Goal: Task Accomplishment & Management: Use online tool/utility

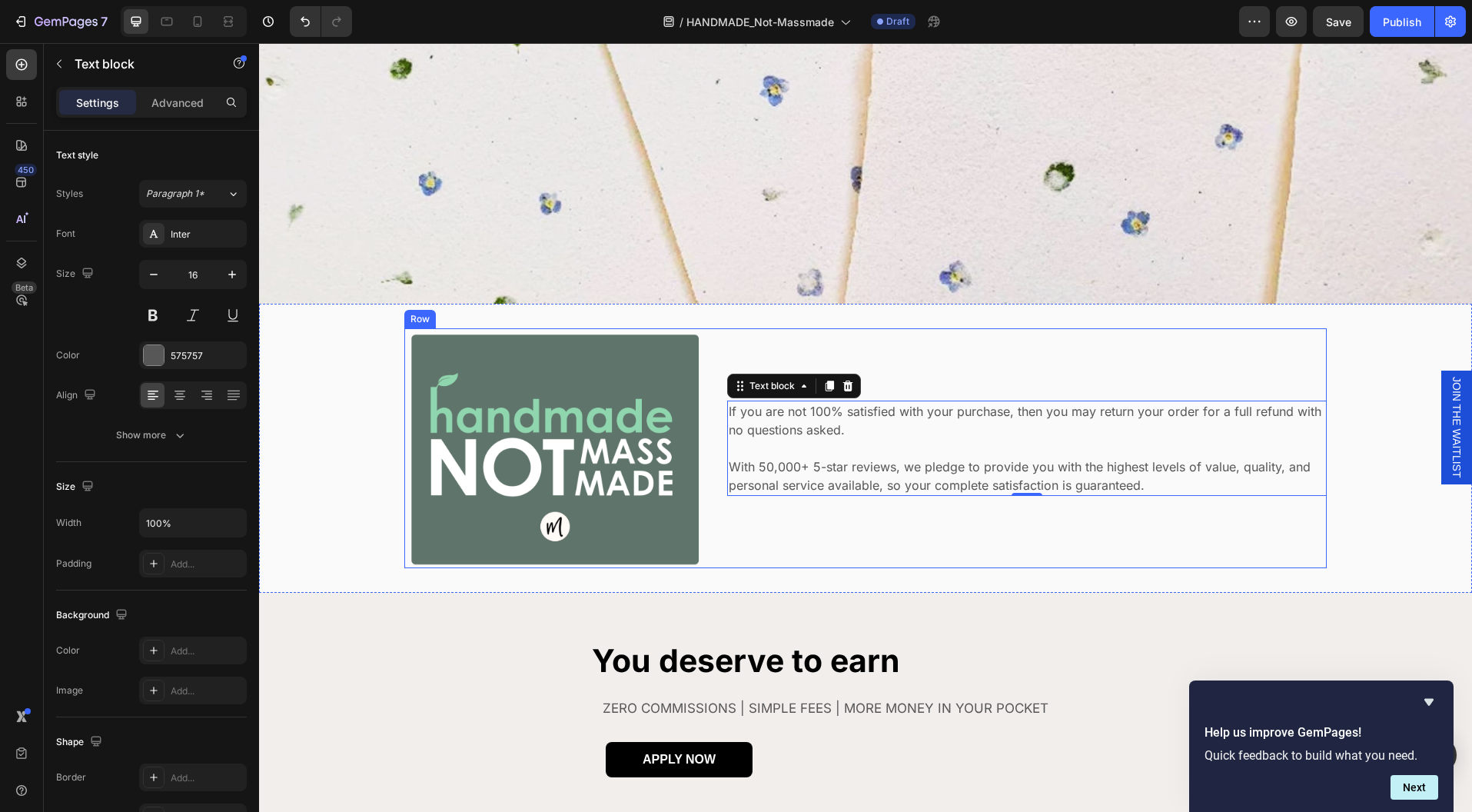
click at [1014, 549] on div "If you are not 100% satisfied with your purchase, then you may return your orde…" at bounding box center [1026, 447] width 600 height 240
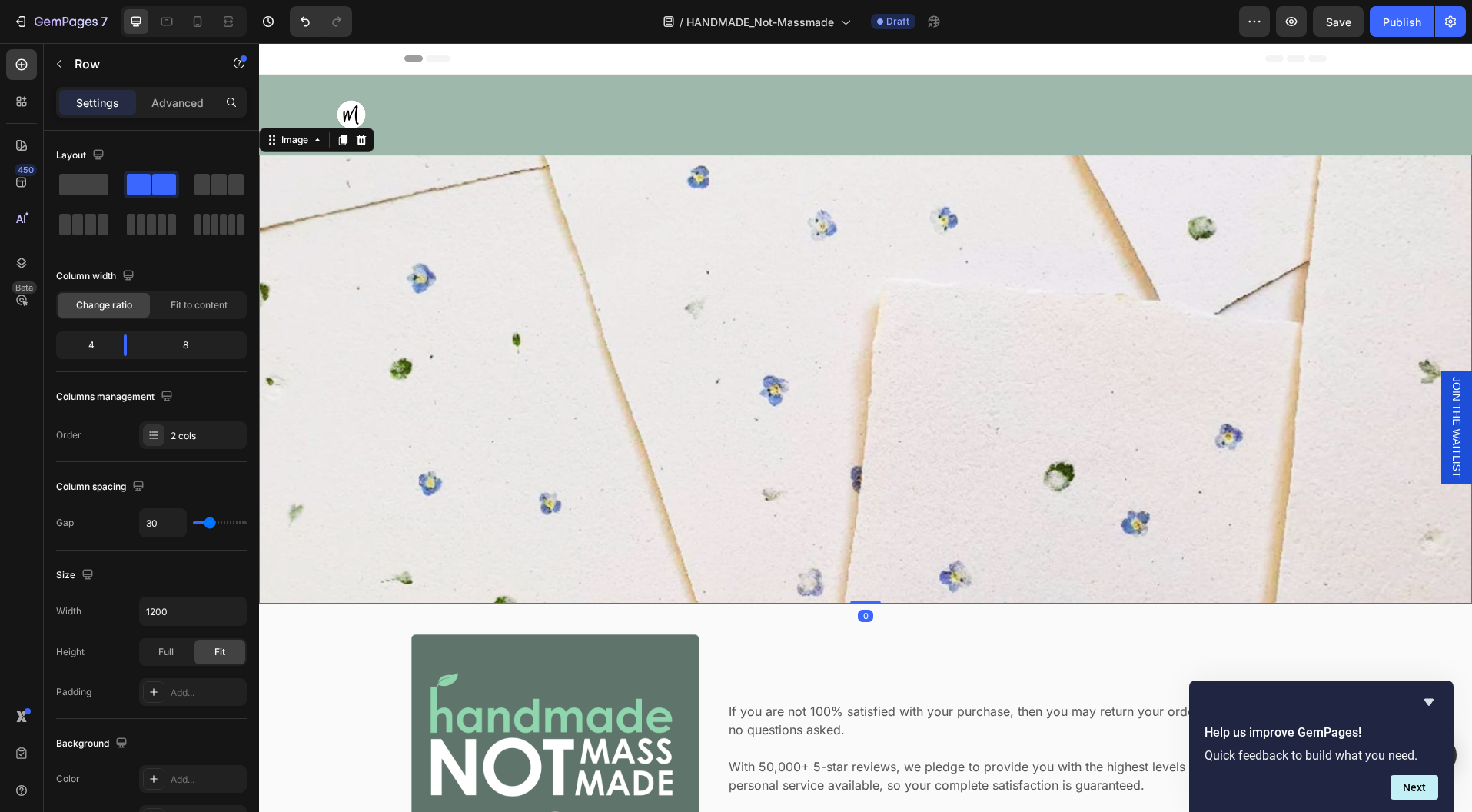
click at [1083, 532] on img at bounding box center [865, 378] width 1213 height 448
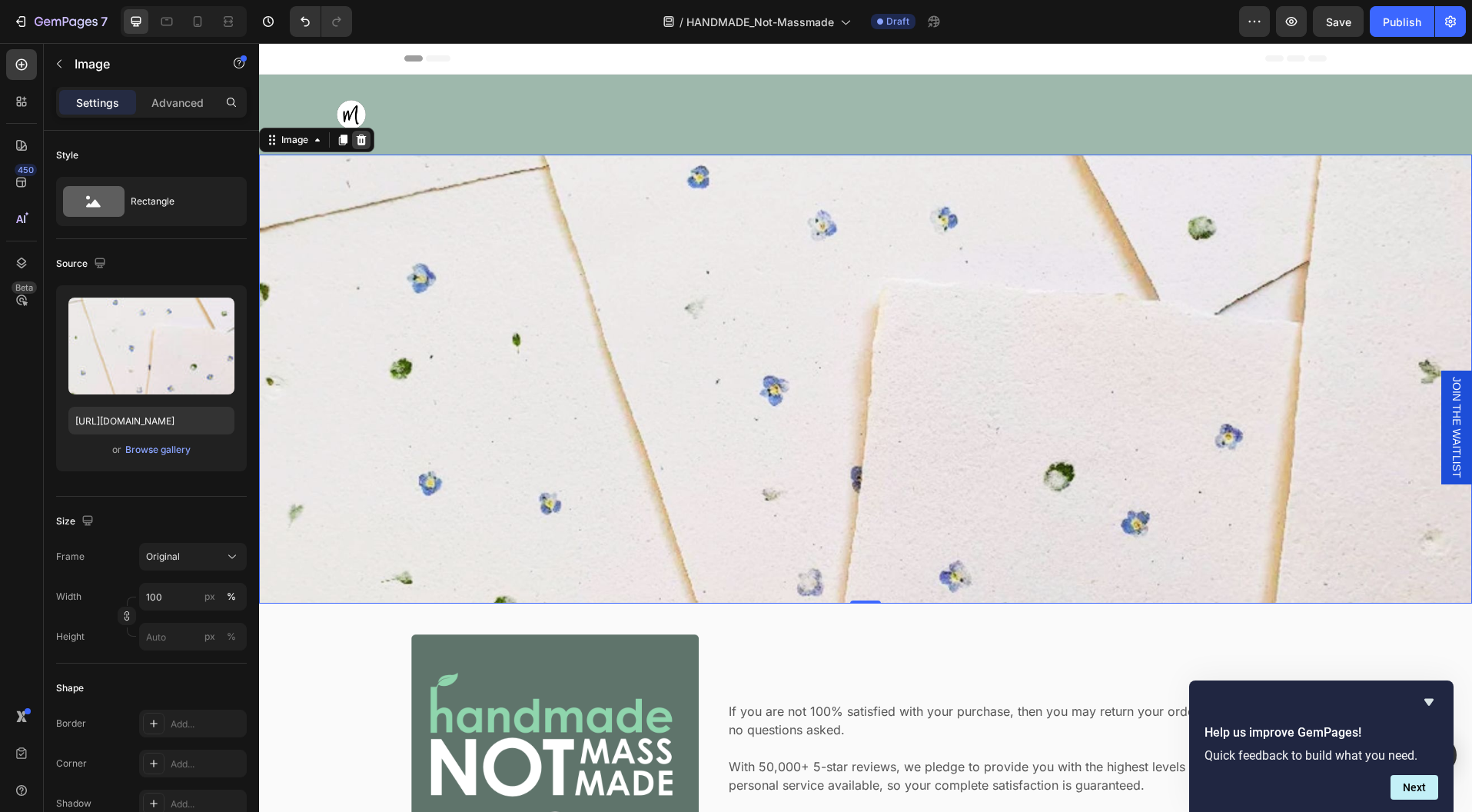
click at [362, 143] on icon at bounding box center [362, 139] width 10 height 11
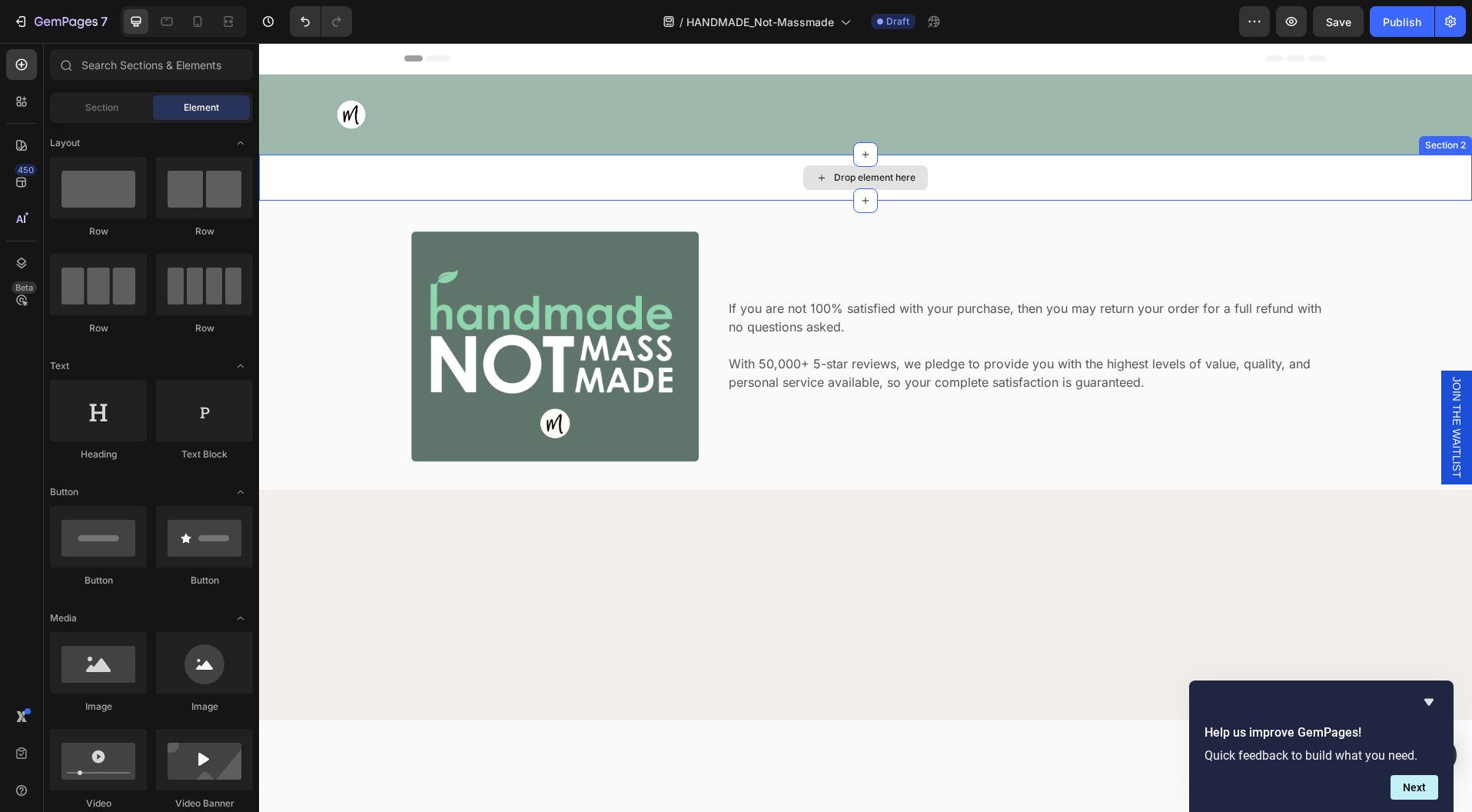
click at [436, 183] on div "Drop element here" at bounding box center [865, 177] width 1213 height 46
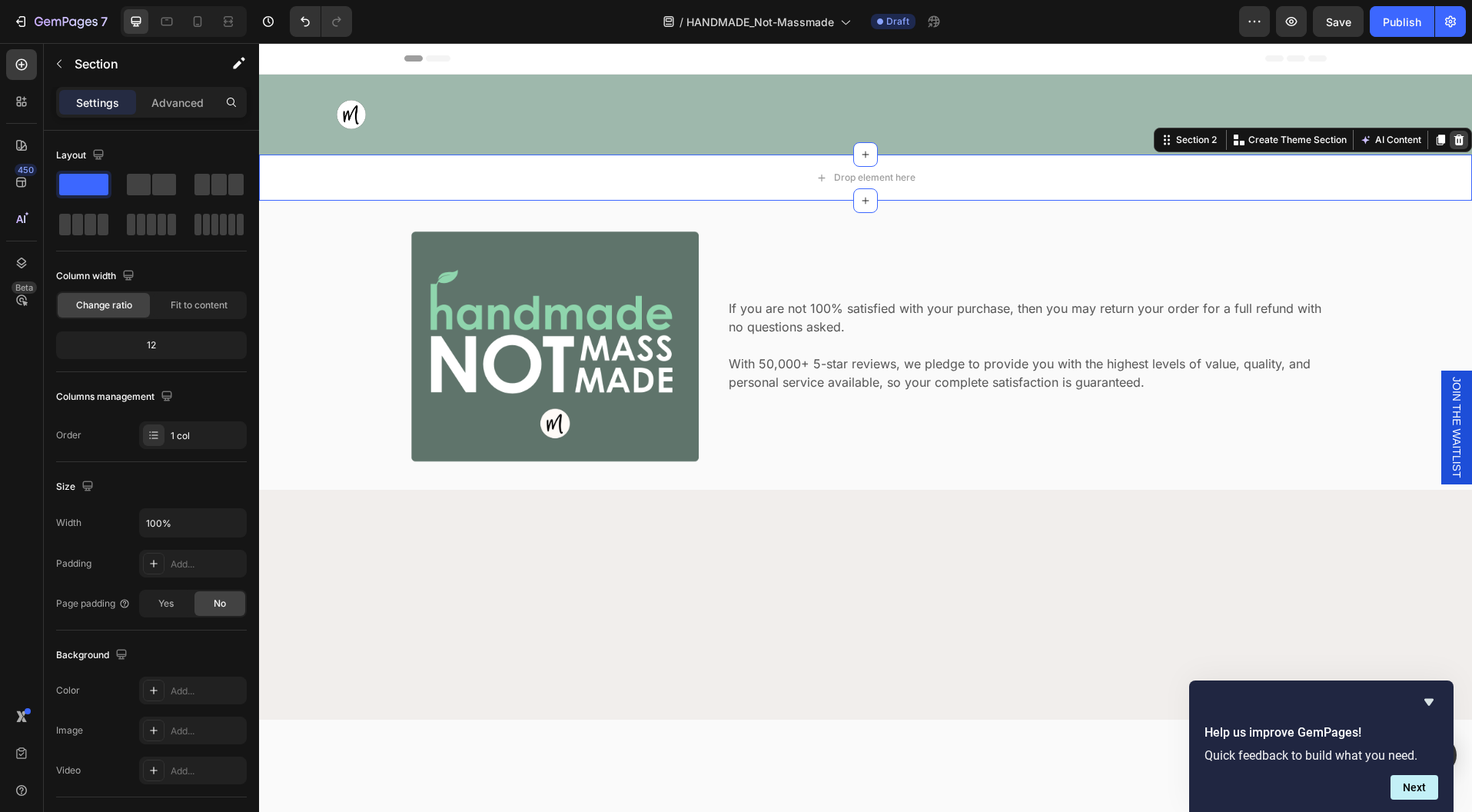
click at [1453, 145] on icon at bounding box center [1459, 139] width 12 height 12
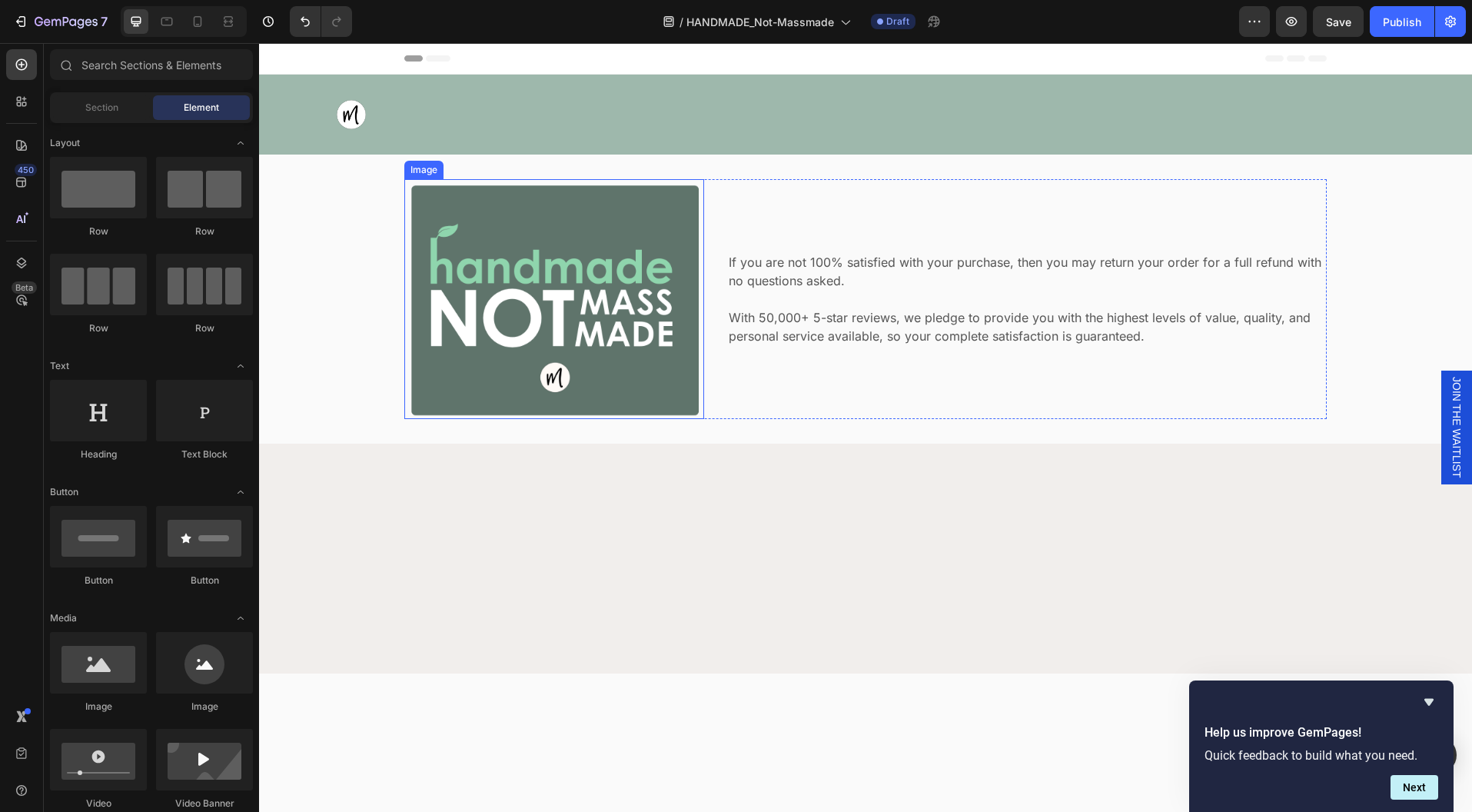
click at [671, 410] on img at bounding box center [554, 298] width 300 height 240
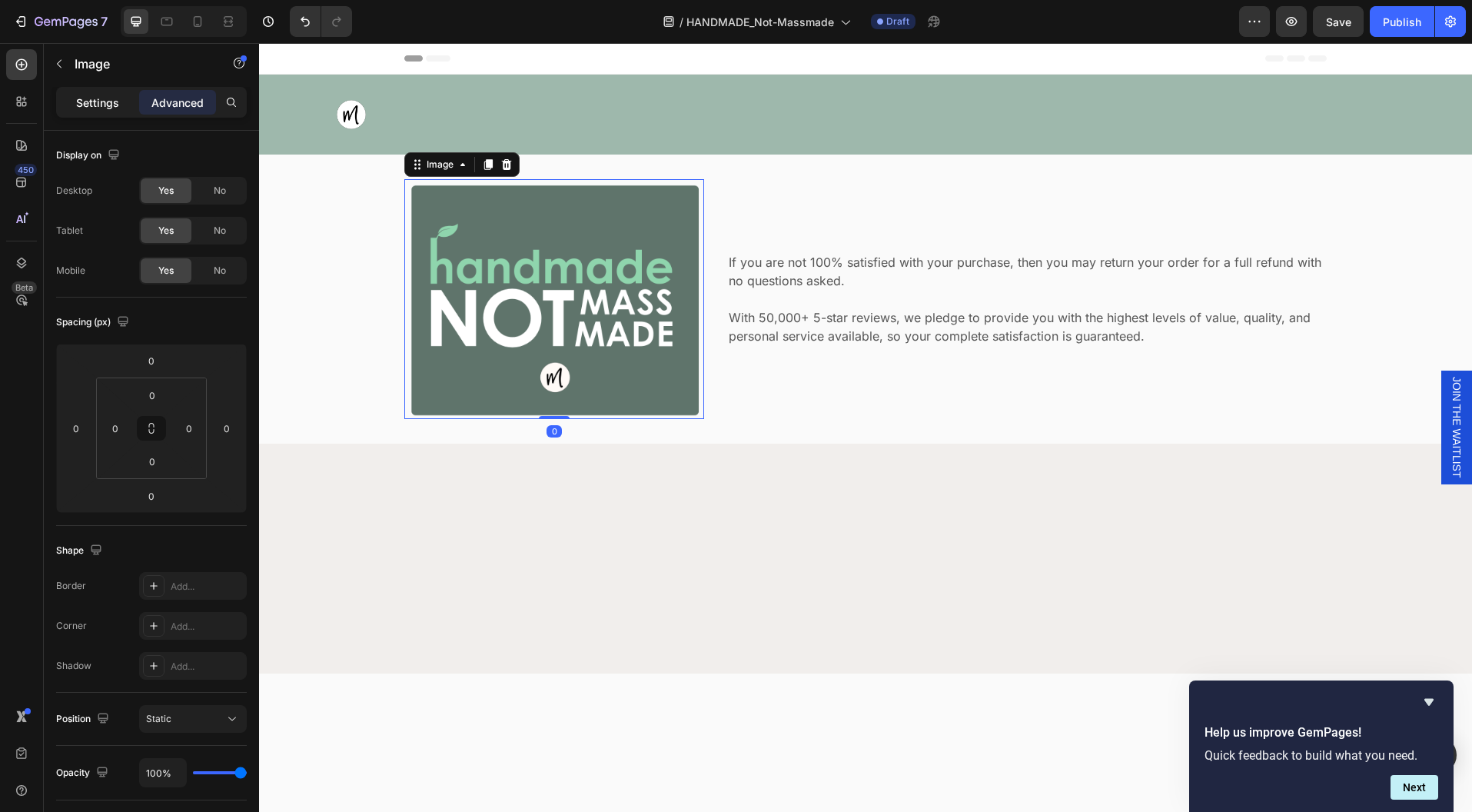
click at [91, 106] on p "Settings" at bounding box center [98, 103] width 43 height 16
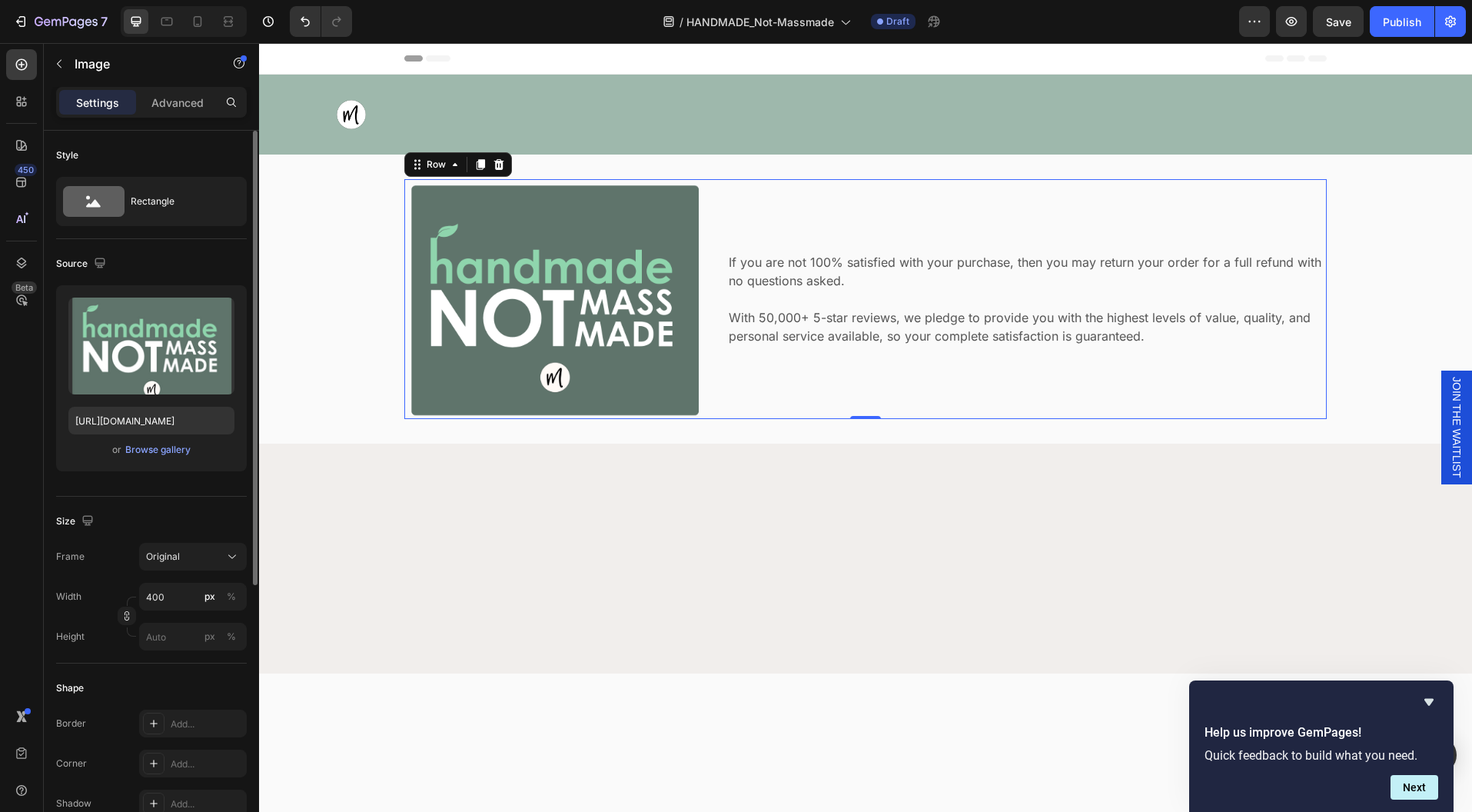
click at [831, 412] on div "If you are not 100% satisfied with your purchase, then you may return your orde…" at bounding box center [1026, 298] width 600 height 240
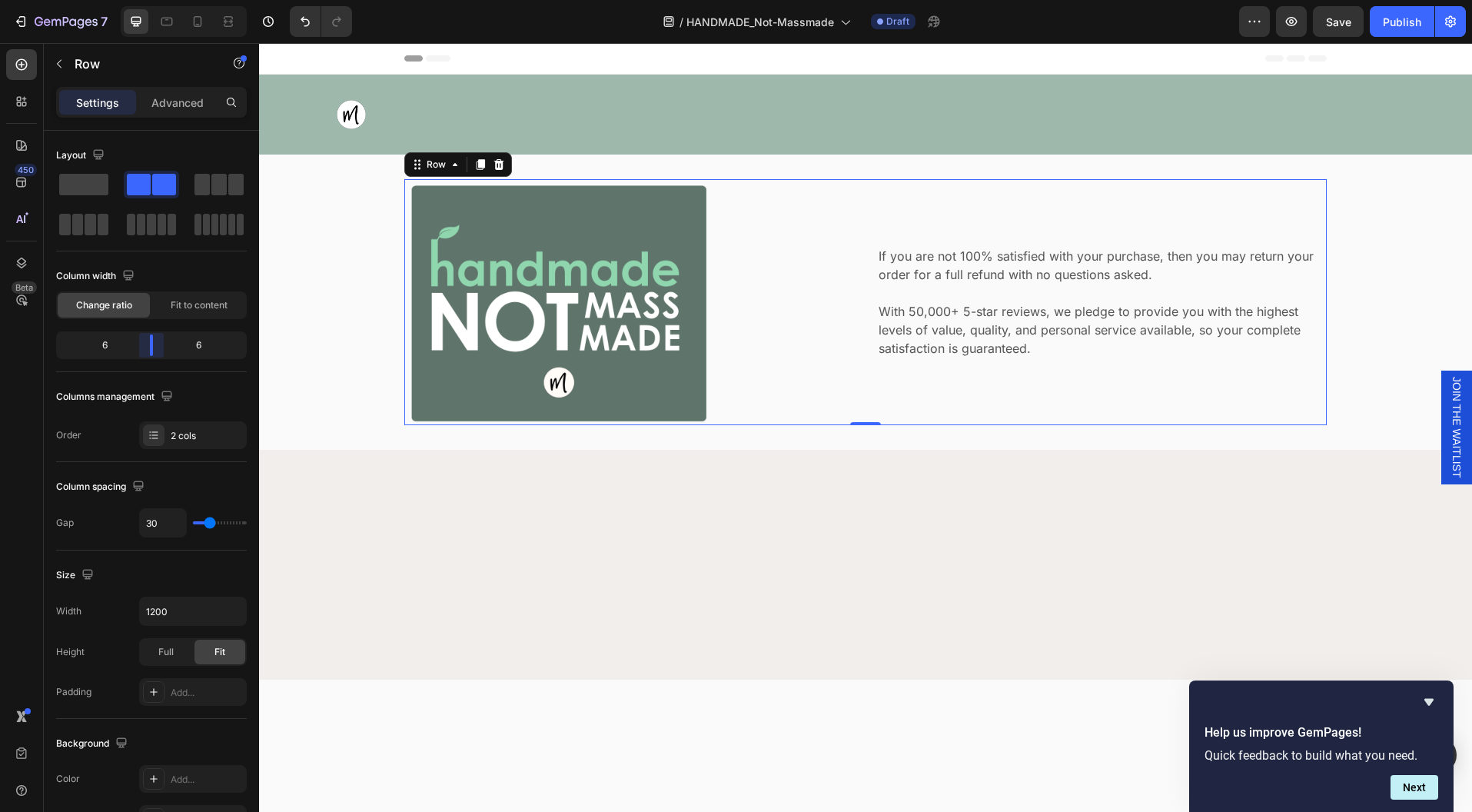
drag, startPoint x: 123, startPoint y: 345, endPoint x: 151, endPoint y: 346, distance: 28.0
click at [151, 0] on body "7 Version history / HANDMADE_Not-Massmade Draft Preview Save Publish 450 Beta S…" at bounding box center [736, 0] width 1472 height 0
click at [972, 373] on div "If you are not 100% satisfied with your purchase, then you may return your orde…" at bounding box center [1102, 301] width 450 height 246
click at [185, 432] on div "2 cols" at bounding box center [206, 436] width 72 height 14
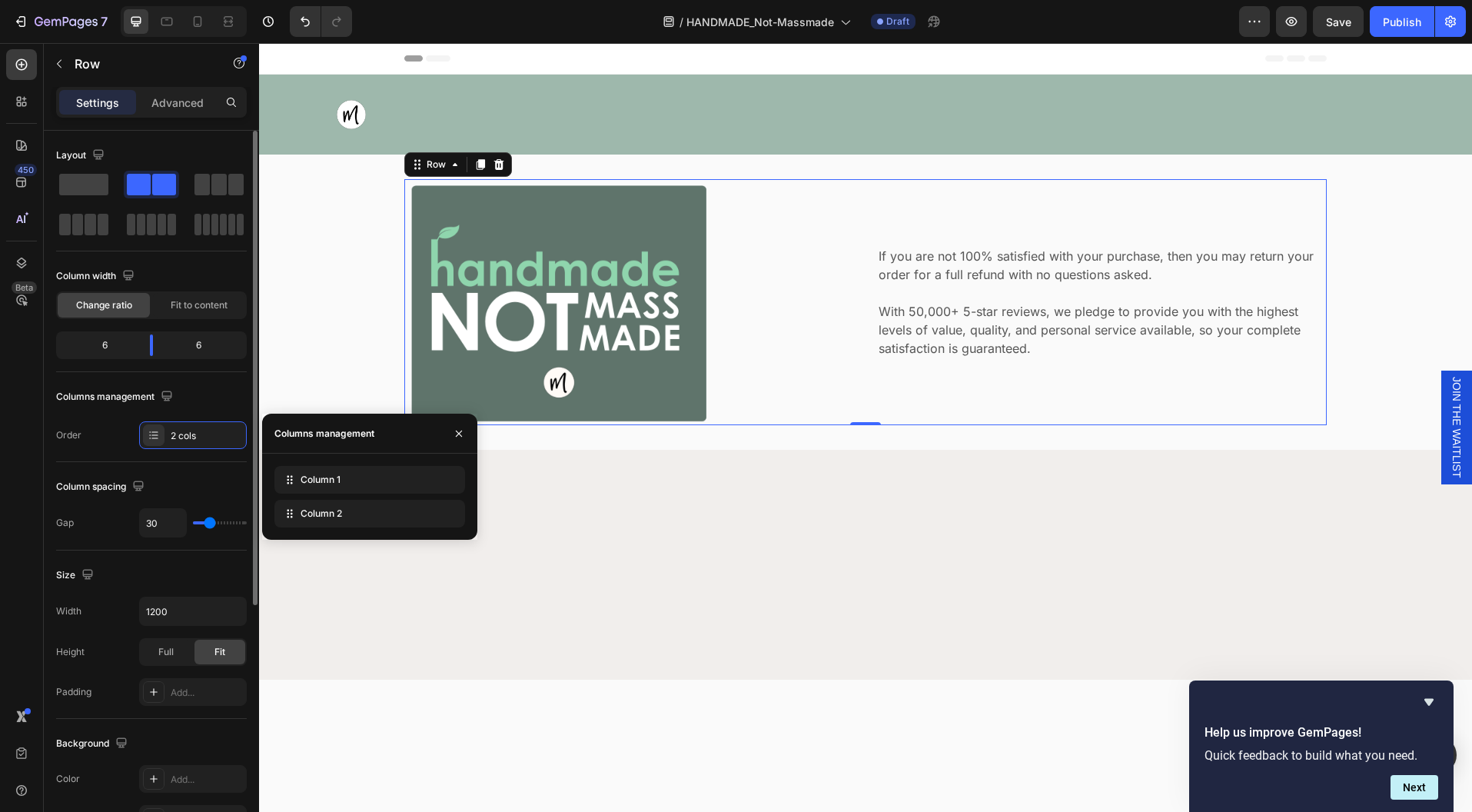
type input "15"
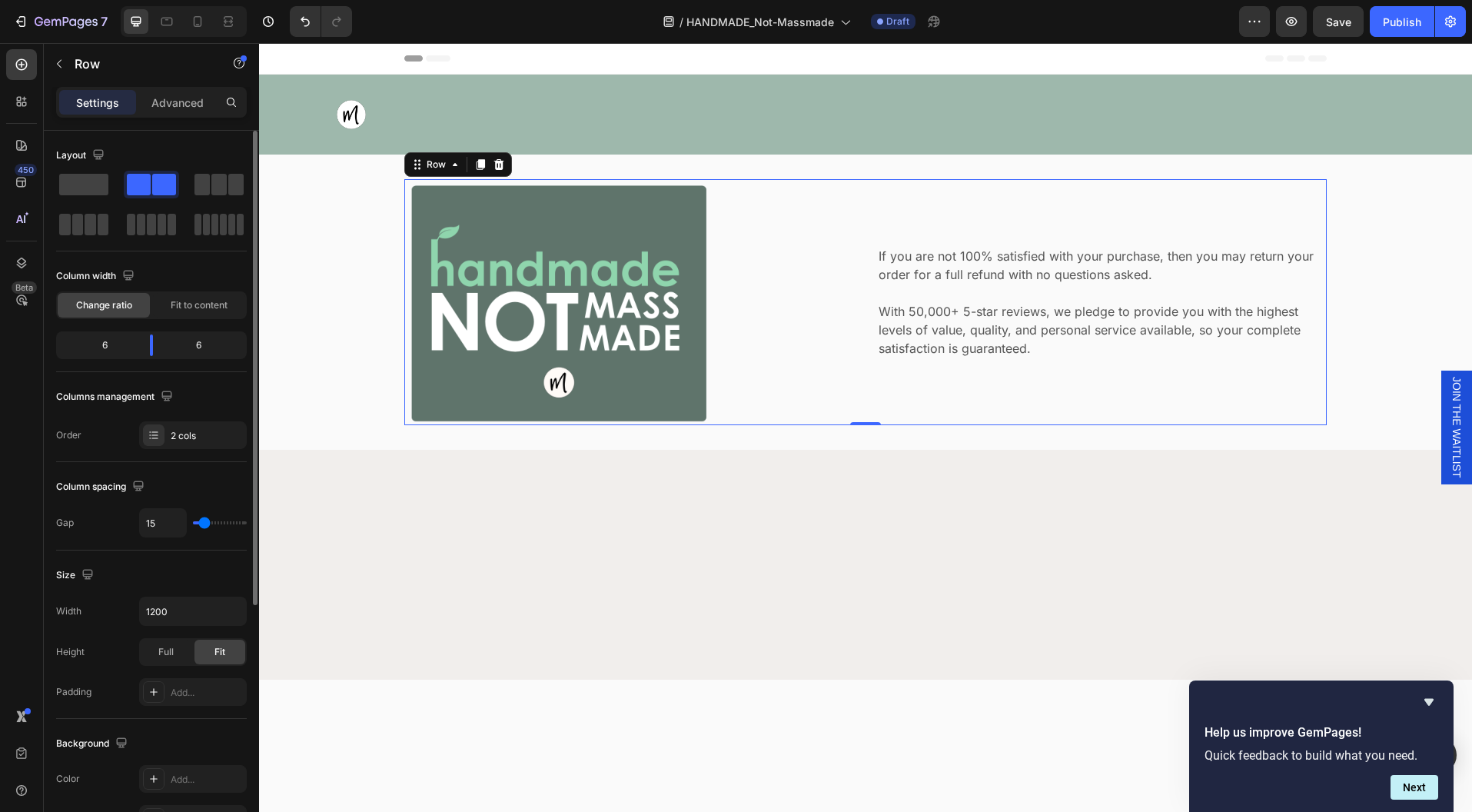
type input "14"
type input "13"
type input "12"
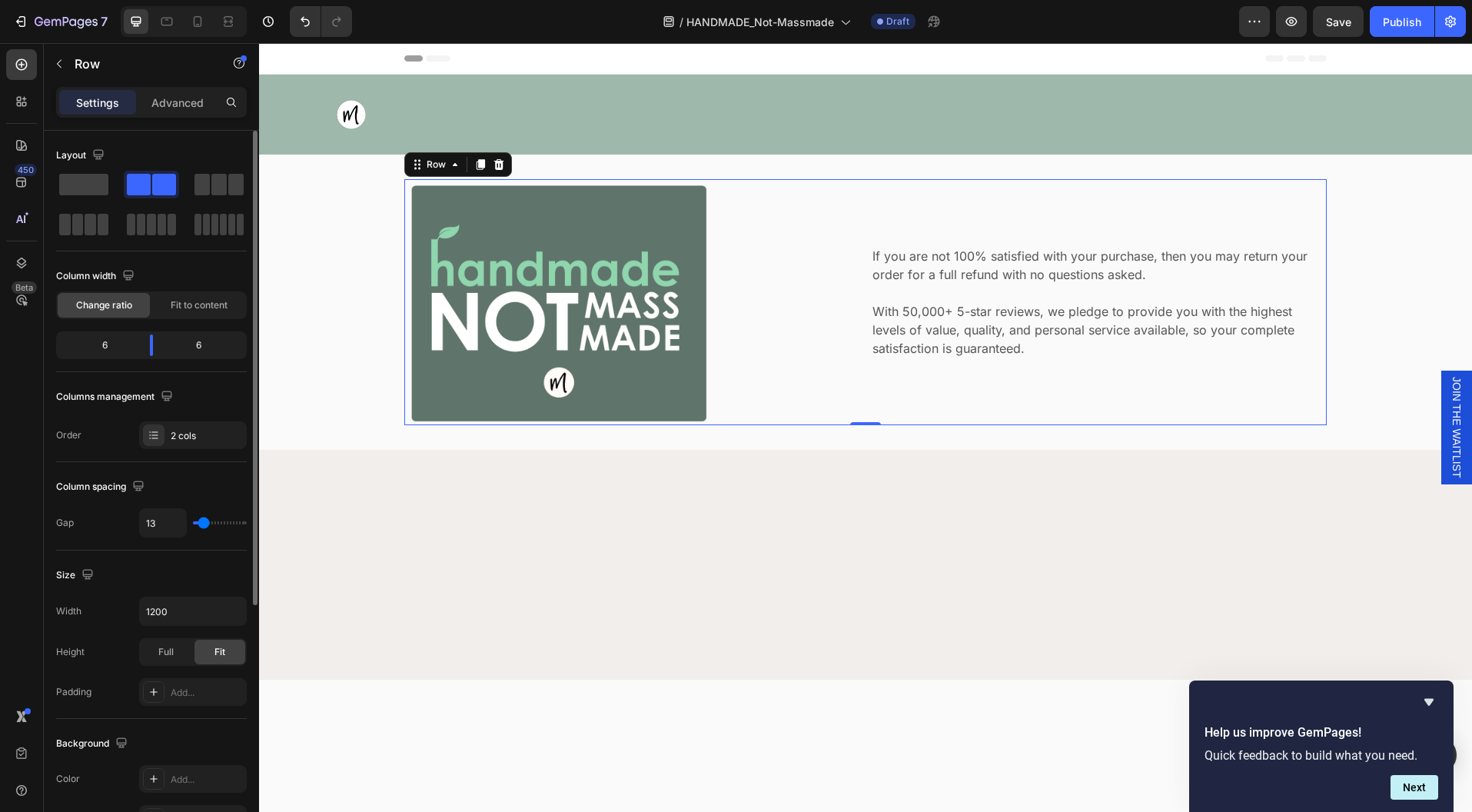
type input "12"
type input "11"
type input "10"
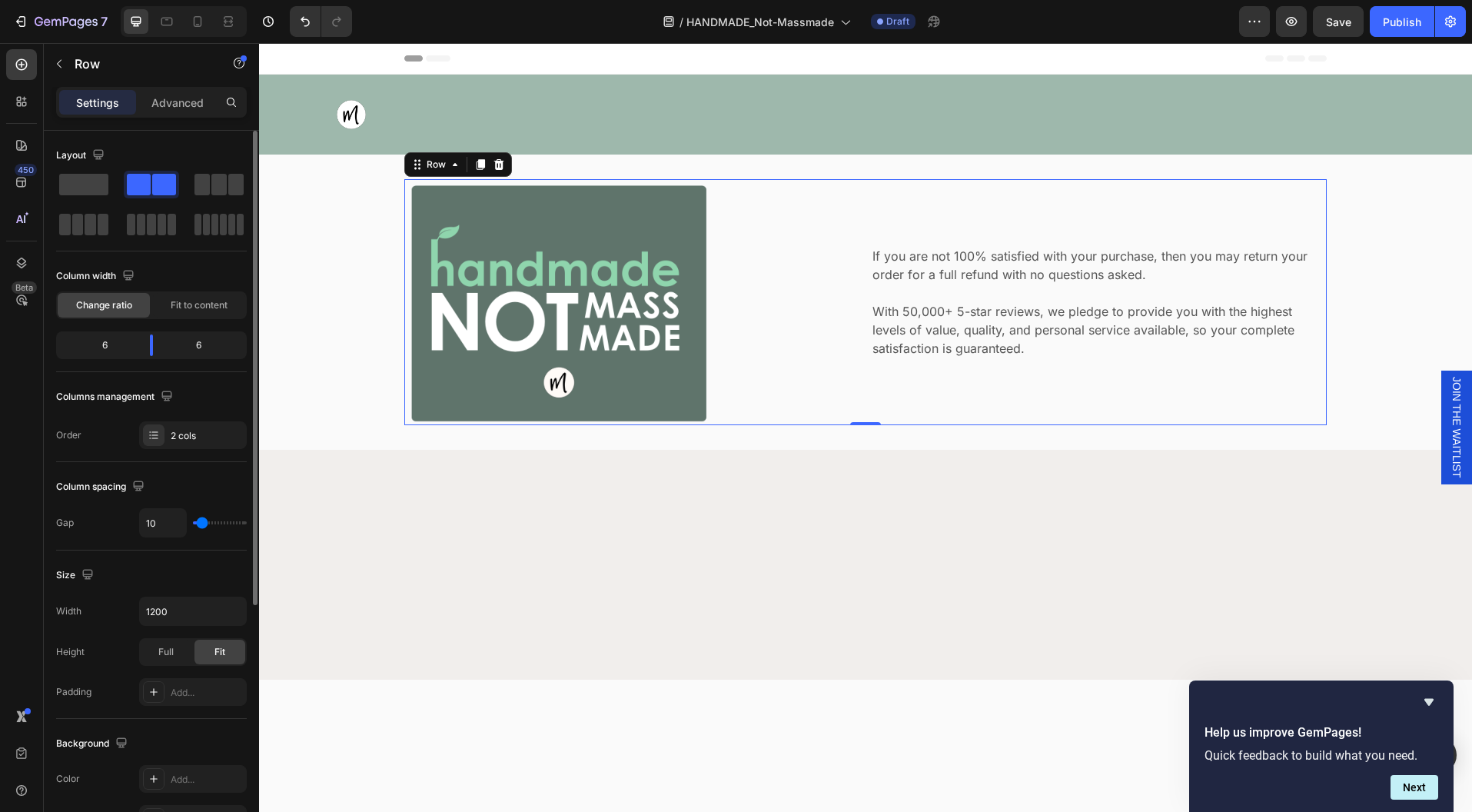
type input "9"
type input "7"
type input "6"
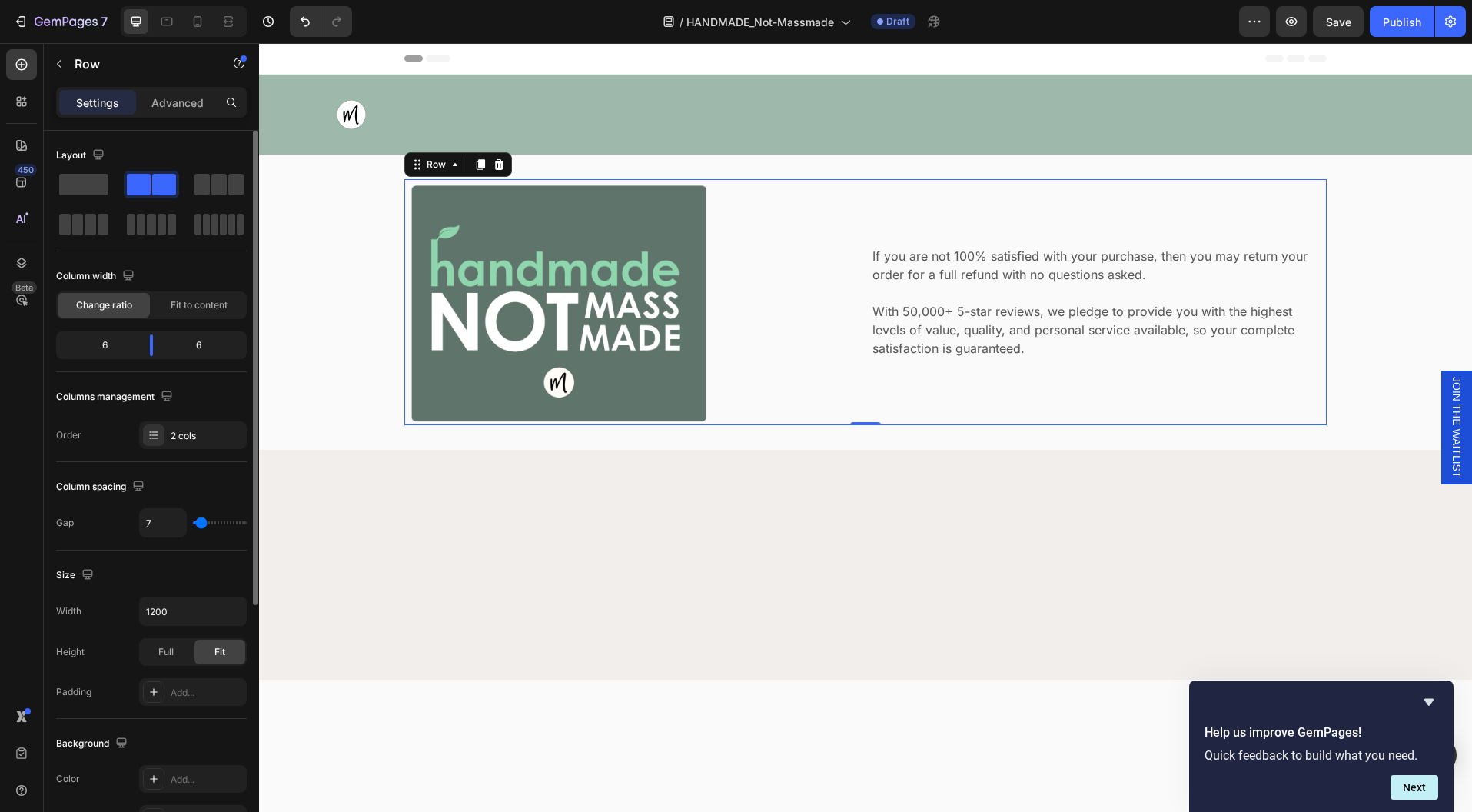
type input "6"
type input "5"
type input "4"
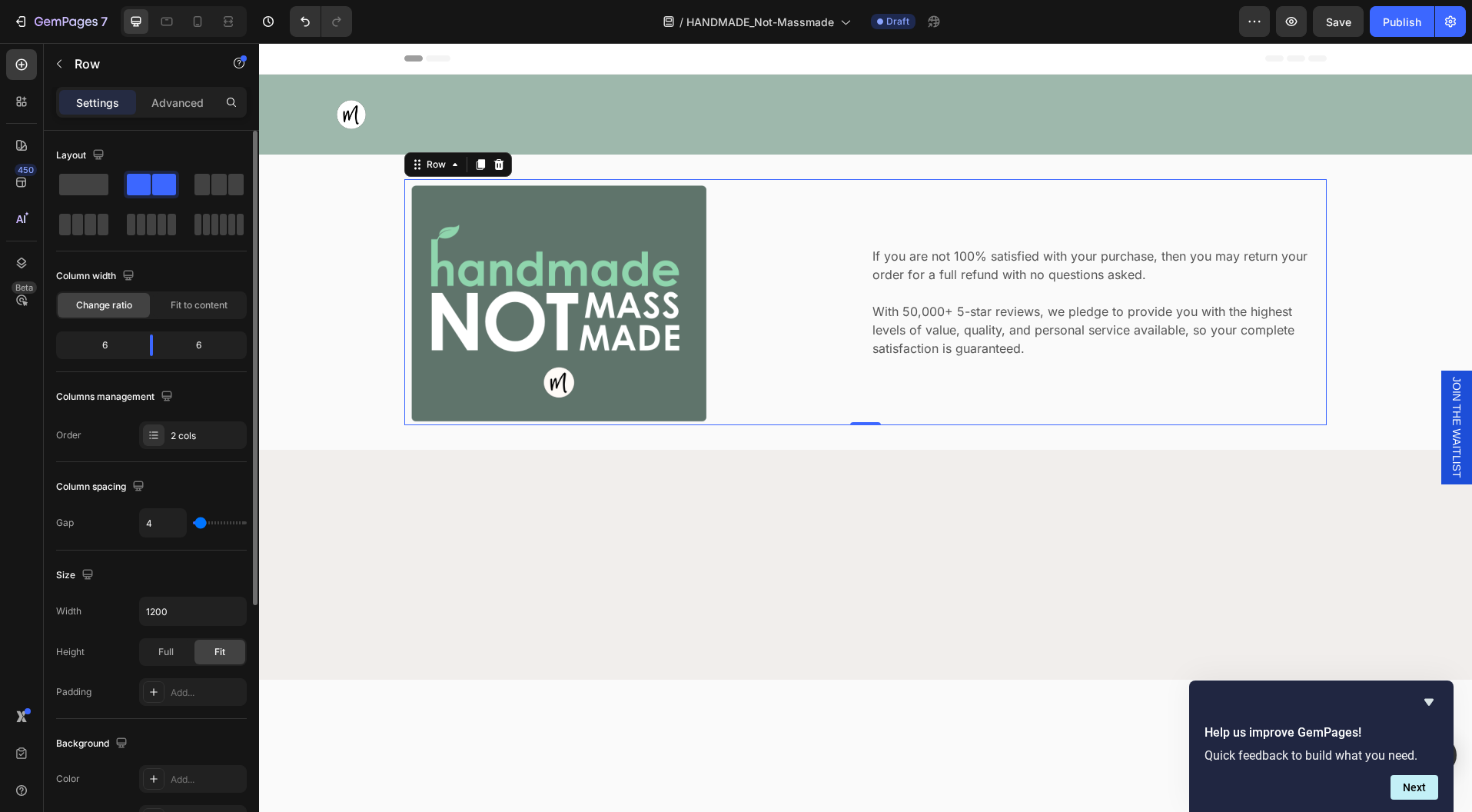
type input "2"
type input "1"
type input "2"
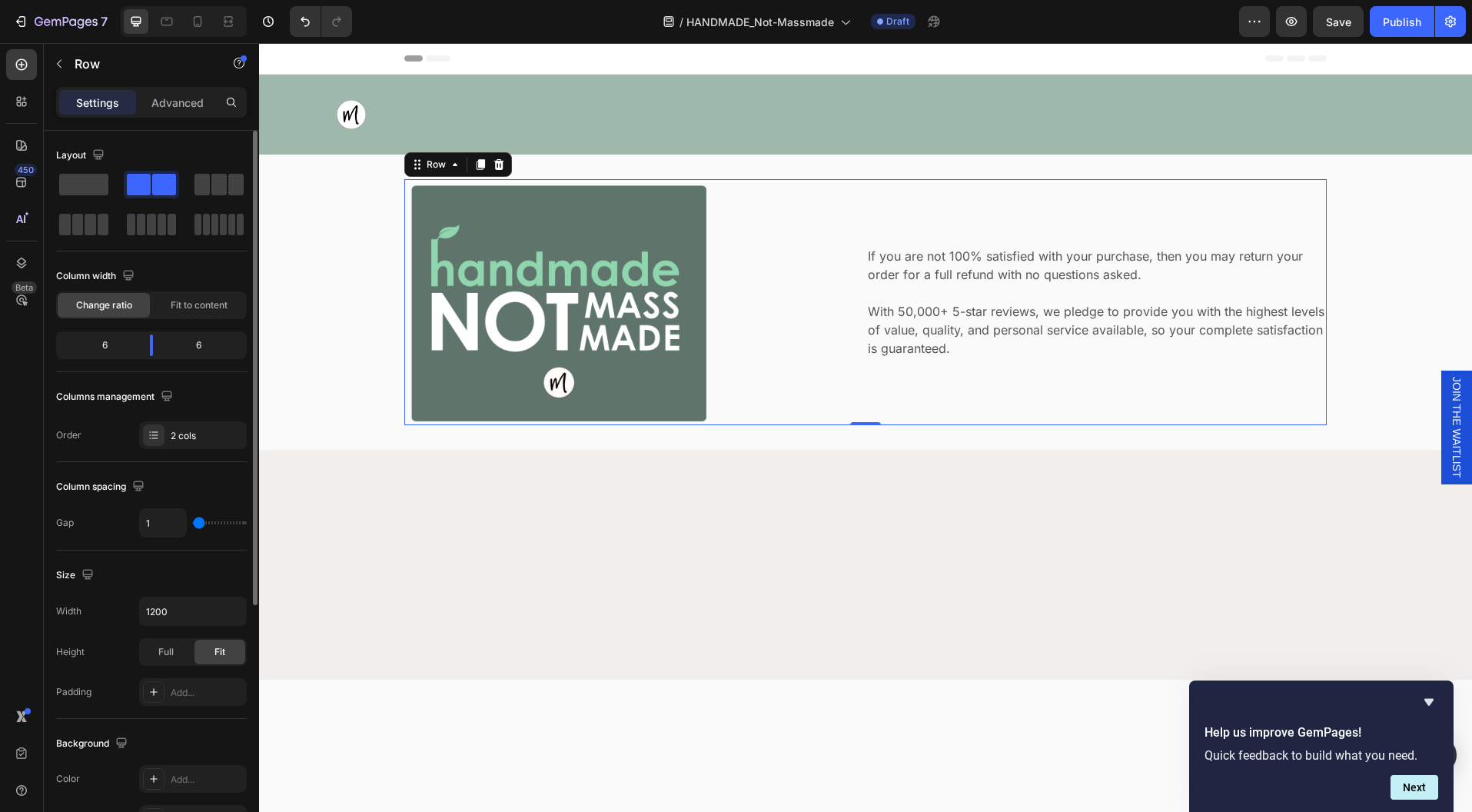
type input "2"
type input "3"
type input "5"
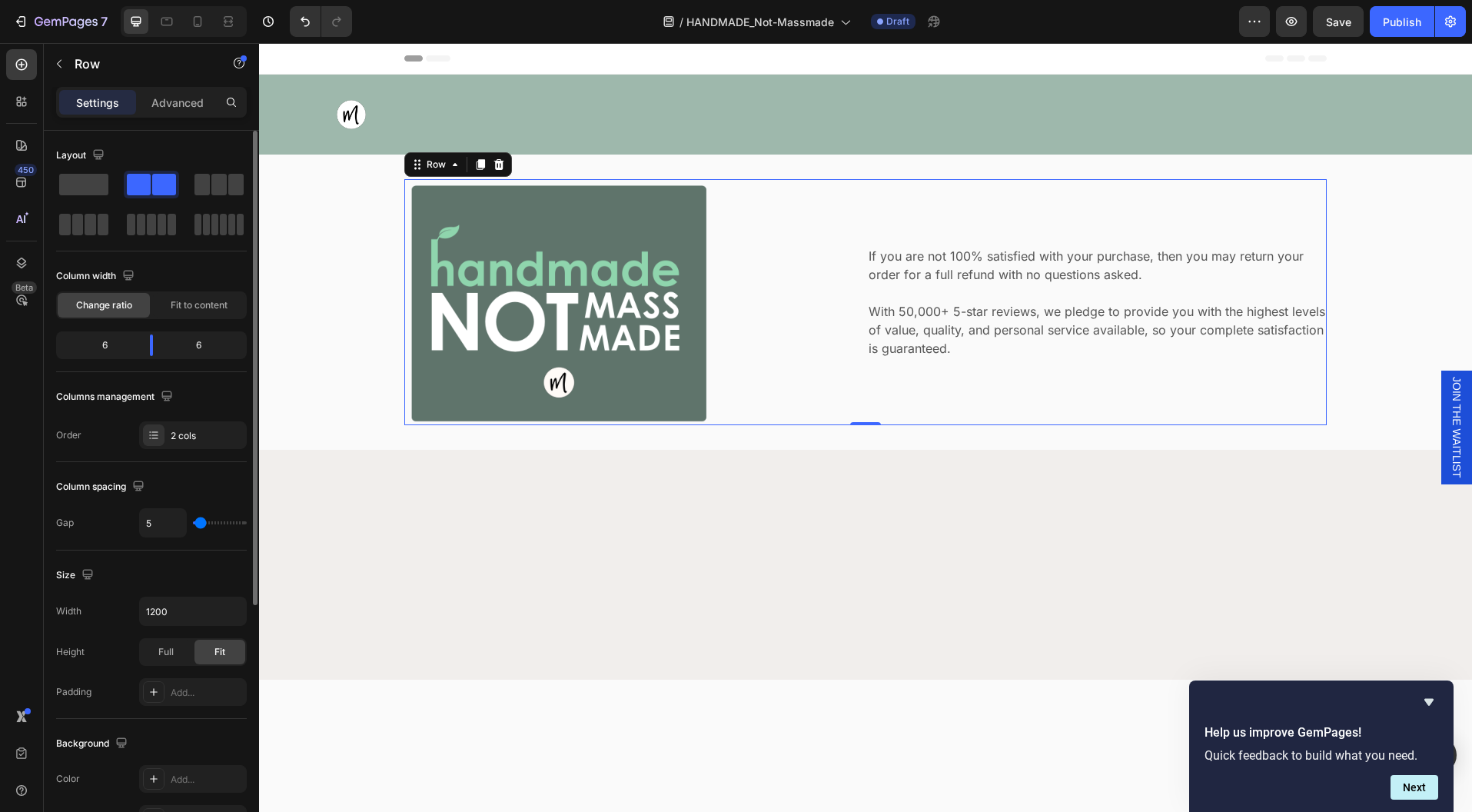
type input "7"
type input "10"
type input "11"
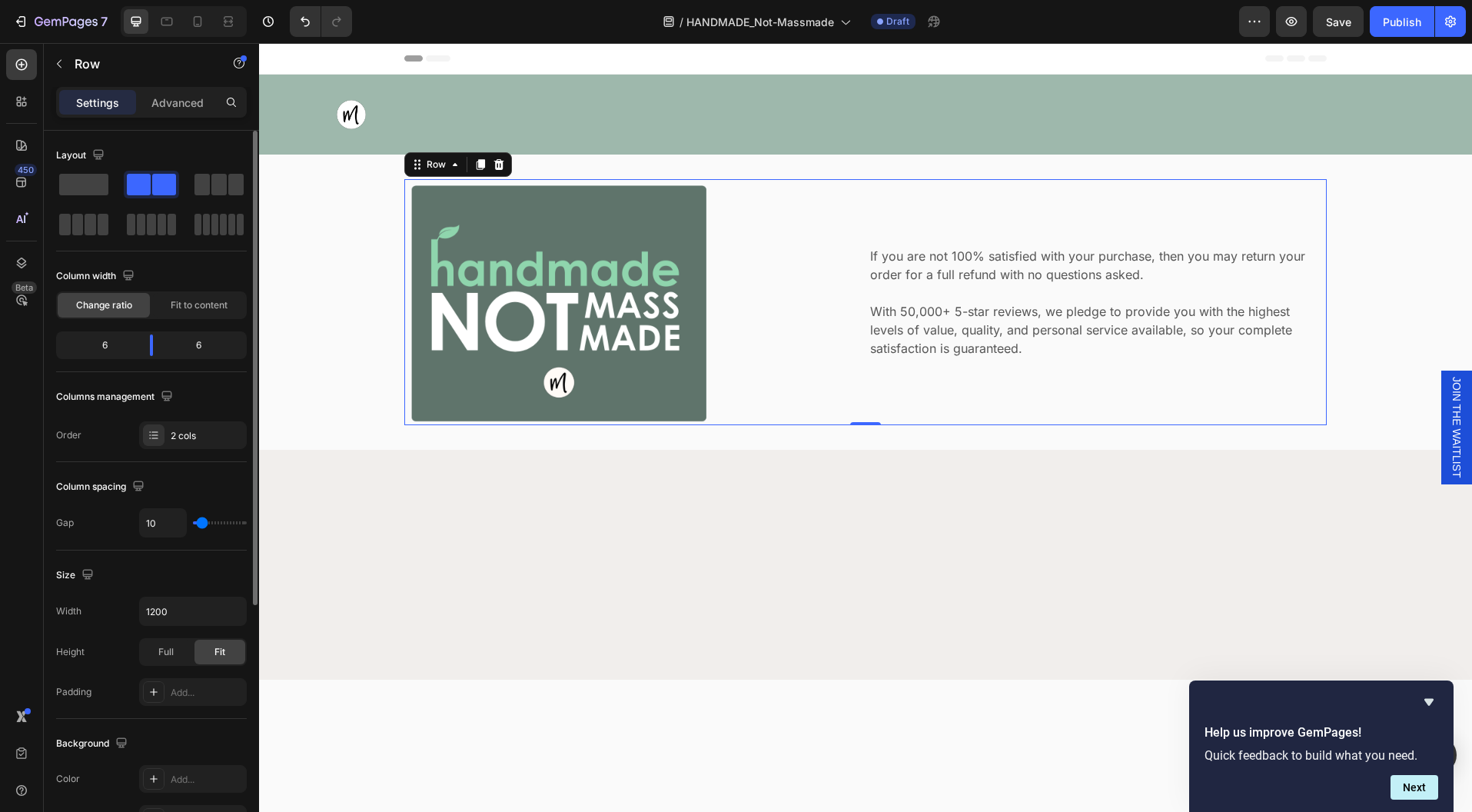
type input "11"
type input "12"
type input "13"
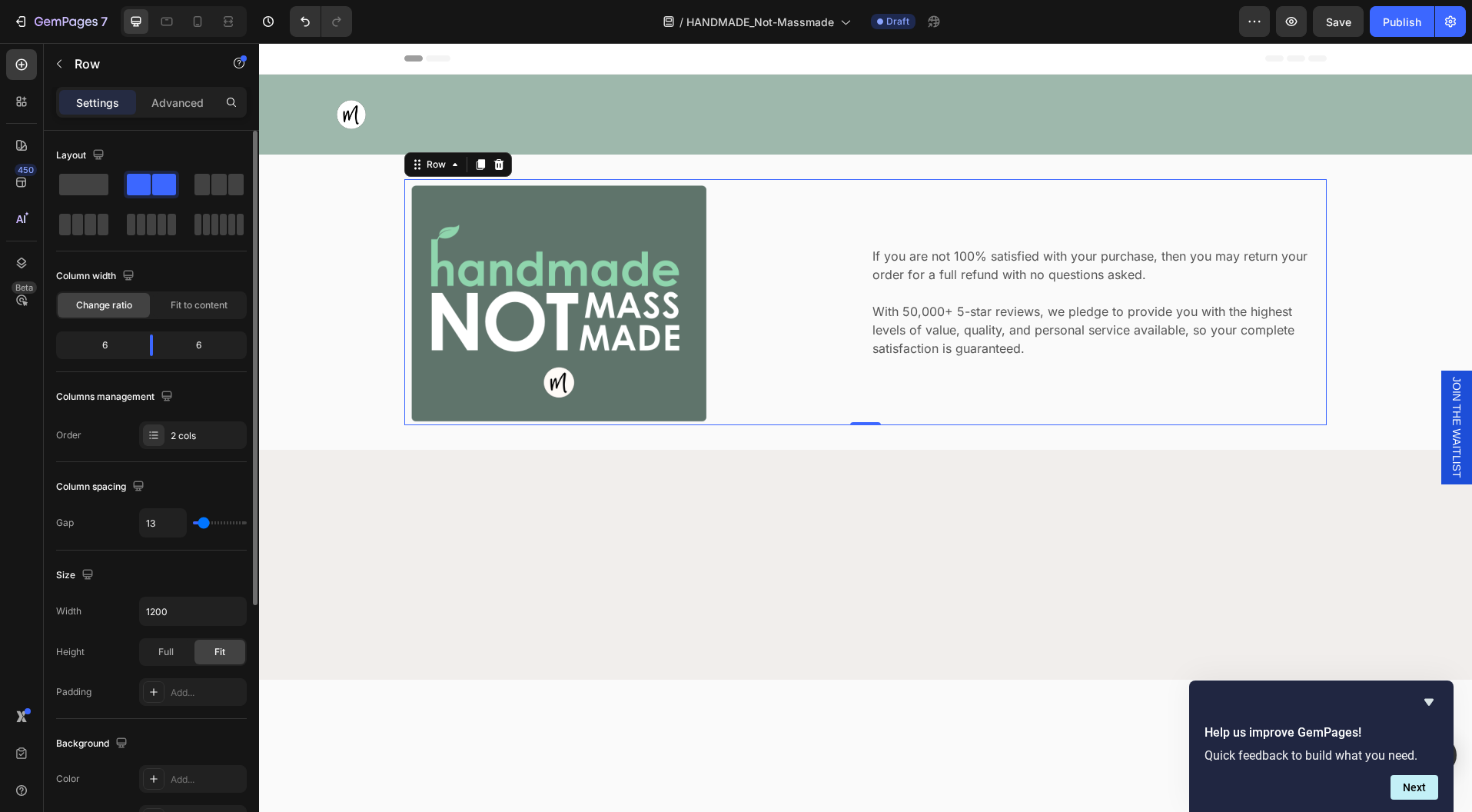
type input "14"
type input "15"
type input "16"
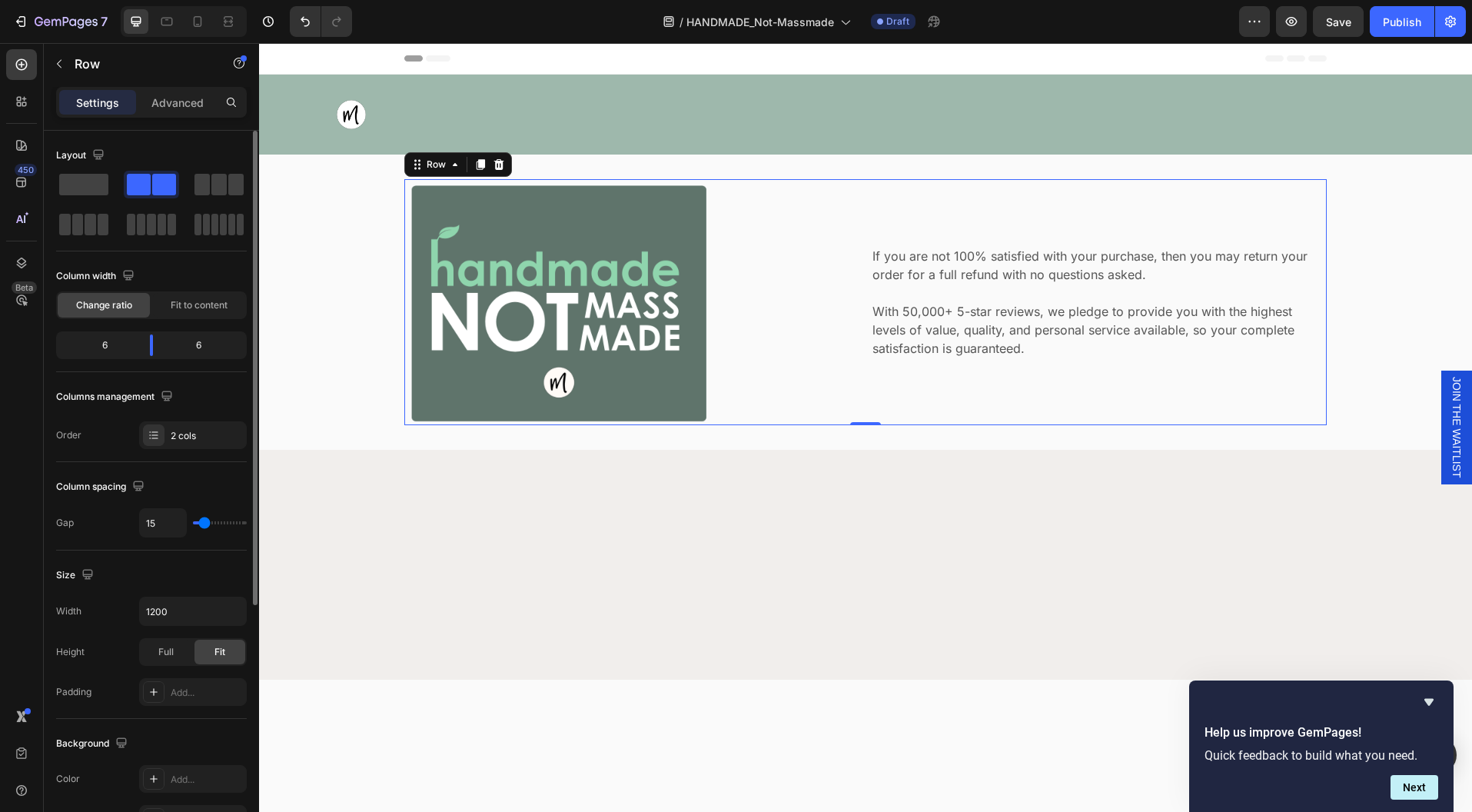
type input "16"
type input "18"
type input "19"
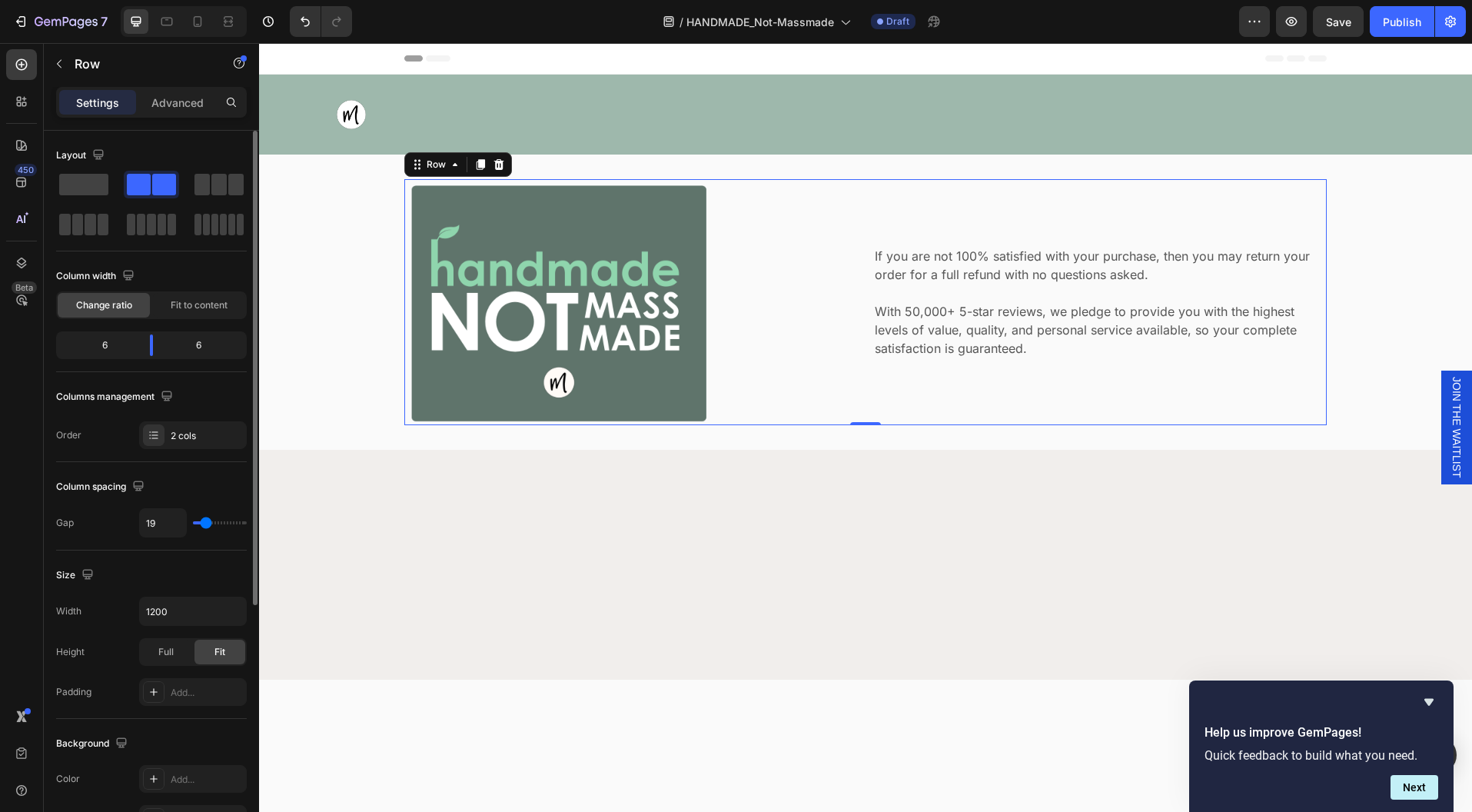
type input "17"
type input "16"
type input "15"
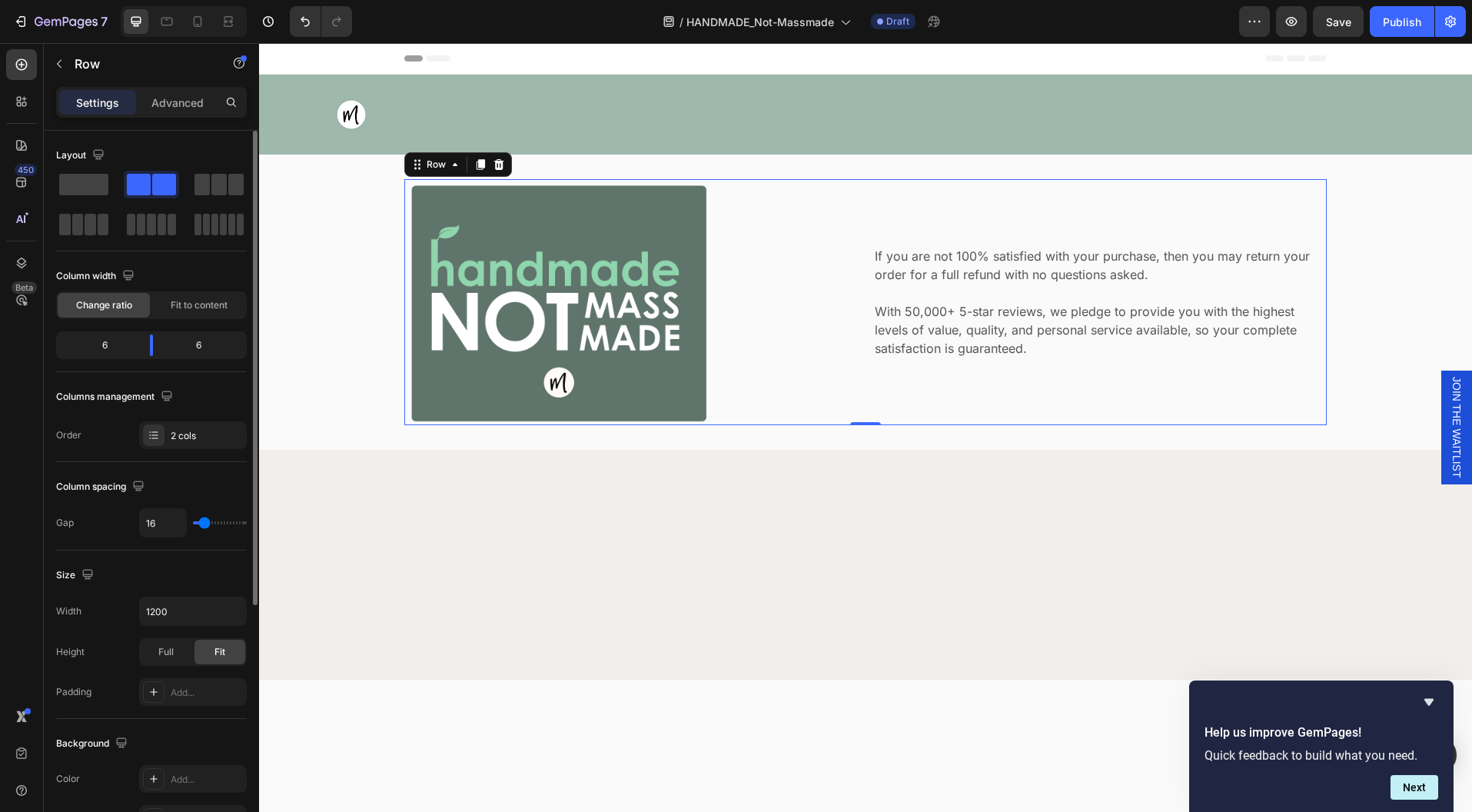
type input "15"
type input "14"
type input "13"
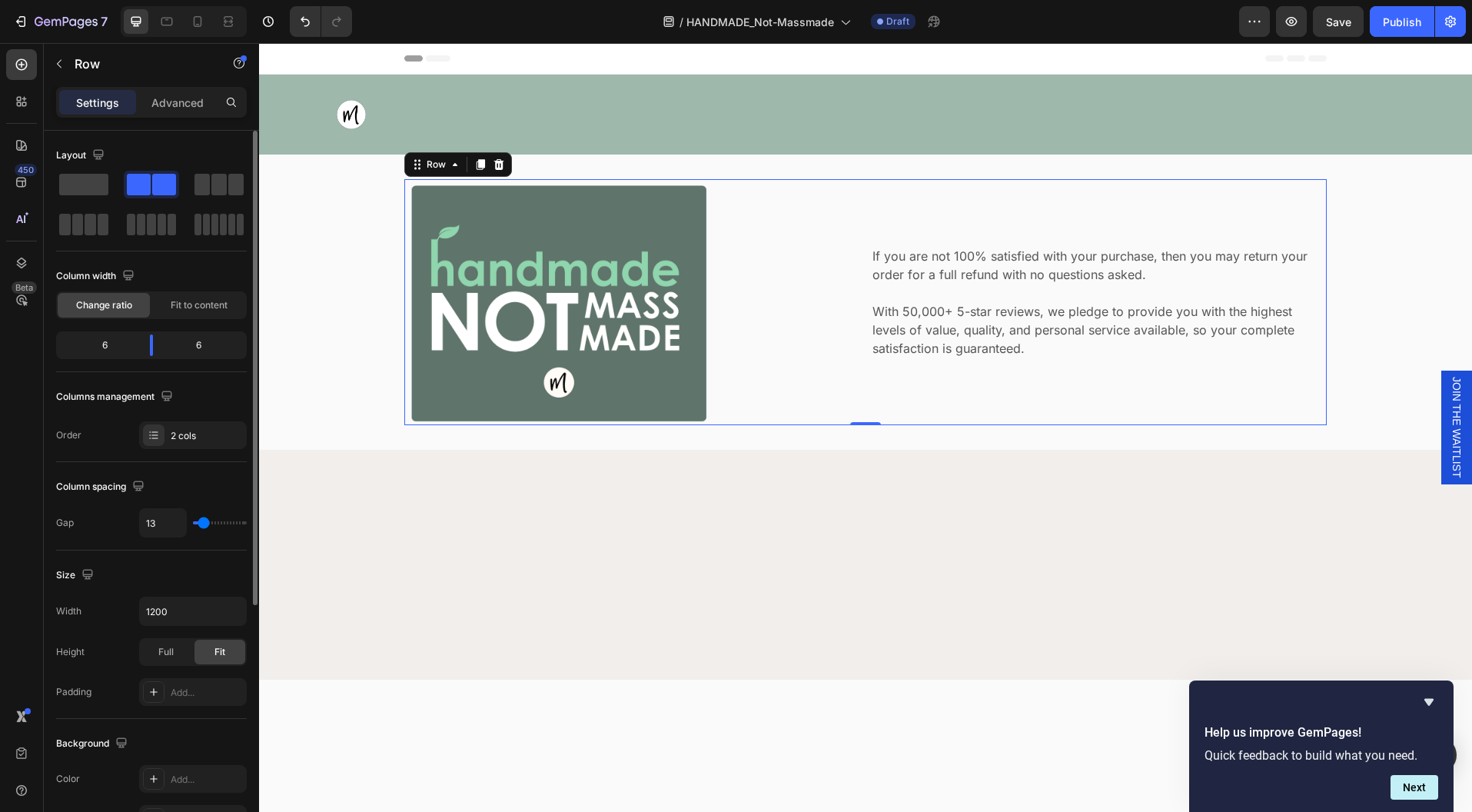
type input "12"
type input "11"
type input "10"
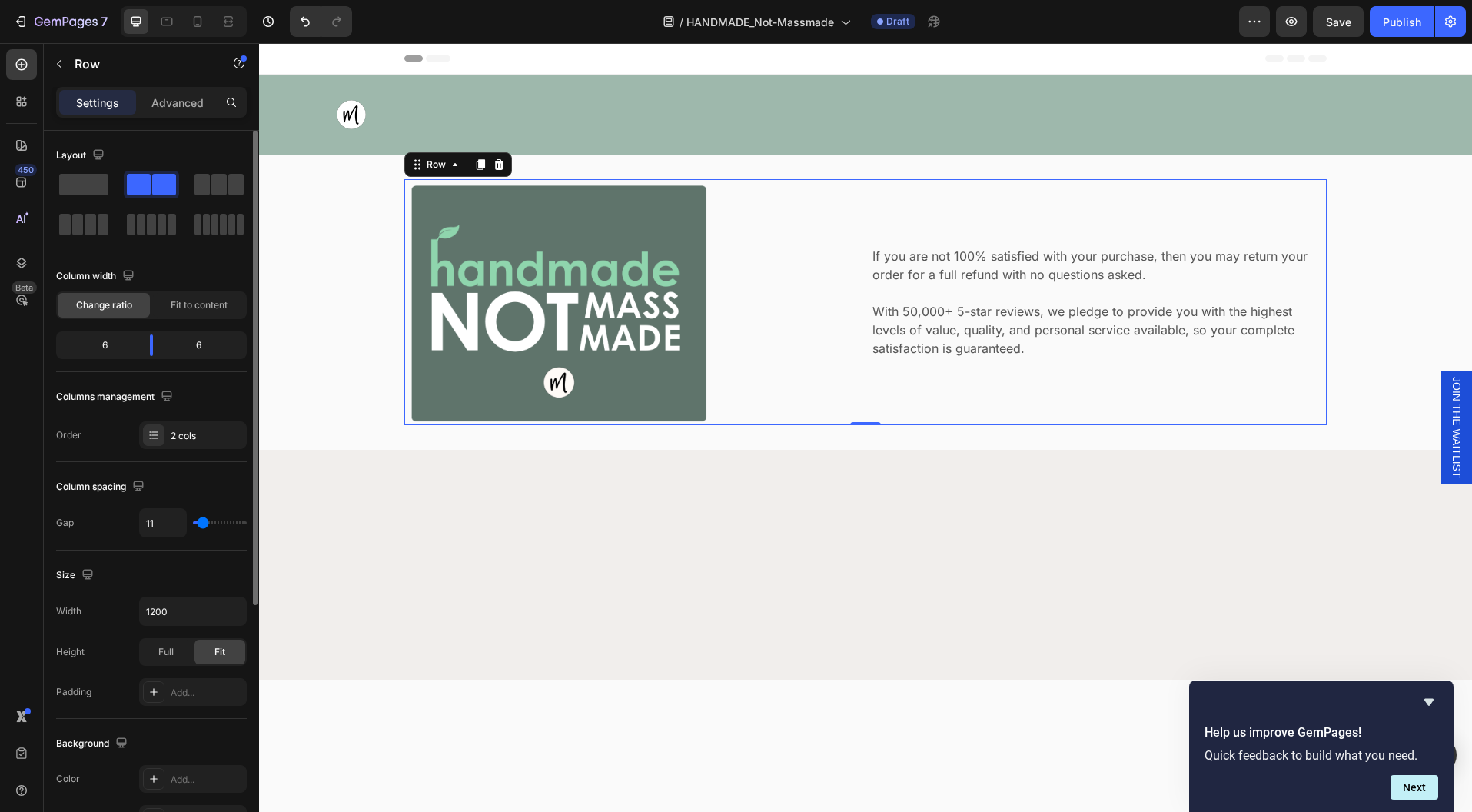
type input "10"
type input "8"
type input "7"
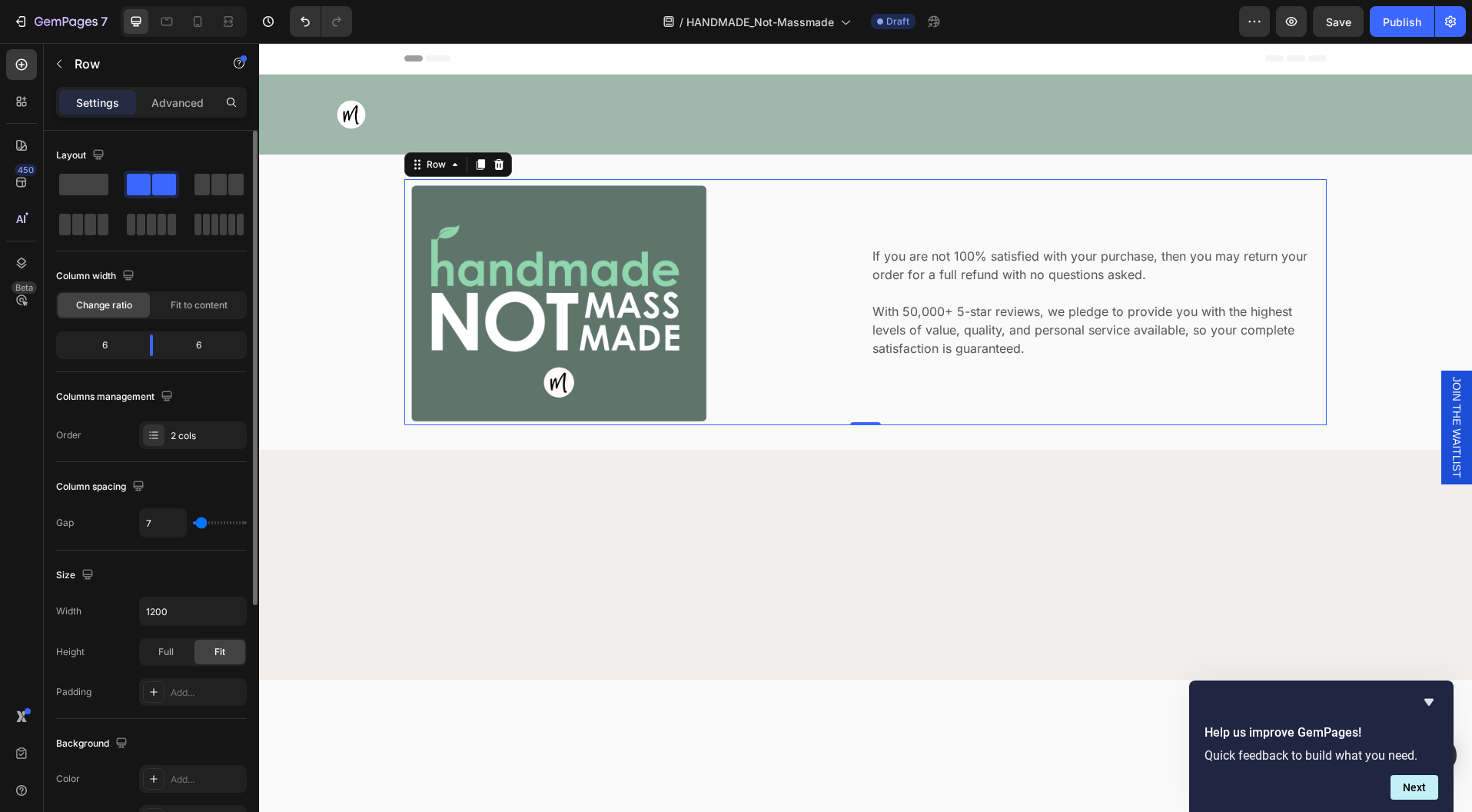
type input "6"
type input "5"
type input "4"
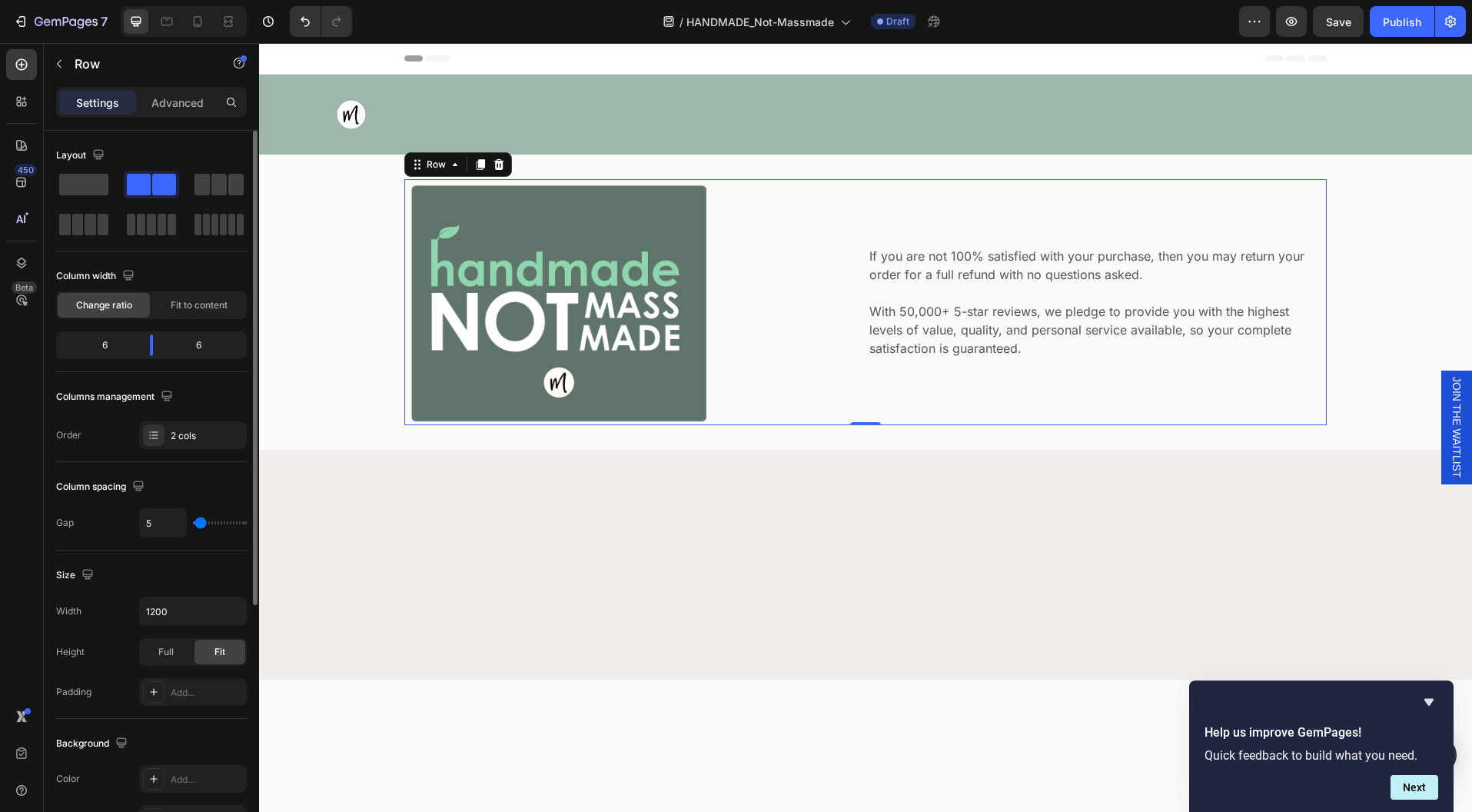
type input "4"
type input "3"
click at [200, 522] on input "range" at bounding box center [219, 523] width 53 height 3
click at [164, 619] on input "1200" at bounding box center [193, 611] width 106 height 28
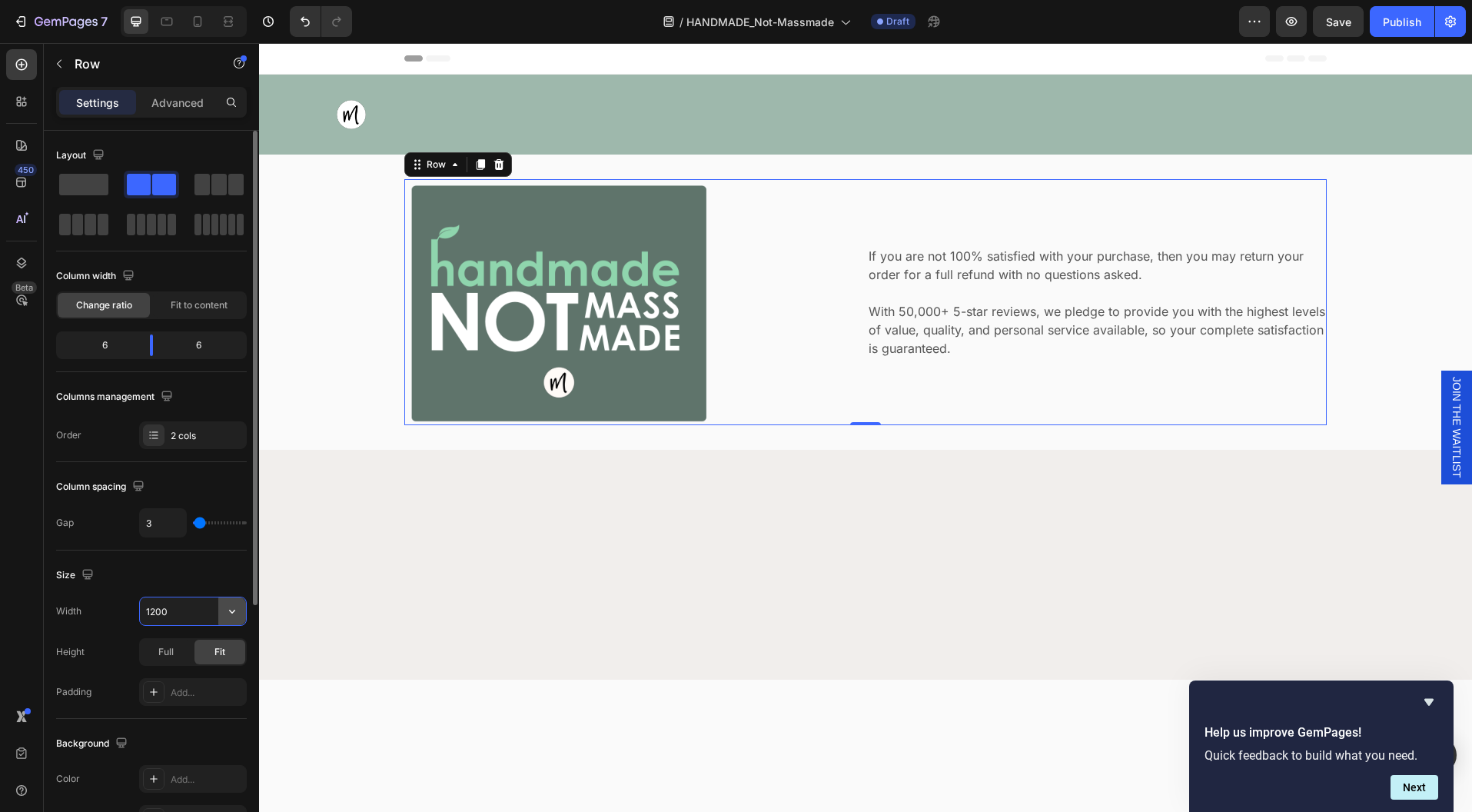
click at [238, 609] on icon "button" at bounding box center [232, 611] width 16 height 16
click at [192, 615] on input "1200" at bounding box center [193, 611] width 106 height 28
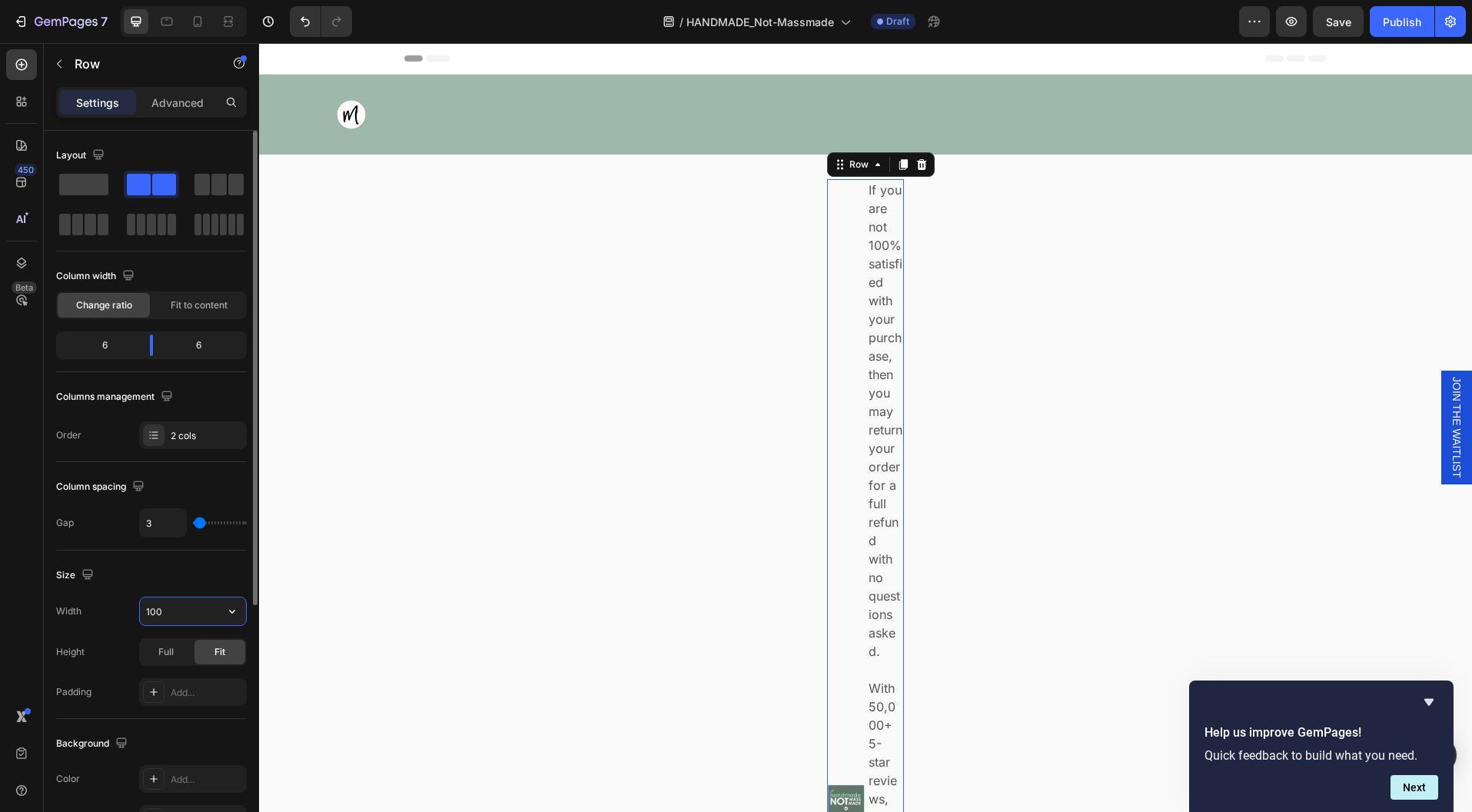
type input "1000"
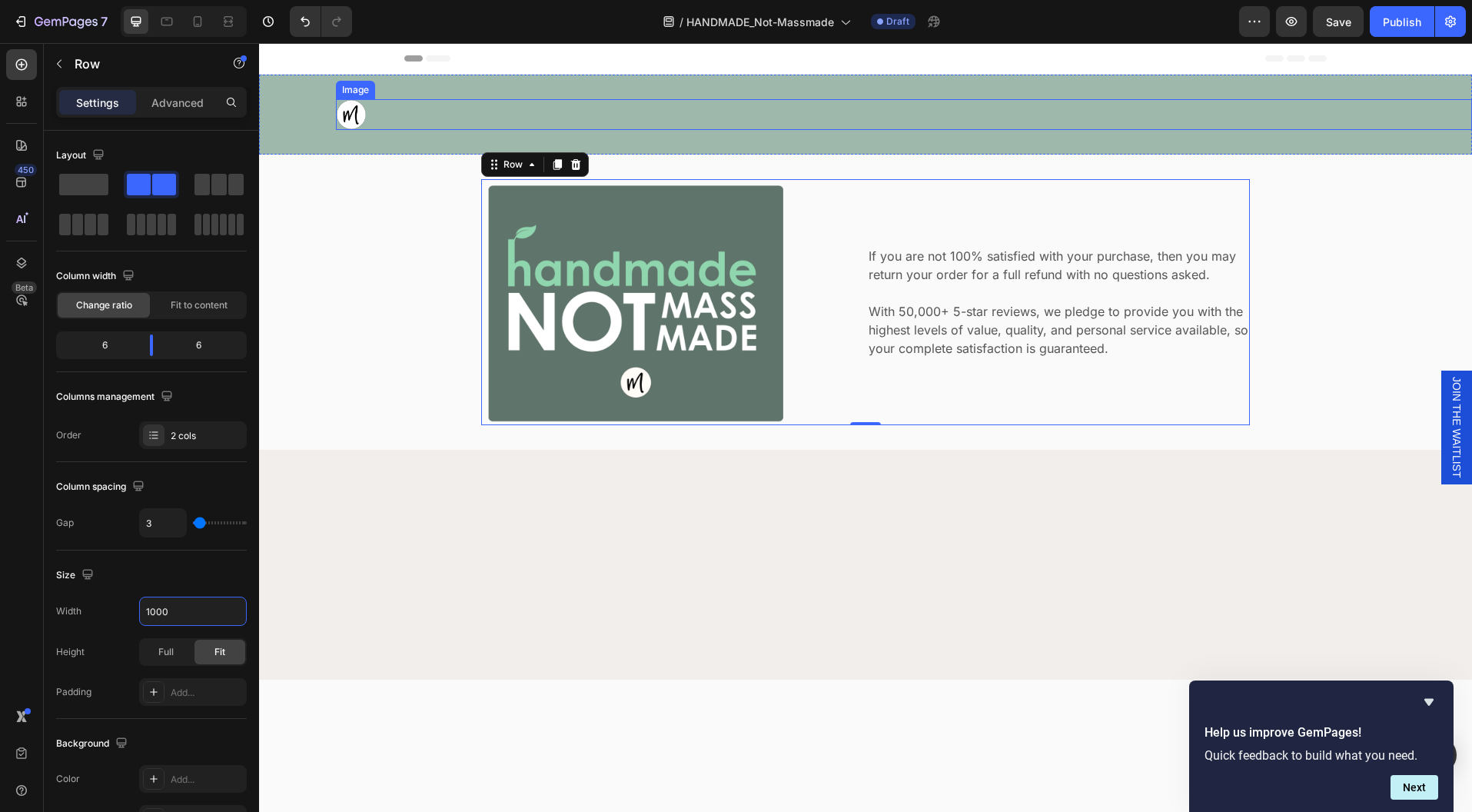
click at [859, 108] on div at bounding box center [904, 114] width 1136 height 31
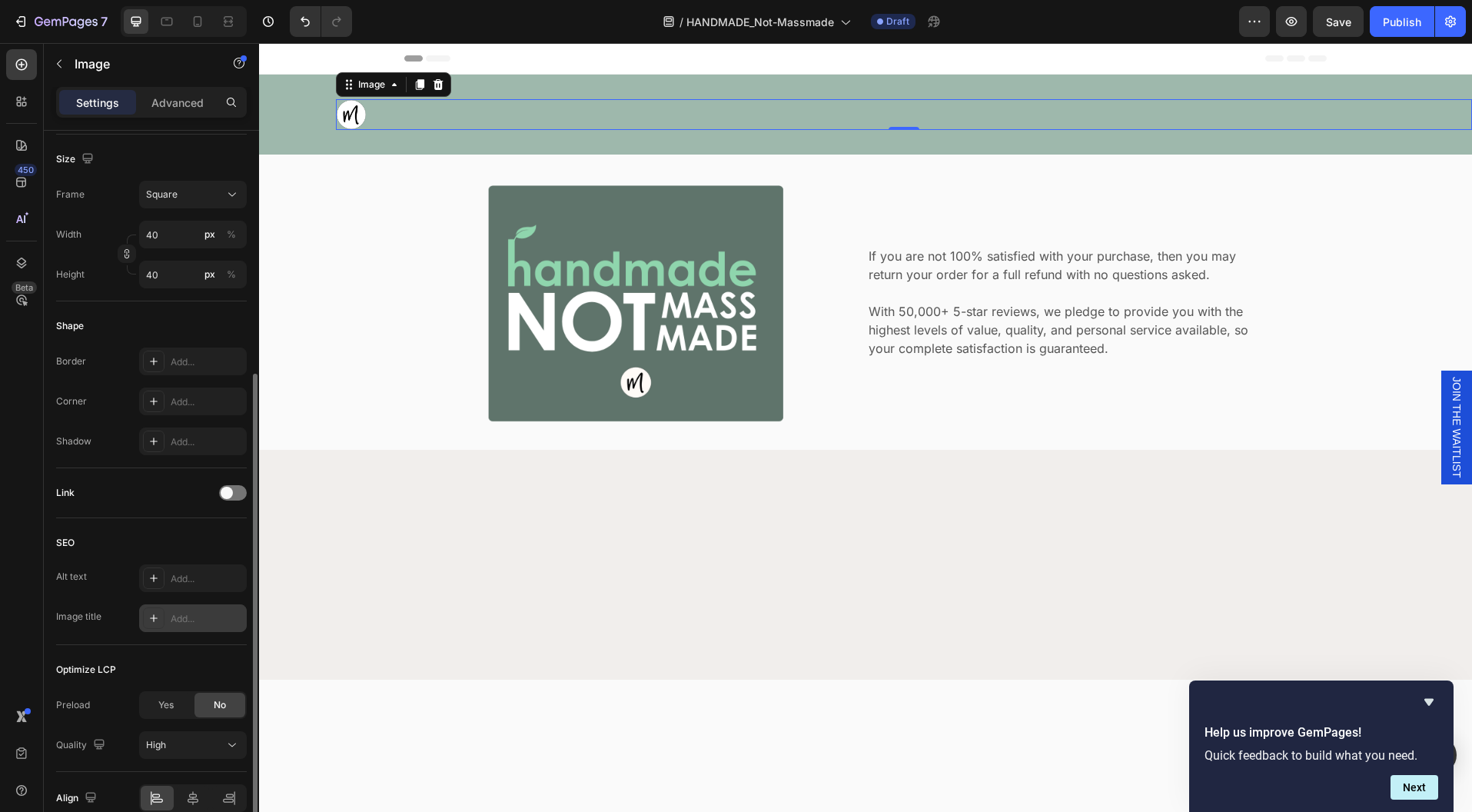
scroll to position [471, 0]
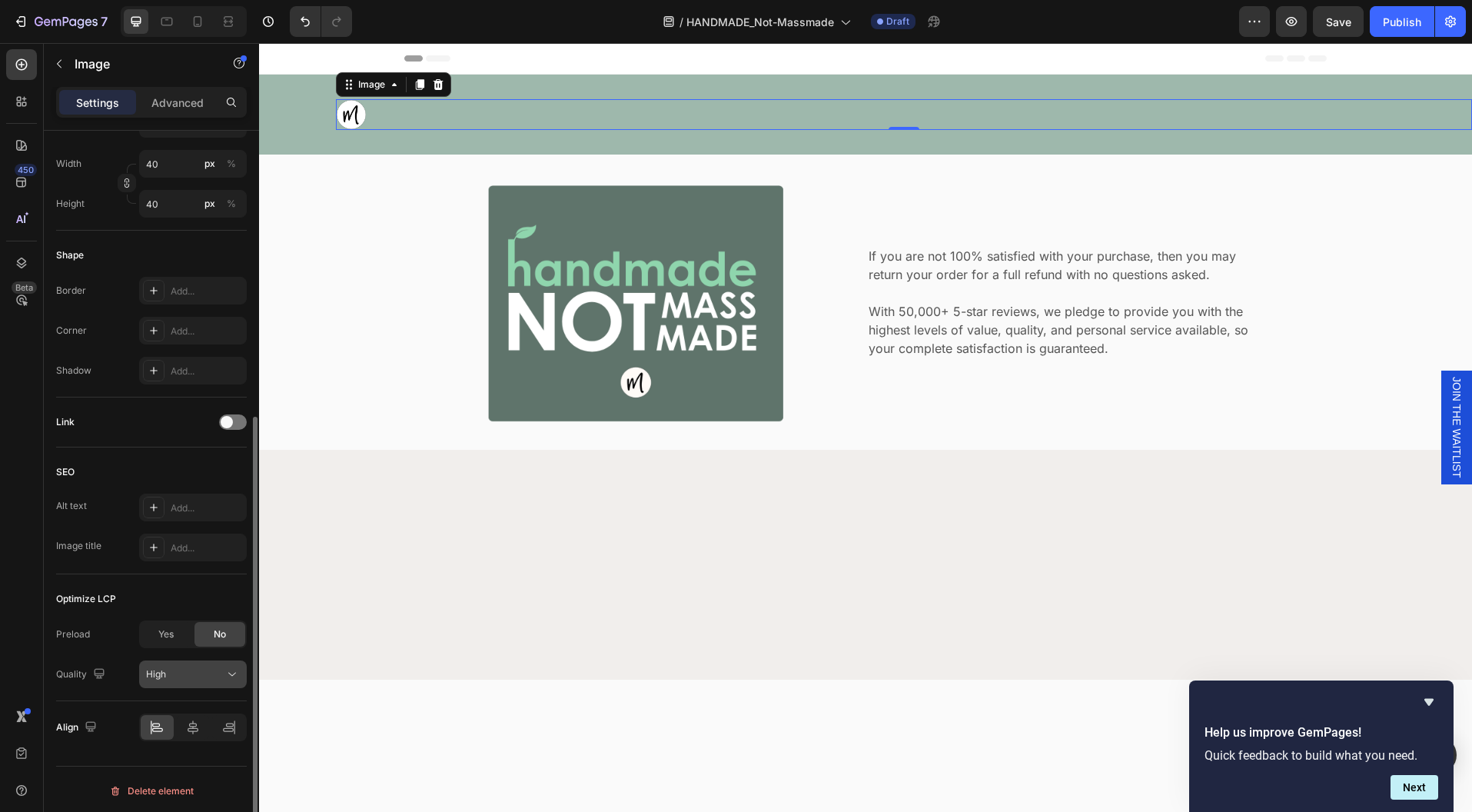
click at [218, 669] on div "High" at bounding box center [185, 675] width 78 height 14
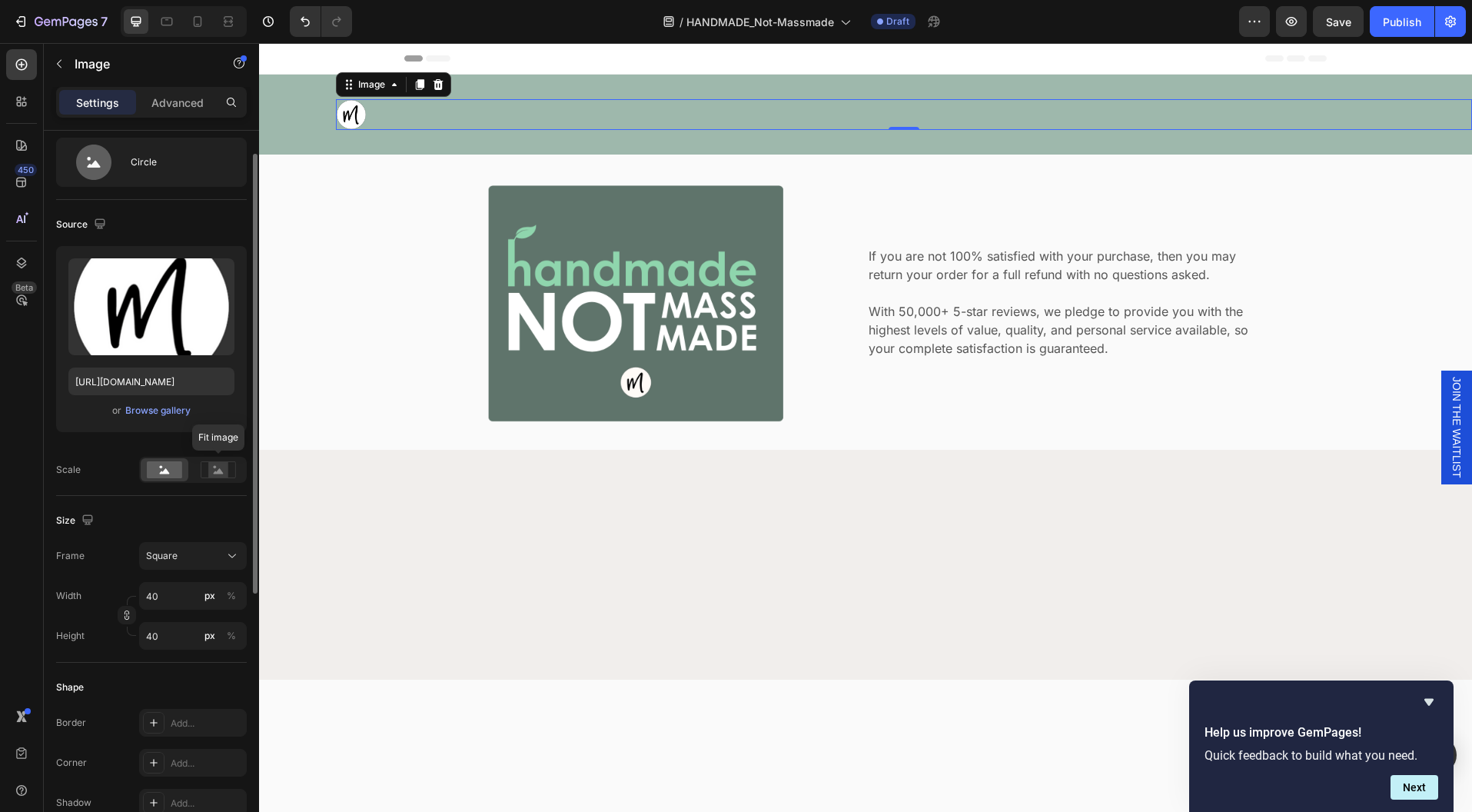
scroll to position [0, 0]
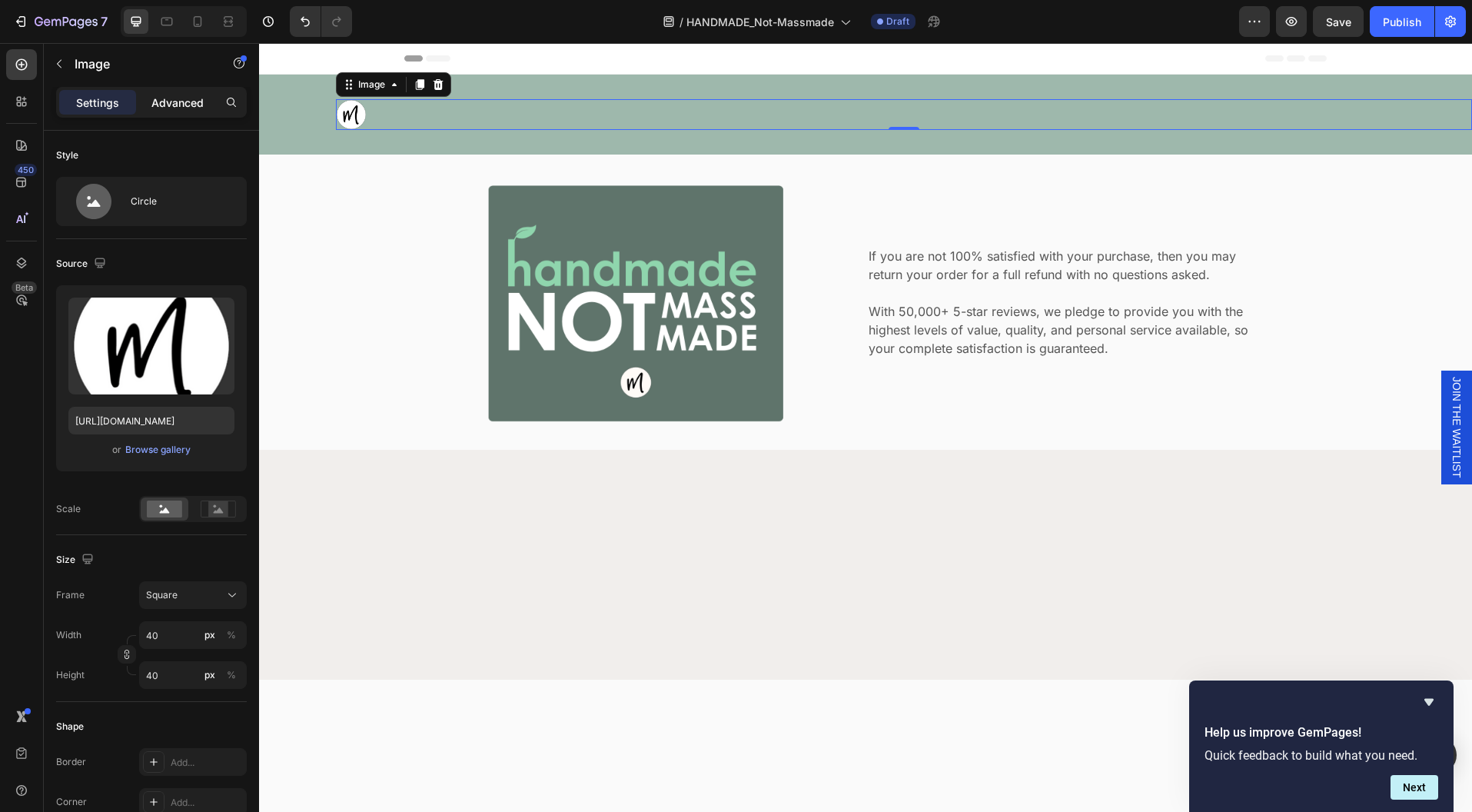
click at [192, 106] on p "Advanced" at bounding box center [177, 103] width 52 height 16
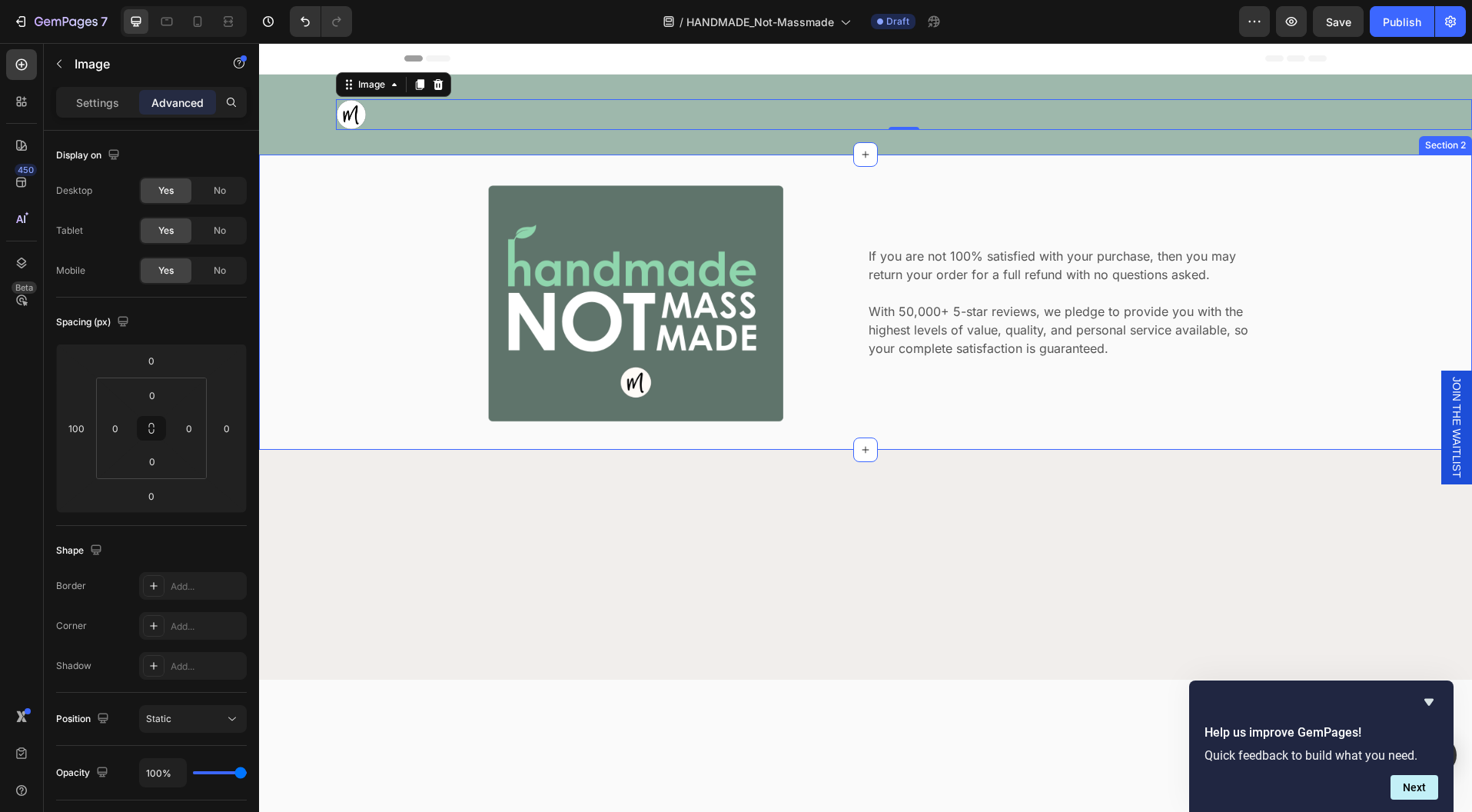
click at [452, 317] on div "Image If you are not 100% satisfied with your purchase, then you may return you…" at bounding box center [865, 301] width 1190 height 246
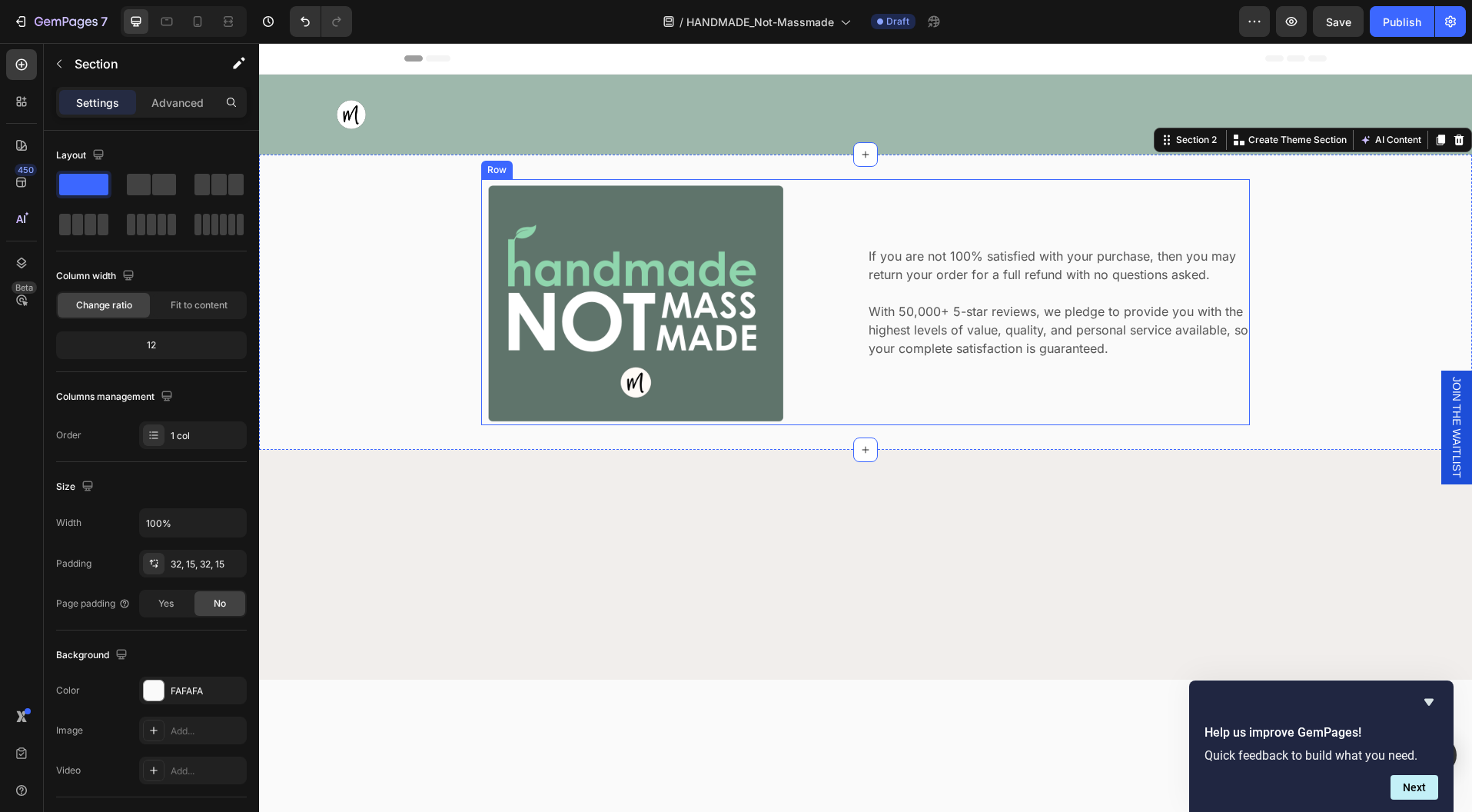
click at [1234, 231] on div "If you are not 100% satisfied with your purchase, then you may return your orde…" at bounding box center [1059, 301] width 383 height 246
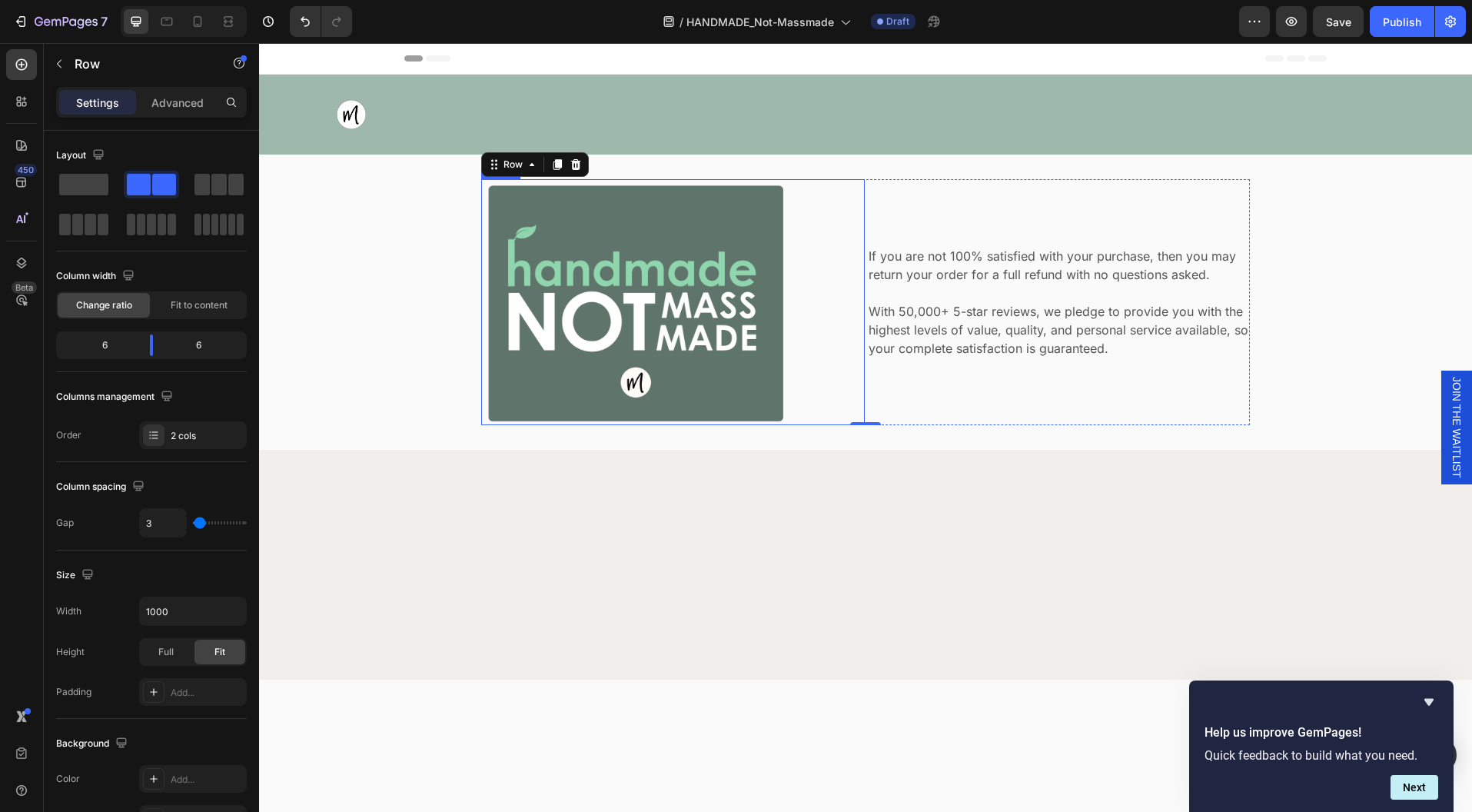
click at [752, 409] on img at bounding box center [634, 301] width 307 height 246
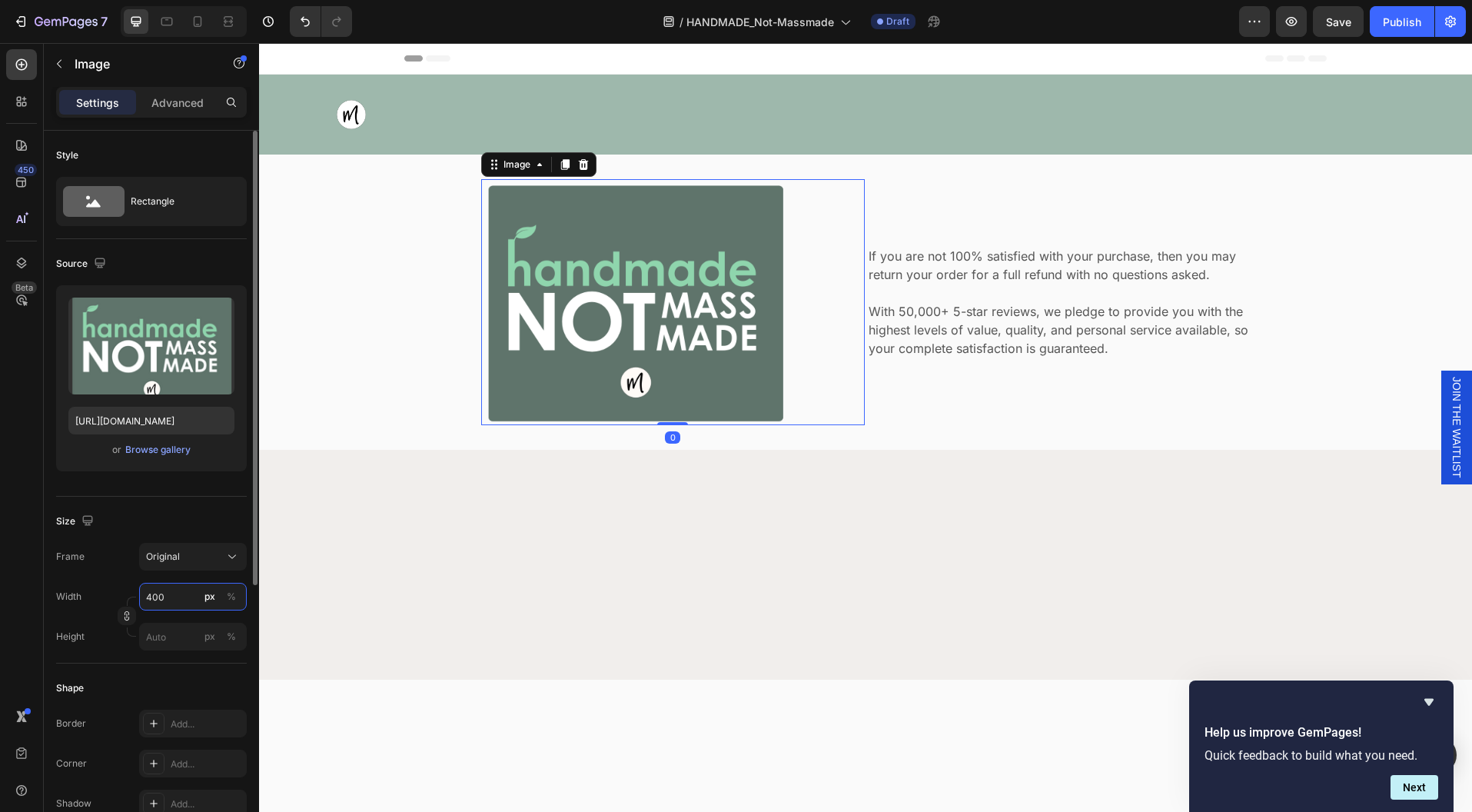
click at [168, 602] on input "400" at bounding box center [193, 597] width 108 height 28
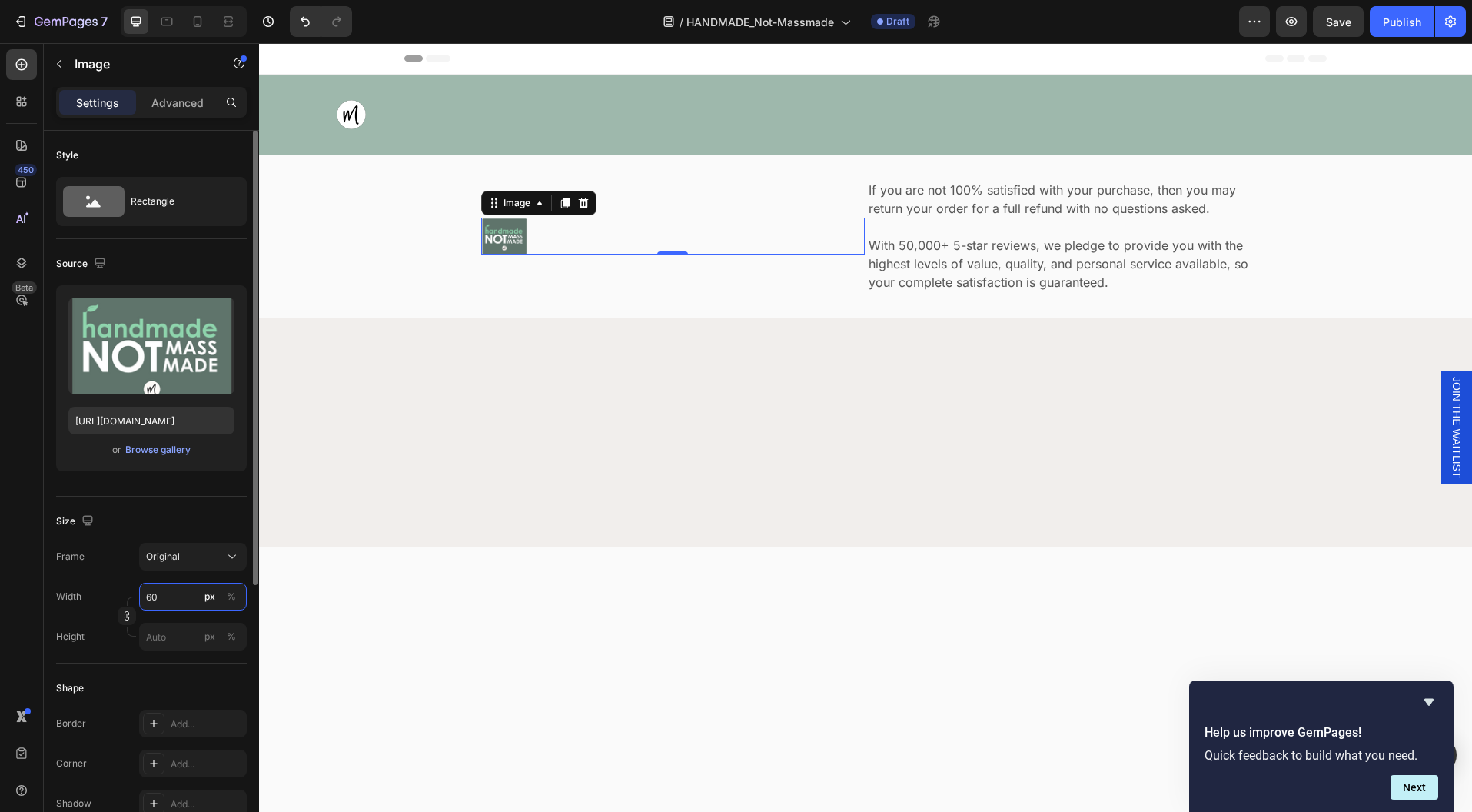
type input "600"
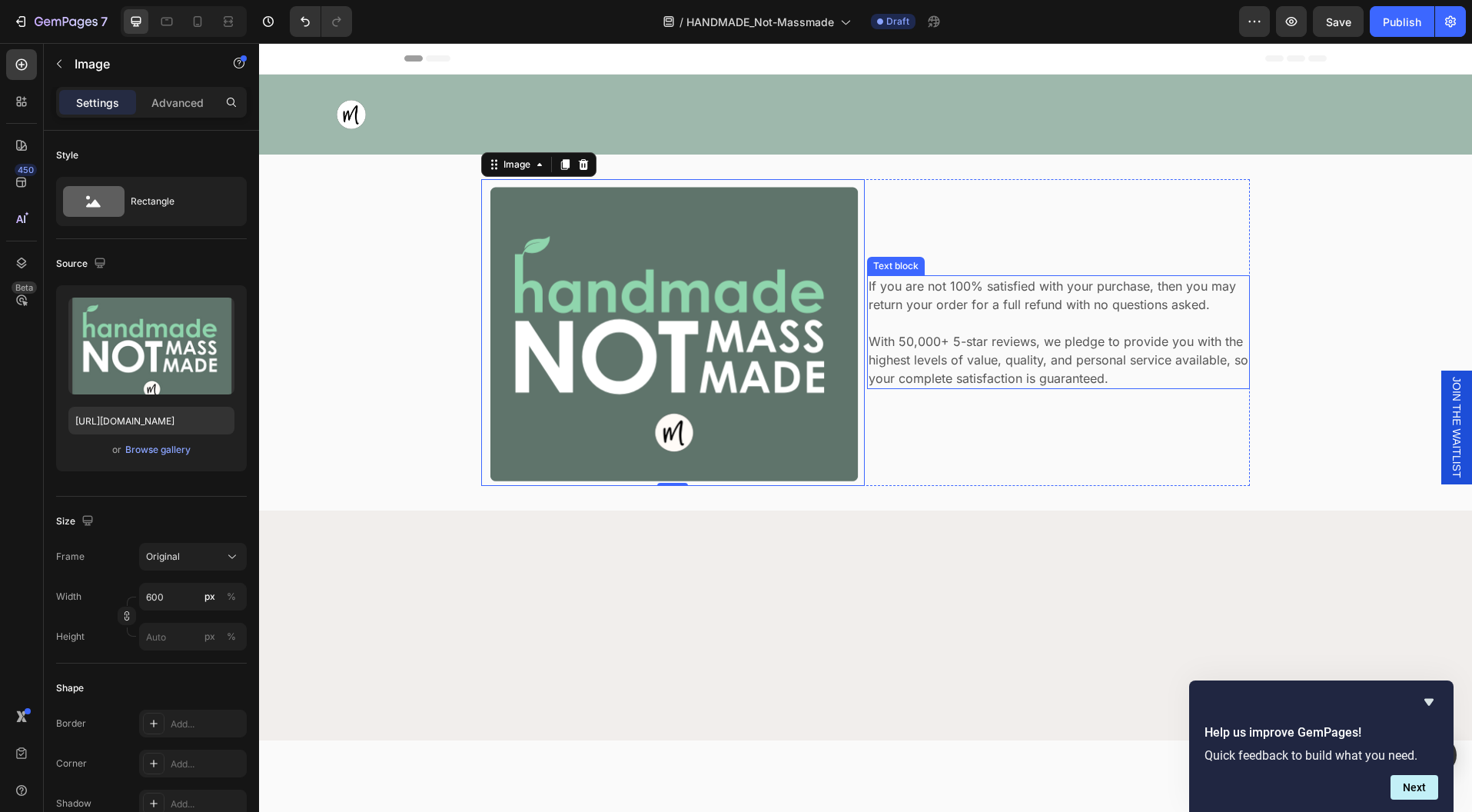
click at [1089, 352] on p "With 50,000+ 5-star reviews, we pledge to provide you with the highest levels o…" at bounding box center [1058, 360] width 380 height 55
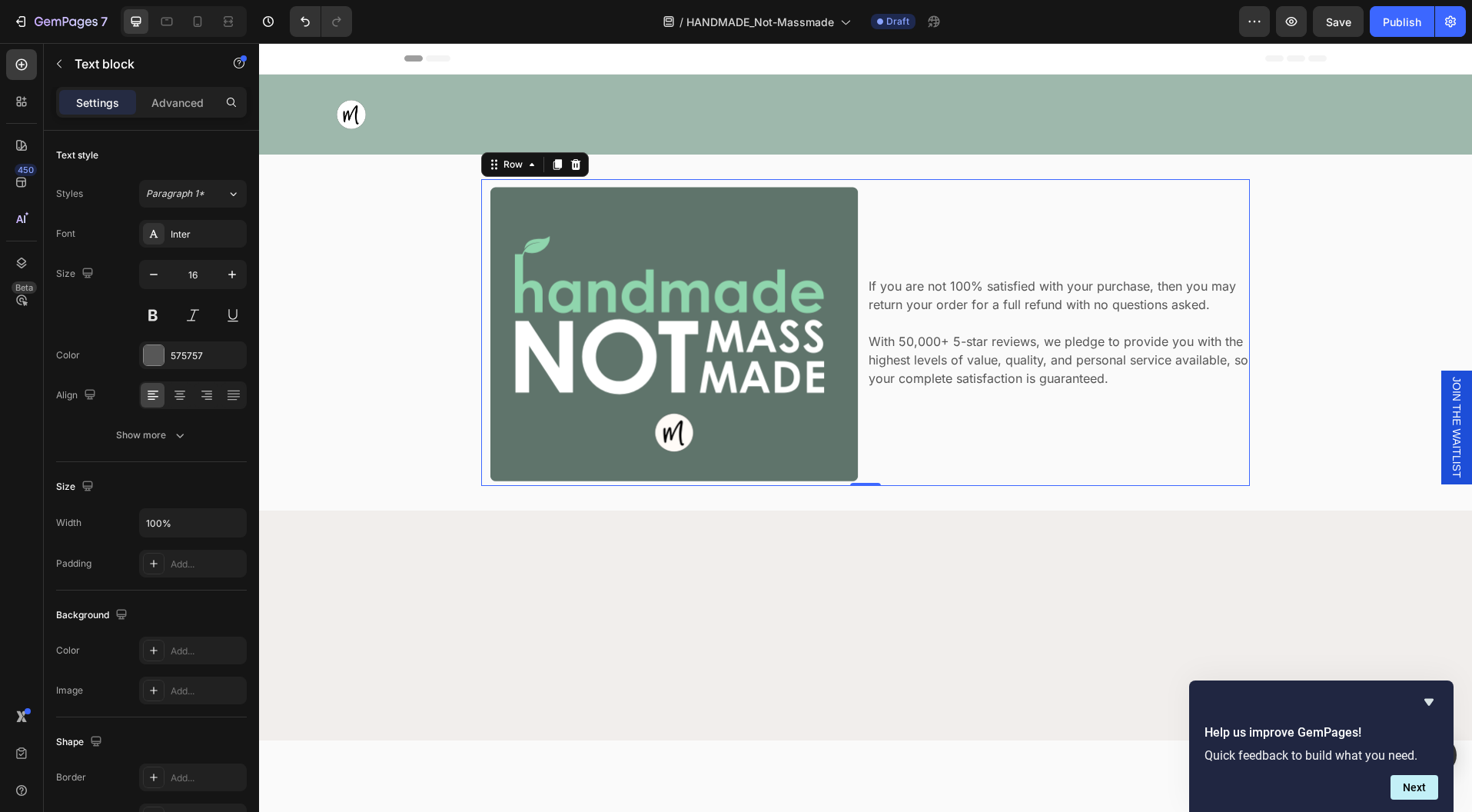
click at [915, 457] on div "If you are not 100% satisfied with your purchase, then you may return your orde…" at bounding box center [1059, 332] width 383 height 307
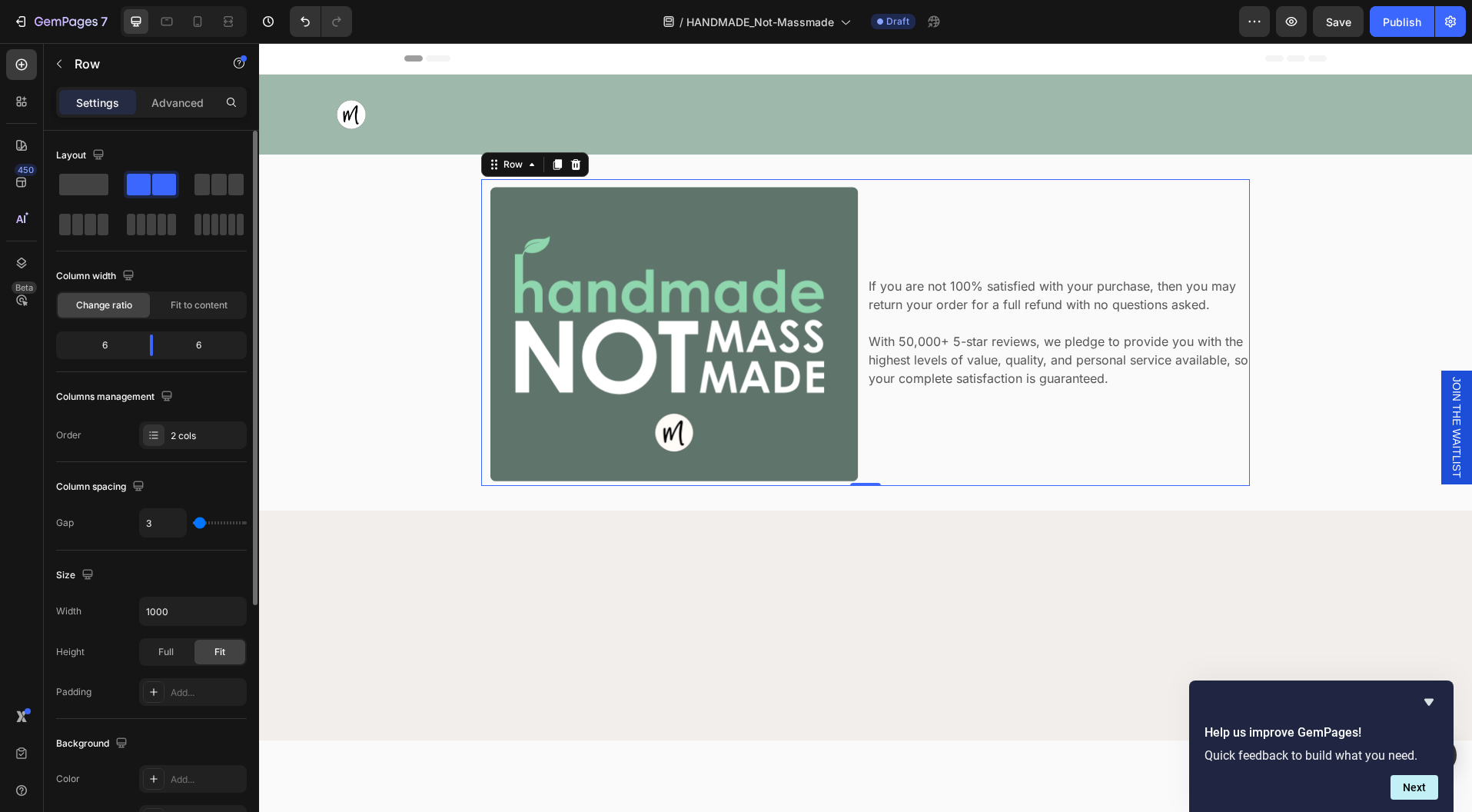
type input "5"
type input "7"
type input "8"
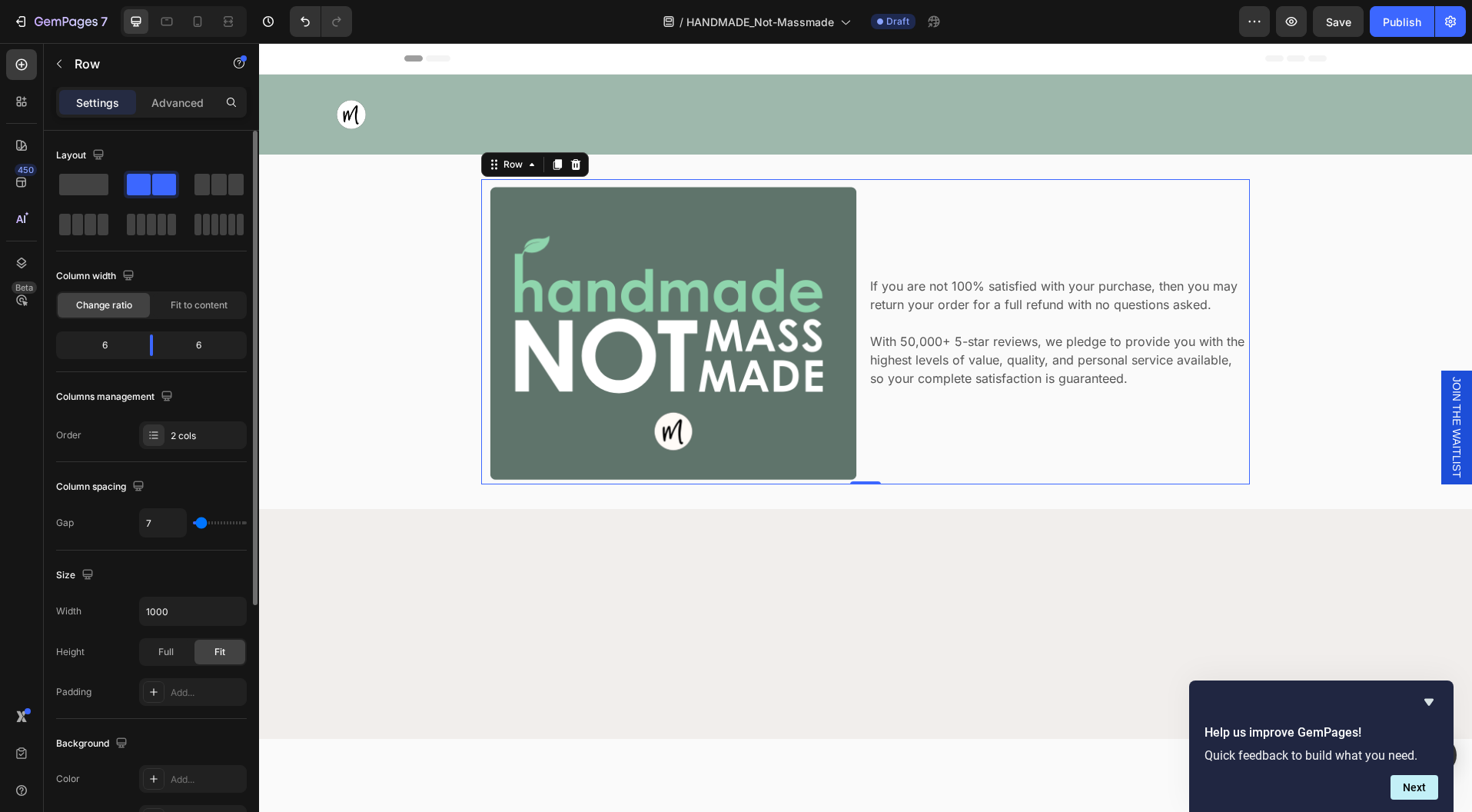
type input "8"
type input "9"
type input "11"
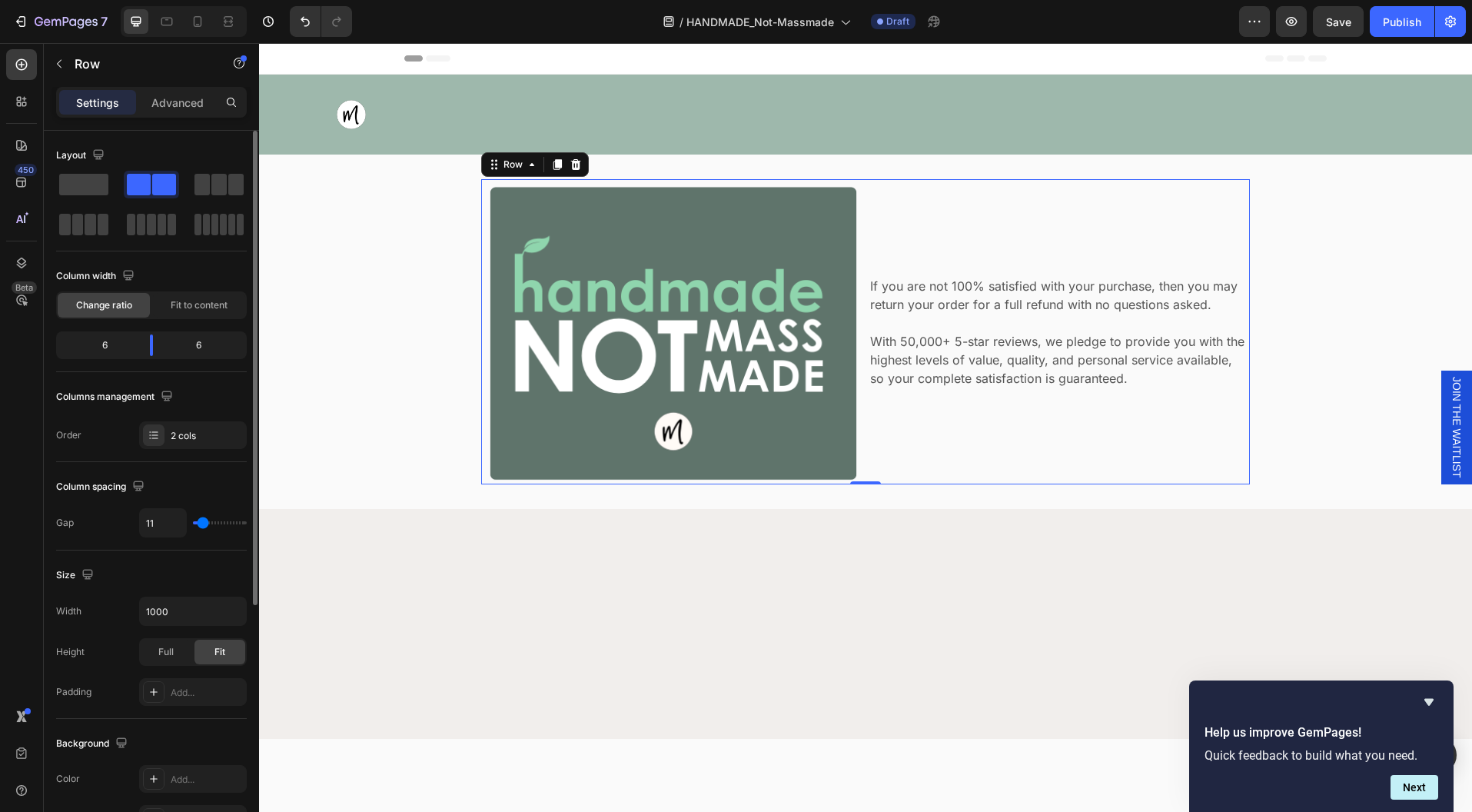
type input "14"
type input "16"
type input "19"
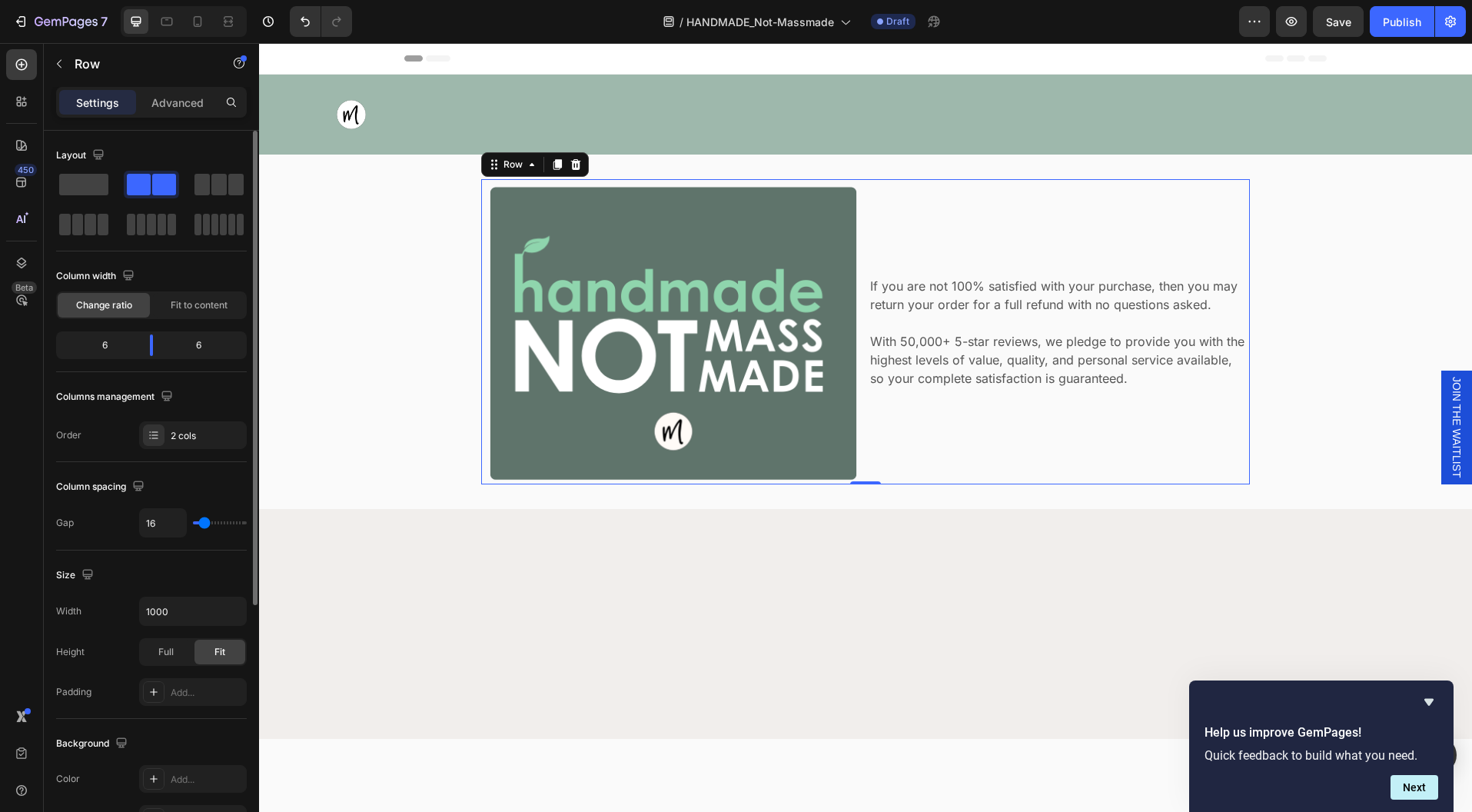
type input "19"
type input "22"
type input "23"
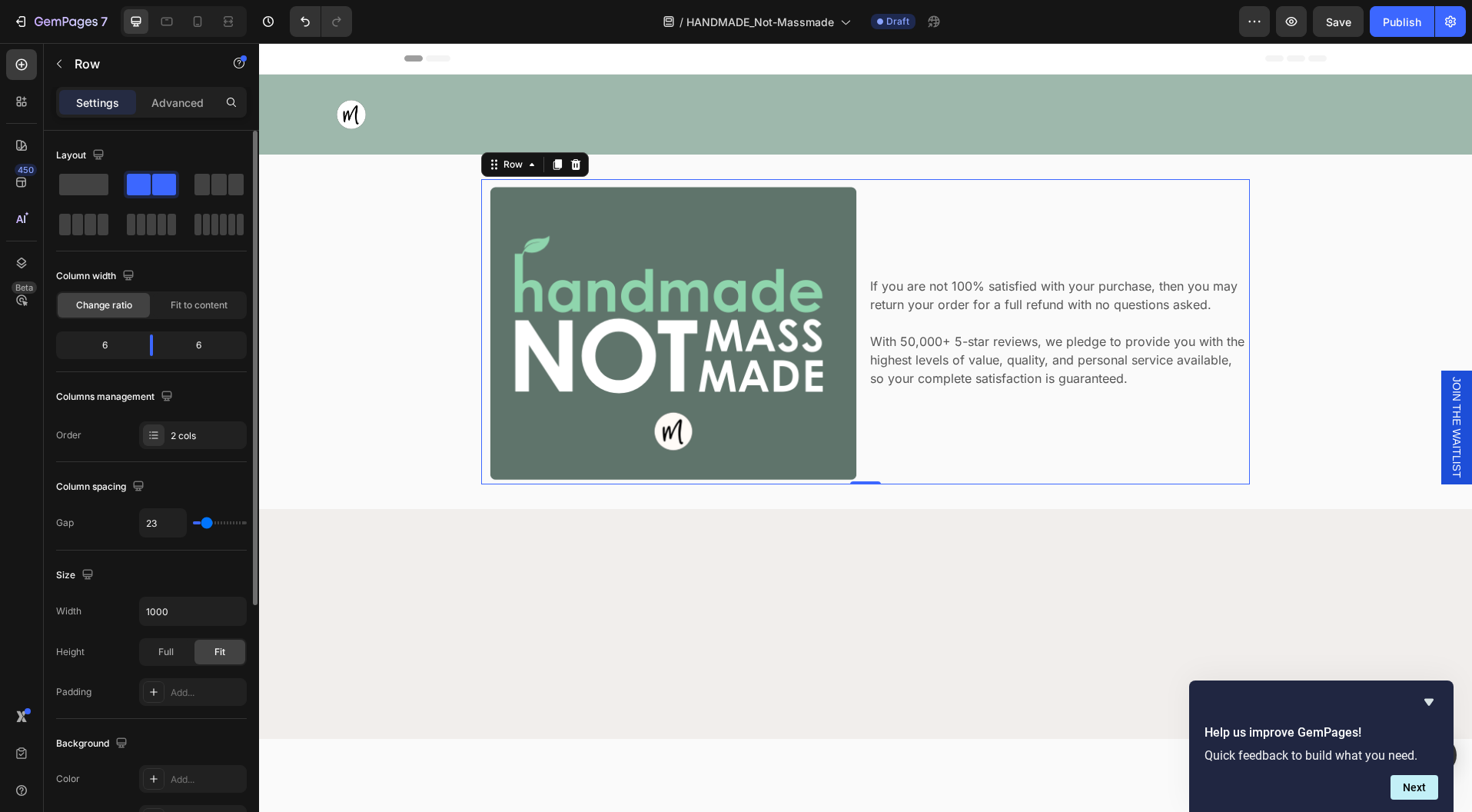
type input "24"
type input "25"
type input "26"
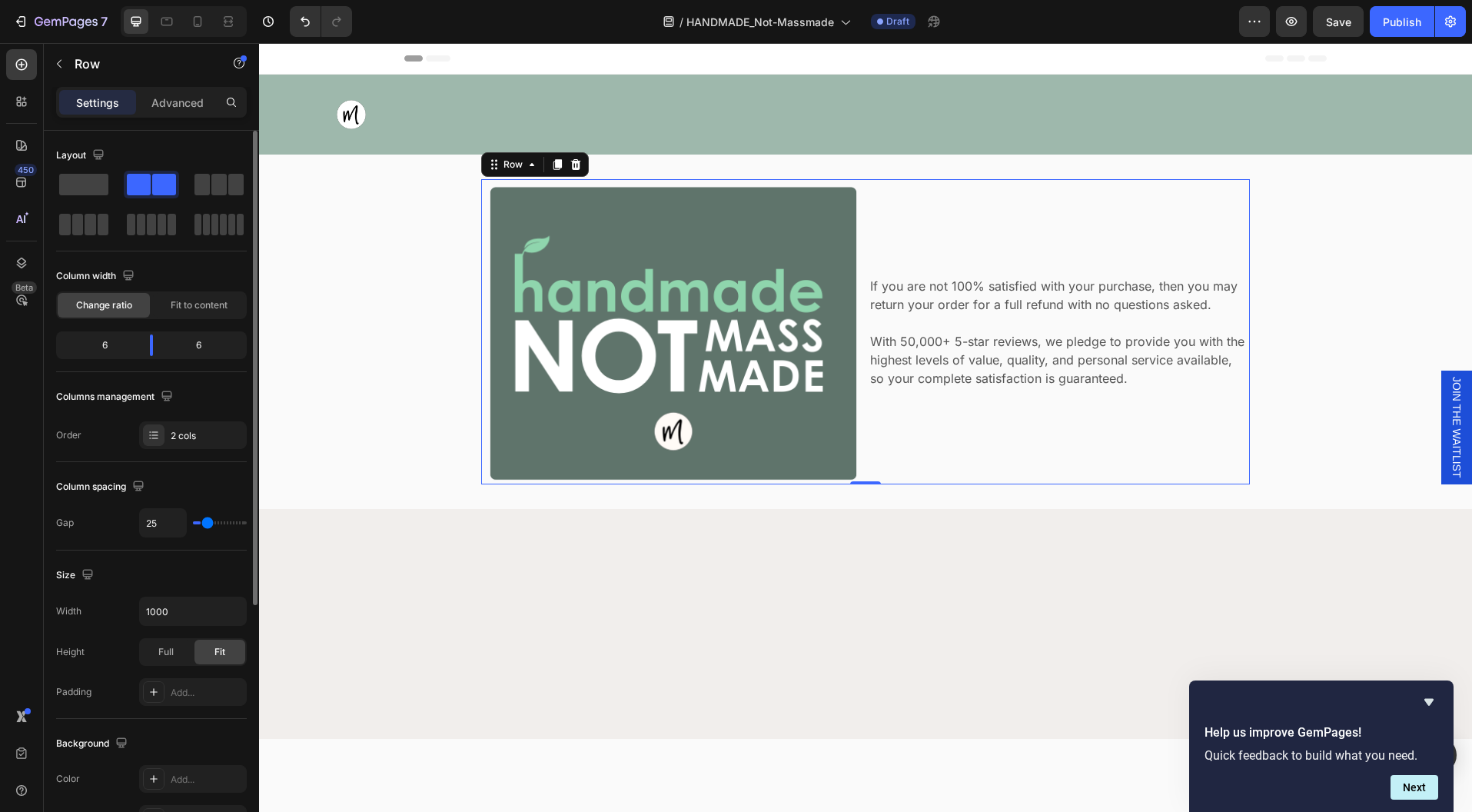
type input "26"
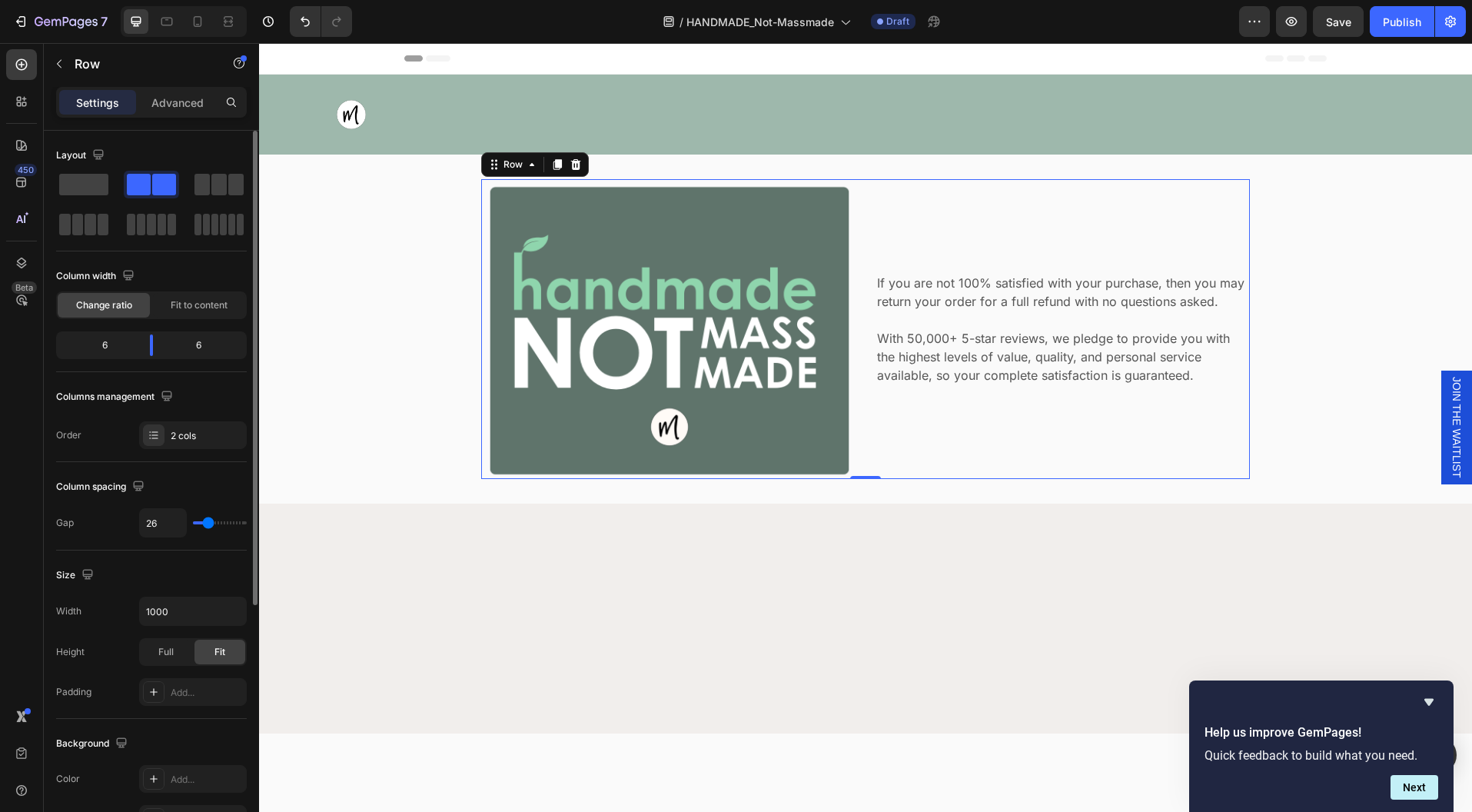
type input "27"
type input "26"
type input "25"
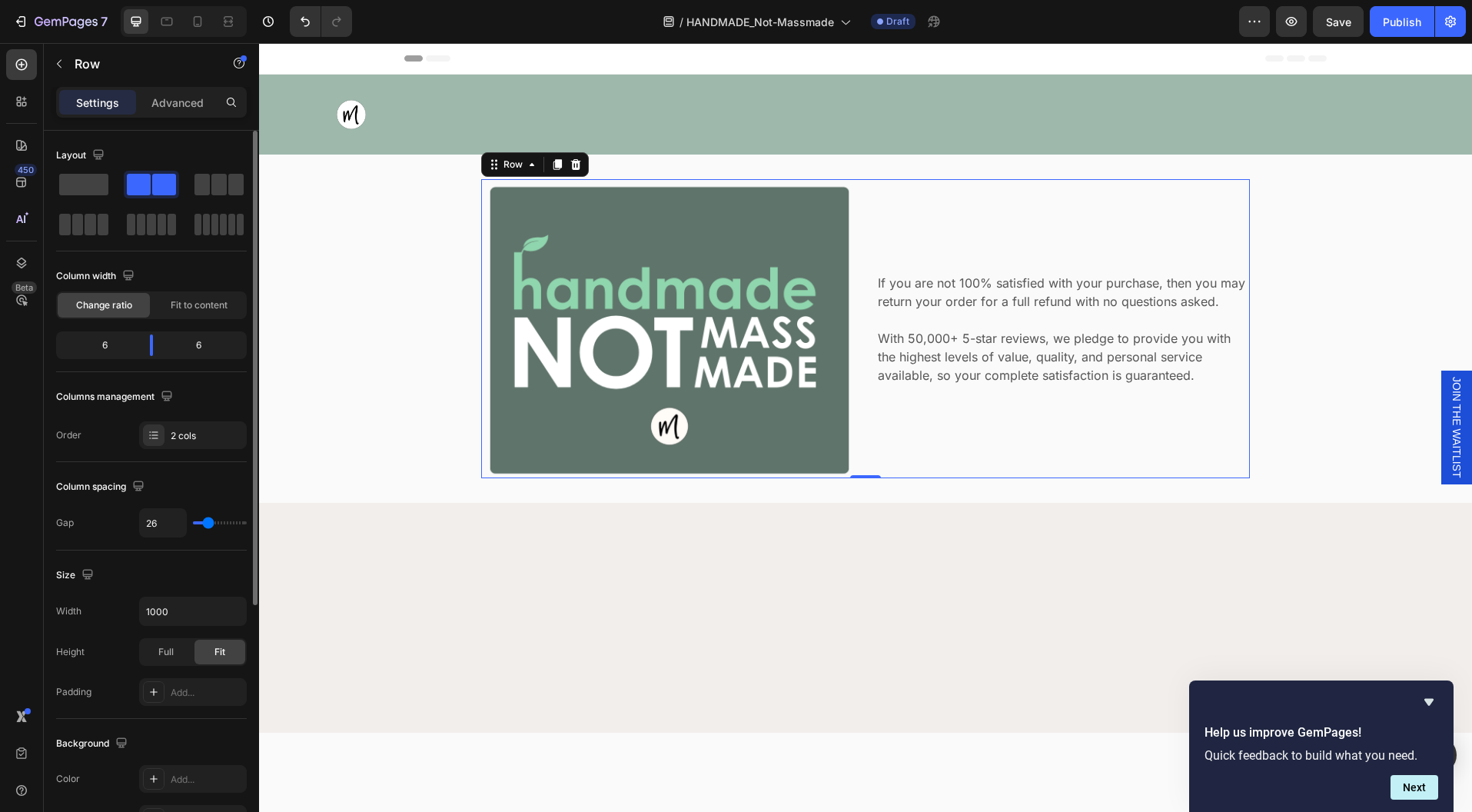
type input "25"
type input "24"
type input "22"
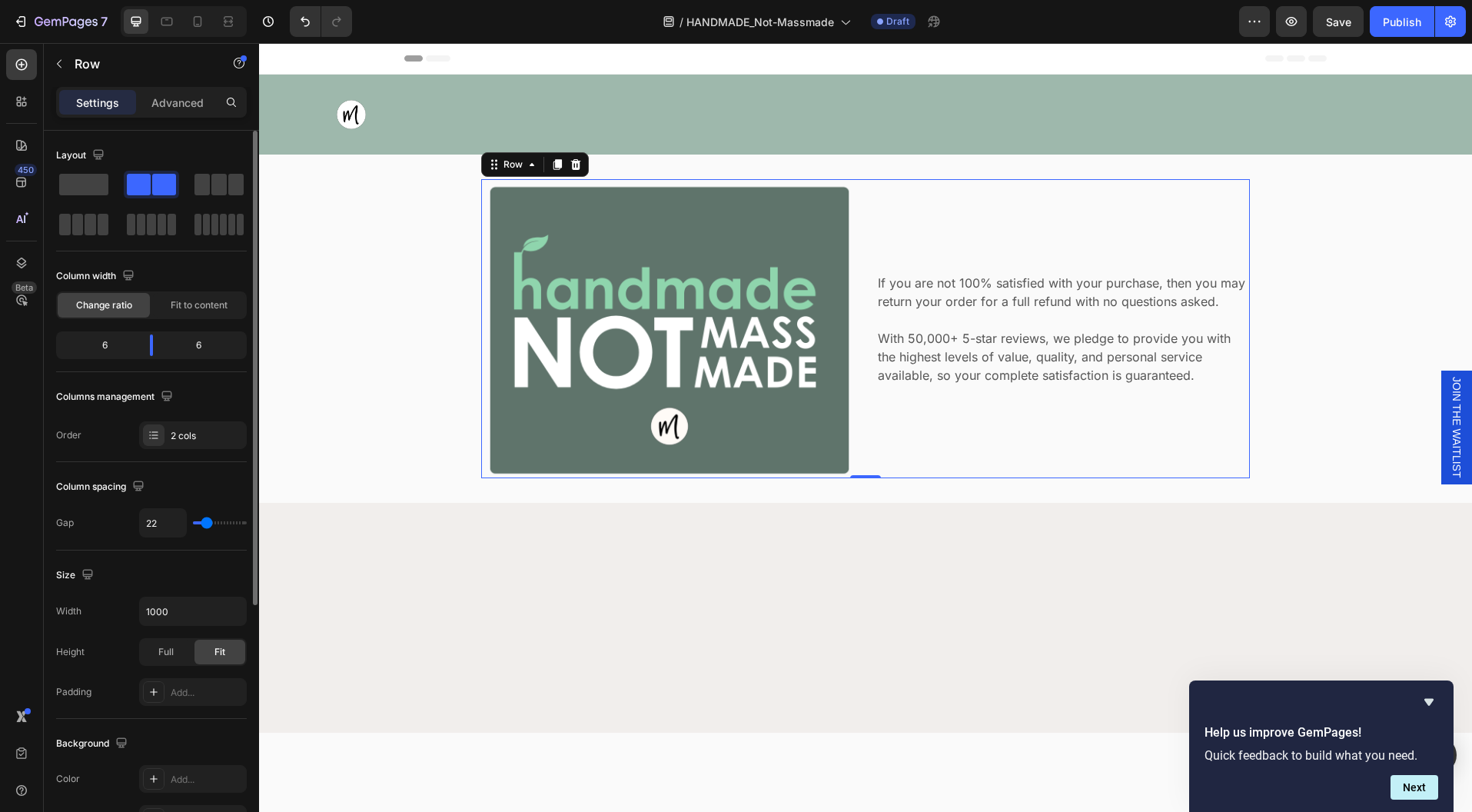
type input "20"
type input "19"
type input "18"
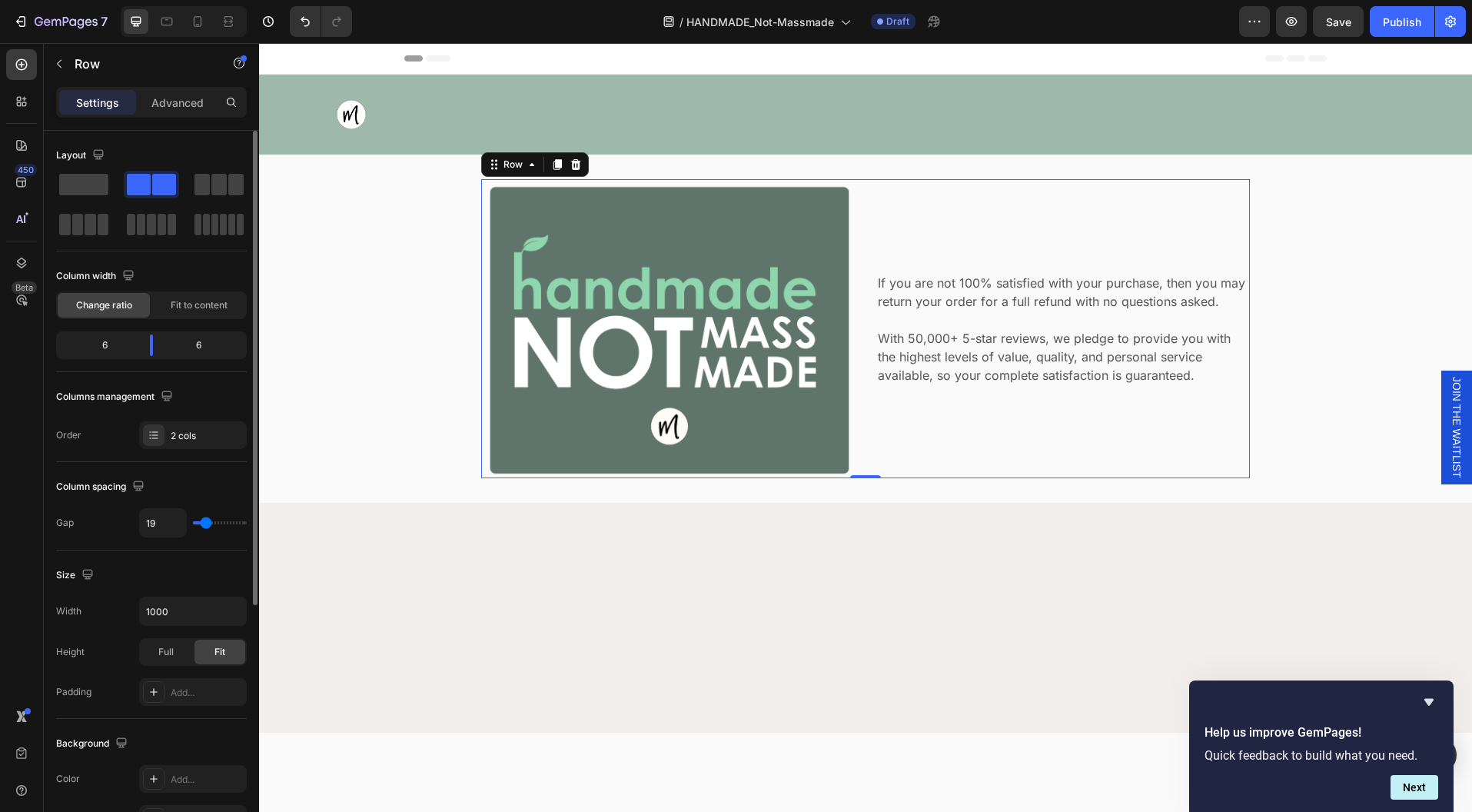
type input "18"
type input "17"
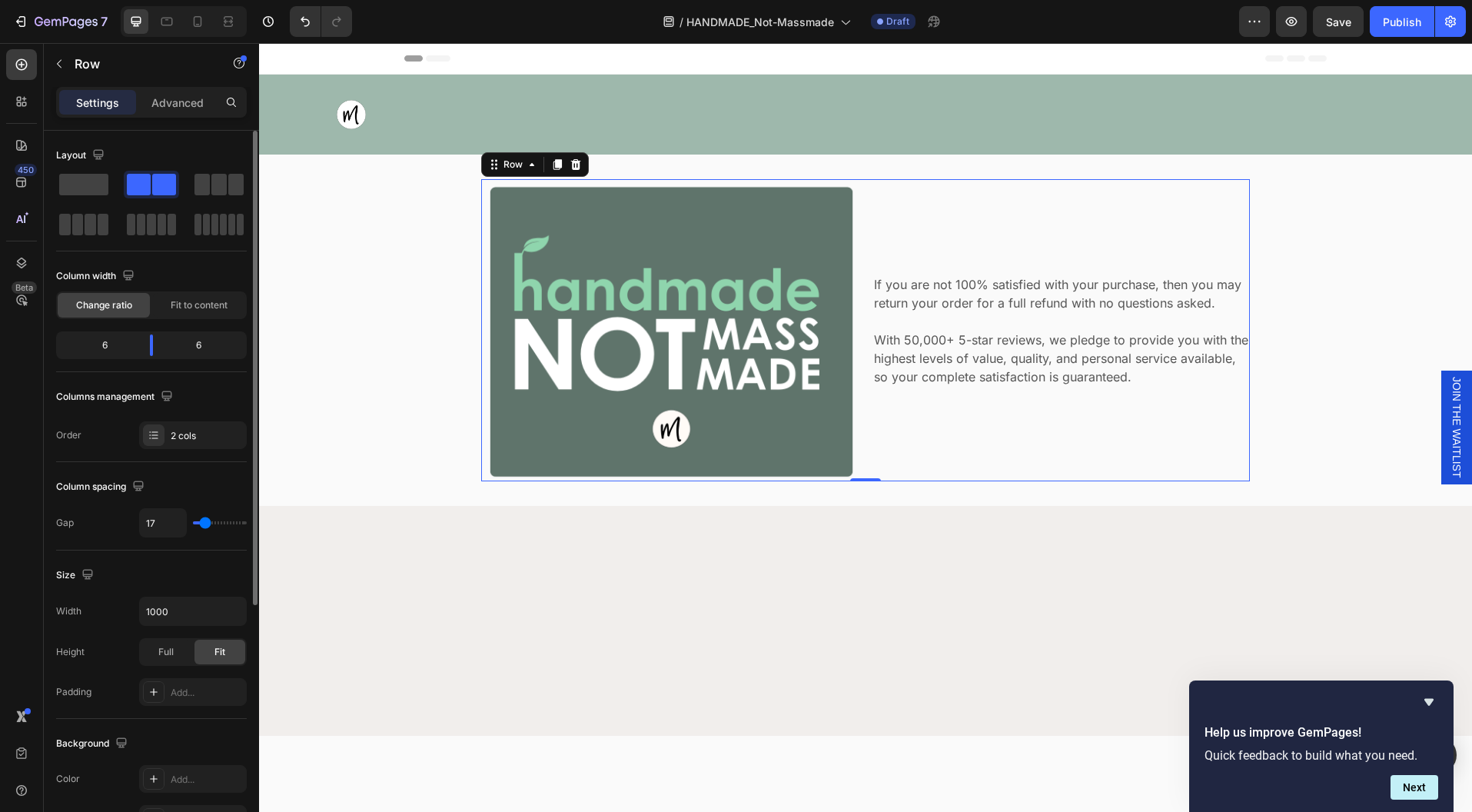
type input "16"
type input "15"
type input "12"
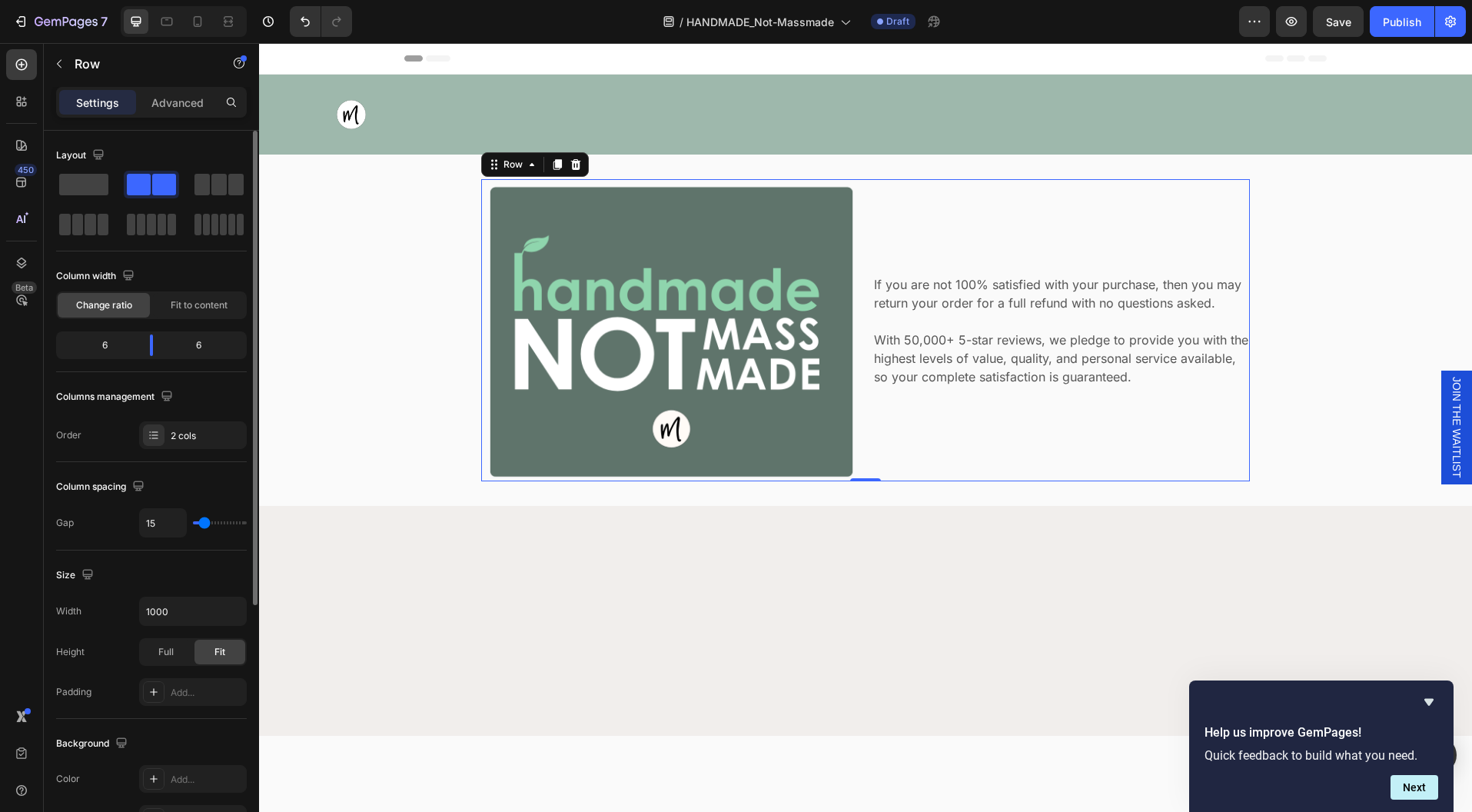
type input "12"
type input "10"
type input "9"
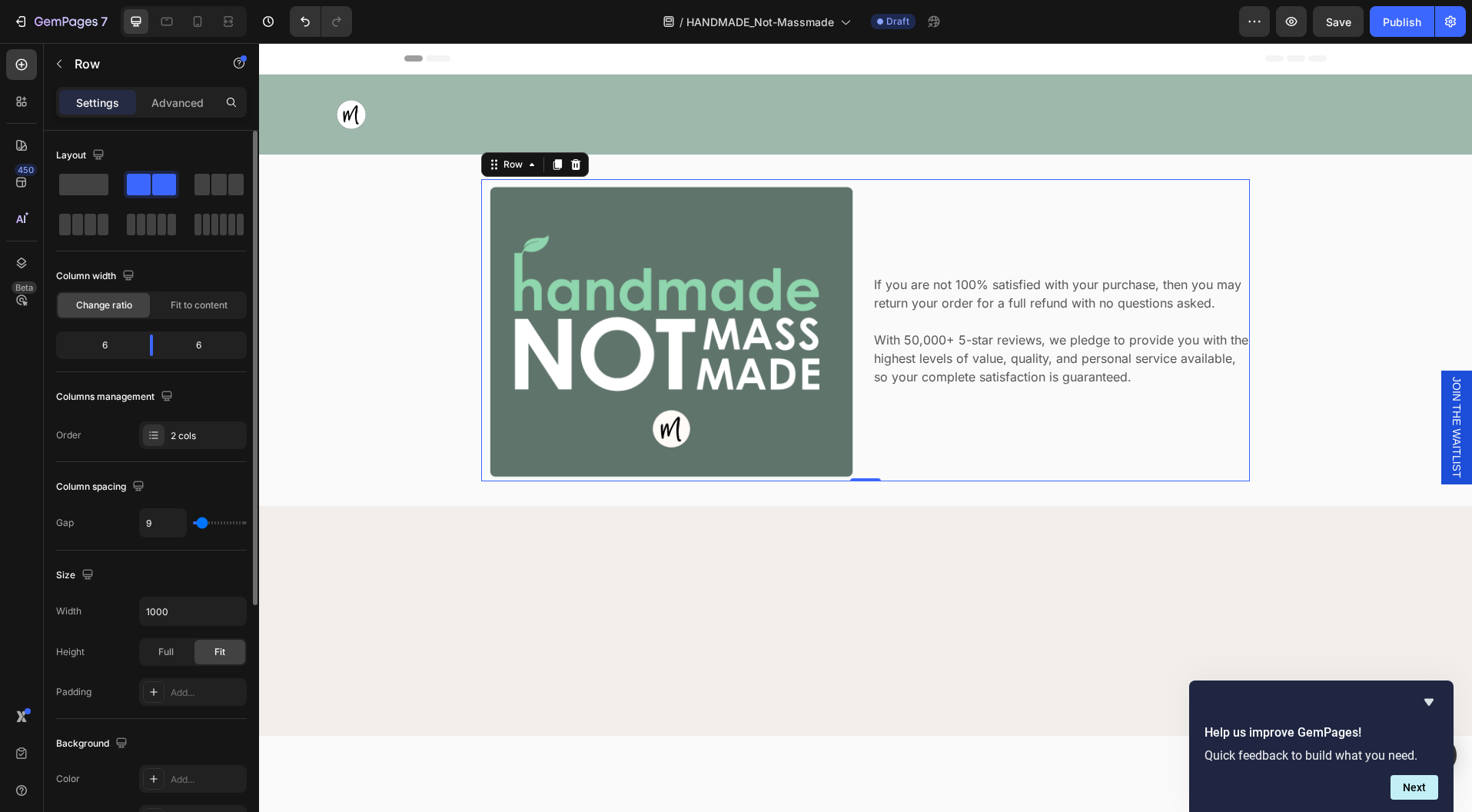
type input "8"
type input "7"
type input "4"
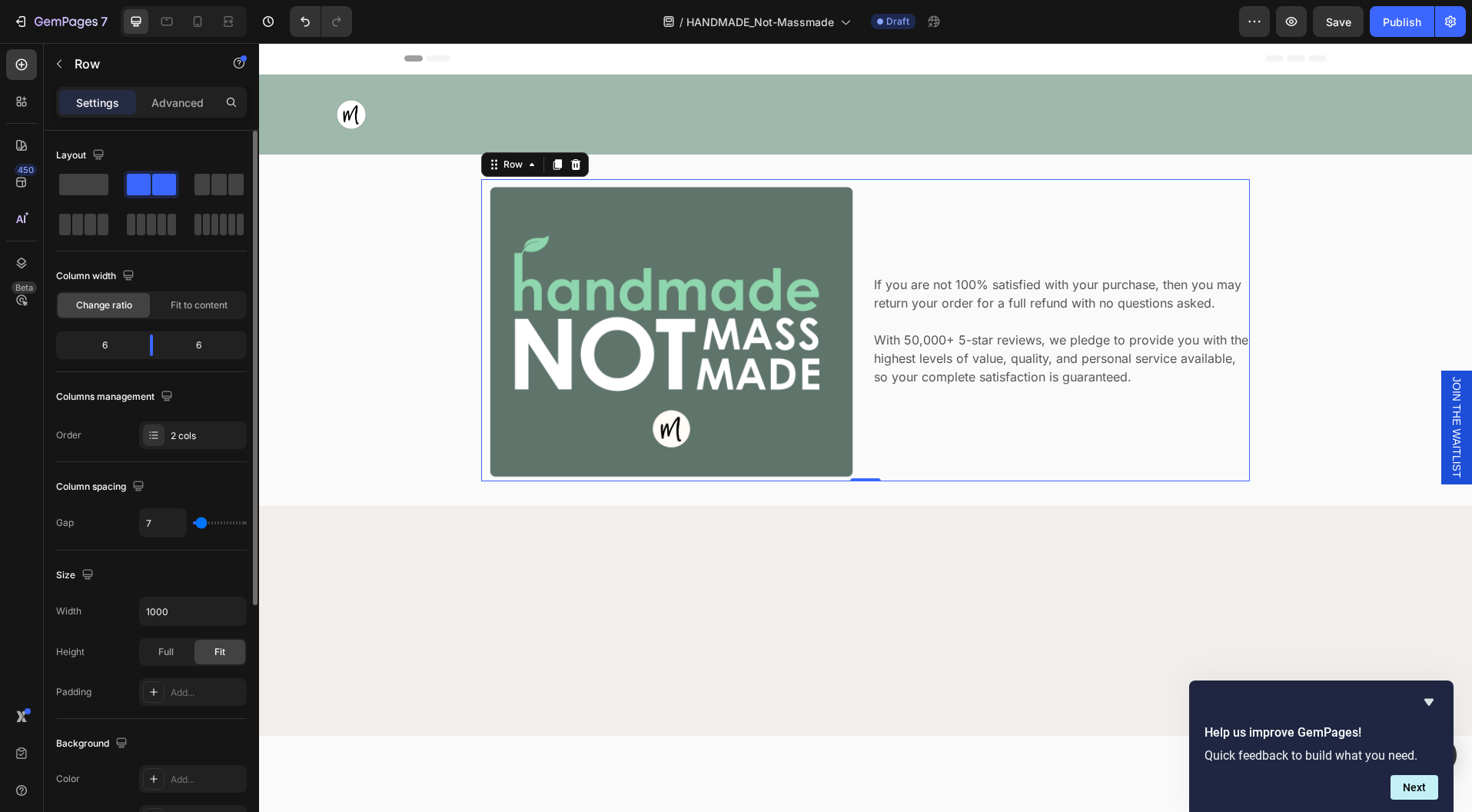
type input "4"
type input "3"
type input "2"
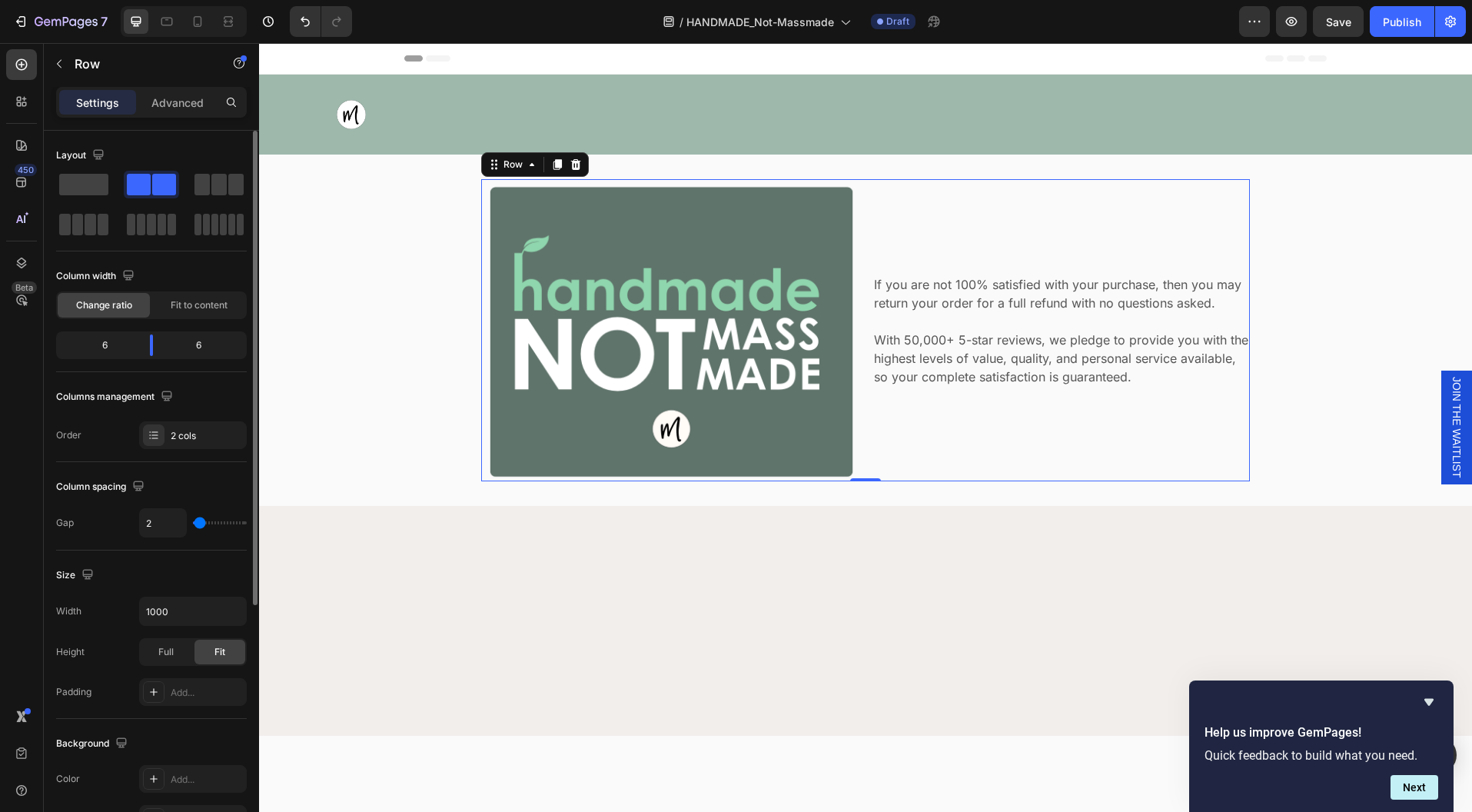
type input "1"
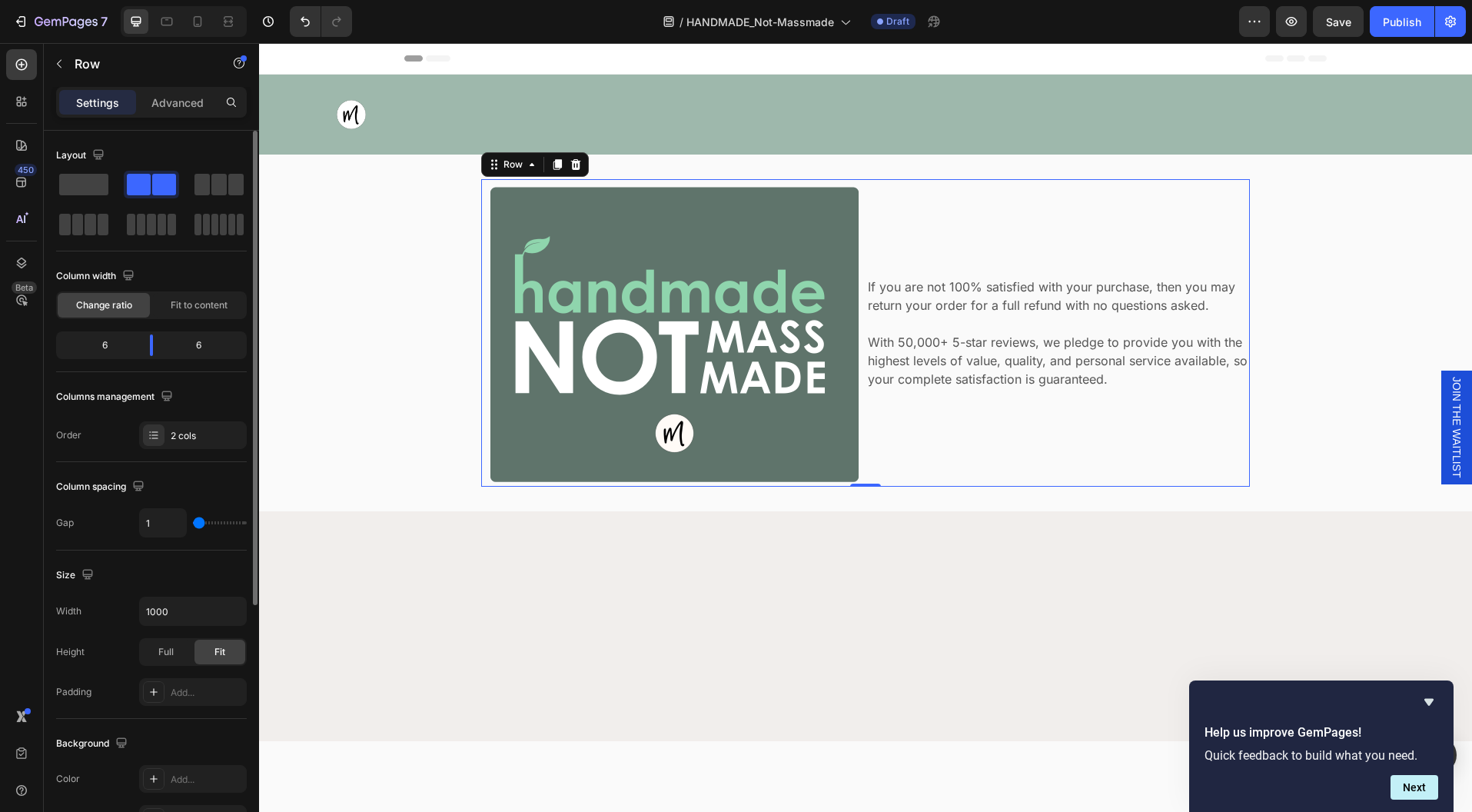
type input "0"
type input "1"
type input "4"
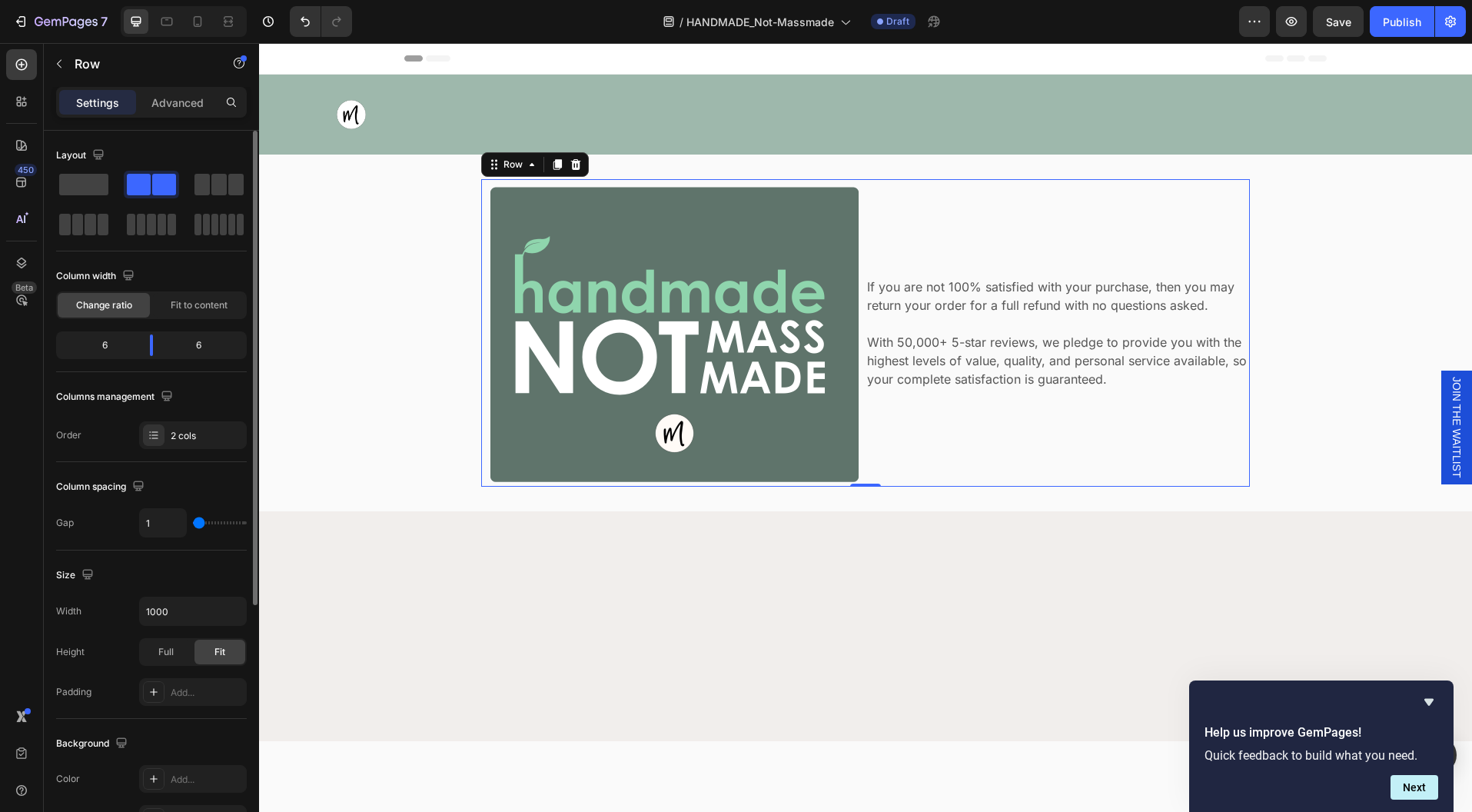
type input "4"
type input "6"
type input "7"
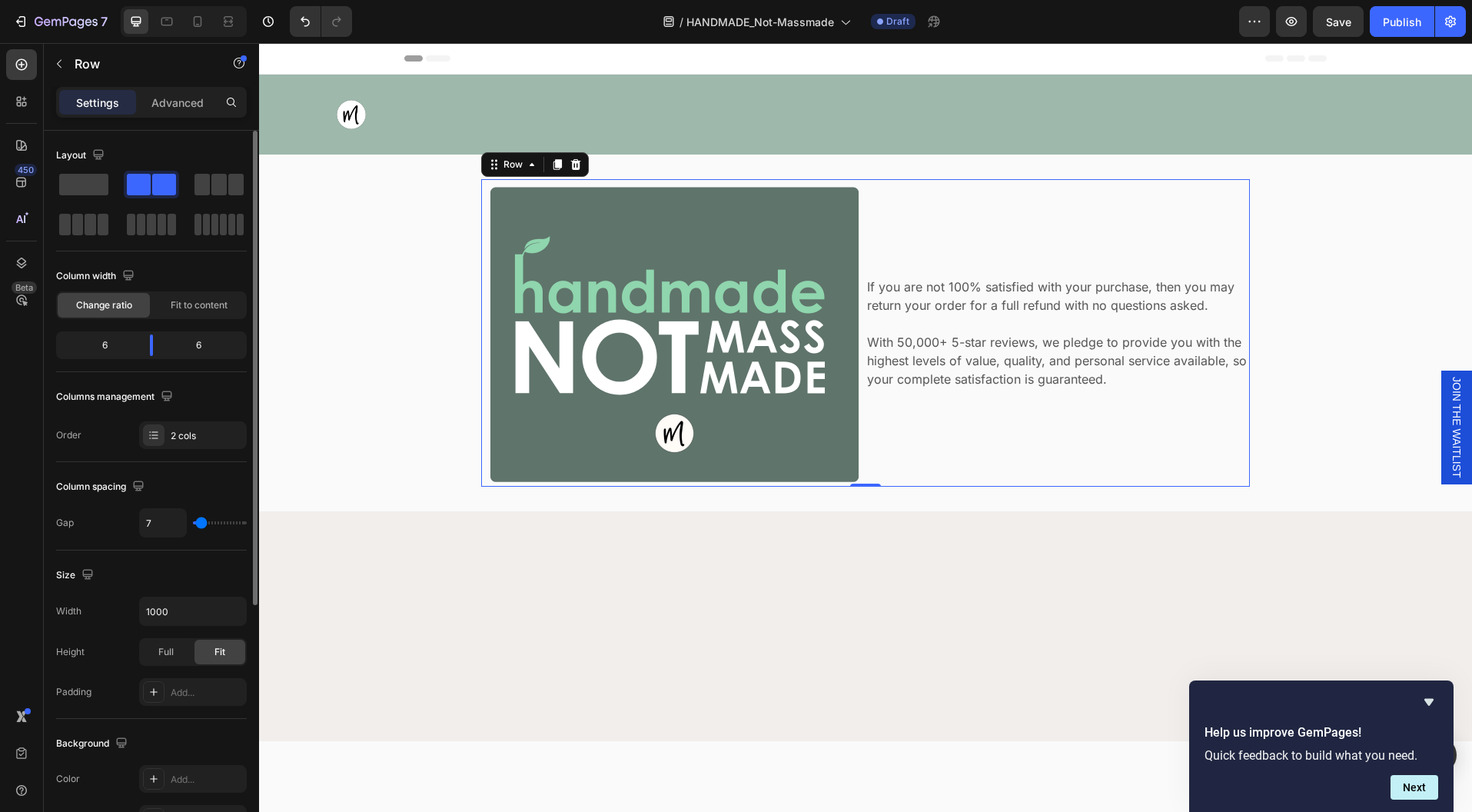
type input "8"
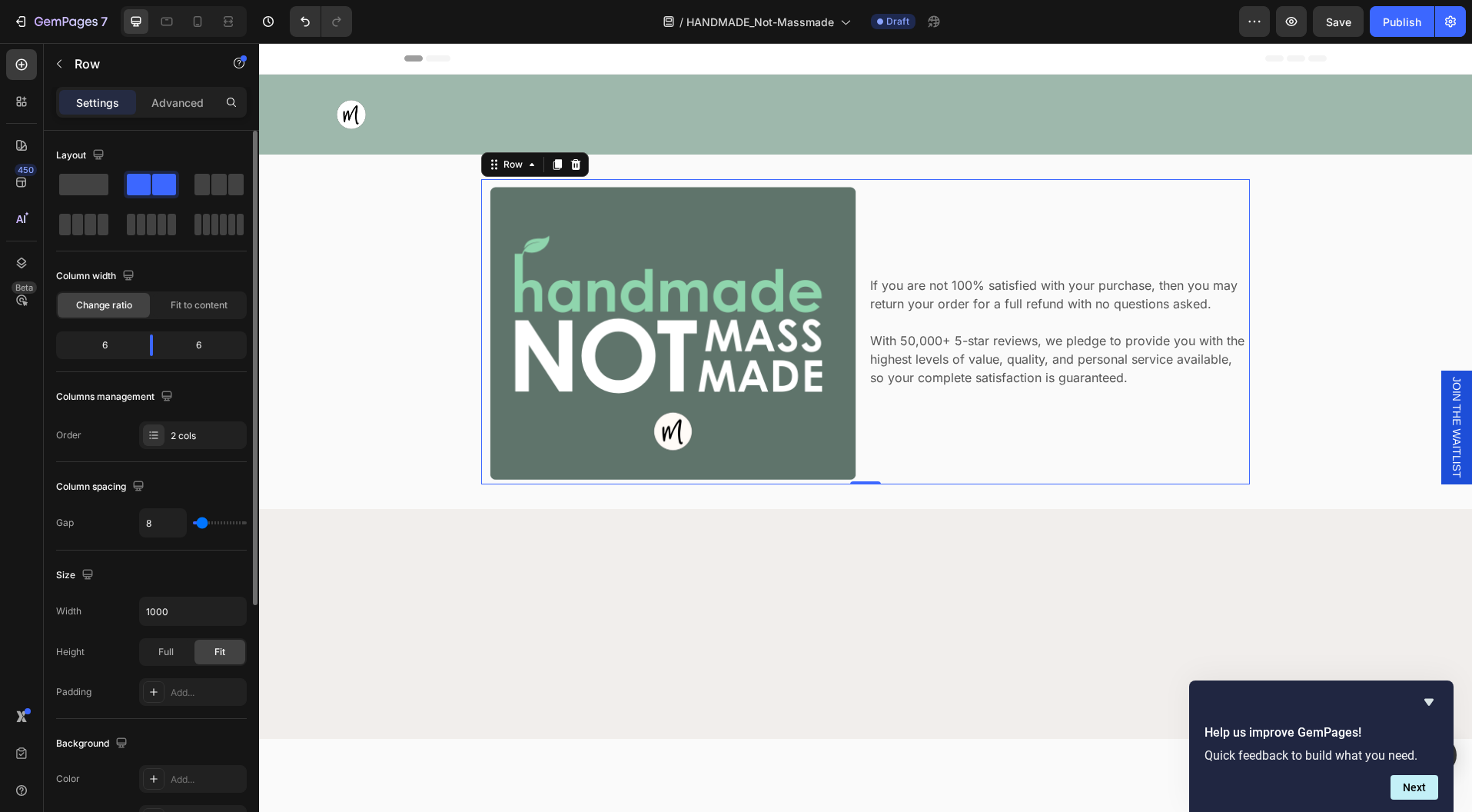
type input "9"
type input "10"
type input "11"
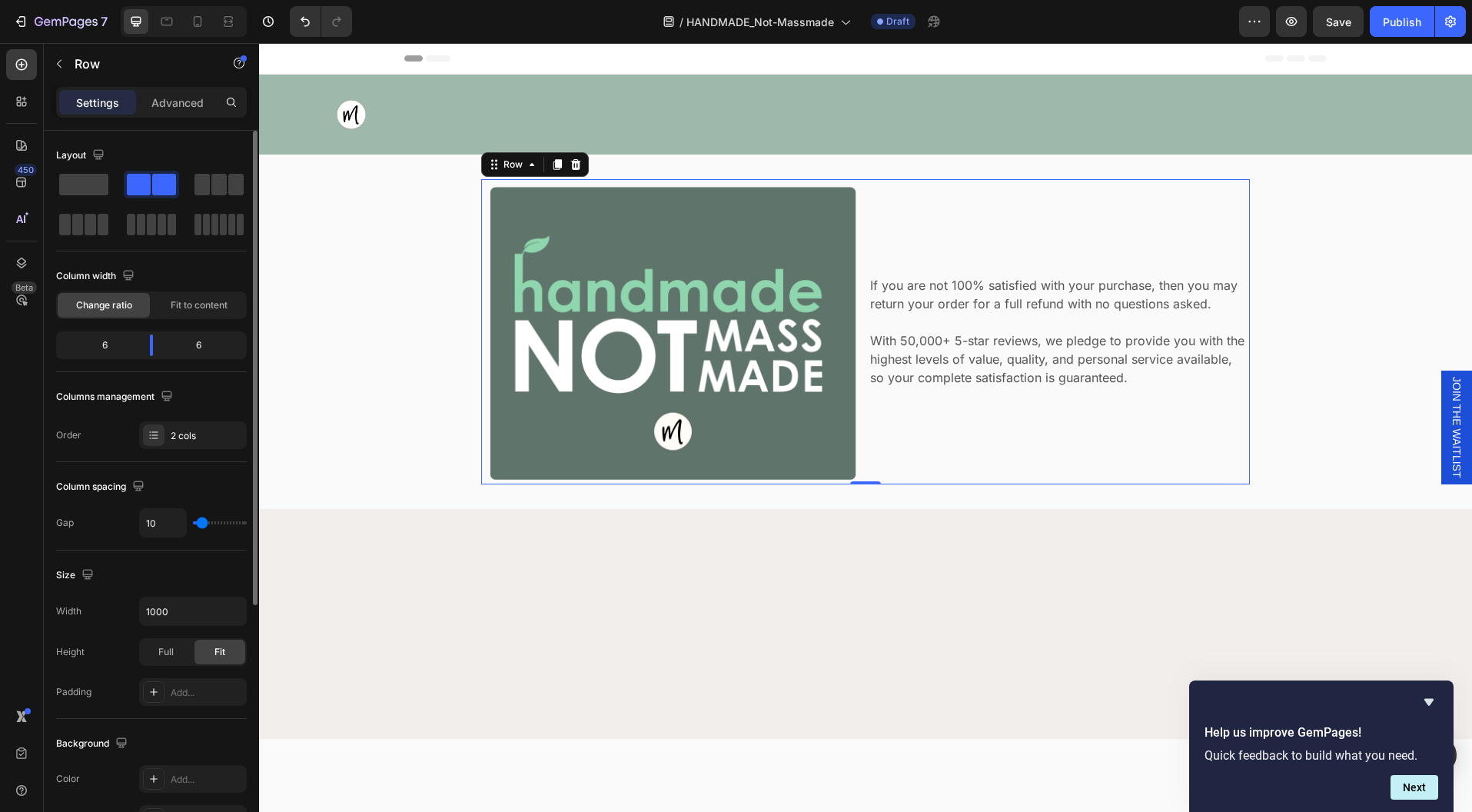
type input "11"
type input "13"
type input "15"
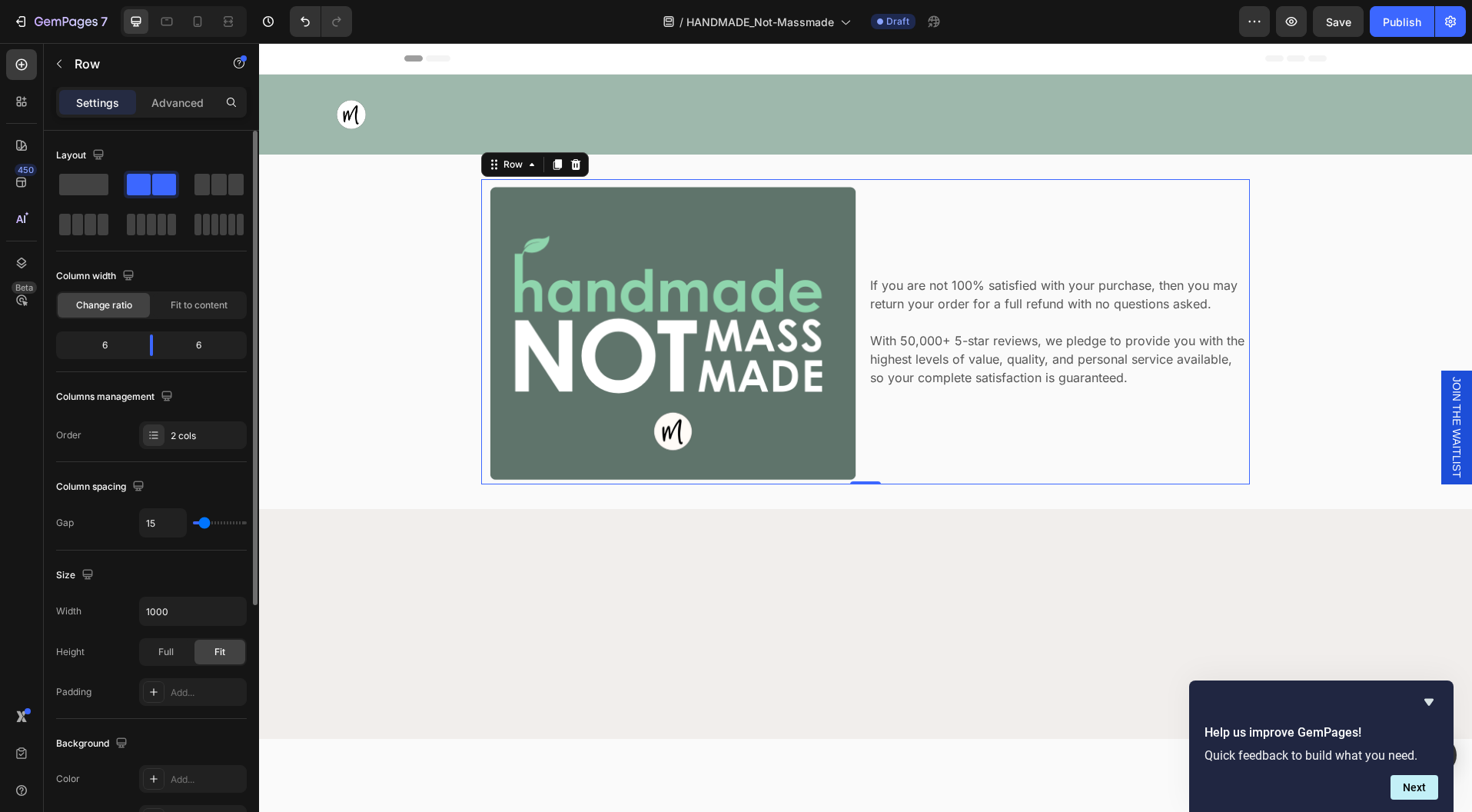
type input "16"
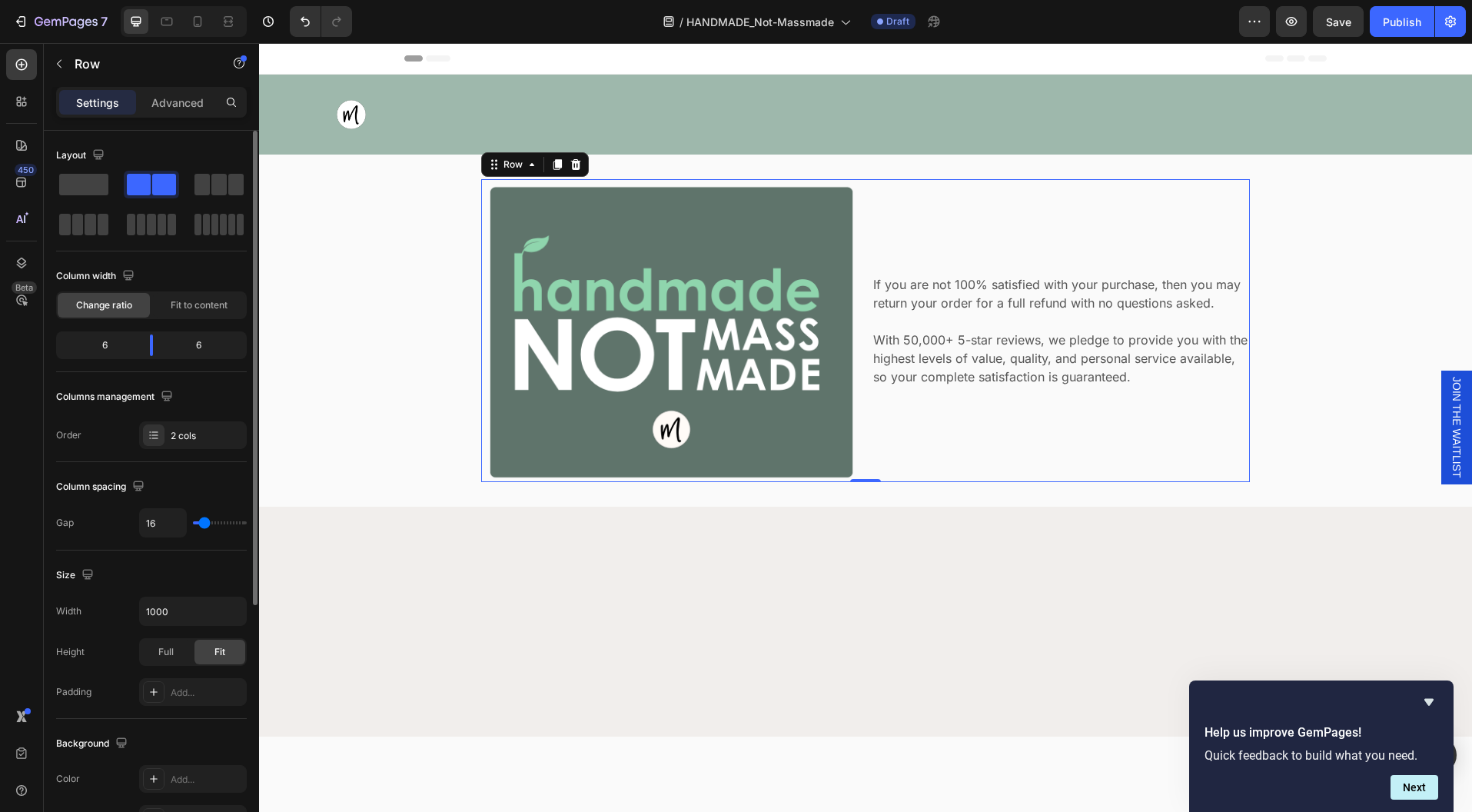
type input "16"
click at [204, 525] on input "range" at bounding box center [219, 523] width 53 height 3
click at [170, 617] on input "1000" at bounding box center [193, 611] width 106 height 28
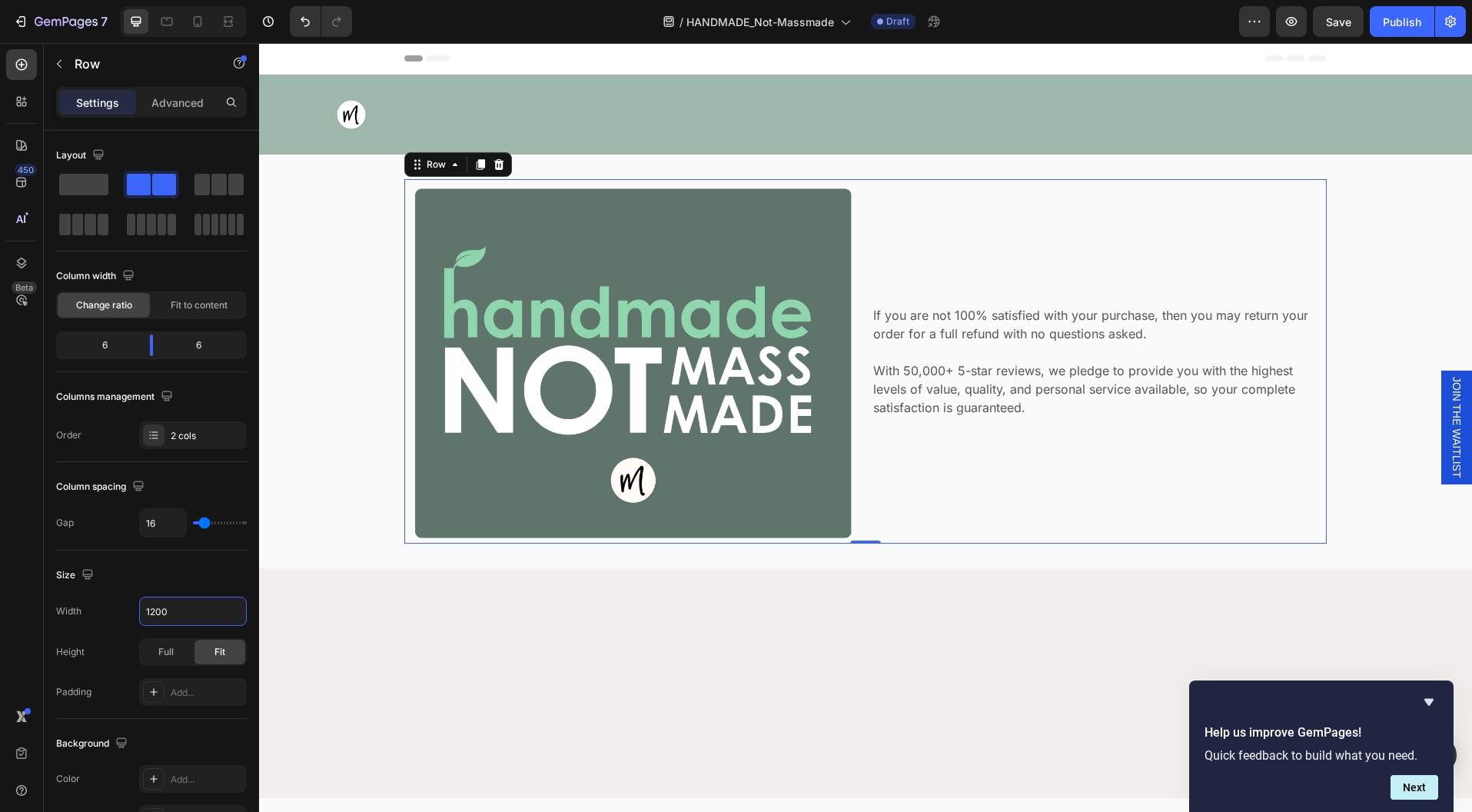
type input "1200"
click at [1002, 421] on div "If you are not 100% satisfied with your purchase, then you may return your orde…" at bounding box center [1100, 361] width 455 height 365
click at [491, 106] on div at bounding box center [904, 114] width 1136 height 31
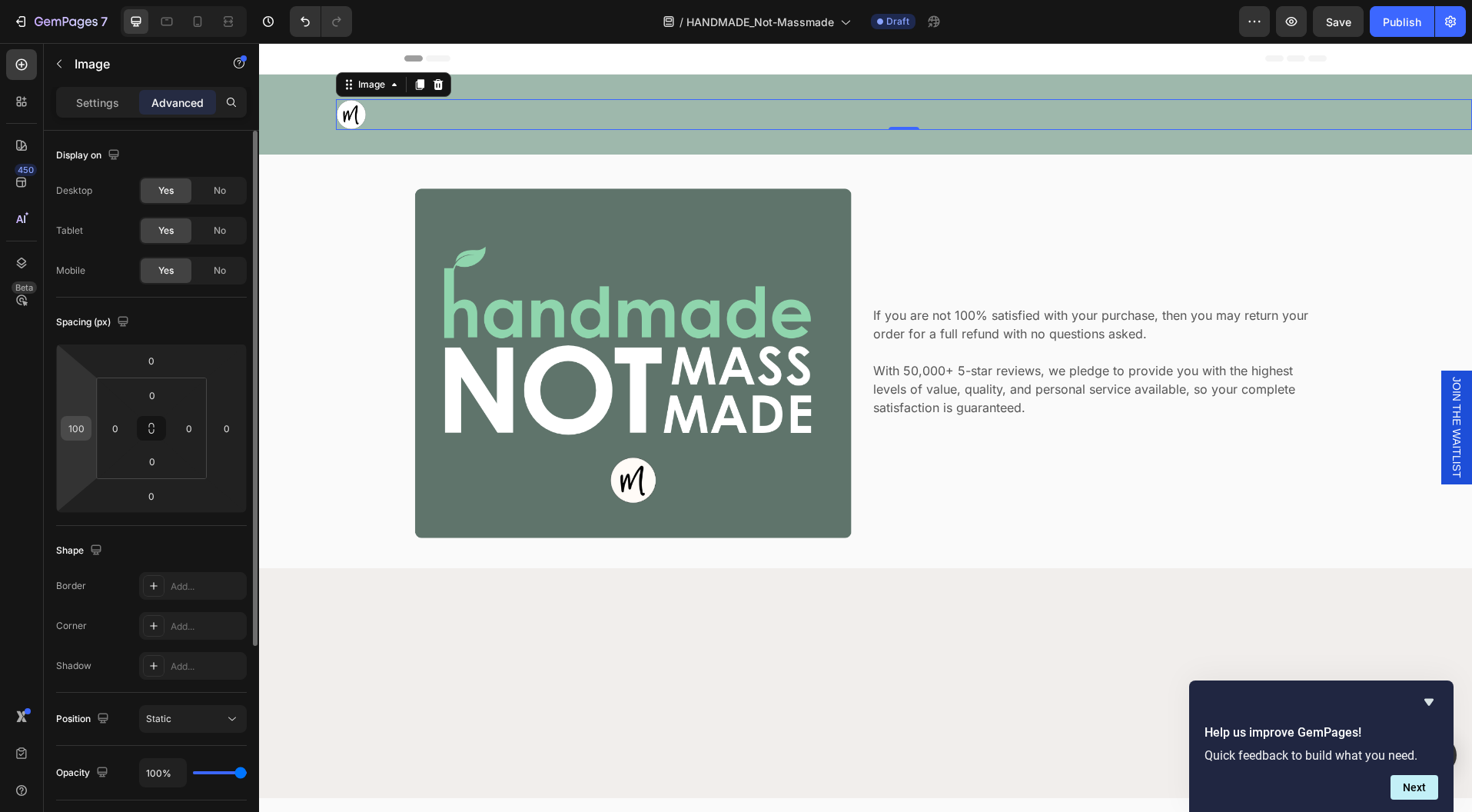
click at [74, 425] on input "100" at bounding box center [75, 428] width 23 height 23
type input "200"
click at [221, 707] on button "Static" at bounding box center [193, 719] width 108 height 28
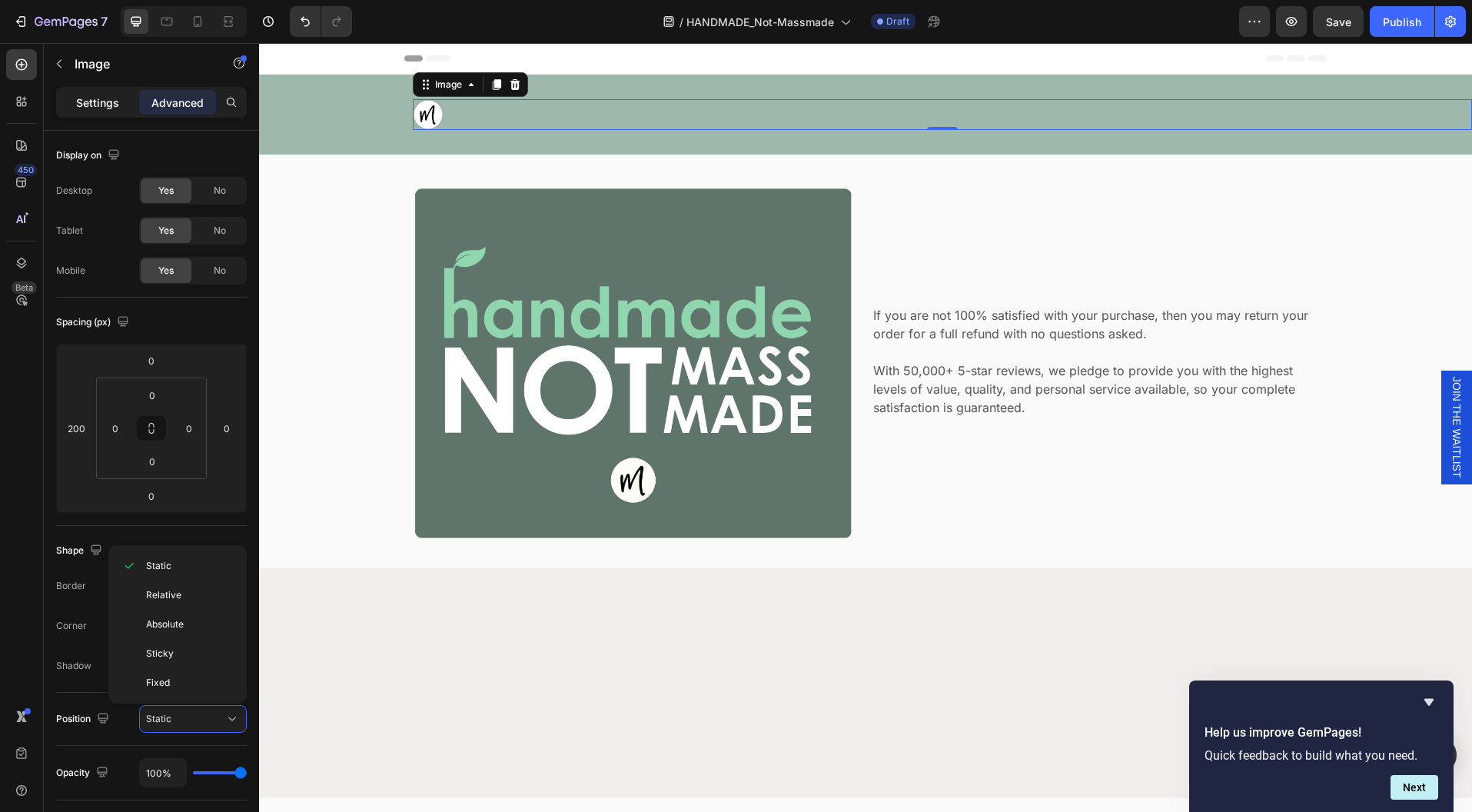
click at [94, 101] on p "Settings" at bounding box center [98, 103] width 43 height 16
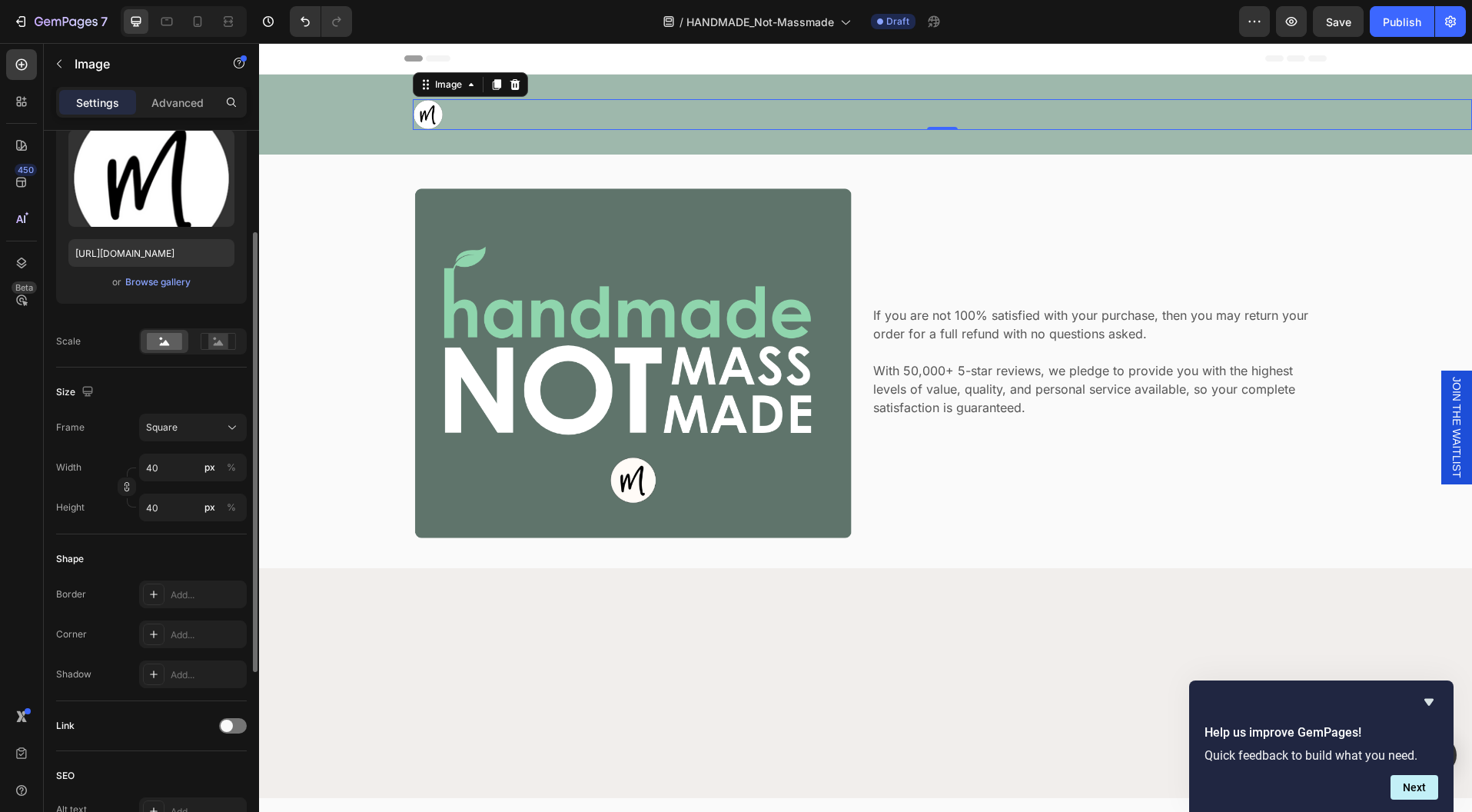
scroll to position [471, 0]
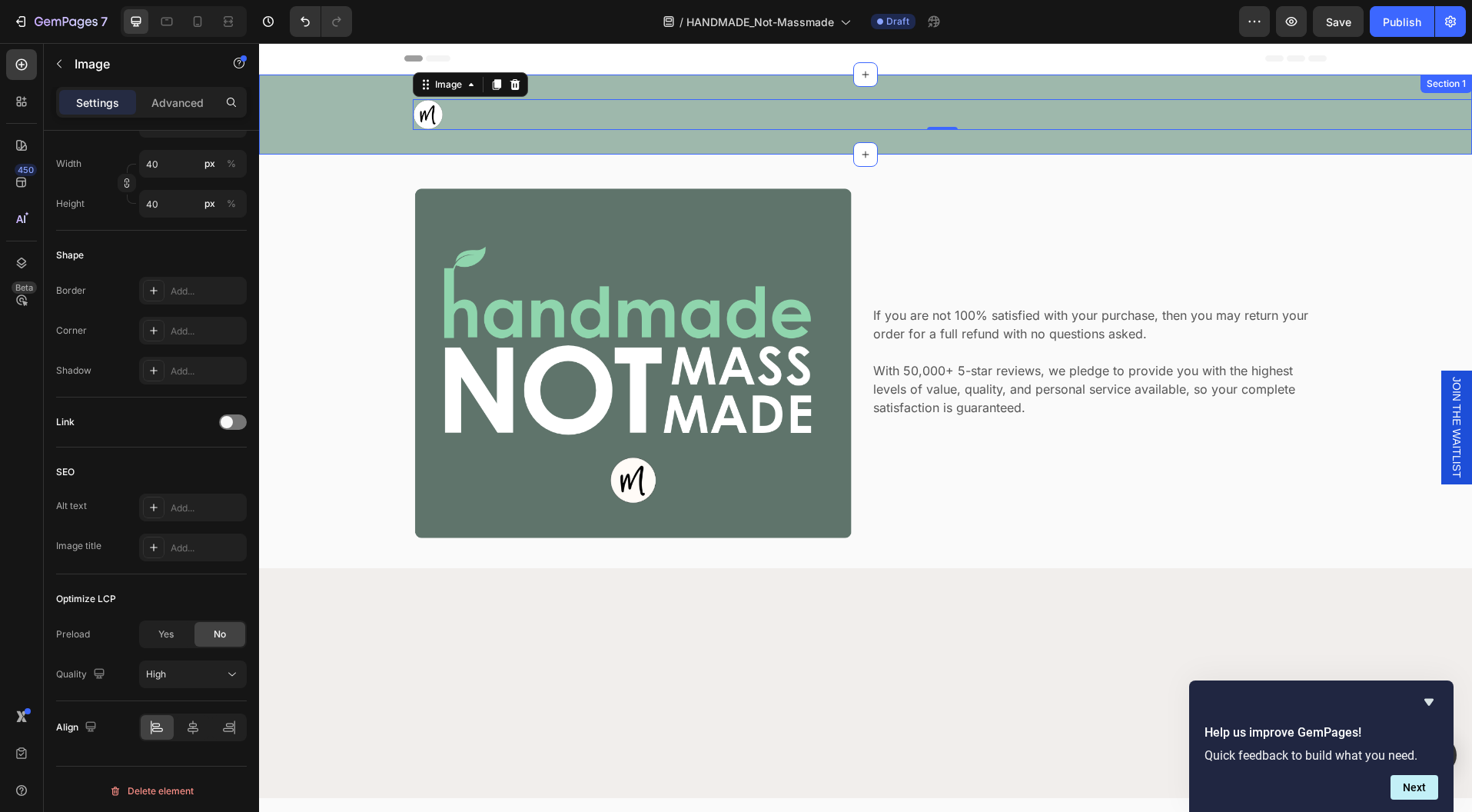
click at [1391, 82] on div "Image 0 Section 1" at bounding box center [865, 114] width 1213 height 80
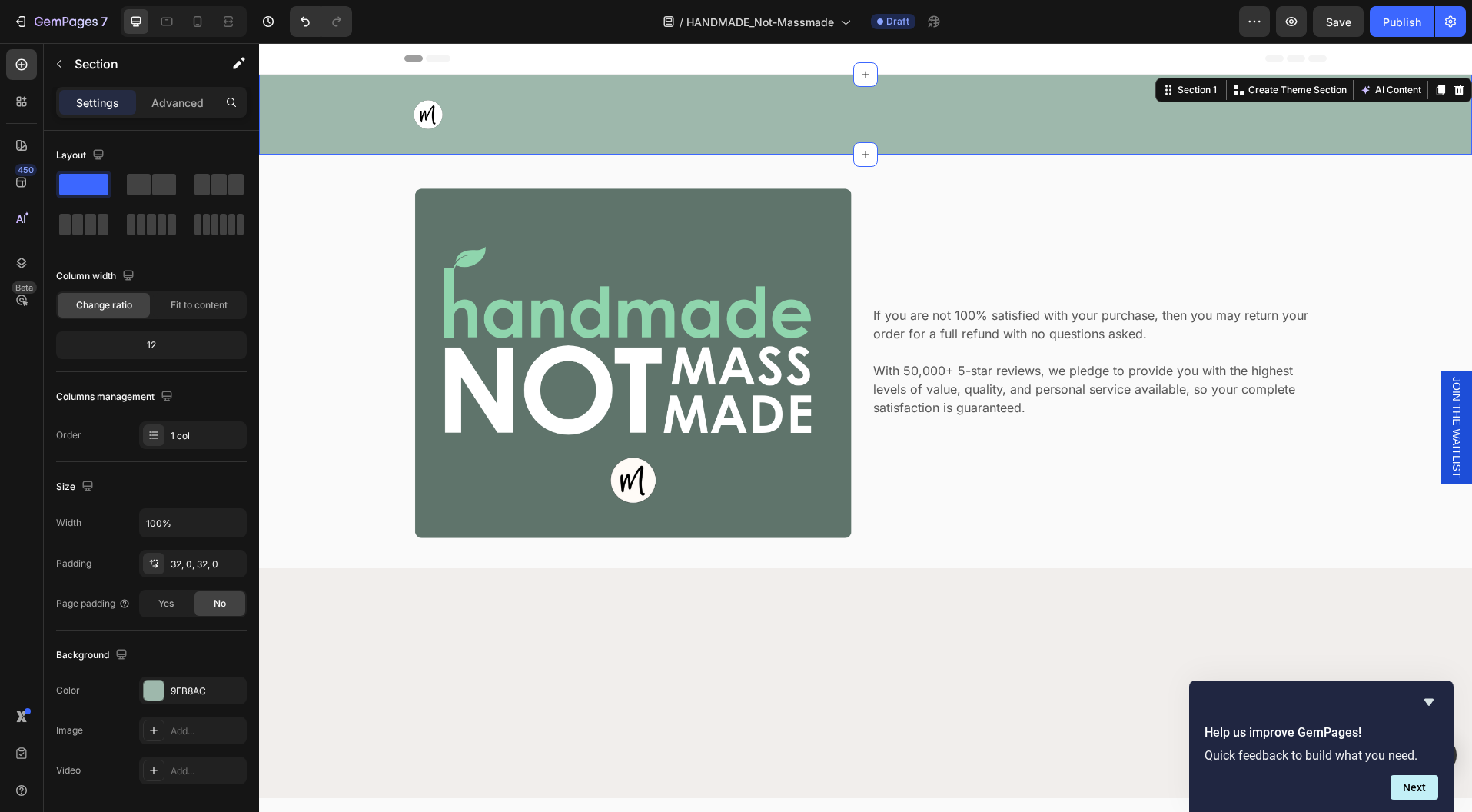
click at [284, 112] on div "Image" at bounding box center [865, 114] width 1213 height 31
click at [291, 149] on div "Image Section 1 You can create reusable sections Create Theme Section AI Conten…" at bounding box center [865, 114] width 1213 height 80
click at [181, 109] on p "Advanced" at bounding box center [177, 103] width 52 height 16
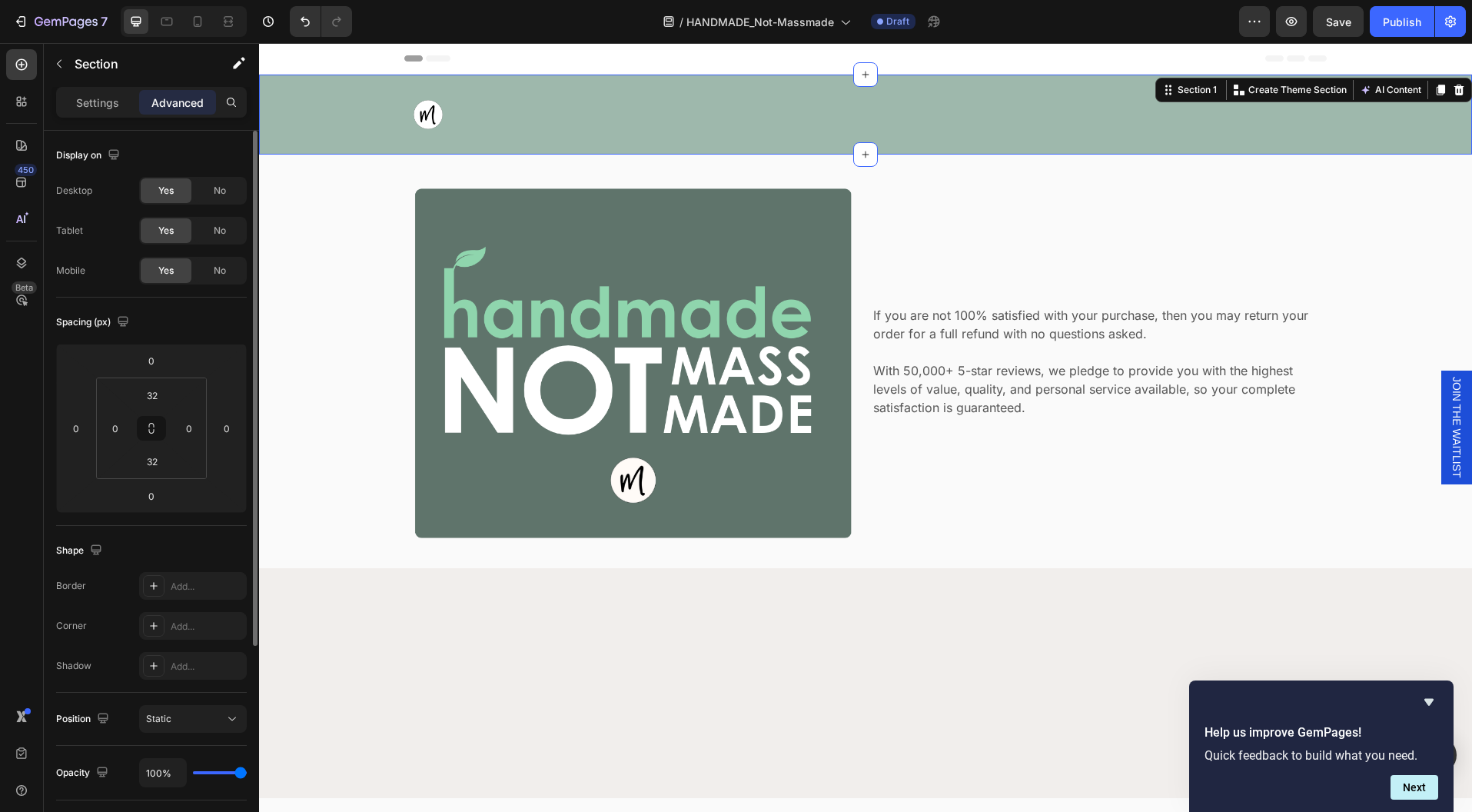
scroll to position [205, 0]
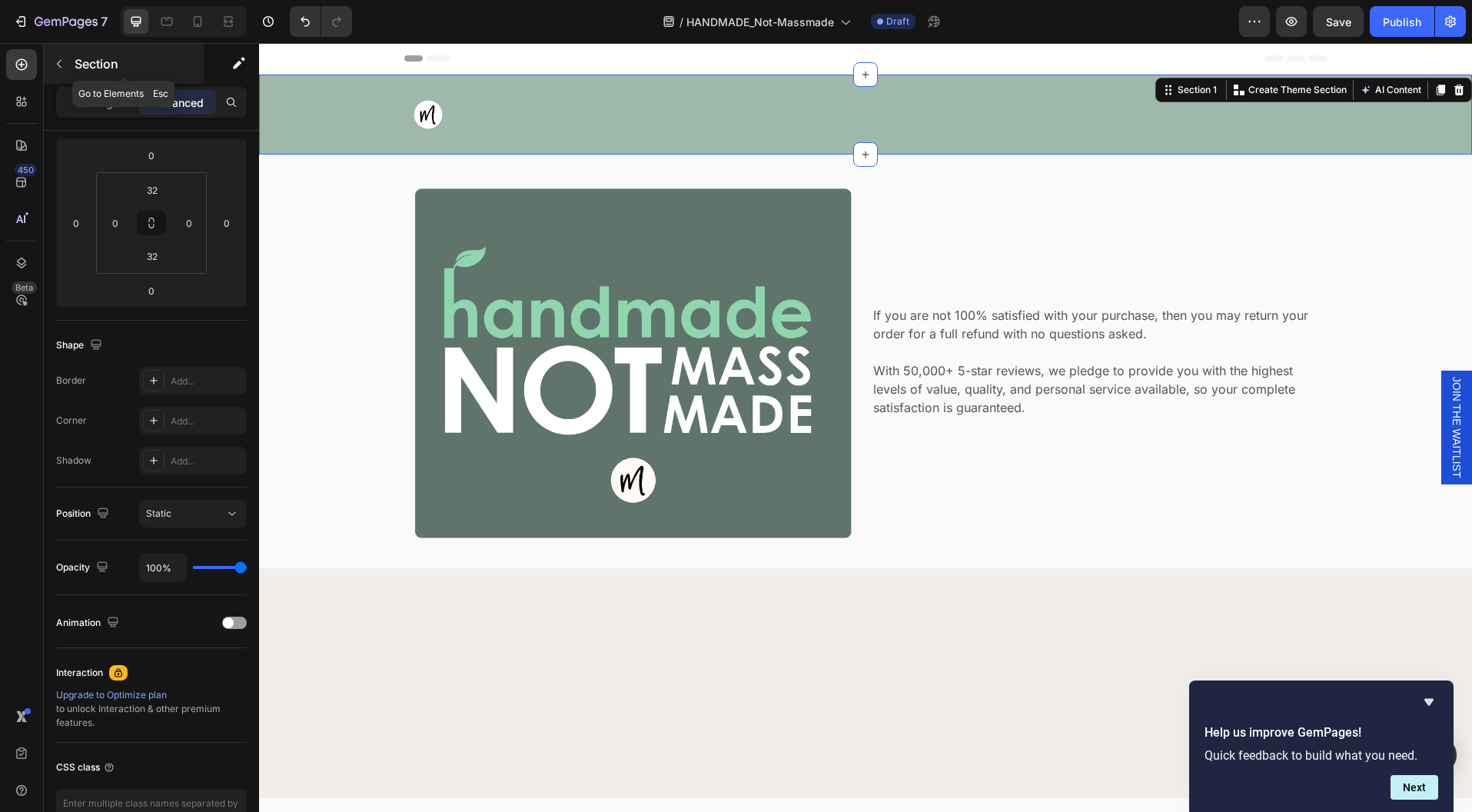
click at [53, 64] on icon "button" at bounding box center [59, 63] width 12 height 12
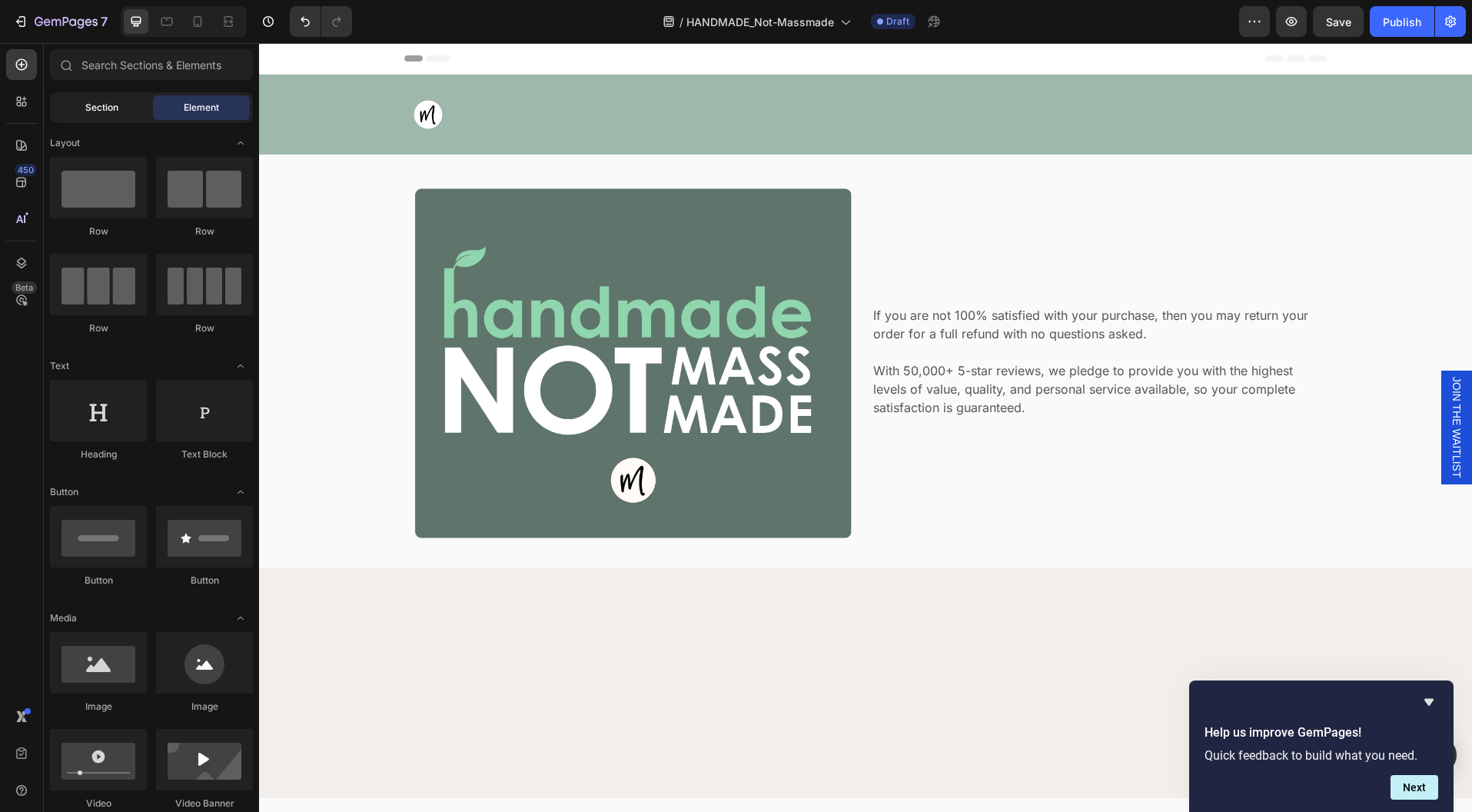
click at [88, 110] on span "Section" at bounding box center [101, 108] width 33 height 14
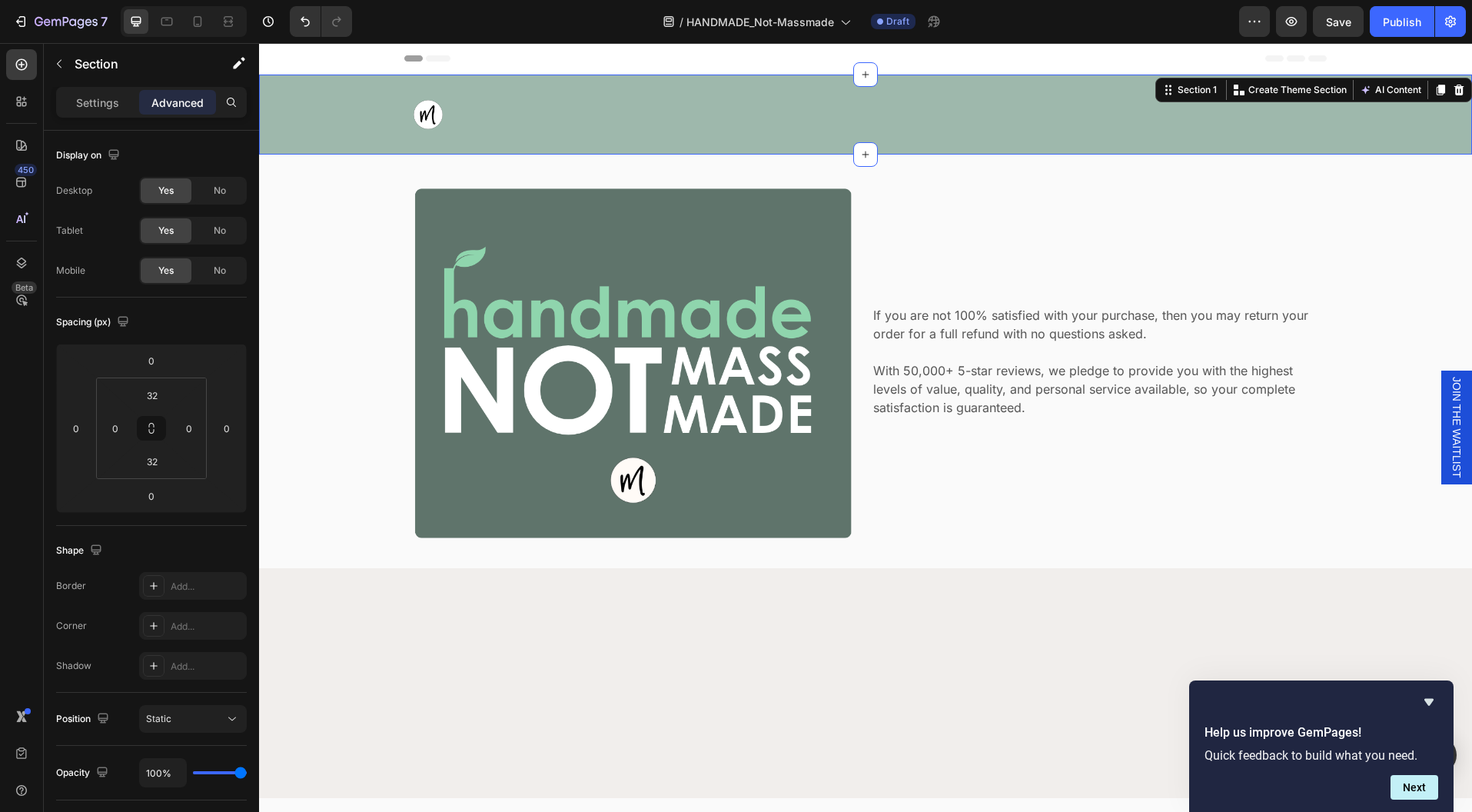
click at [650, 148] on div "Image Section 1 You can create reusable sections Create Theme Section AI Conten…" at bounding box center [865, 114] width 1213 height 80
click at [1160, 400] on p "With 50,000+ 5-star reviews, we pledge to provide you with the highest levels o…" at bounding box center [1100, 389] width 452 height 55
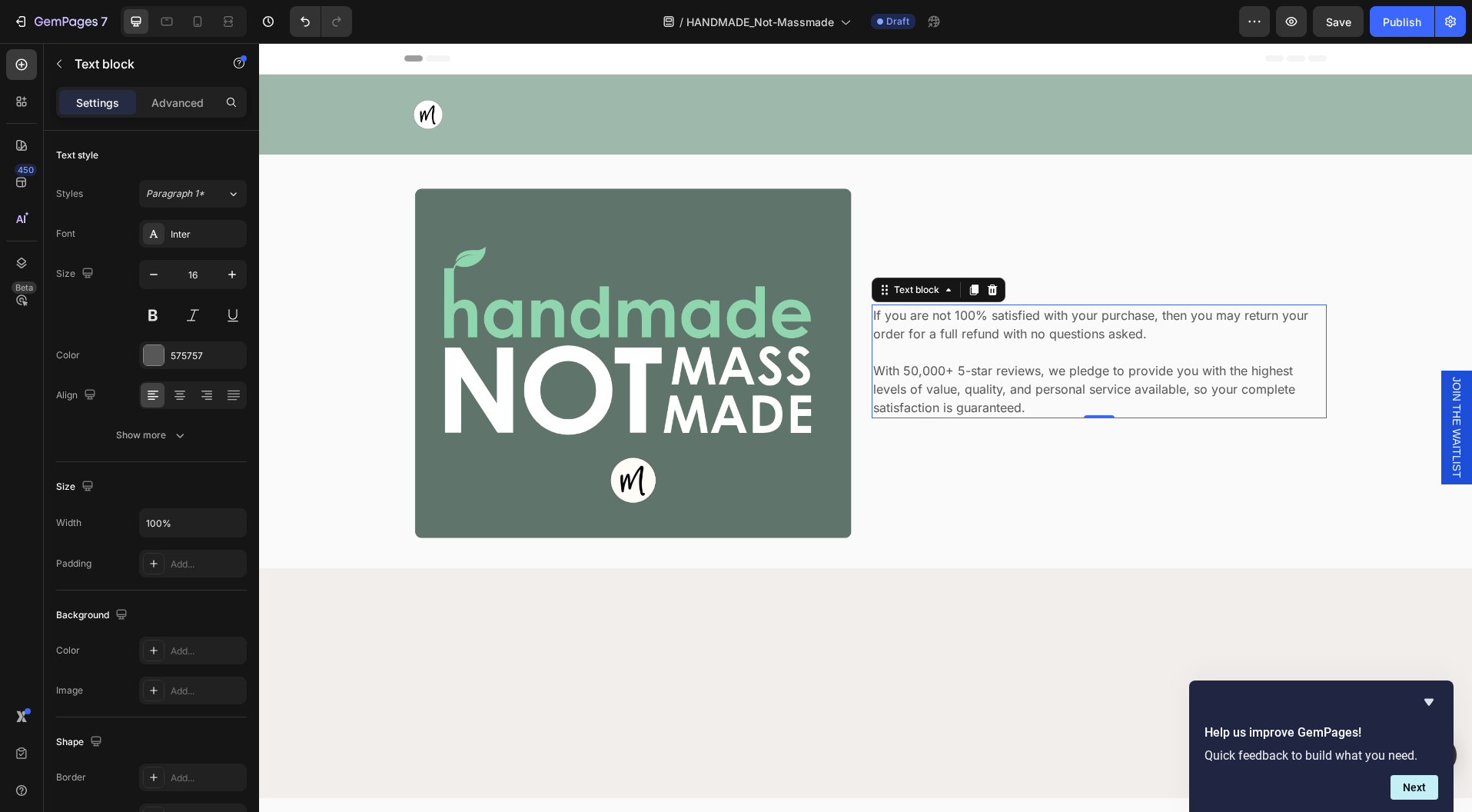
click at [1160, 400] on p "With 50,000+ 5-star reviews, we pledge to provide you with the highest levels o…" at bounding box center [1100, 389] width 452 height 55
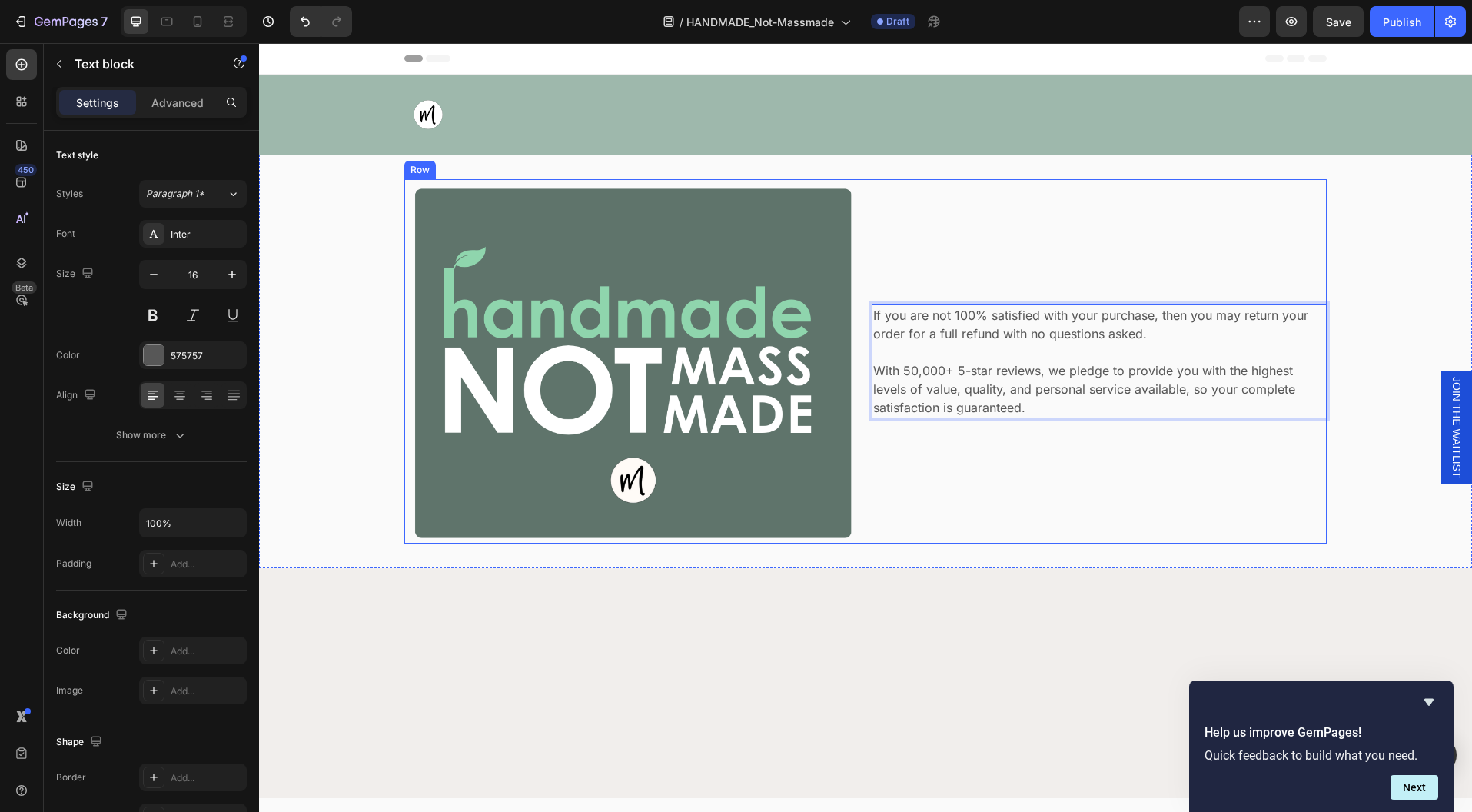
click at [1113, 461] on div "If you are not 100% satisfied with your purchase, then you may return your orde…" at bounding box center [1100, 361] width 455 height 365
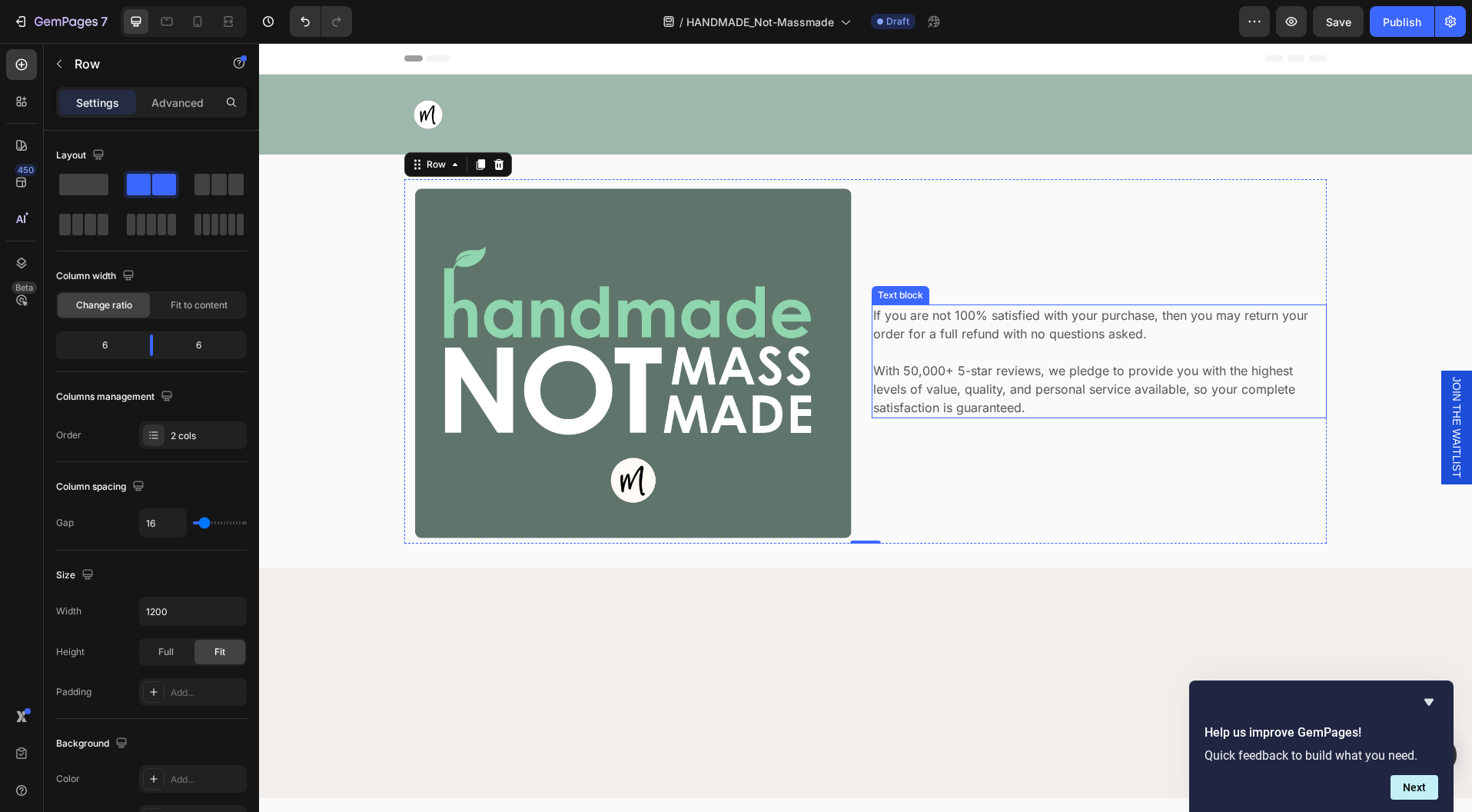
click at [1089, 389] on p "With 50,000+ 5-star reviews, we pledge to provide you with the highest levels o…" at bounding box center [1100, 389] width 452 height 55
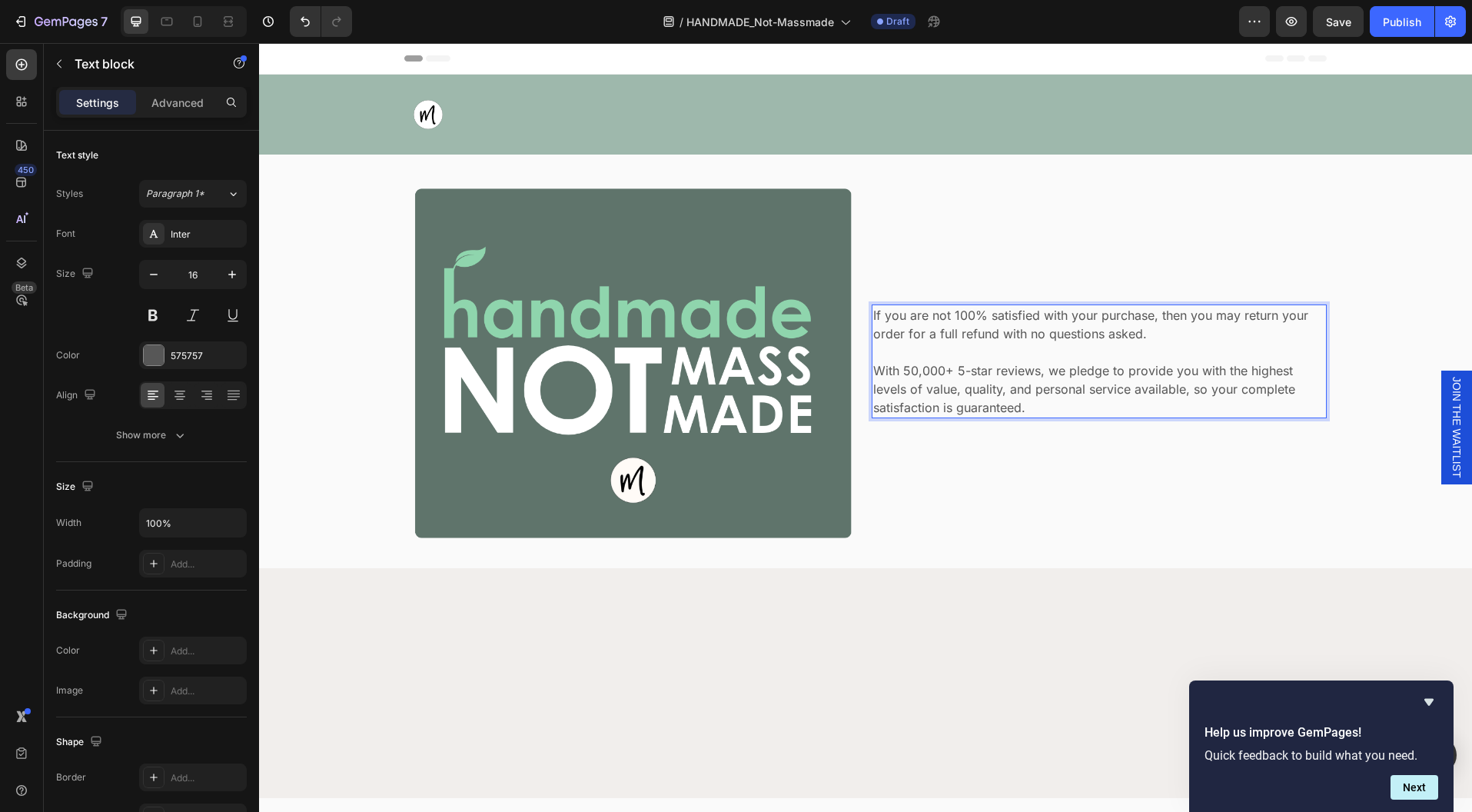
click at [1089, 389] on p "With 50,000+ 5-star reviews, we pledge to provide you with the highest levels o…" at bounding box center [1100, 389] width 452 height 55
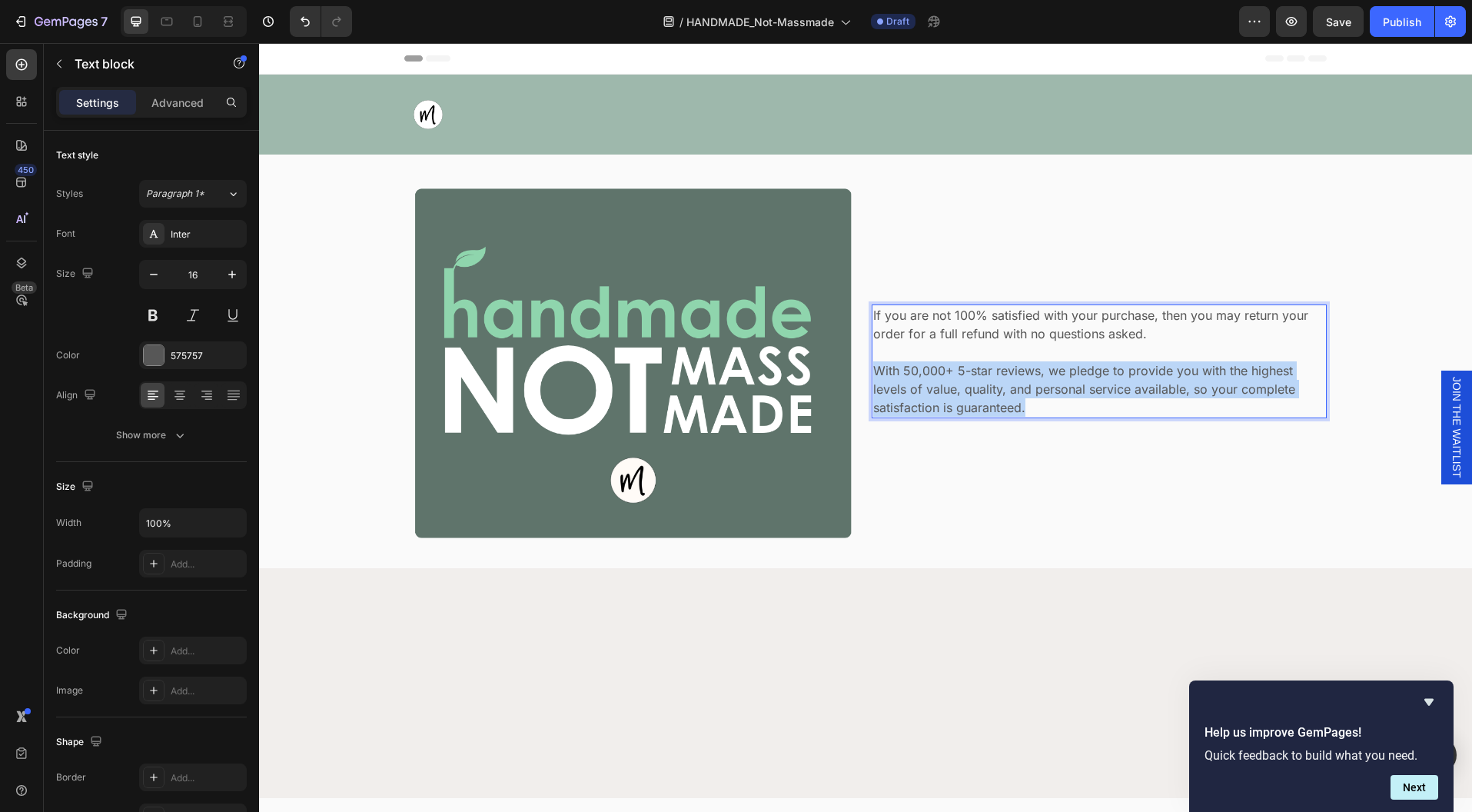
click at [1089, 389] on p "With 50,000+ 5-star reviews, we pledge to provide you with the highest levels o…" at bounding box center [1100, 389] width 452 height 55
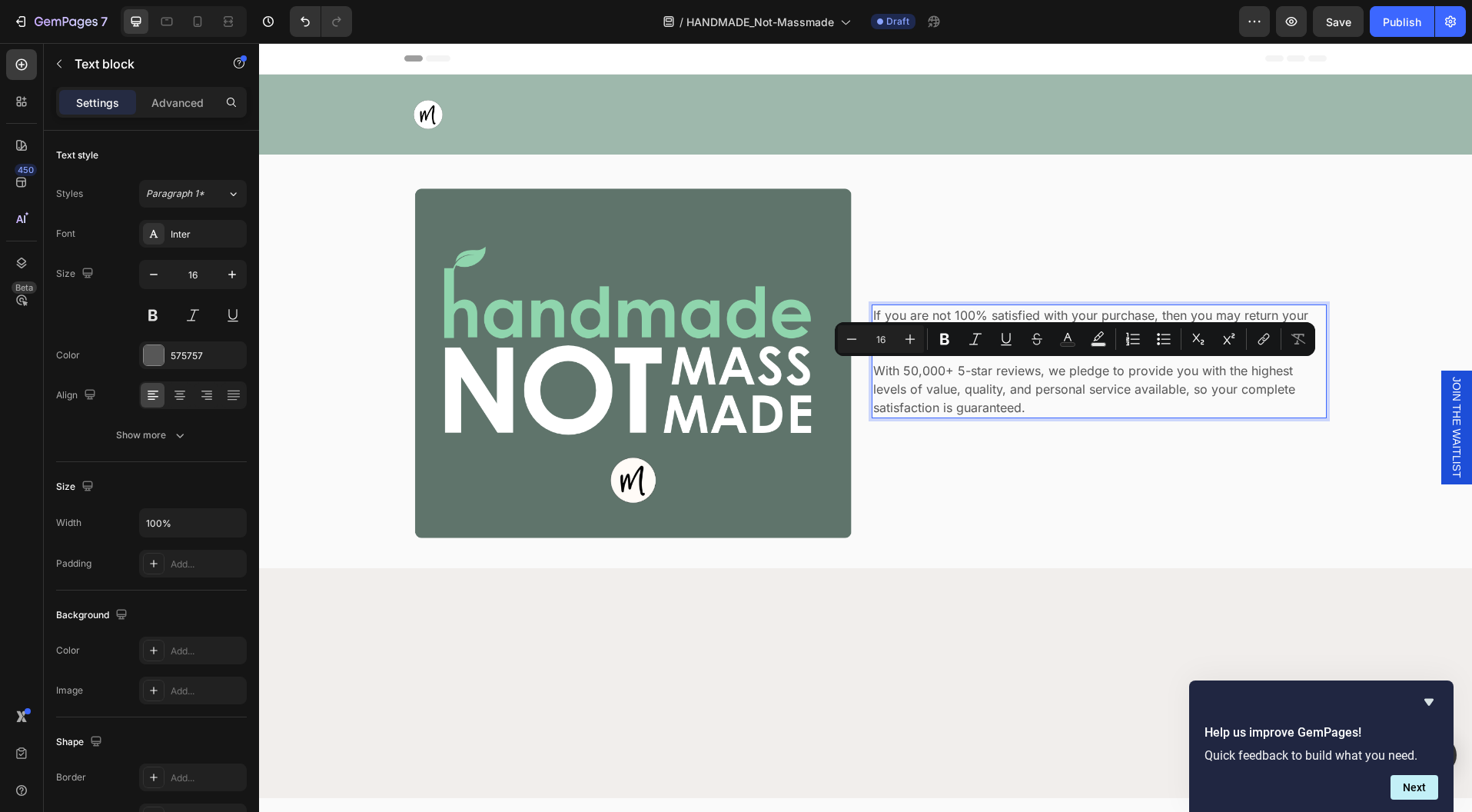
click at [872, 313] on div "If you are not 100% satisfied with your purchase, then you may return your orde…" at bounding box center [1100, 361] width 455 height 114
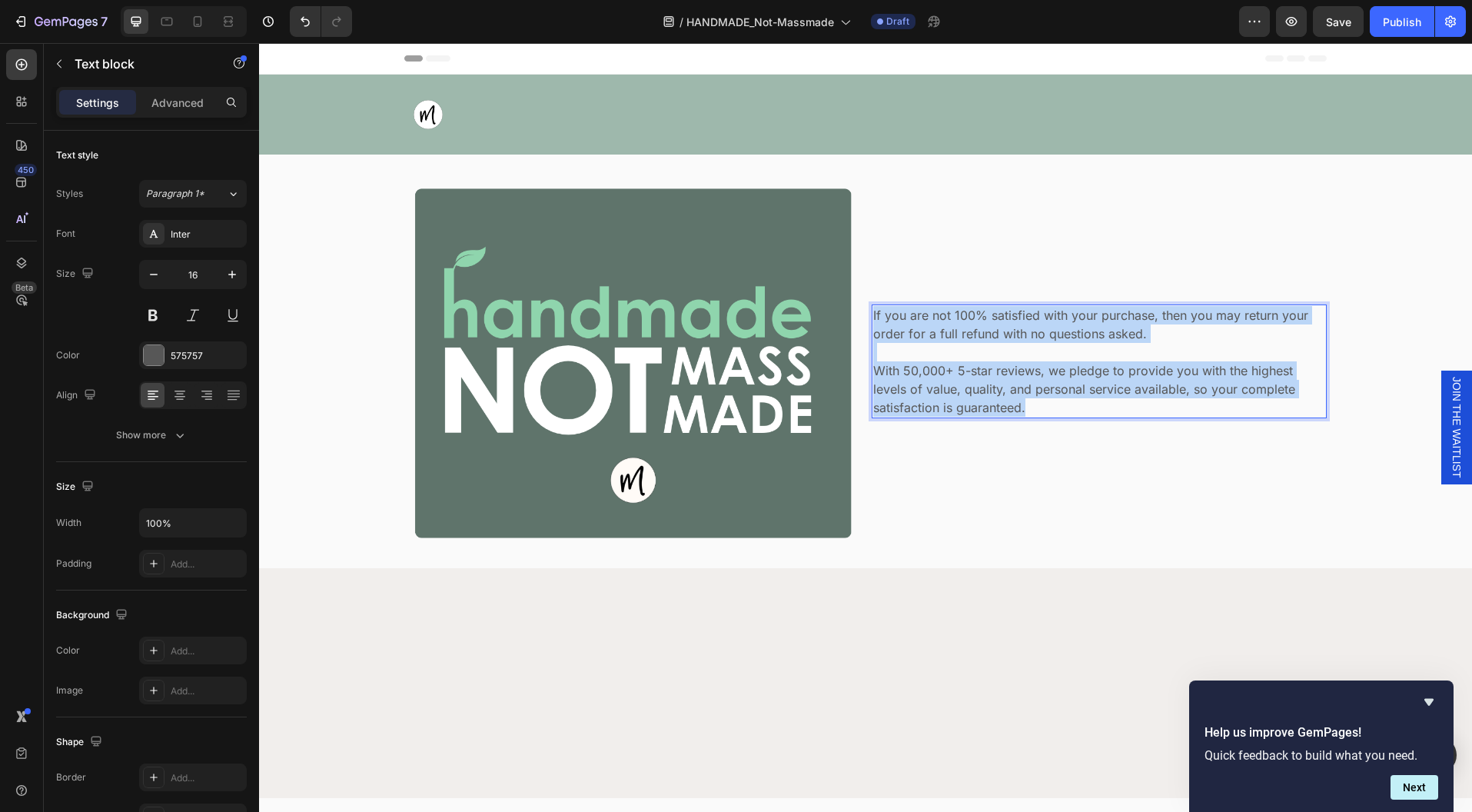
click at [1024, 407] on p "With 50,000+ 5-star reviews, we pledge to provide you with the highest levels o…" at bounding box center [1100, 389] width 452 height 55
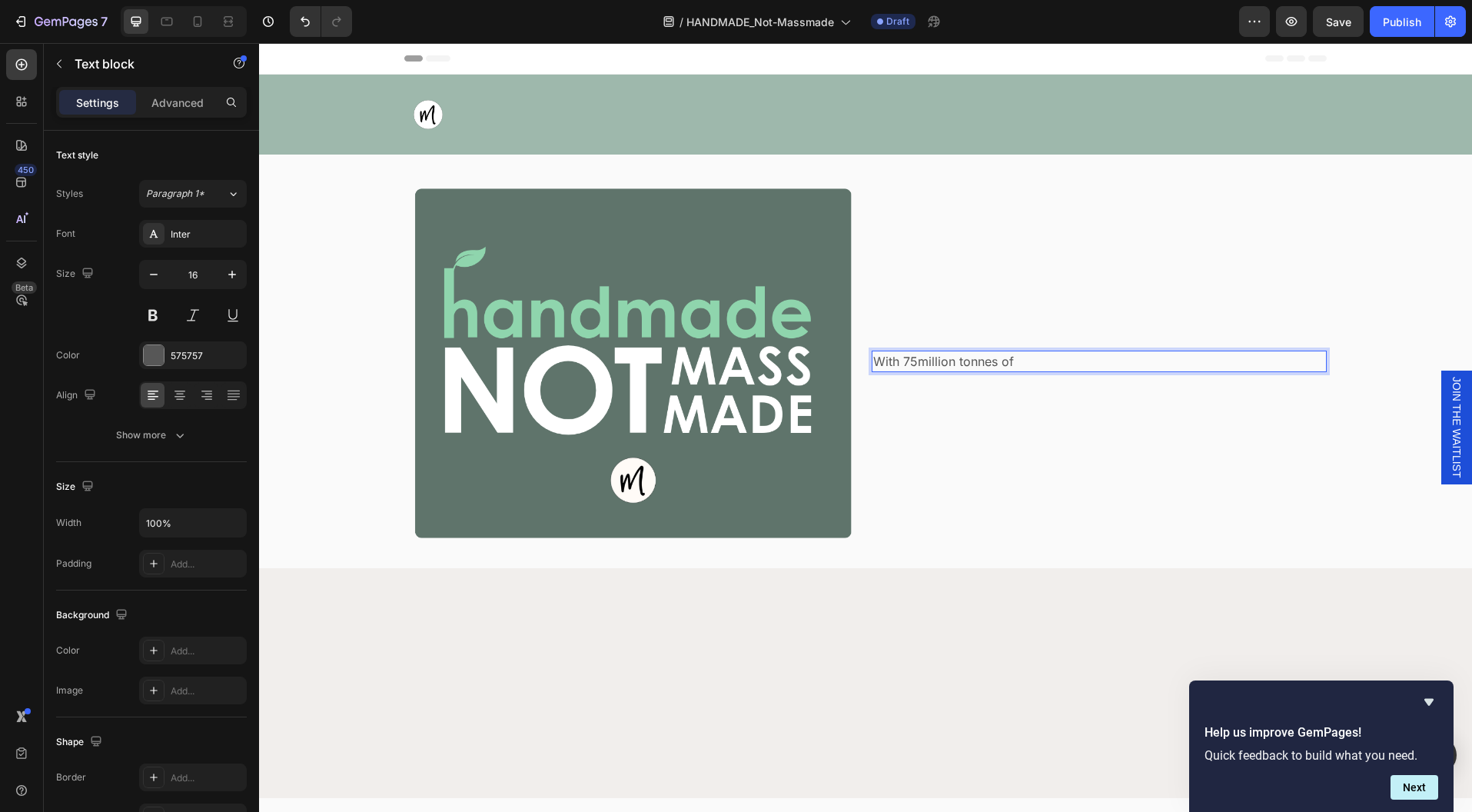
click at [934, 365] on p "With 75million tonnes of" at bounding box center [1100, 361] width 452 height 19
click at [926, 357] on div "Rich Text Editor. Editing area: main" at bounding box center [1100, 362] width 455 height 22
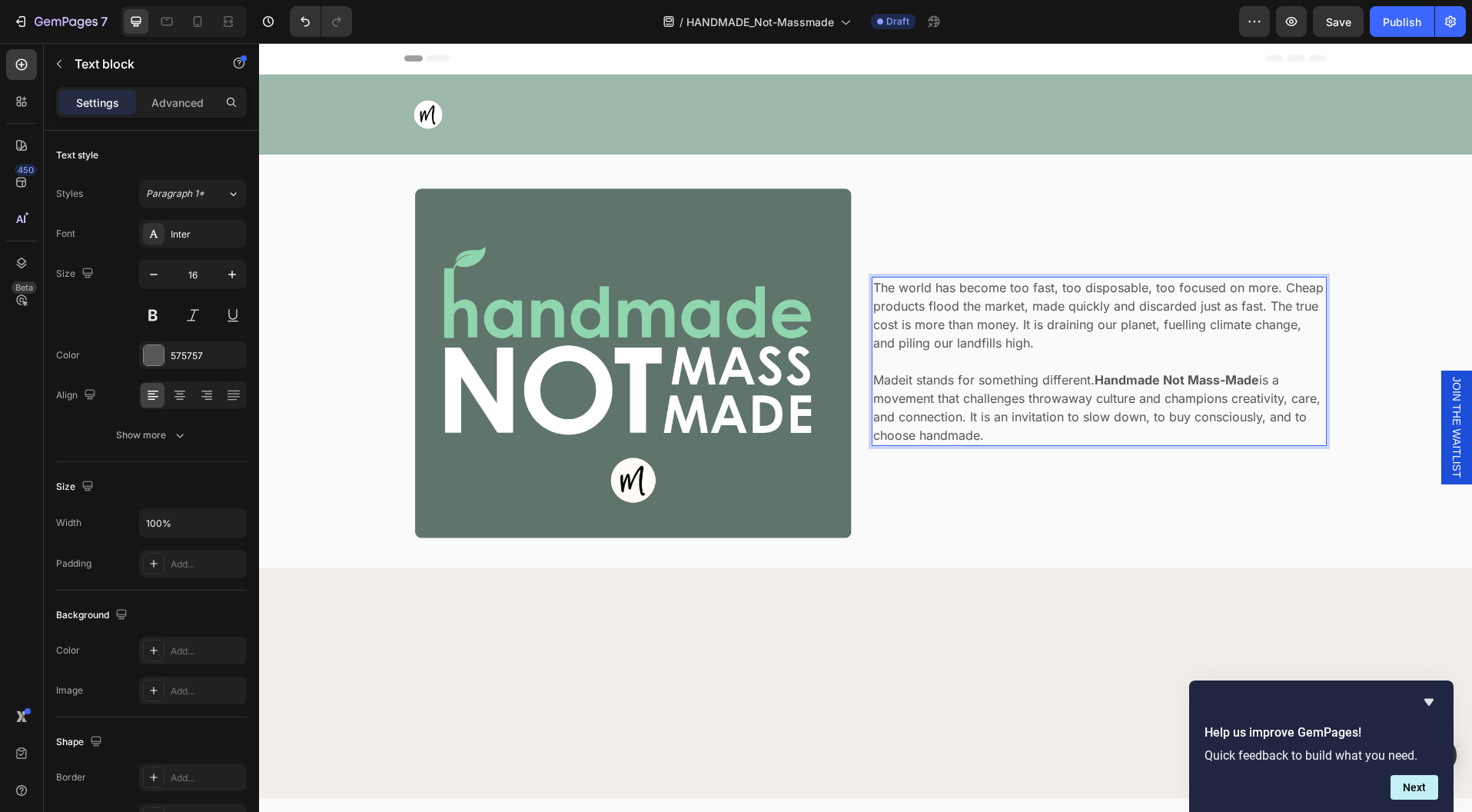
click at [873, 379] on p "Madeit stands for something different. Handmade Not Mass-Made is a movement tha…" at bounding box center [1100, 407] width 452 height 74
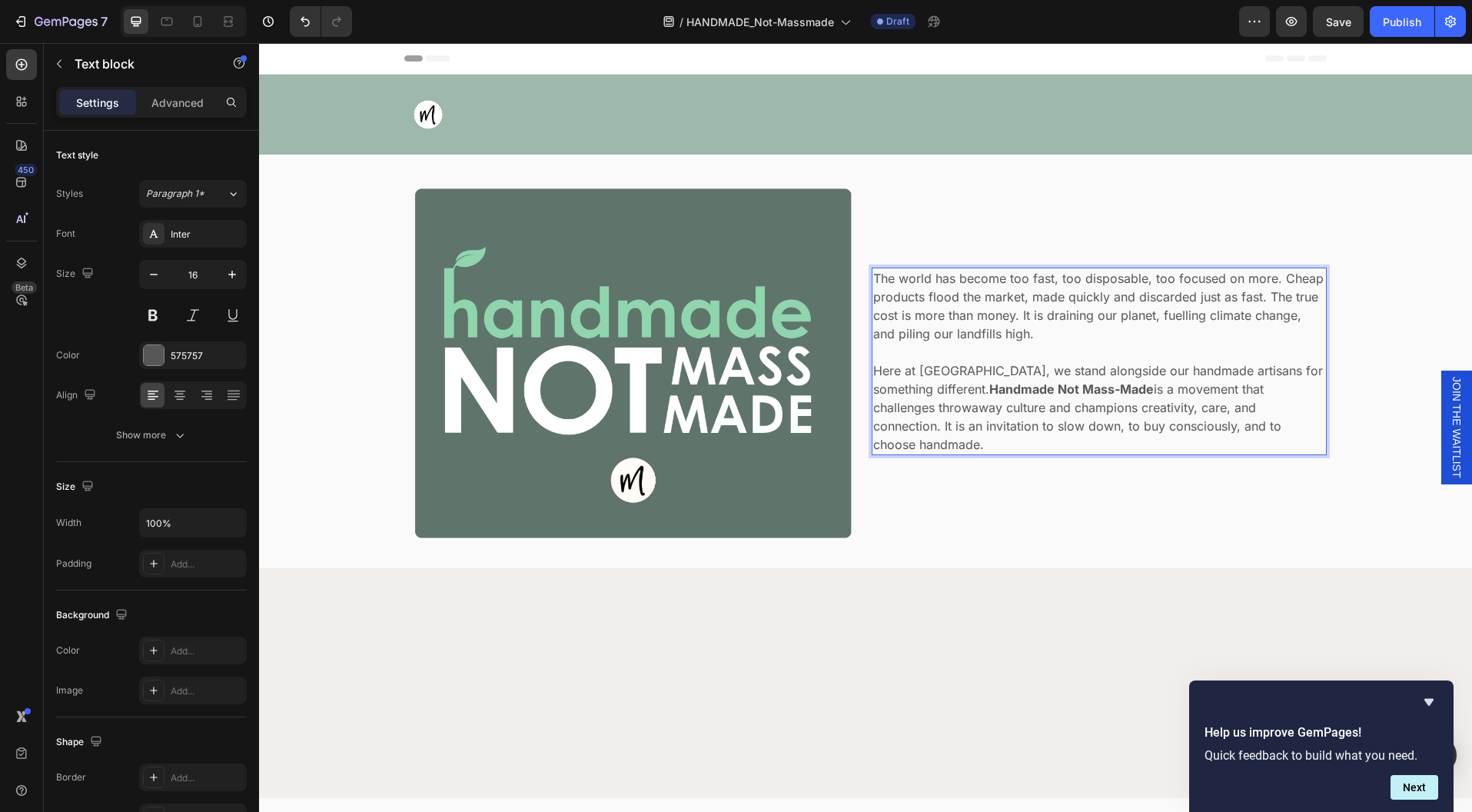
click at [965, 422] on p "Here at [GEOGRAPHIC_DATA], we stand alongside our handmade artisans for somethi…" at bounding box center [1100, 407] width 452 height 92
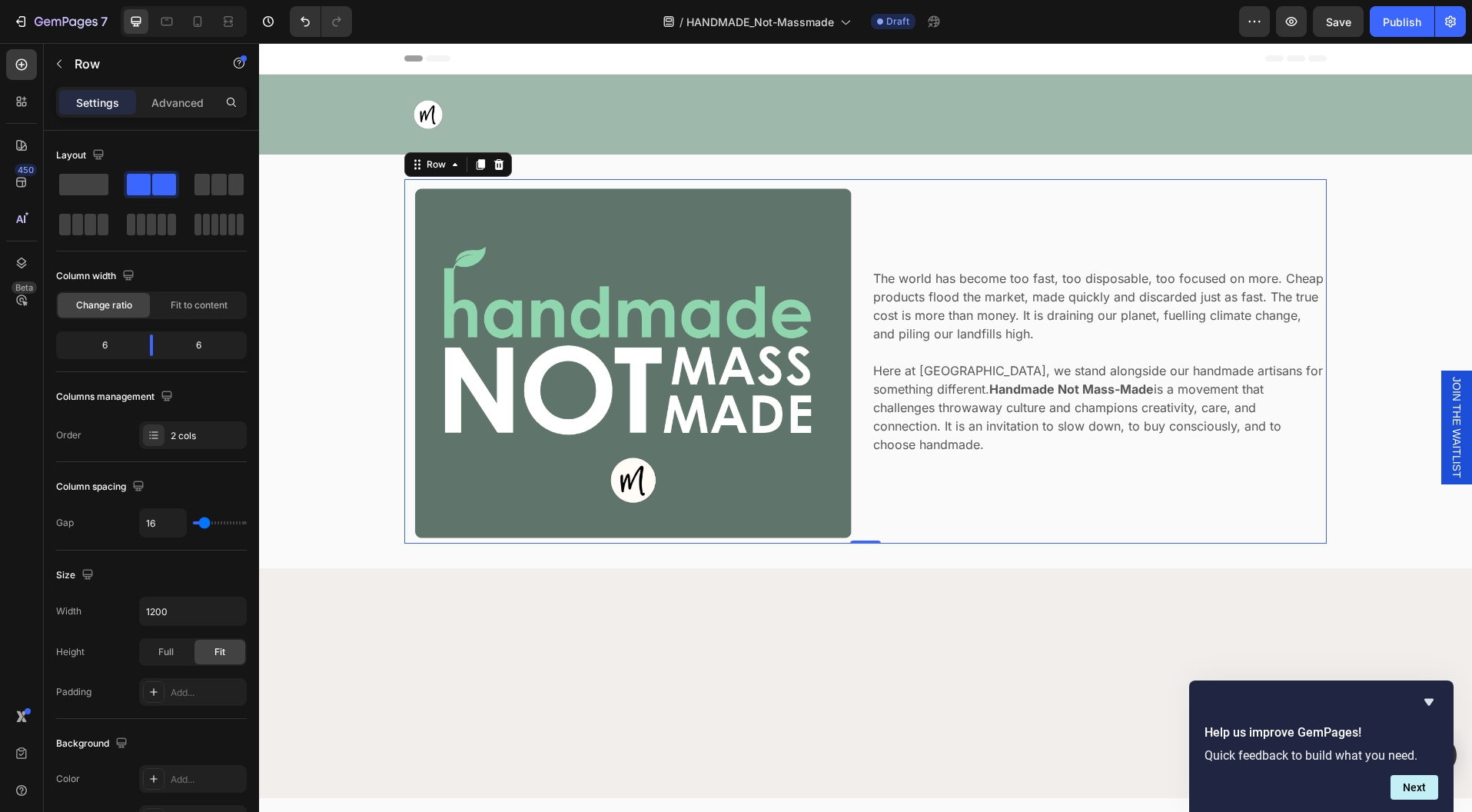
click at [1227, 513] on div "The world has become too fast, too disposable, too focused on more. Cheap produ…" at bounding box center [1100, 361] width 455 height 365
click at [1381, 501] on div "Image The world has become too fast, too disposable, too focused on more. Cheap…" at bounding box center [865, 361] width 1190 height 365
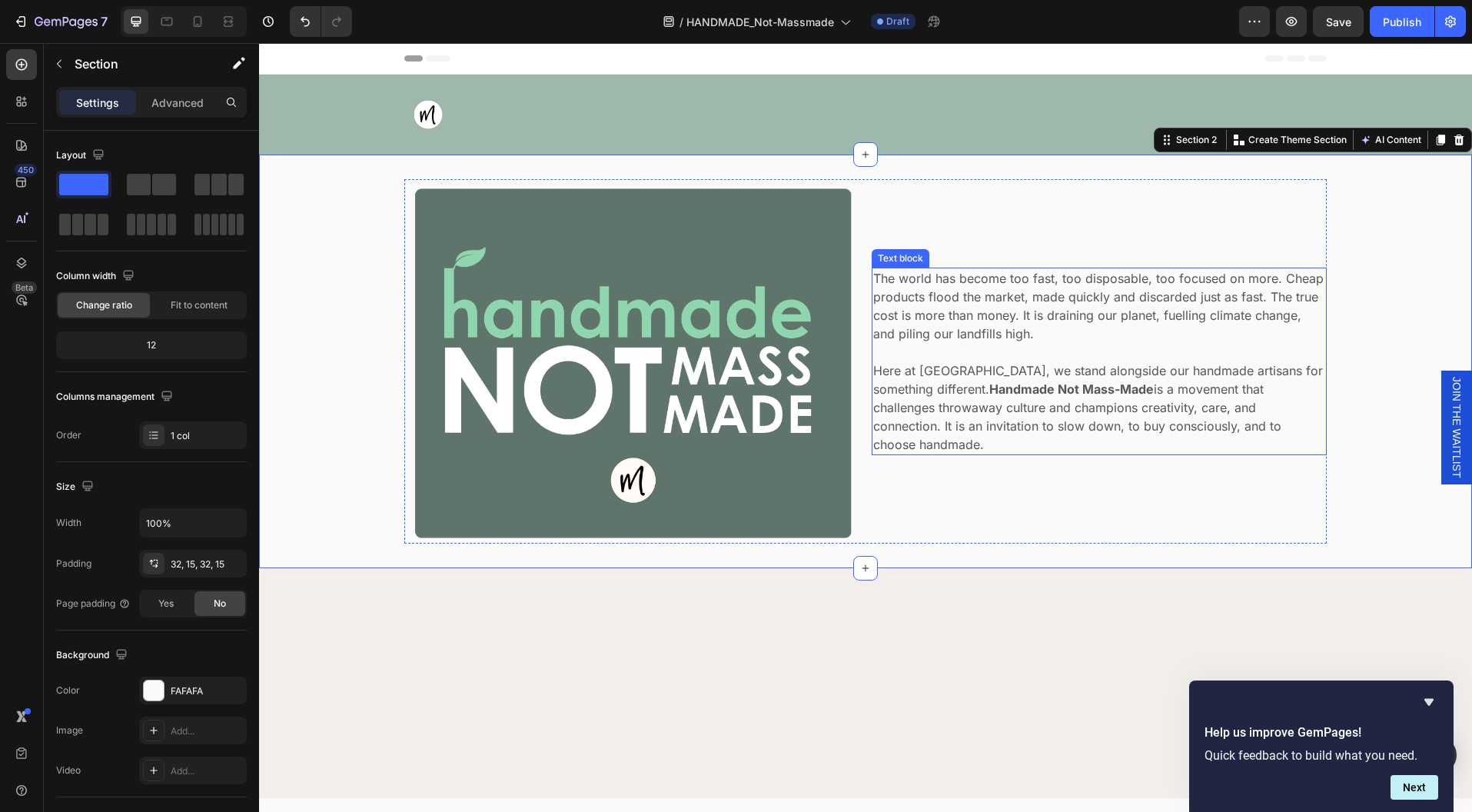
click at [1011, 286] on p "The world has become too fast, too disposable, too focused on more. Cheap produ…" at bounding box center [1100, 305] width 452 height 74
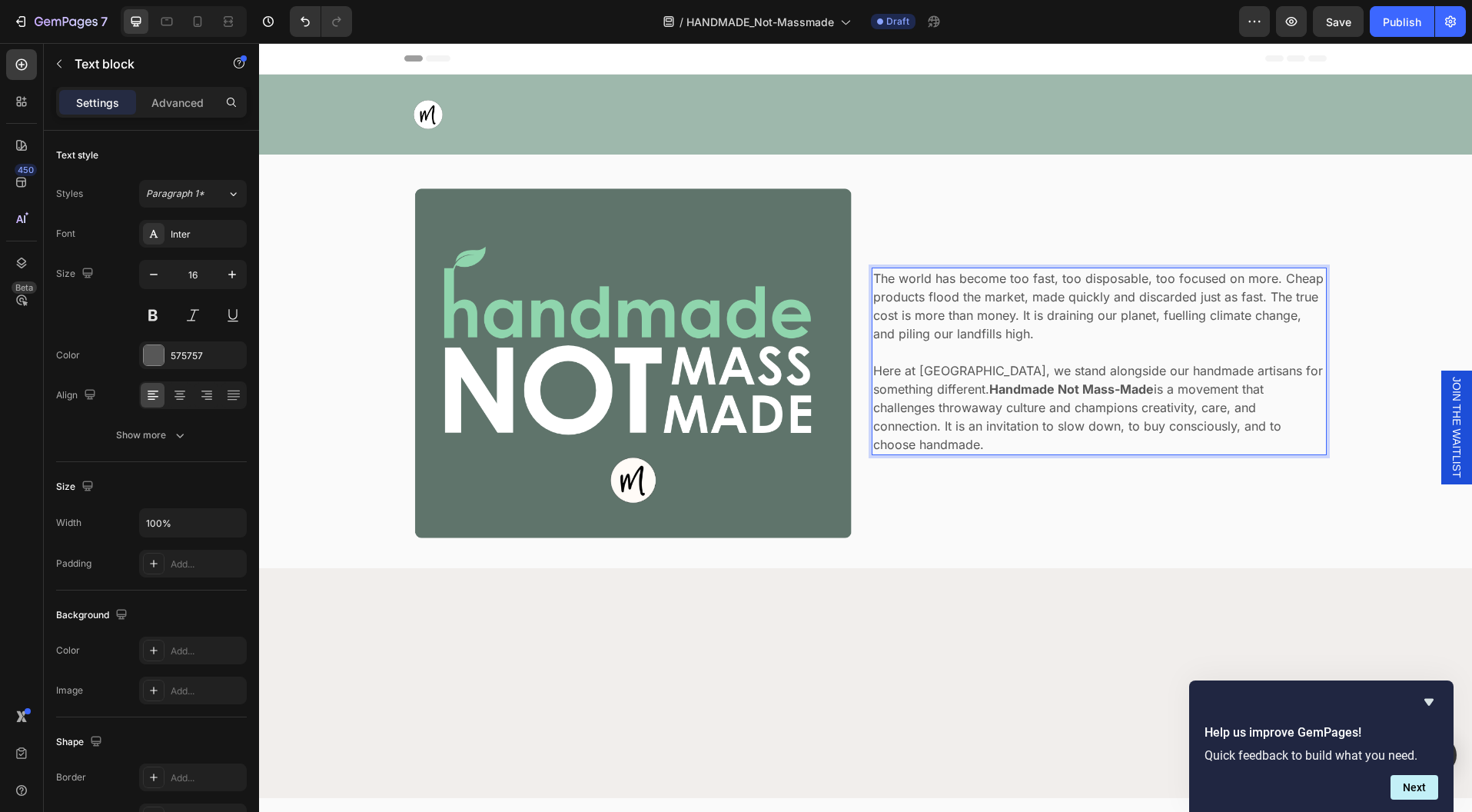
click at [1012, 286] on p "The world has become too fast, too disposable, too focused on more. Cheap produ…" at bounding box center [1100, 305] width 452 height 74
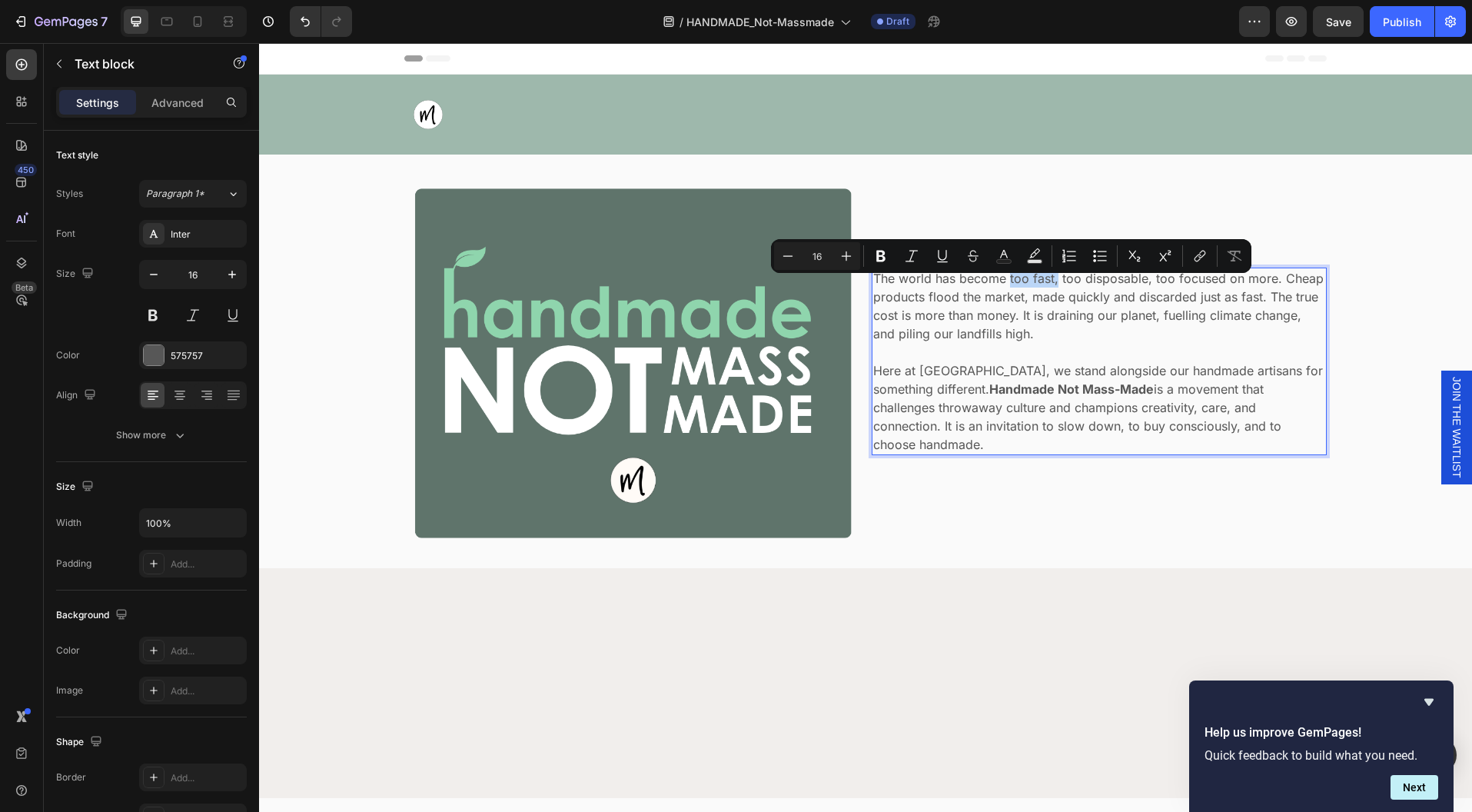
click at [1046, 286] on p "The world has become too fast, too disposable, too focused on more. Cheap produ…" at bounding box center [1100, 305] width 452 height 74
click at [902, 256] on icon "Editor contextual toolbar" at bounding box center [896, 256] width 16 height 16
click at [930, 256] on div "The world has become too fast, too disposable, too focused on more. Cheap produ…" at bounding box center [1100, 361] width 455 height 365
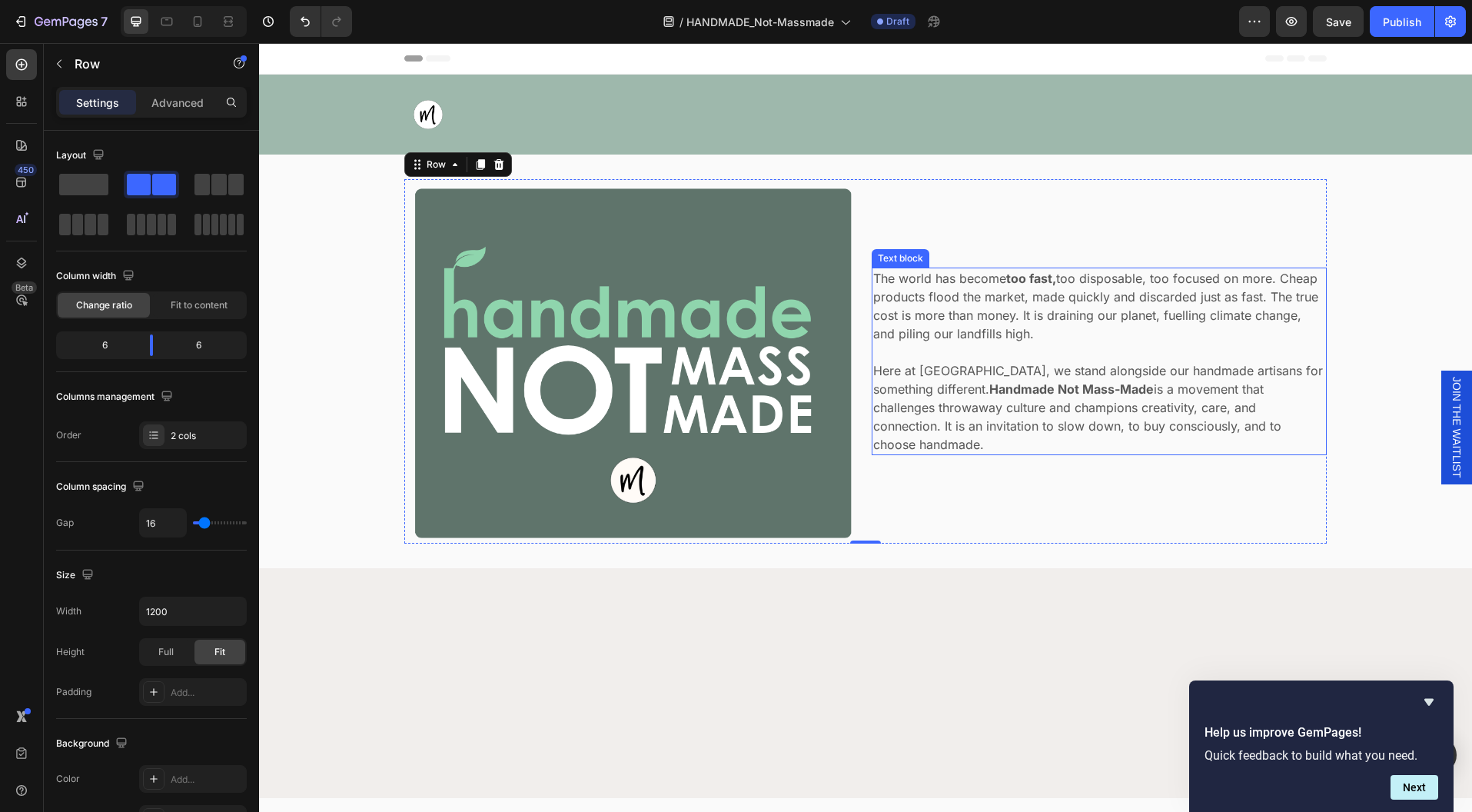
click at [1042, 286] on strong "too fast," at bounding box center [1031, 279] width 50 height 16
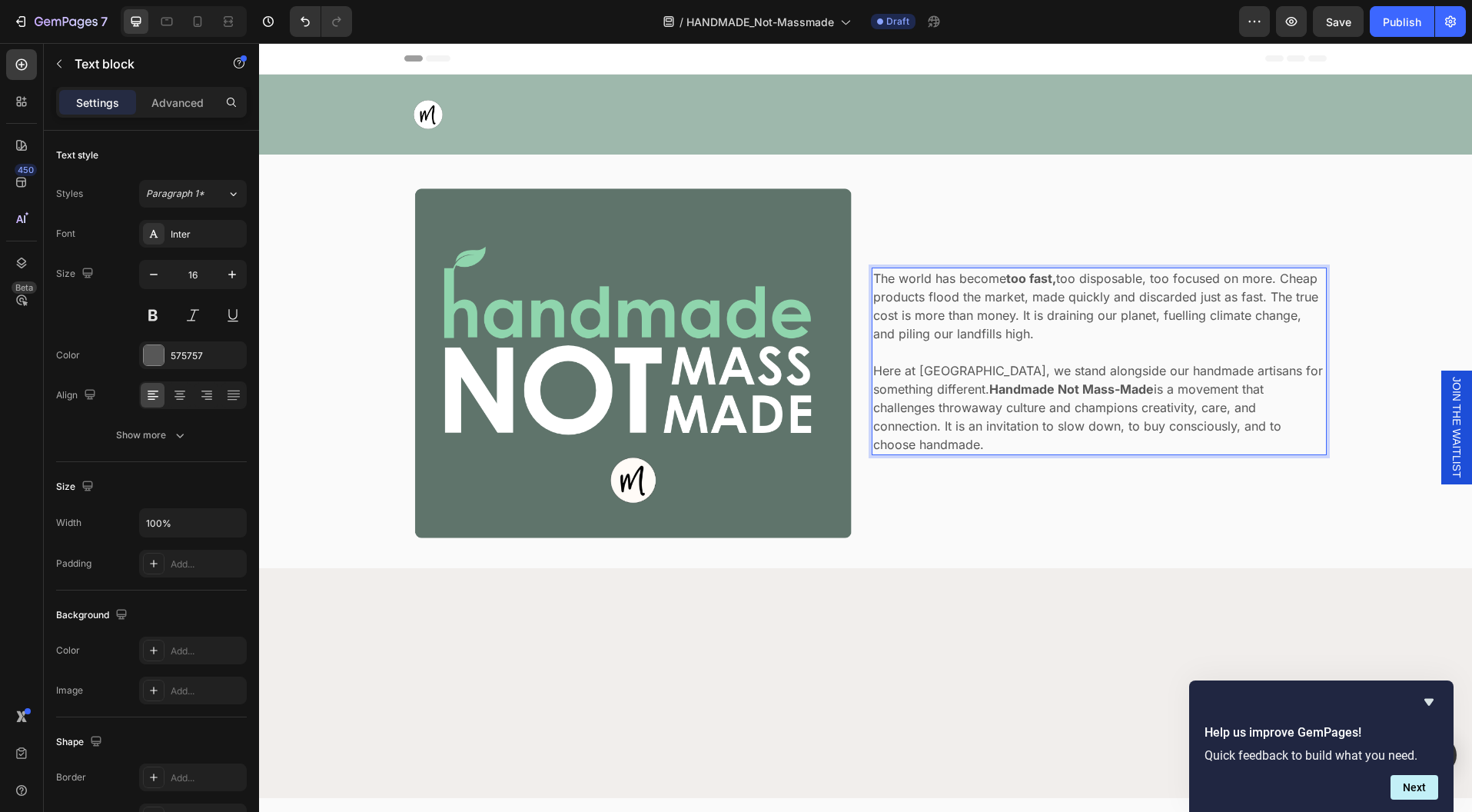
click at [1048, 286] on strong "too fast," at bounding box center [1031, 279] width 50 height 16
click at [1045, 286] on strong "too fast," at bounding box center [1031, 279] width 50 height 16
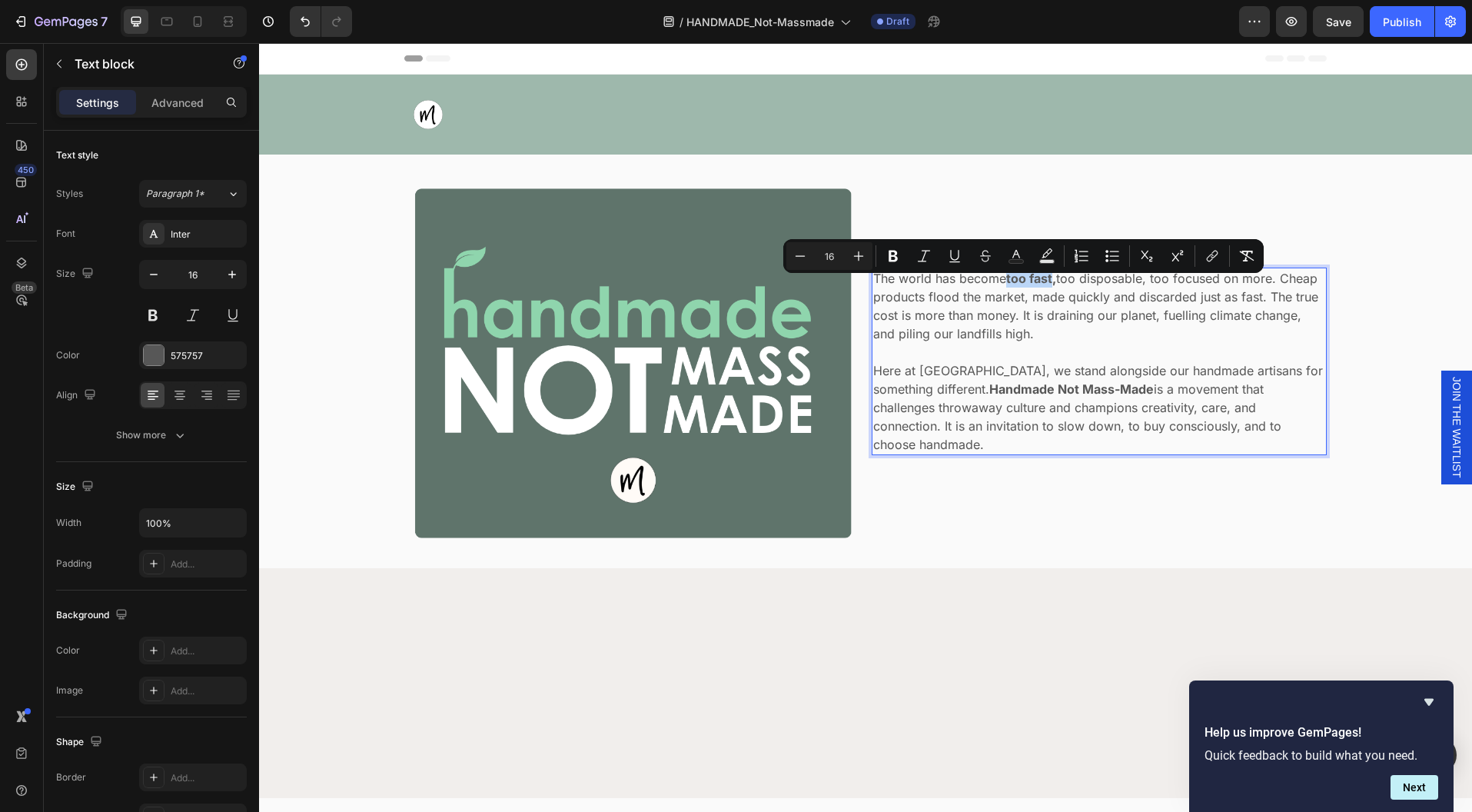
drag, startPoint x: 1048, startPoint y: 286, endPoint x: 1001, endPoint y: 291, distance: 47.3
click at [1001, 291] on p "The world has become too fast, too disposable, too focused on more. Cheap produ…" at bounding box center [1100, 305] width 452 height 74
click at [1007, 286] on strong "too fast," at bounding box center [1031, 279] width 50 height 16
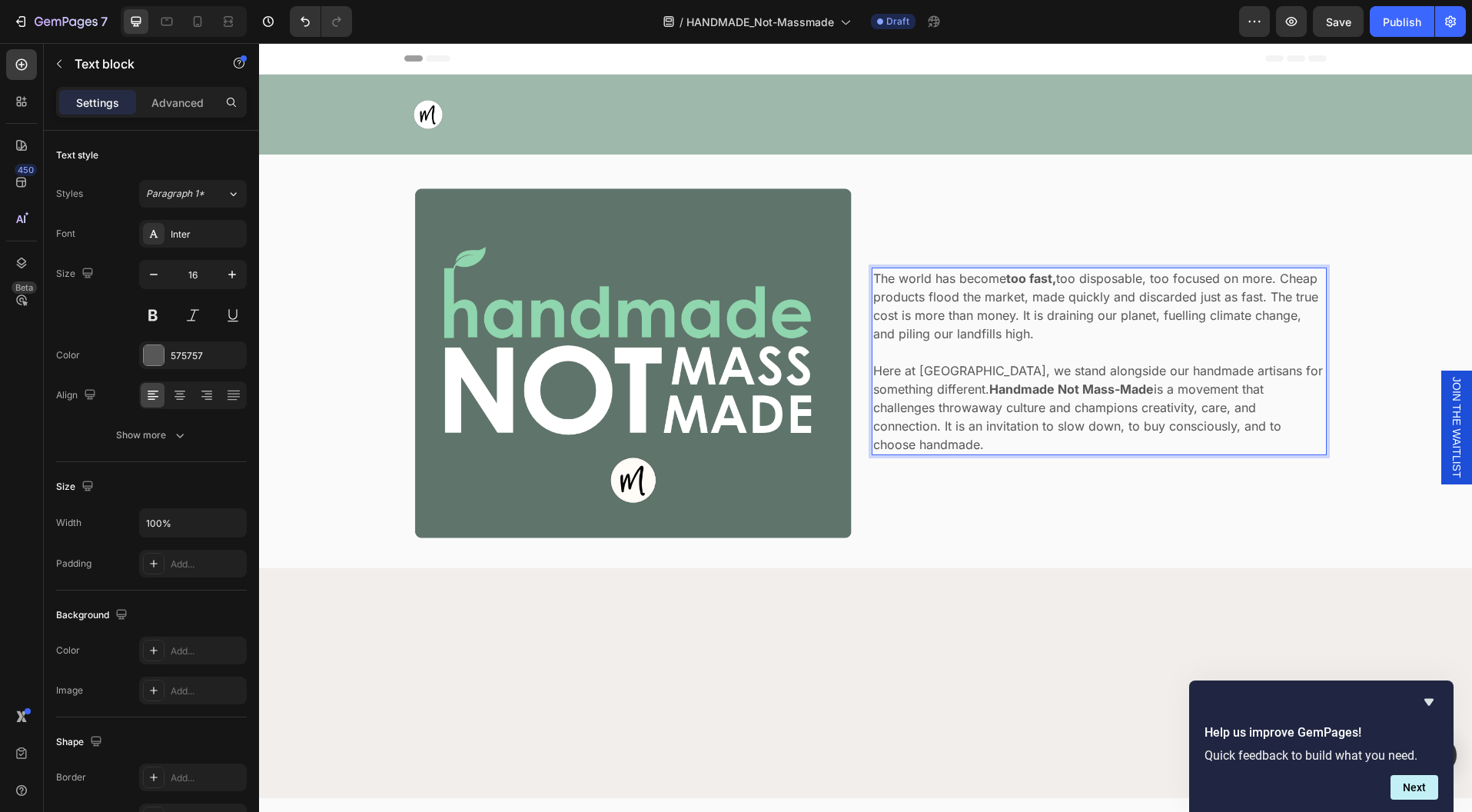
click at [1007, 286] on strong "too fast," at bounding box center [1031, 279] width 50 height 16
click at [1049, 286] on strong "too fast," at bounding box center [1031, 279] width 50 height 16
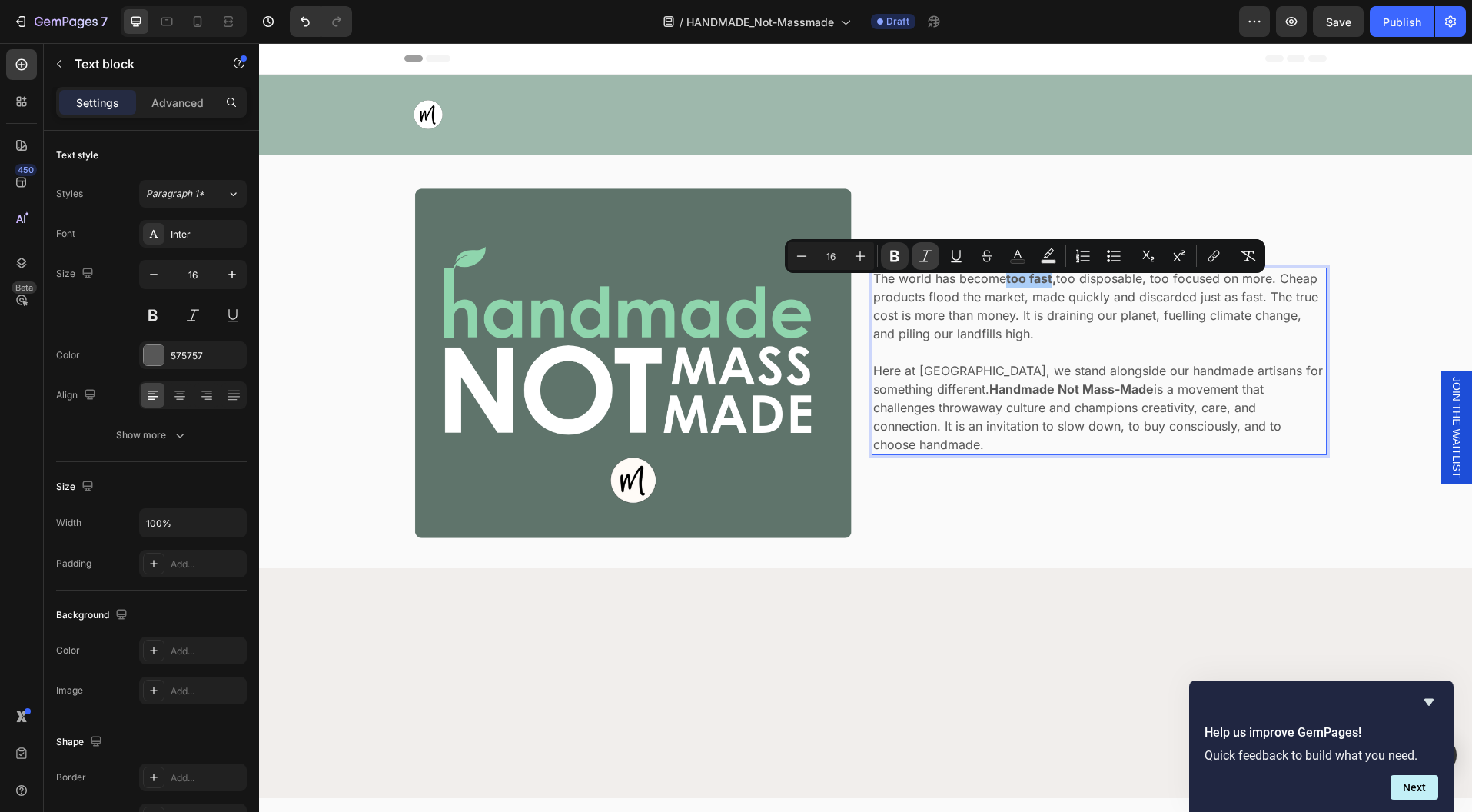
click at [928, 252] on icon "Editor contextual toolbar" at bounding box center [926, 256] width 16 height 16
click at [991, 343] on p "The world has become too fast , too disposable, too focused on more. Cheap prod…" at bounding box center [1100, 305] width 452 height 74
click at [1052, 337] on p "The world has become too fast, too disposable, too focused on more. Cheap produ…" at bounding box center [1100, 305] width 452 height 74
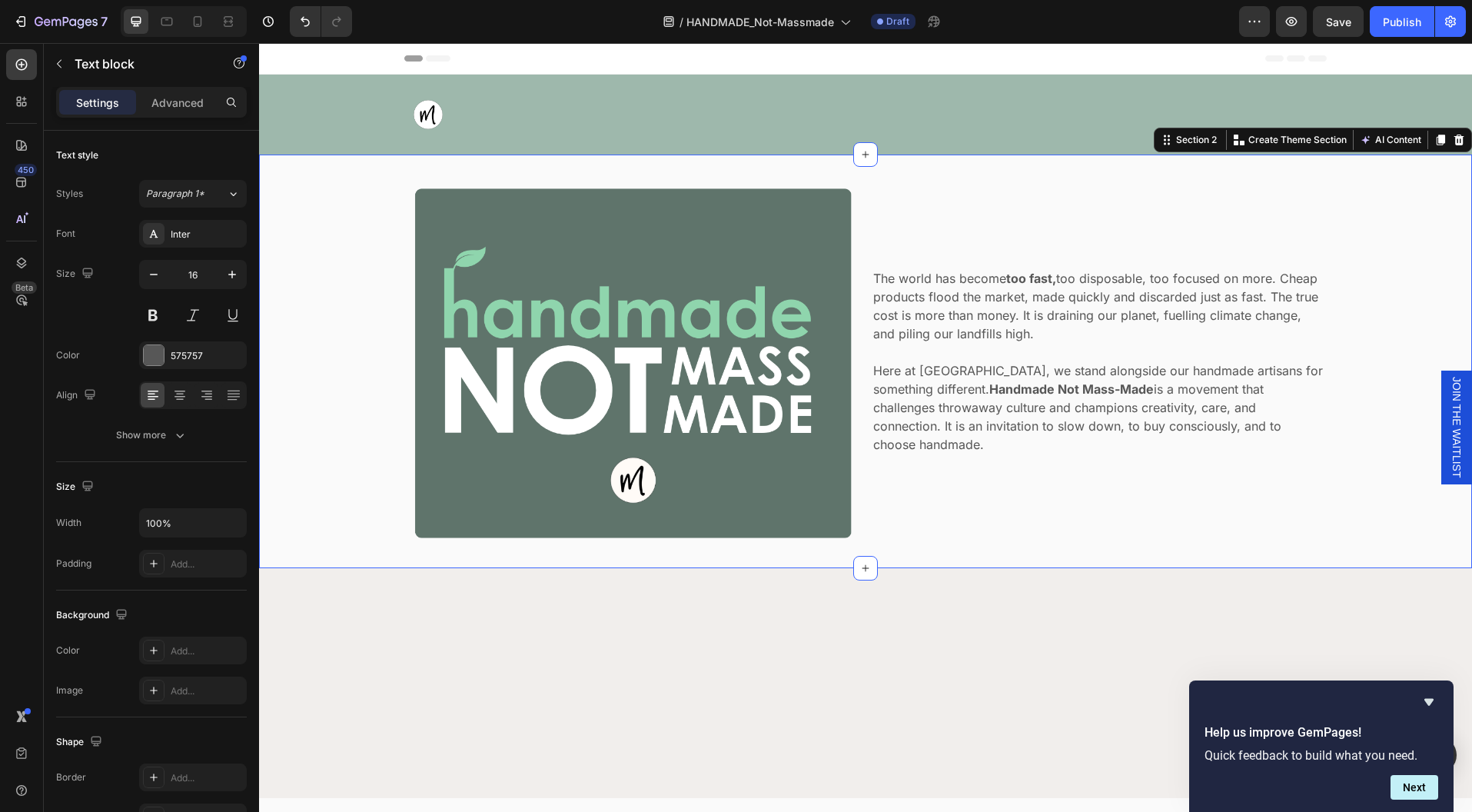
click at [1340, 447] on div "Image The world has become too fast, too disposable, too focused on more. Cheap…" at bounding box center [865, 361] width 1190 height 365
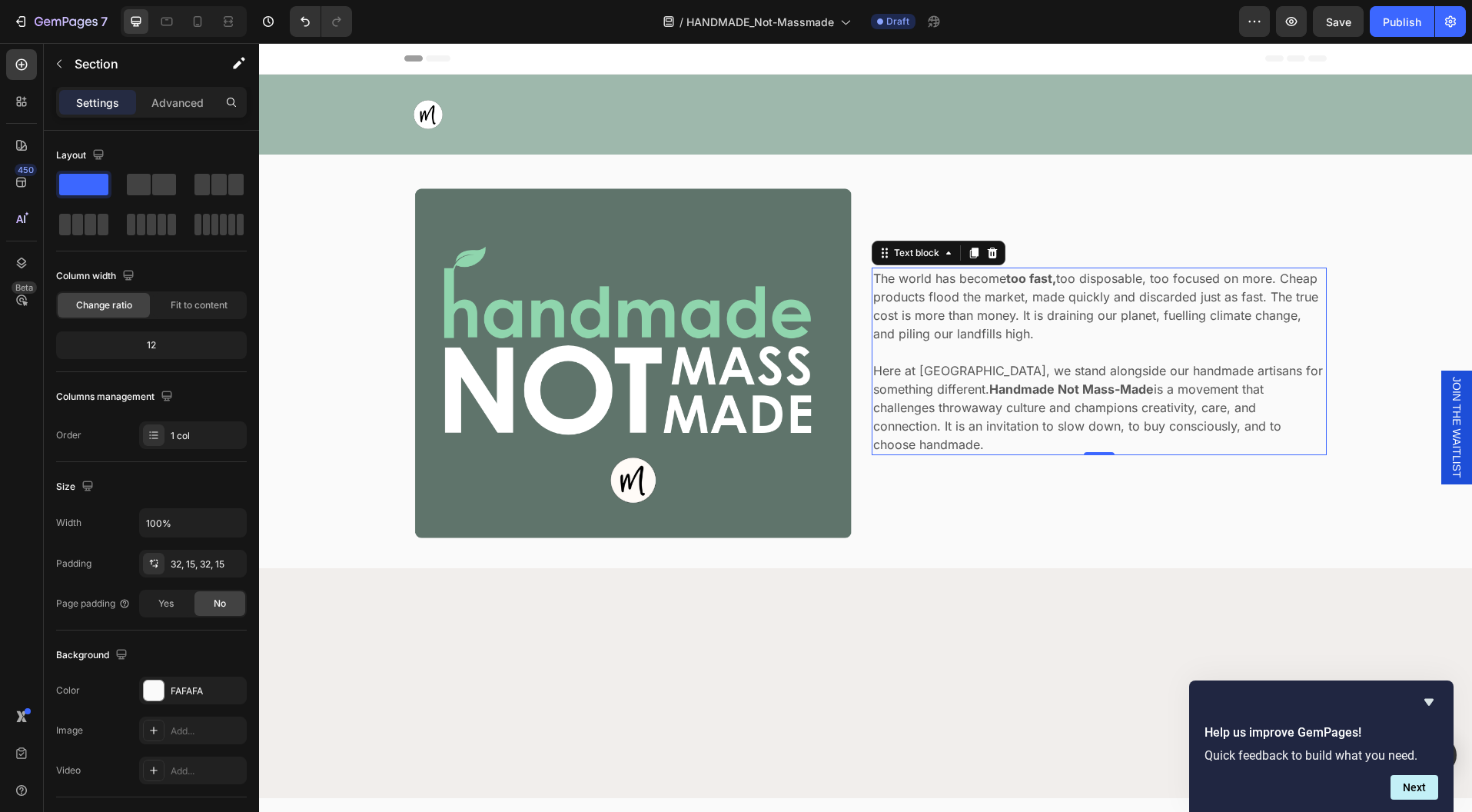
click at [1292, 439] on p "Here at [GEOGRAPHIC_DATA], we stand alongside our handmade artisans for somethi…" at bounding box center [1100, 407] width 452 height 92
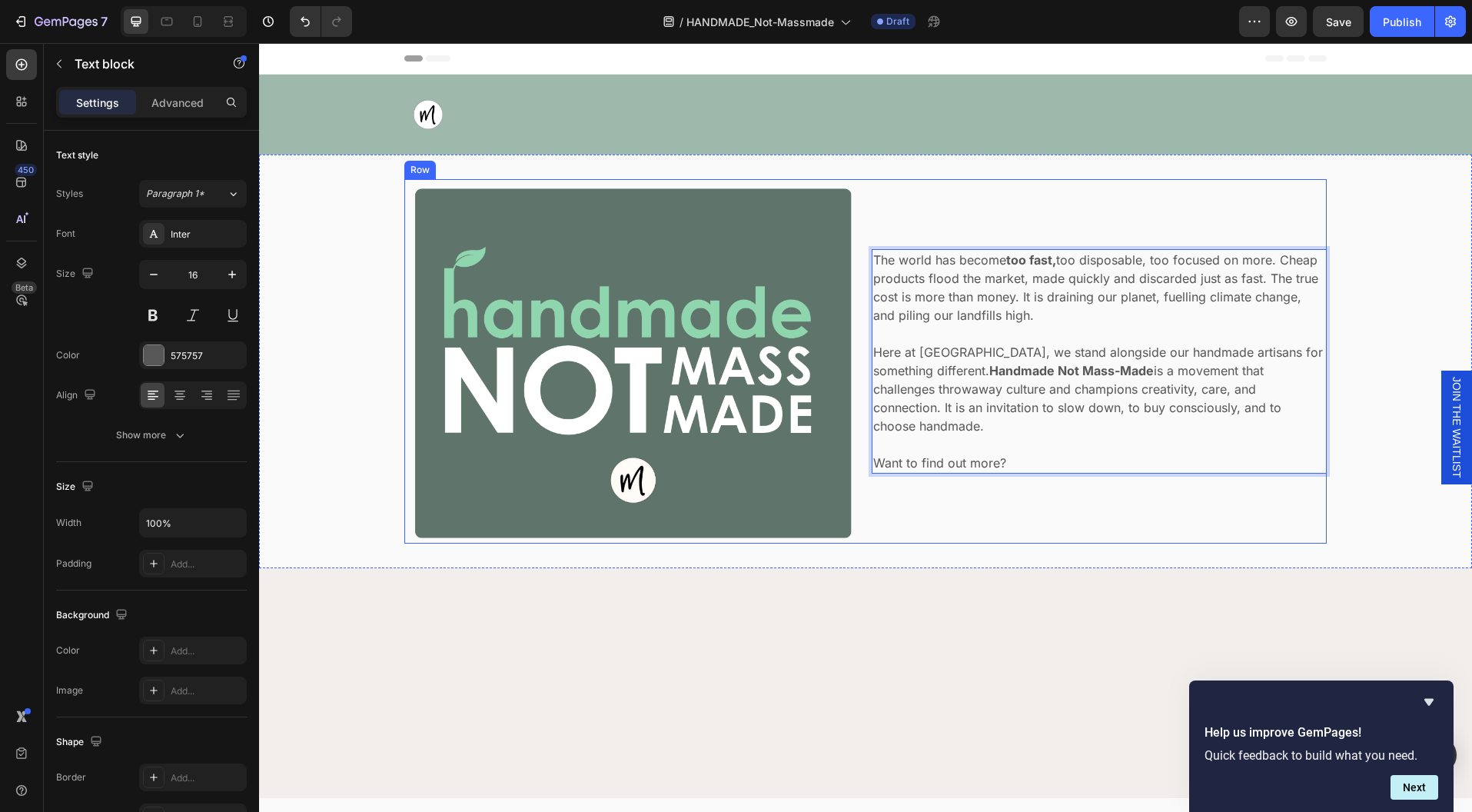
click at [1203, 513] on div "The world has become too fast, too disposable, too focused on more. Cheap produ…" at bounding box center [1100, 361] width 455 height 365
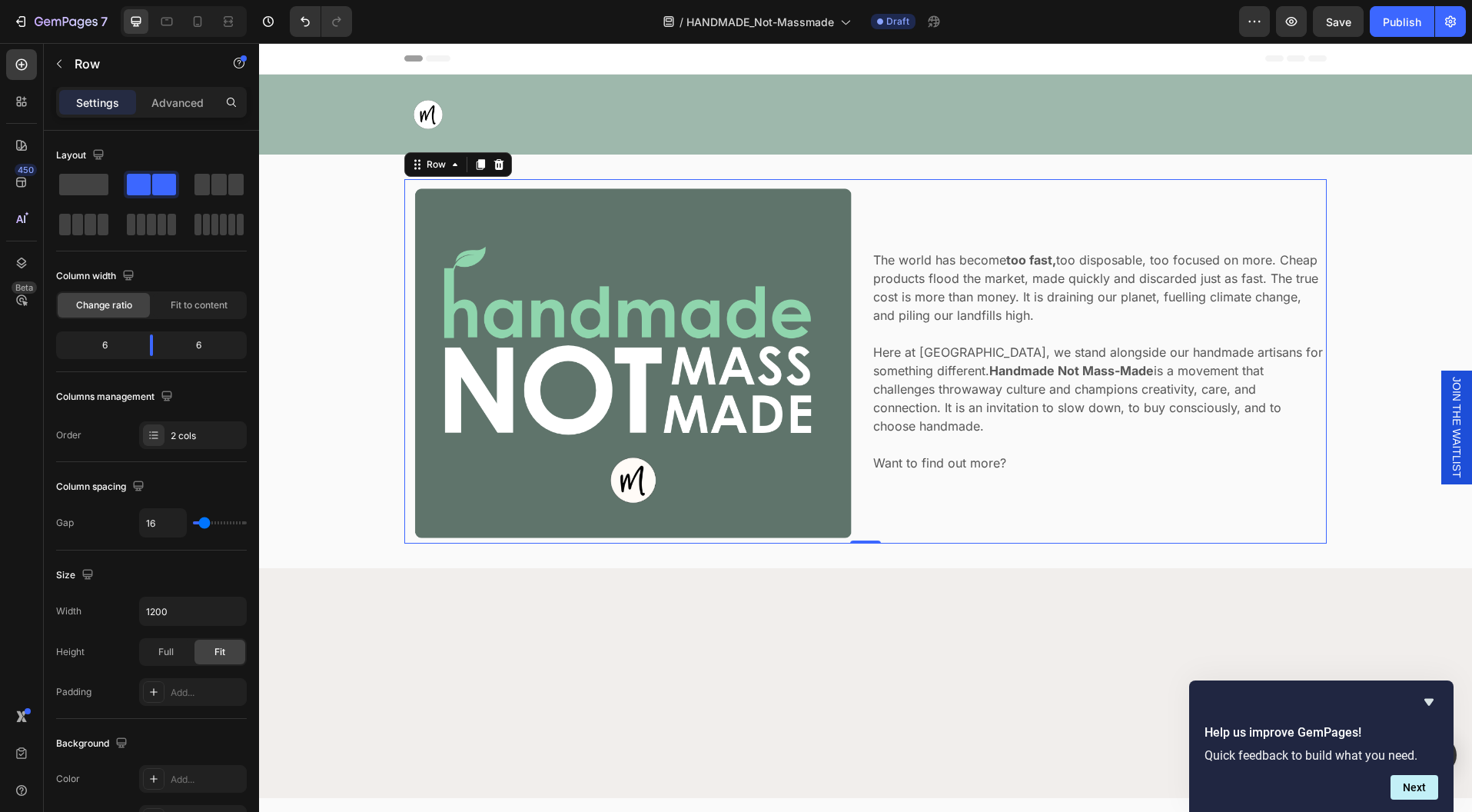
click at [1167, 464] on div "The world has become too fast, too disposable, too focused on more. Cheap produ…" at bounding box center [1100, 361] width 455 height 365
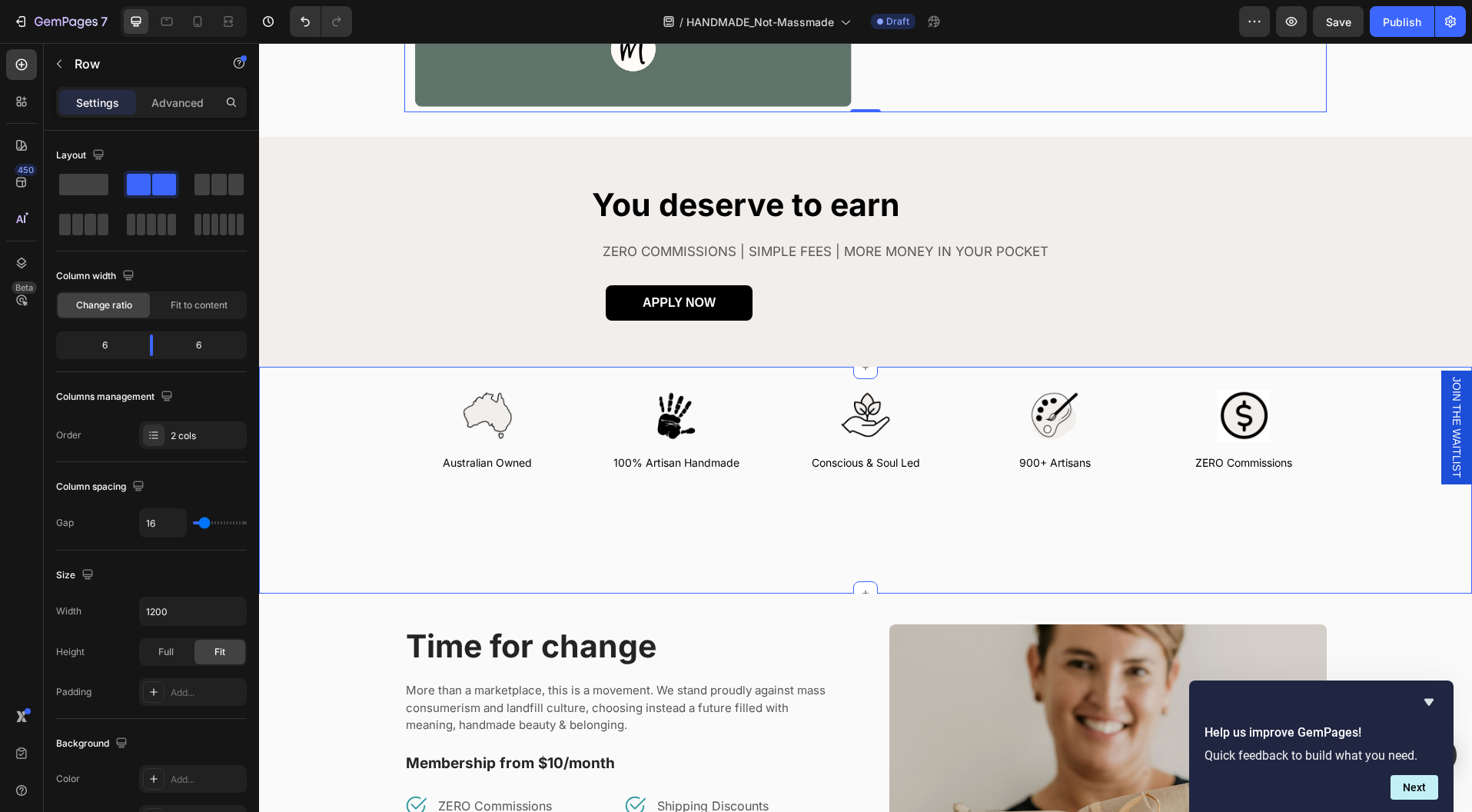
scroll to position [407, 0]
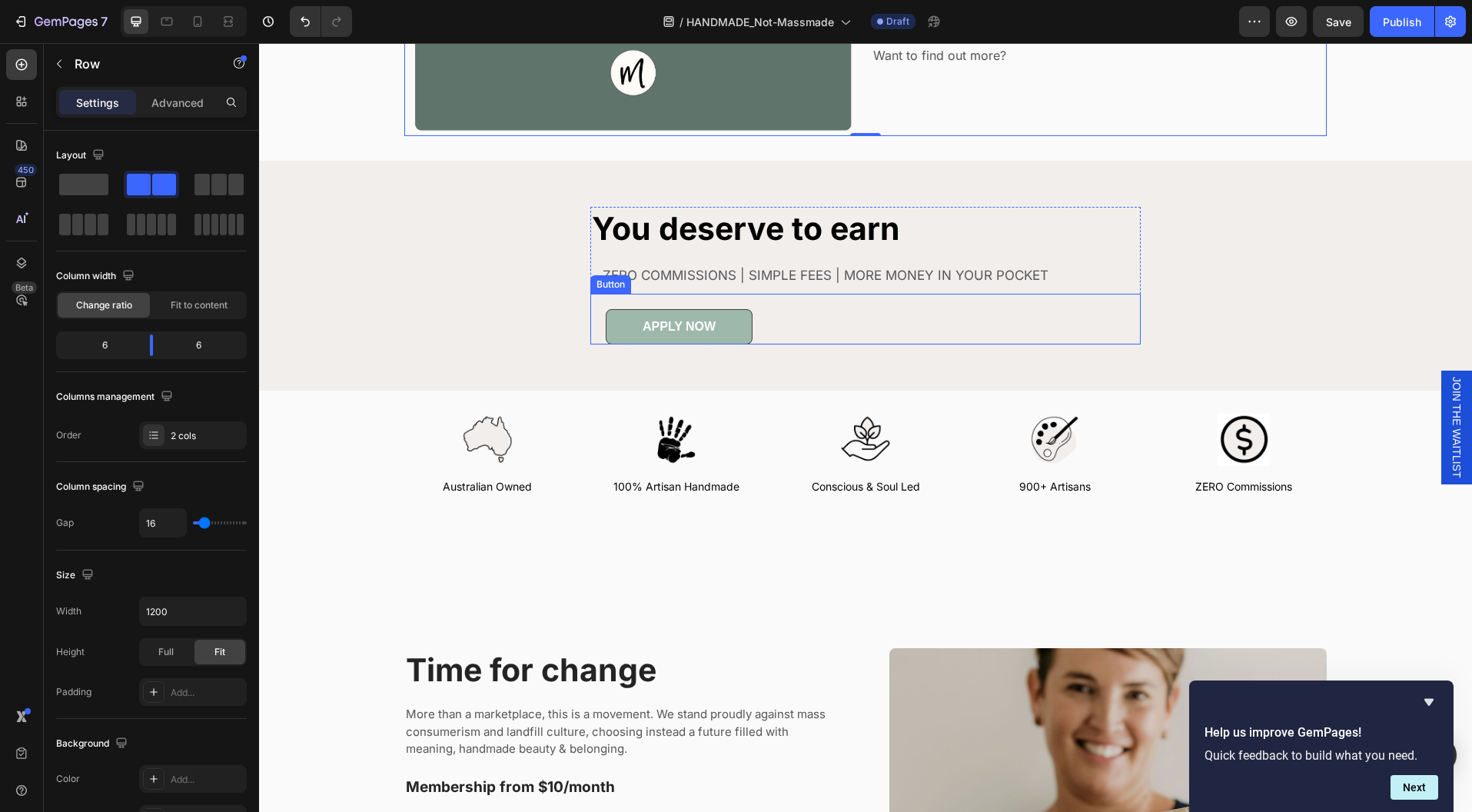
click at [719, 331] on link "APPLY NOW" at bounding box center [679, 327] width 147 height 36
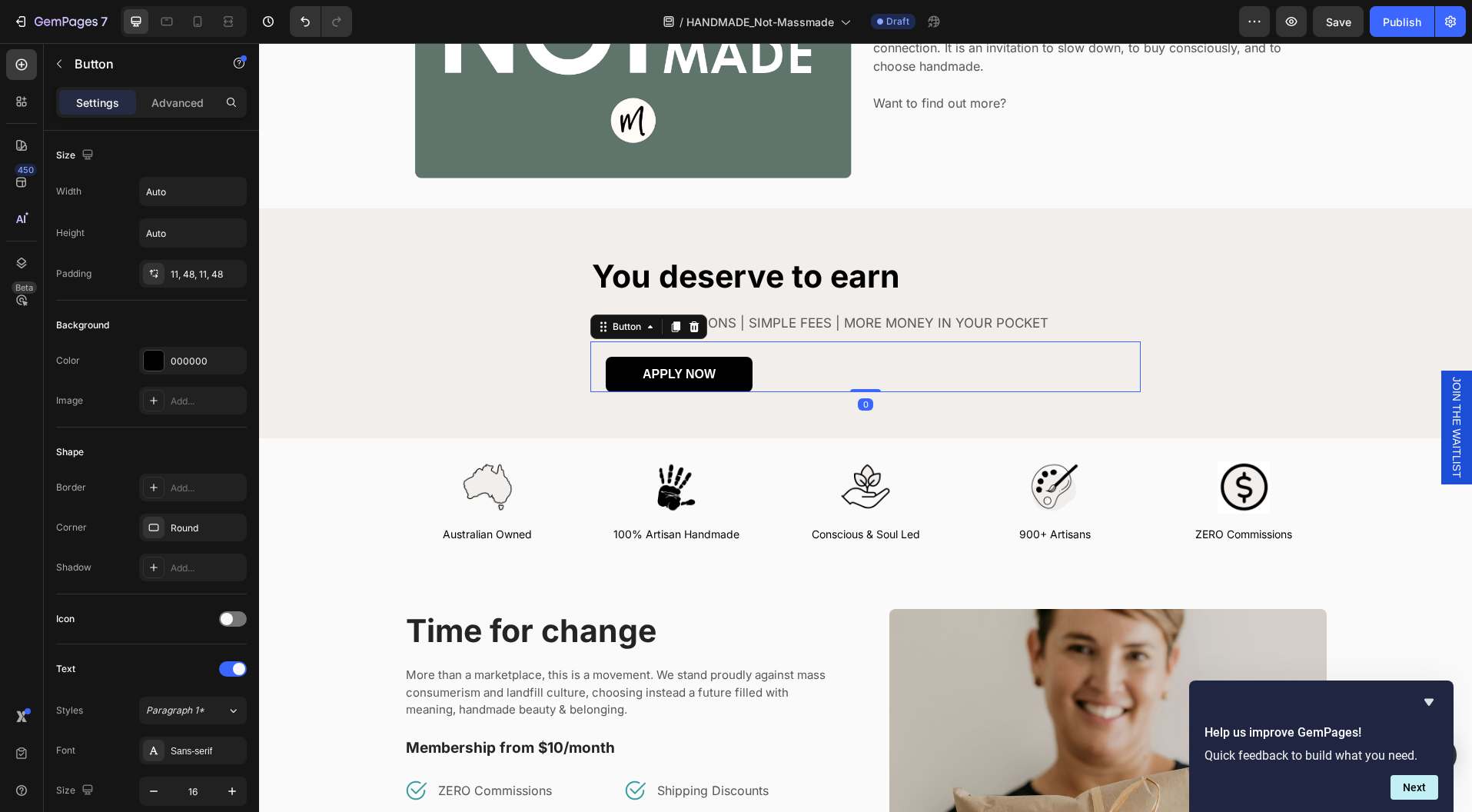
scroll to position [348, 0]
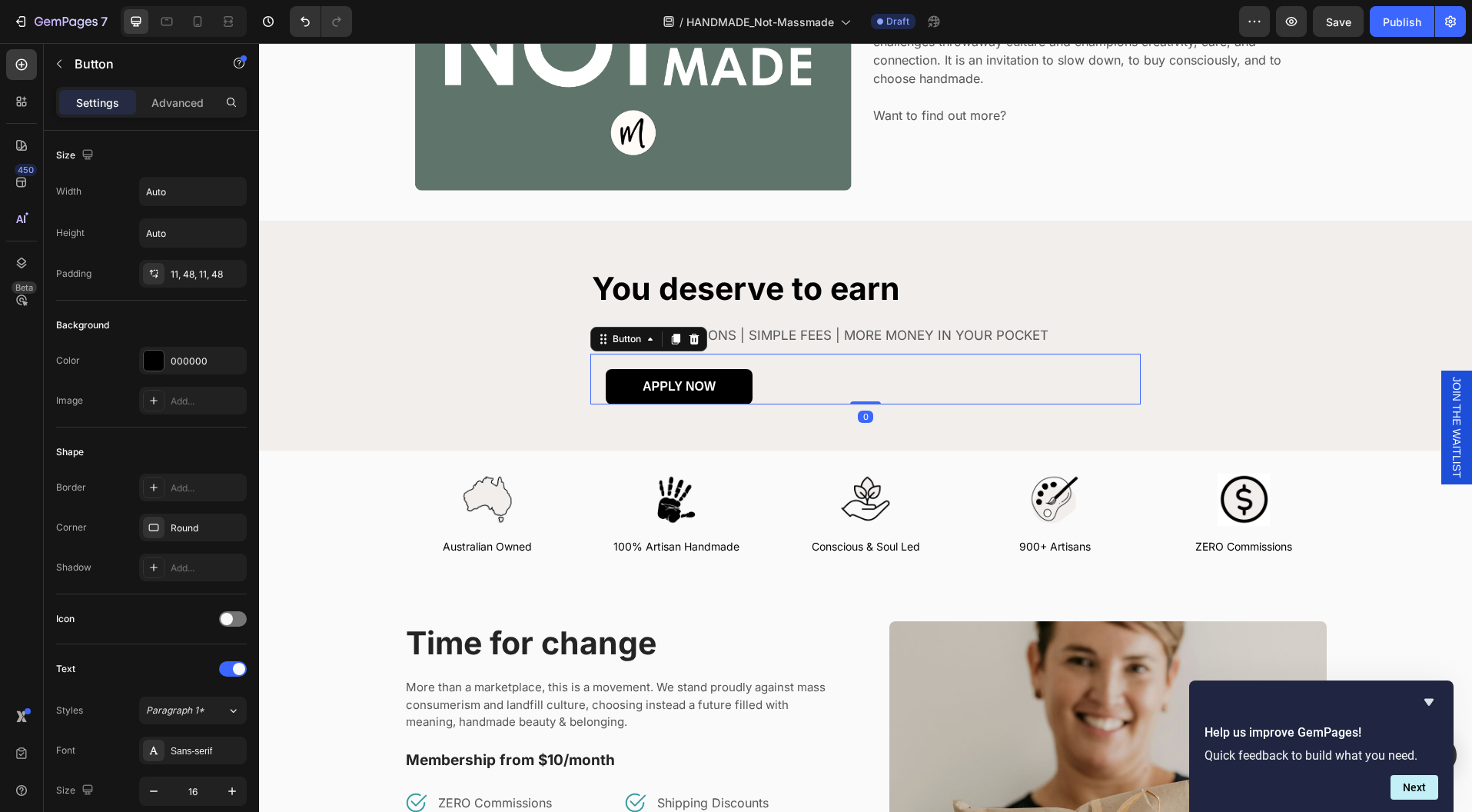
click at [788, 372] on div "APPLY NOW Button 0" at bounding box center [865, 378] width 550 height 50
click at [667, 338] on div at bounding box center [676, 339] width 19 height 19
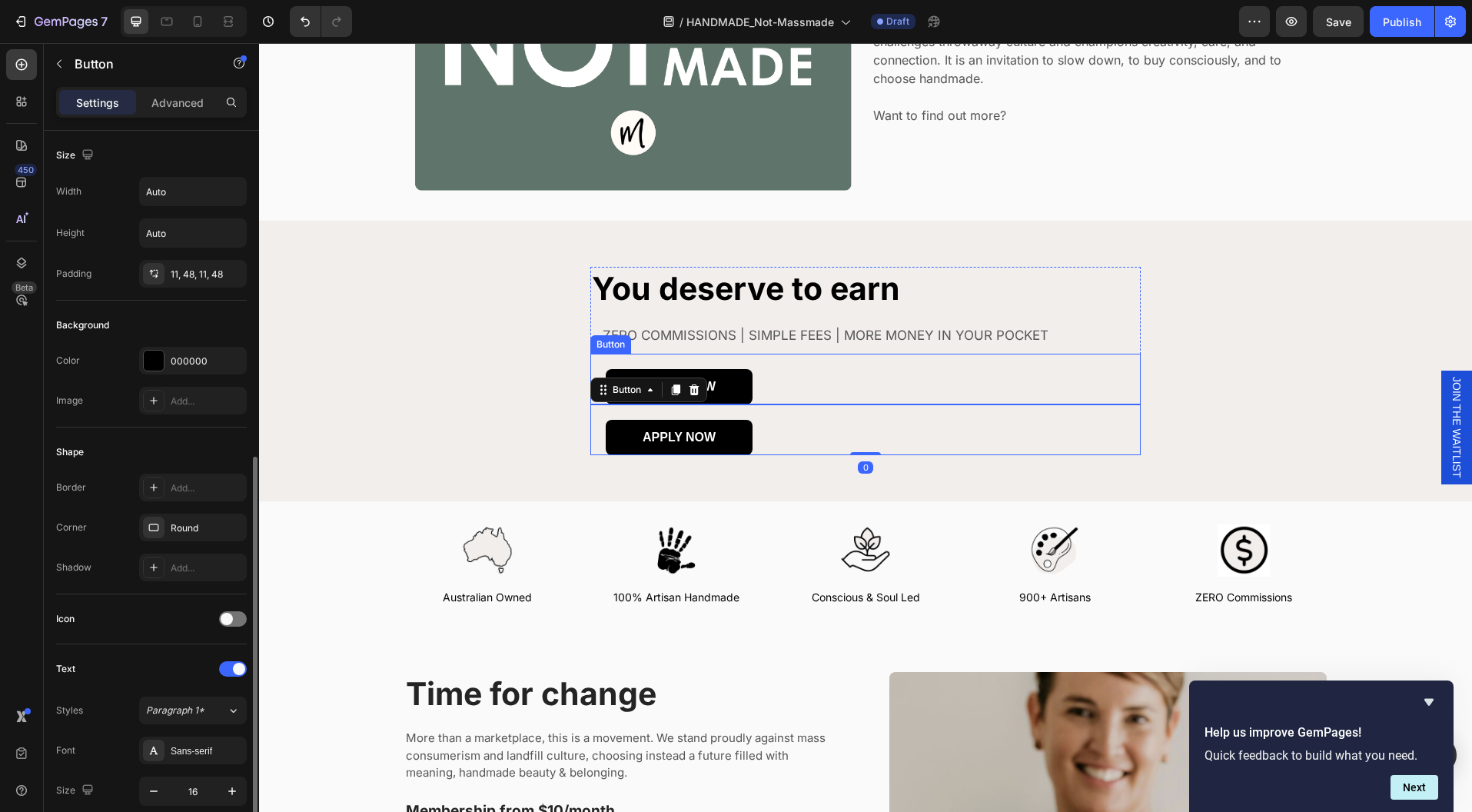
scroll to position [204, 0]
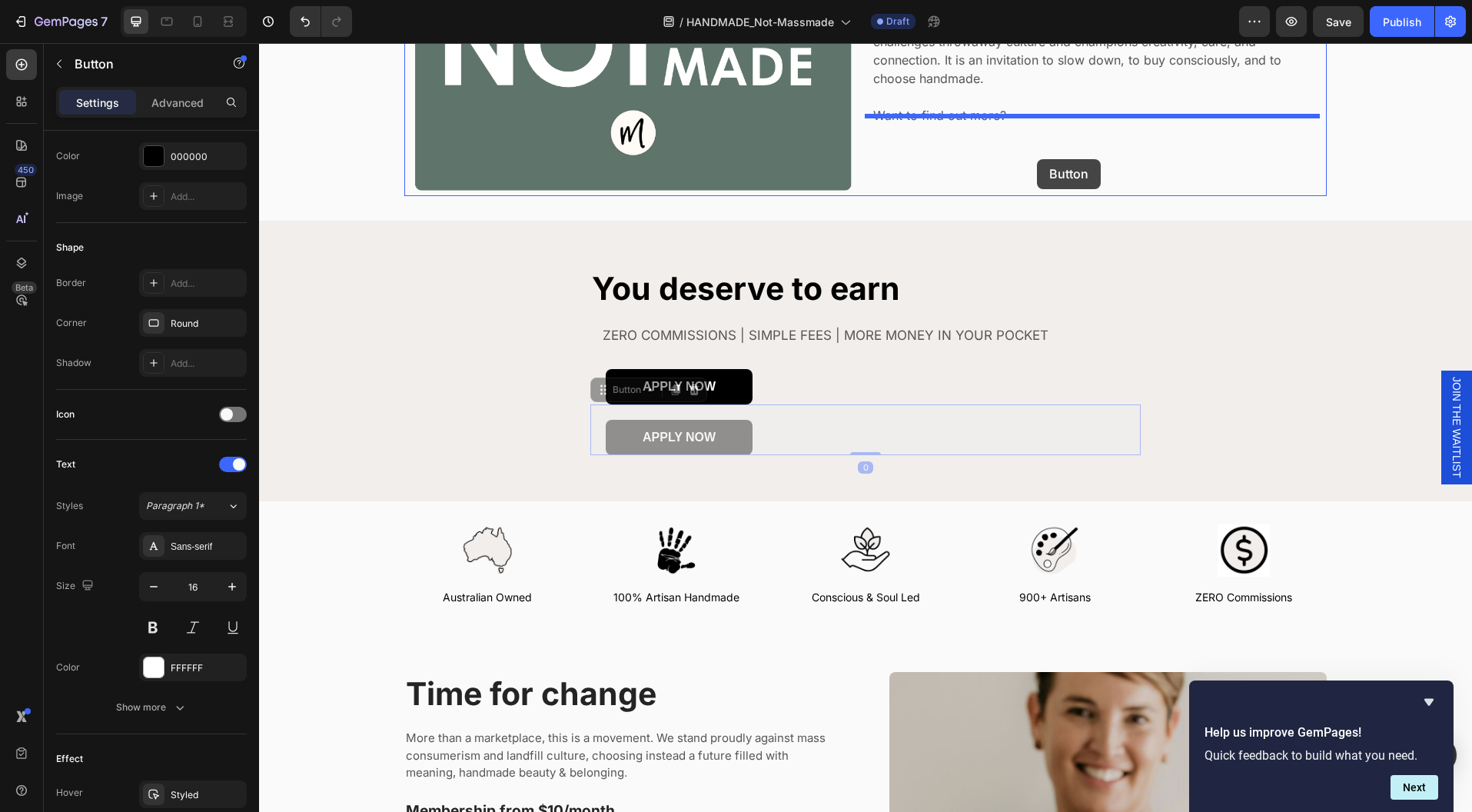
drag, startPoint x: 777, startPoint y: 430, endPoint x: 1037, endPoint y: 159, distance: 375.6
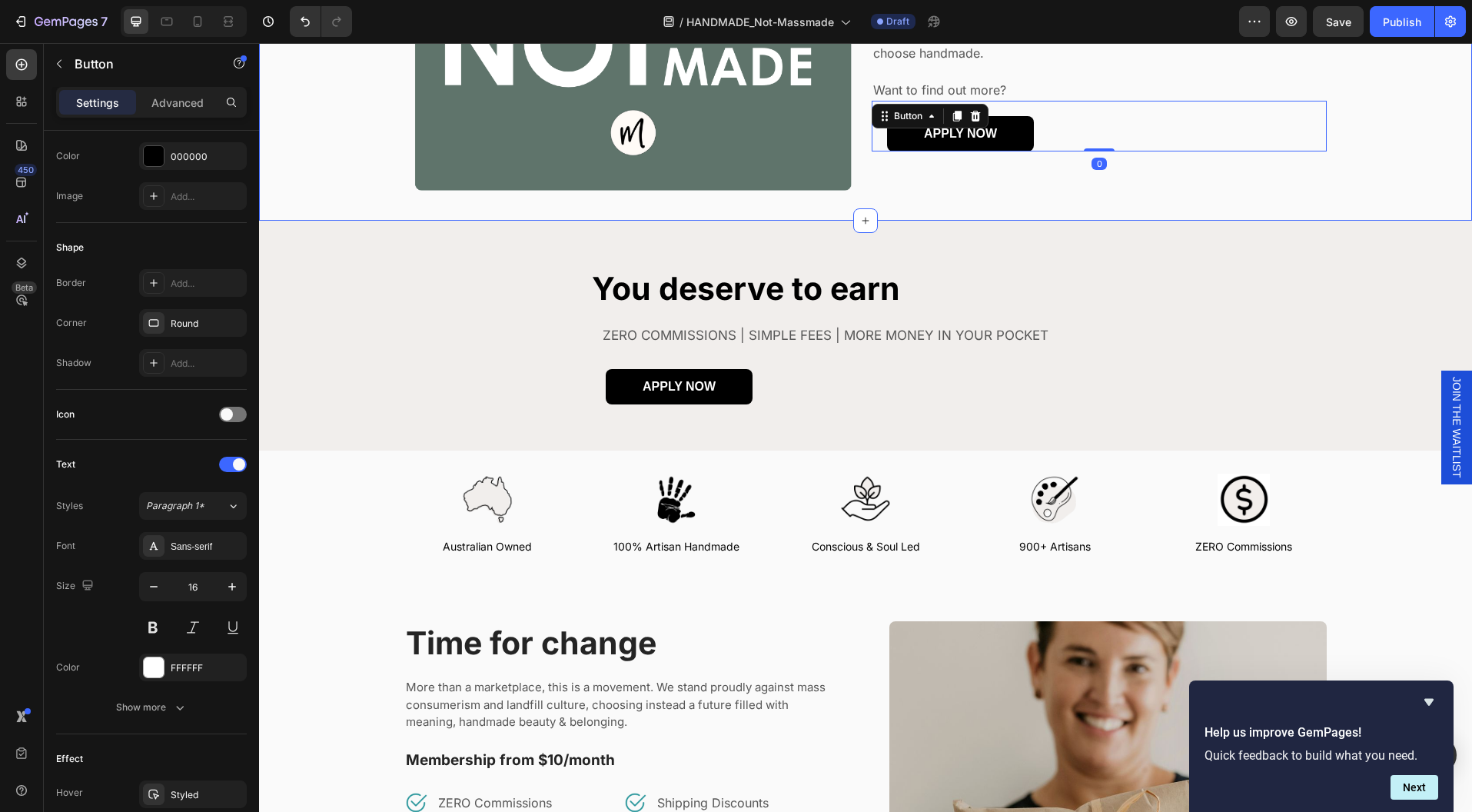
scroll to position [140, 0]
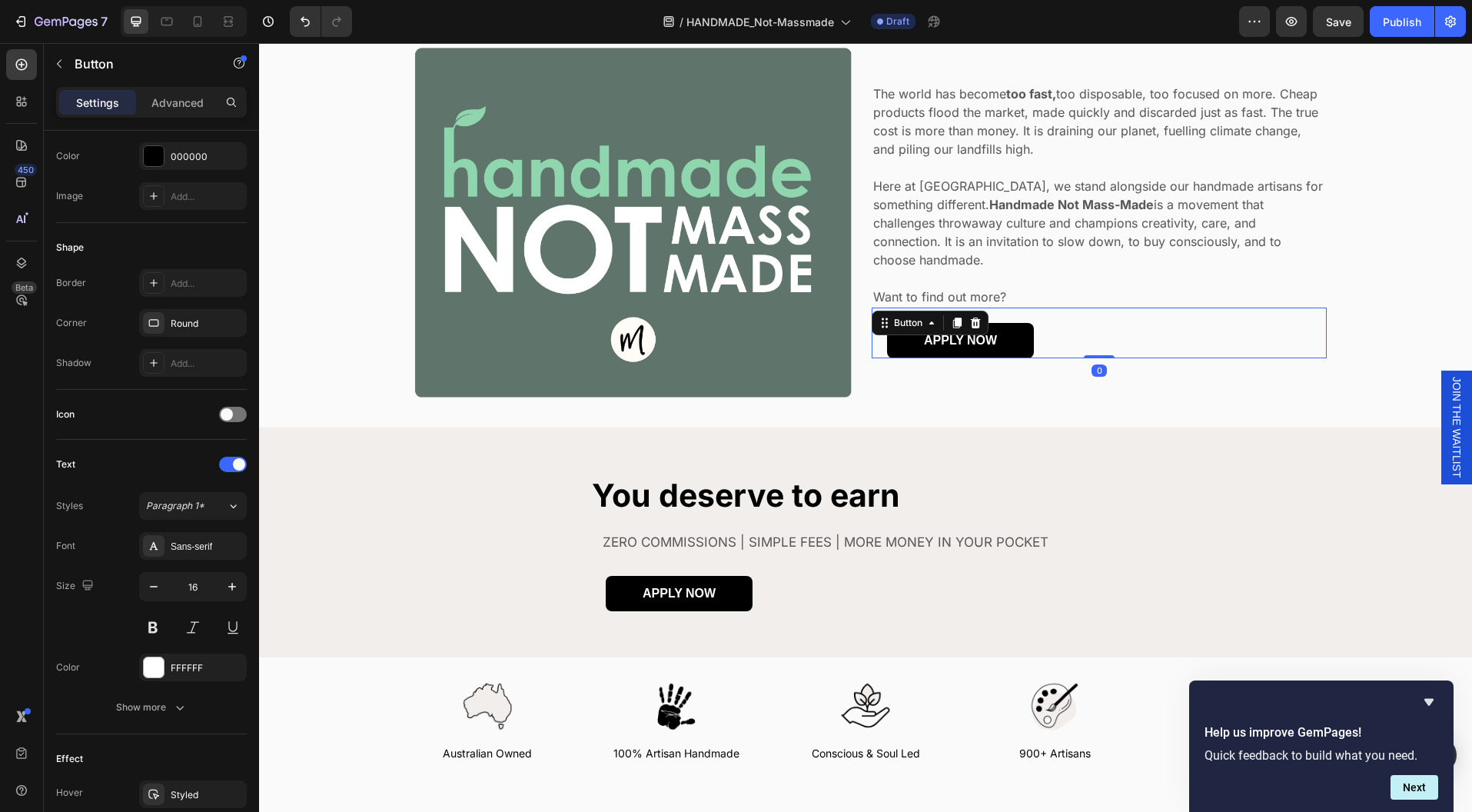
click at [1179, 322] on div "APPLY NOW Button 0" at bounding box center [1100, 332] width 455 height 50
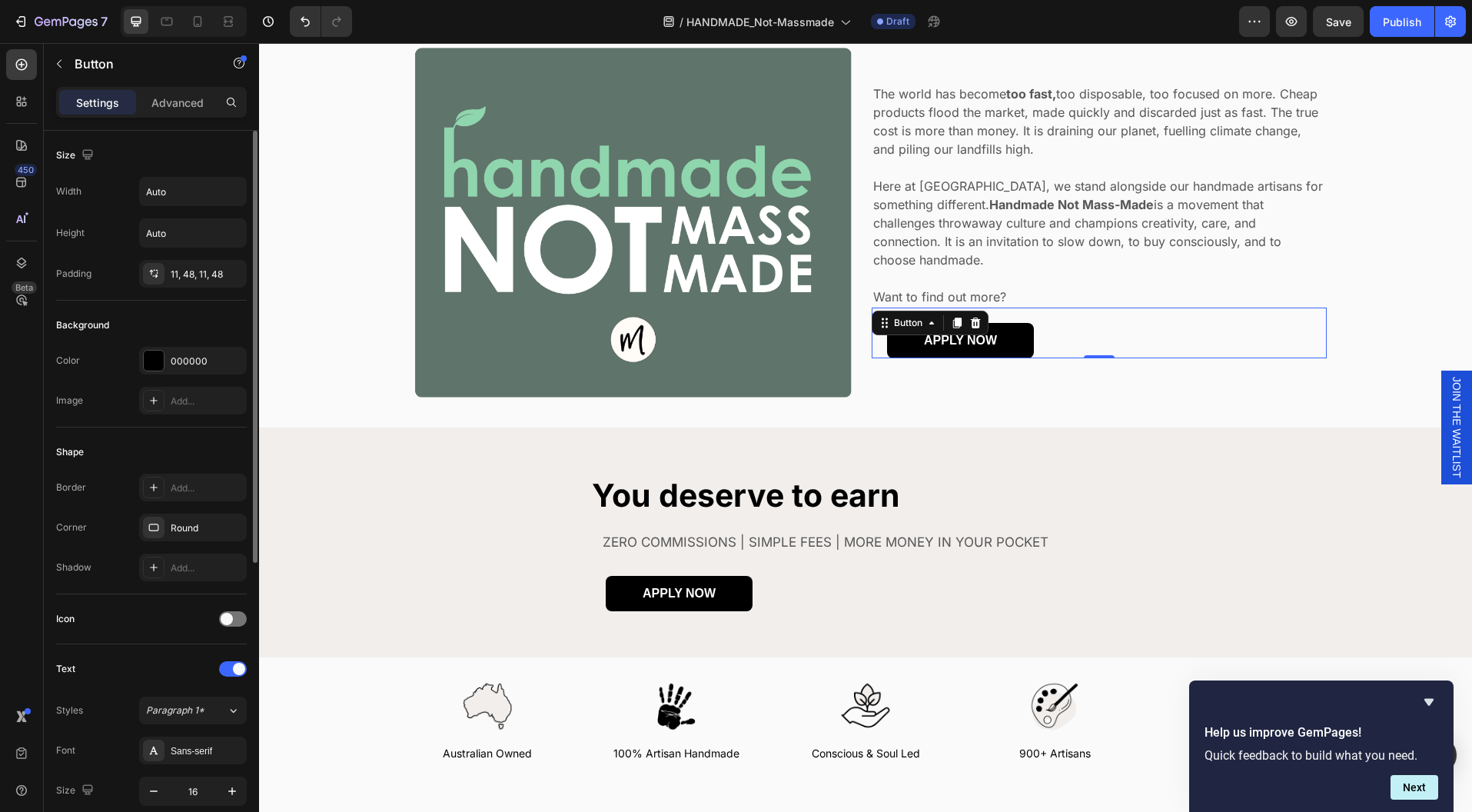
scroll to position [117, 0]
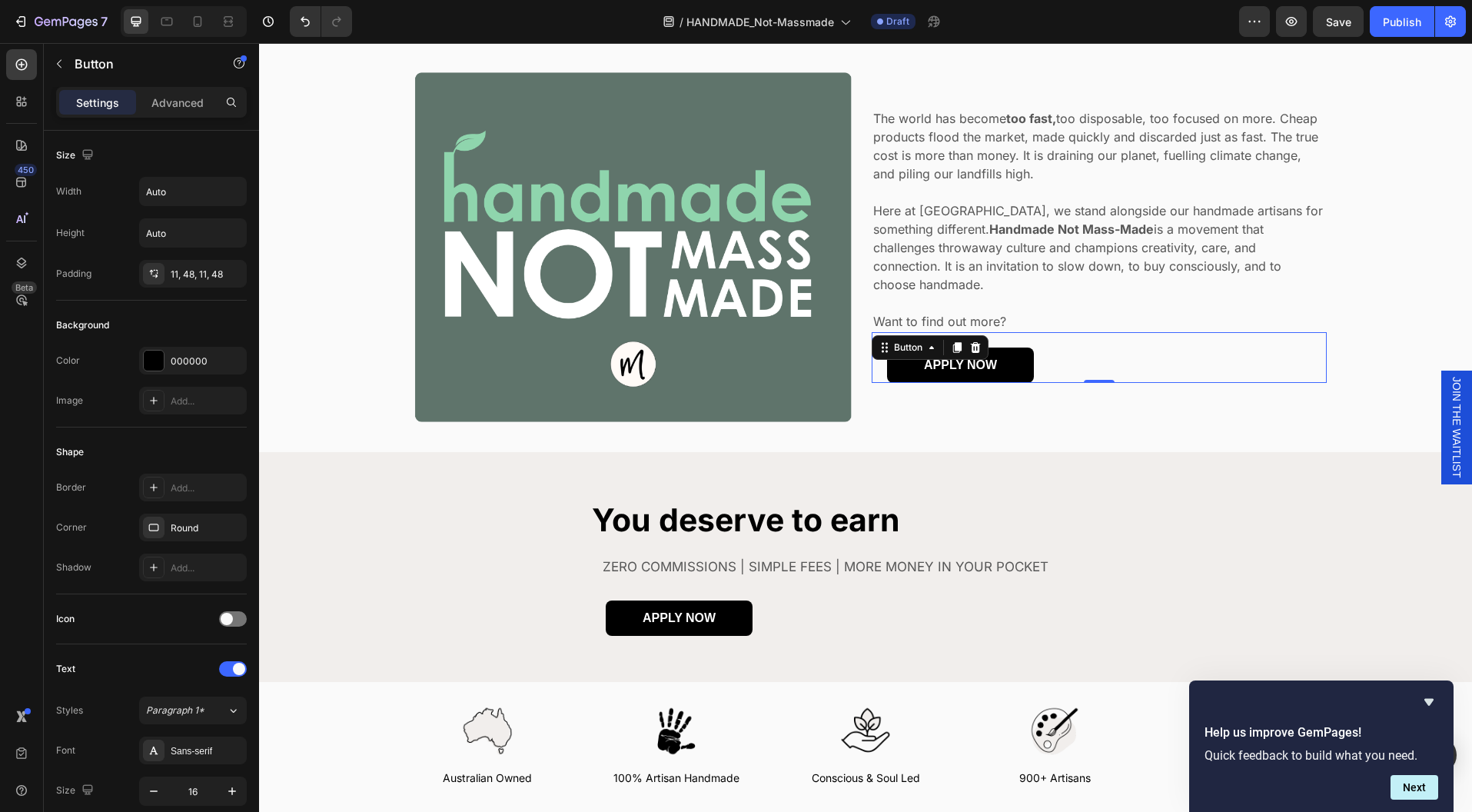
click at [1063, 332] on div "APPLY NOW Button 0" at bounding box center [1100, 357] width 455 height 50
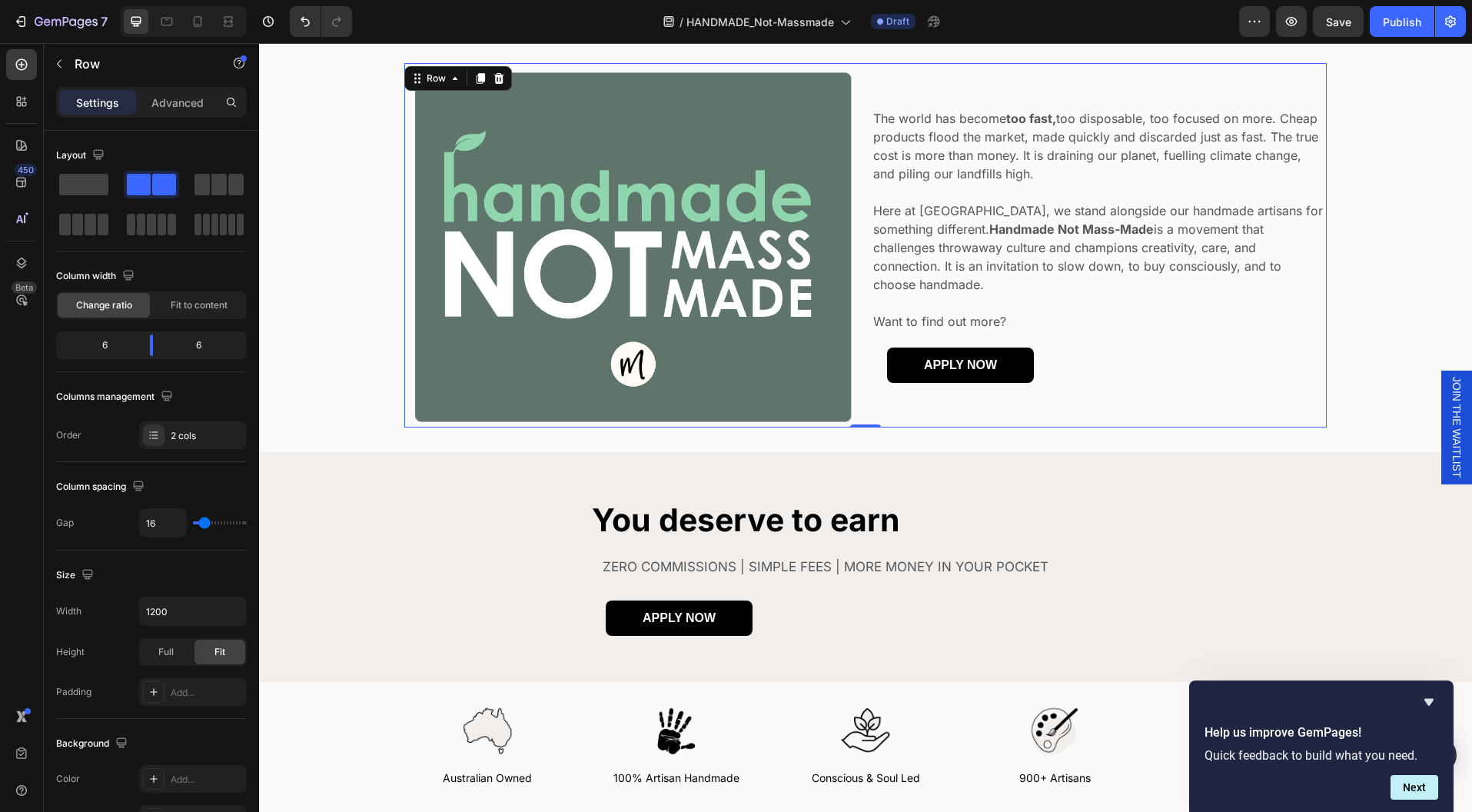
click at [1073, 411] on div "The world has become too fast, too disposable, too focused on more. Cheap produ…" at bounding box center [1100, 245] width 455 height 365
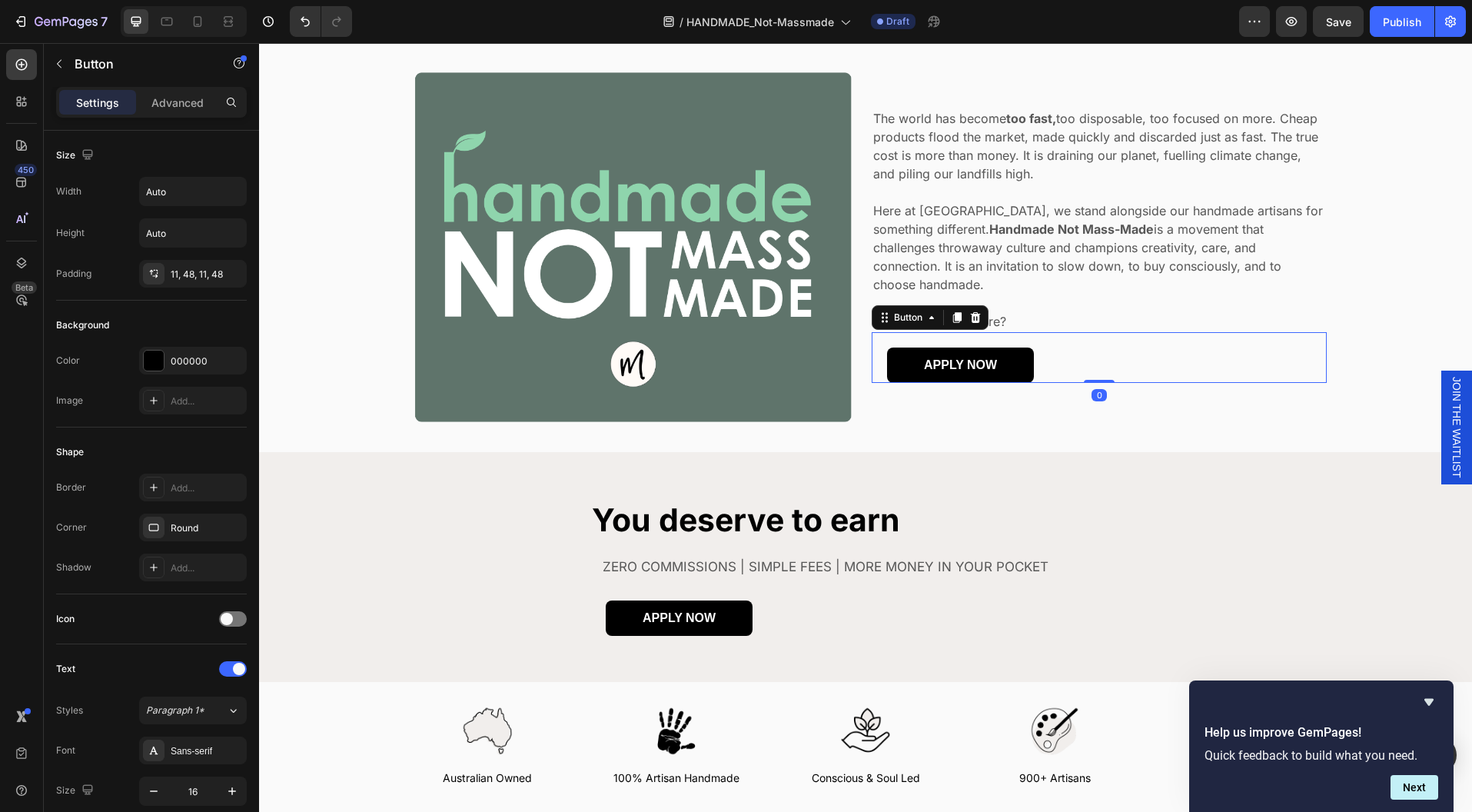
click at [1086, 362] on div "APPLY NOW Button 0" at bounding box center [1100, 357] width 455 height 50
click at [1094, 389] on div "0" at bounding box center [1100, 395] width 16 height 12
click at [1080, 401] on div "The world has become too fast, too disposable, too focused on more. Cheap produ…" at bounding box center [1100, 245] width 455 height 365
click at [1104, 359] on div "APPLY NOW Button 0" at bounding box center [1100, 357] width 455 height 50
click at [927, 311] on icon at bounding box center [932, 317] width 12 height 12
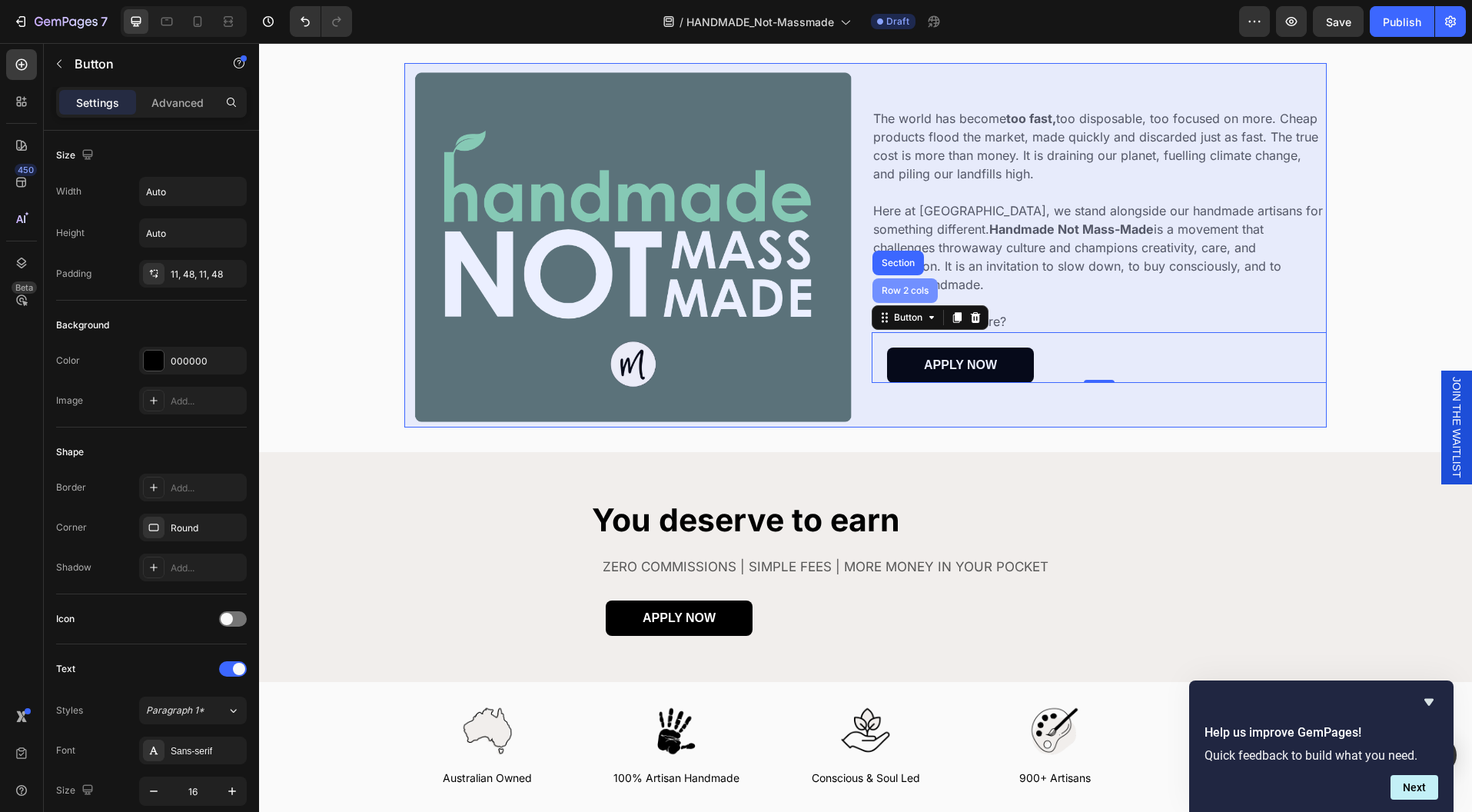
click at [903, 286] on div "Row 2 cols" at bounding box center [906, 290] width 53 height 9
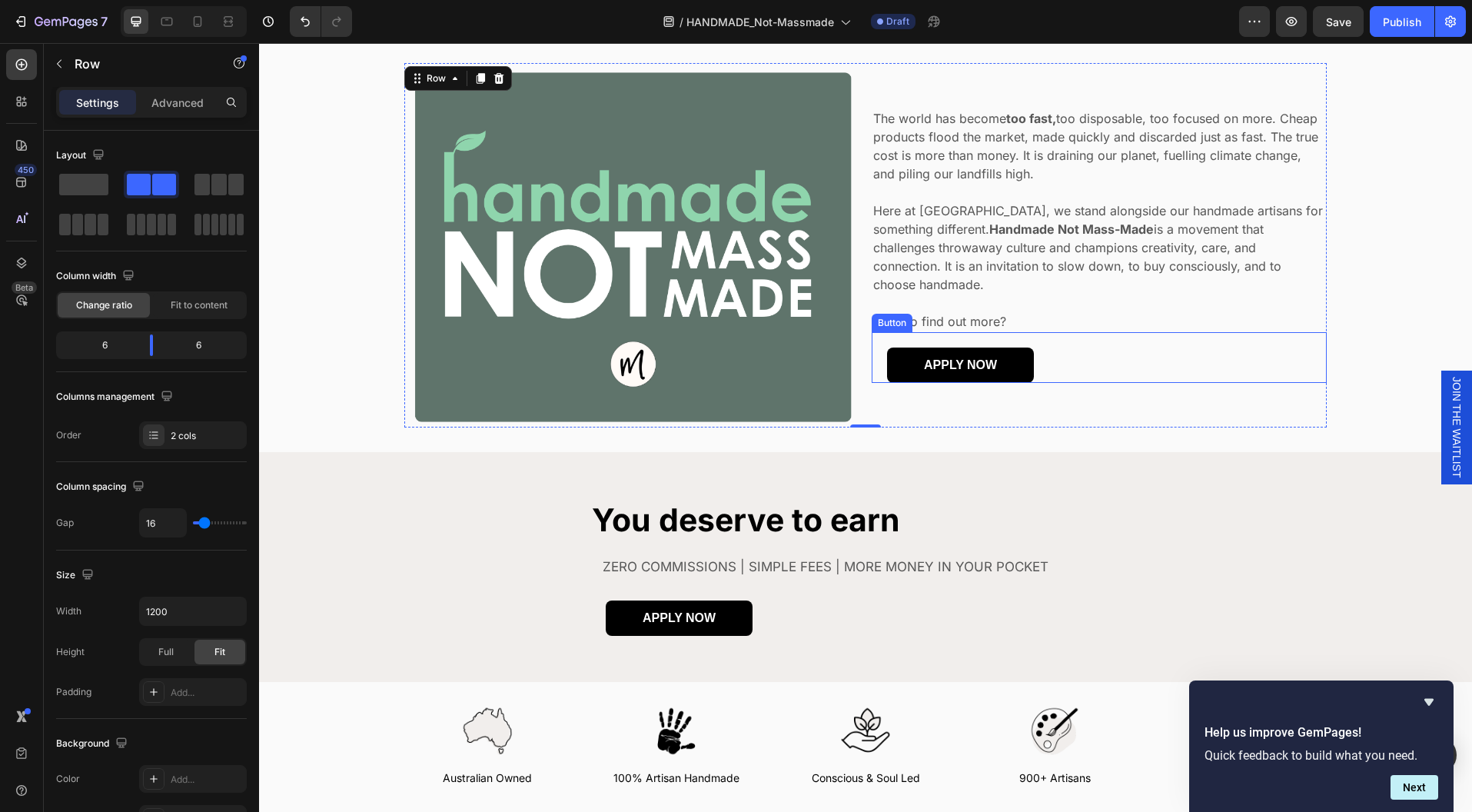
click at [1031, 349] on div "APPLY NOW Button" at bounding box center [1100, 357] width 455 height 50
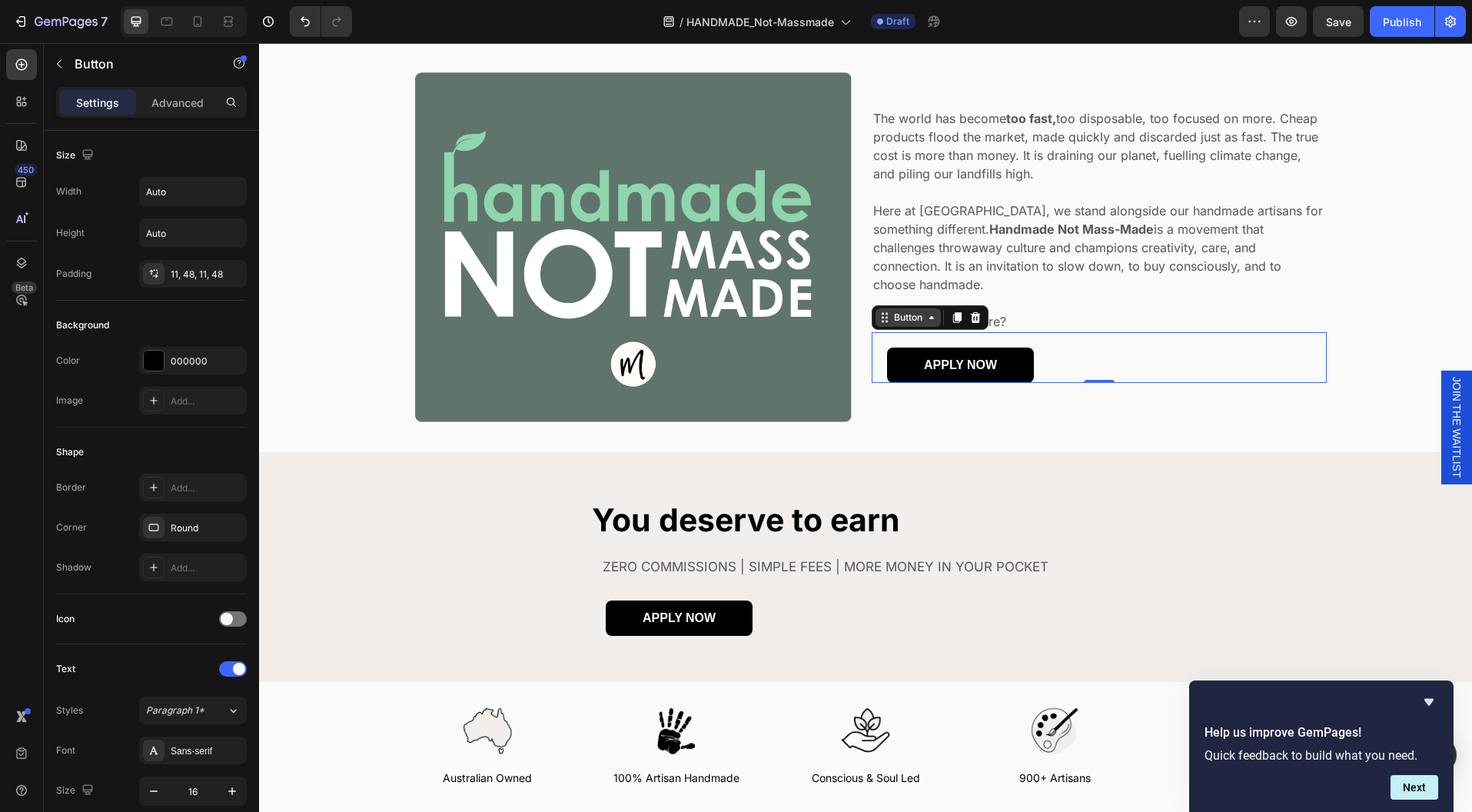
click at [900, 310] on div "Button" at bounding box center [908, 317] width 35 height 14
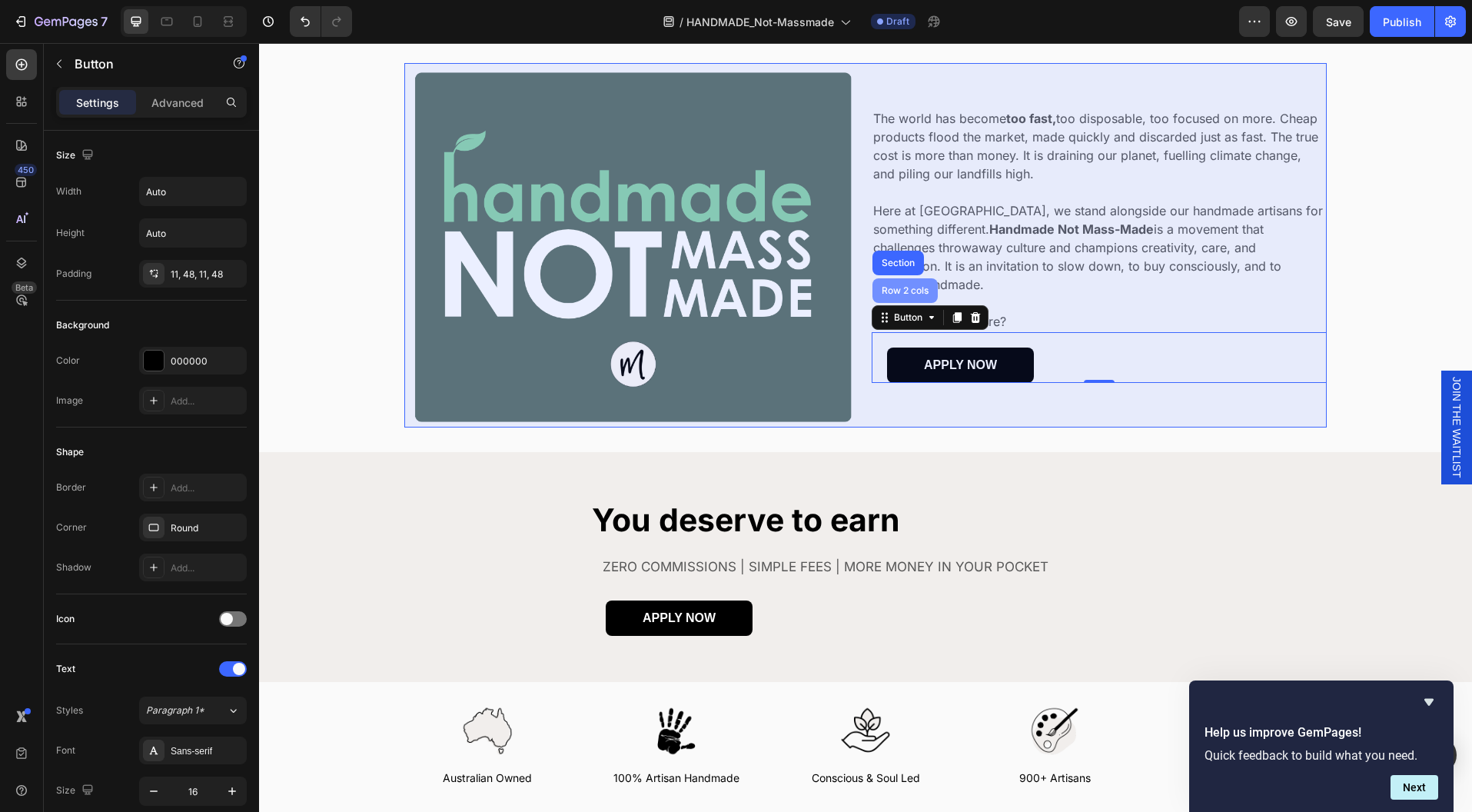
click at [897, 286] on div "Row 2 cols" at bounding box center [906, 290] width 53 height 9
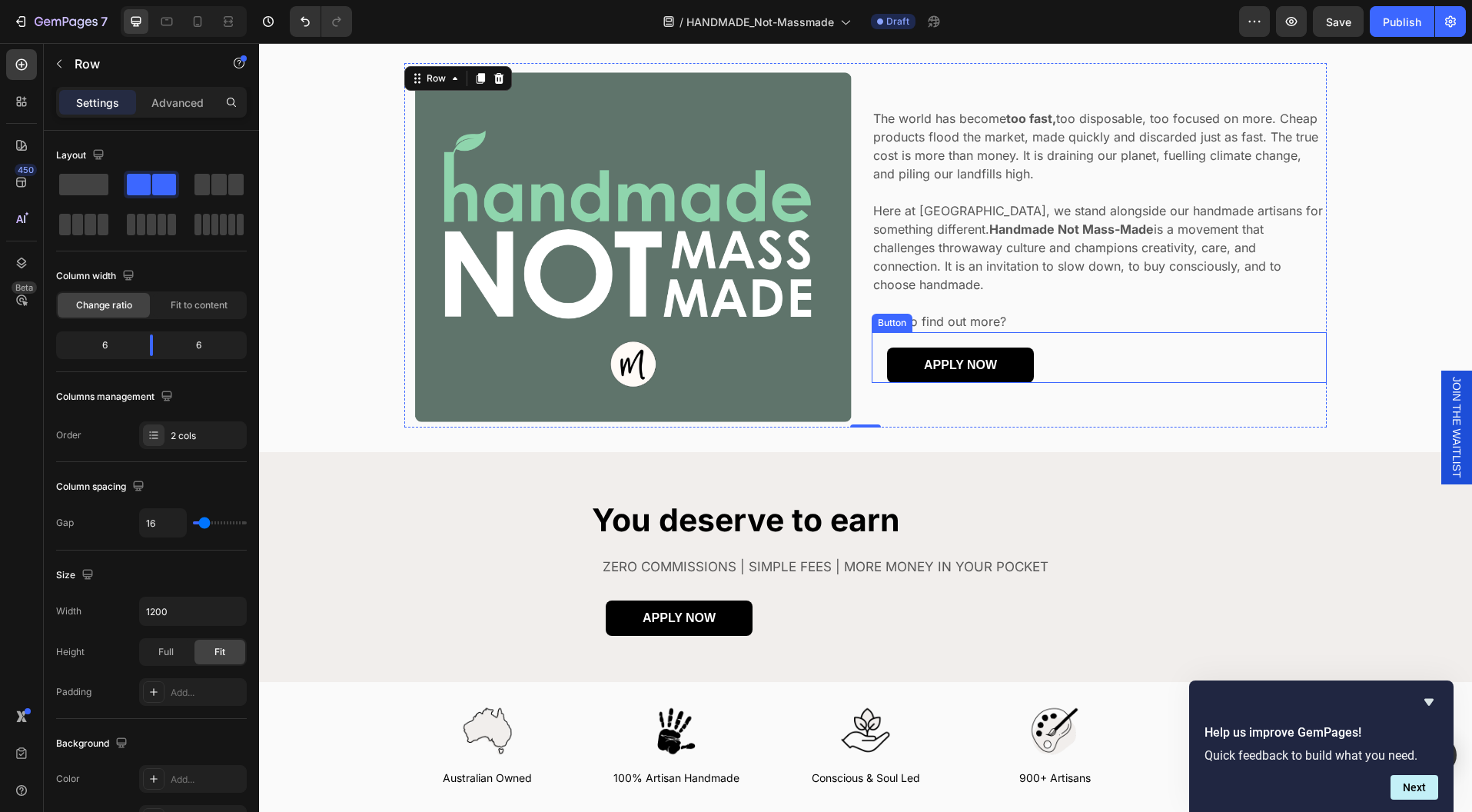
click at [1090, 343] on div "APPLY NOW Button" at bounding box center [1100, 357] width 455 height 50
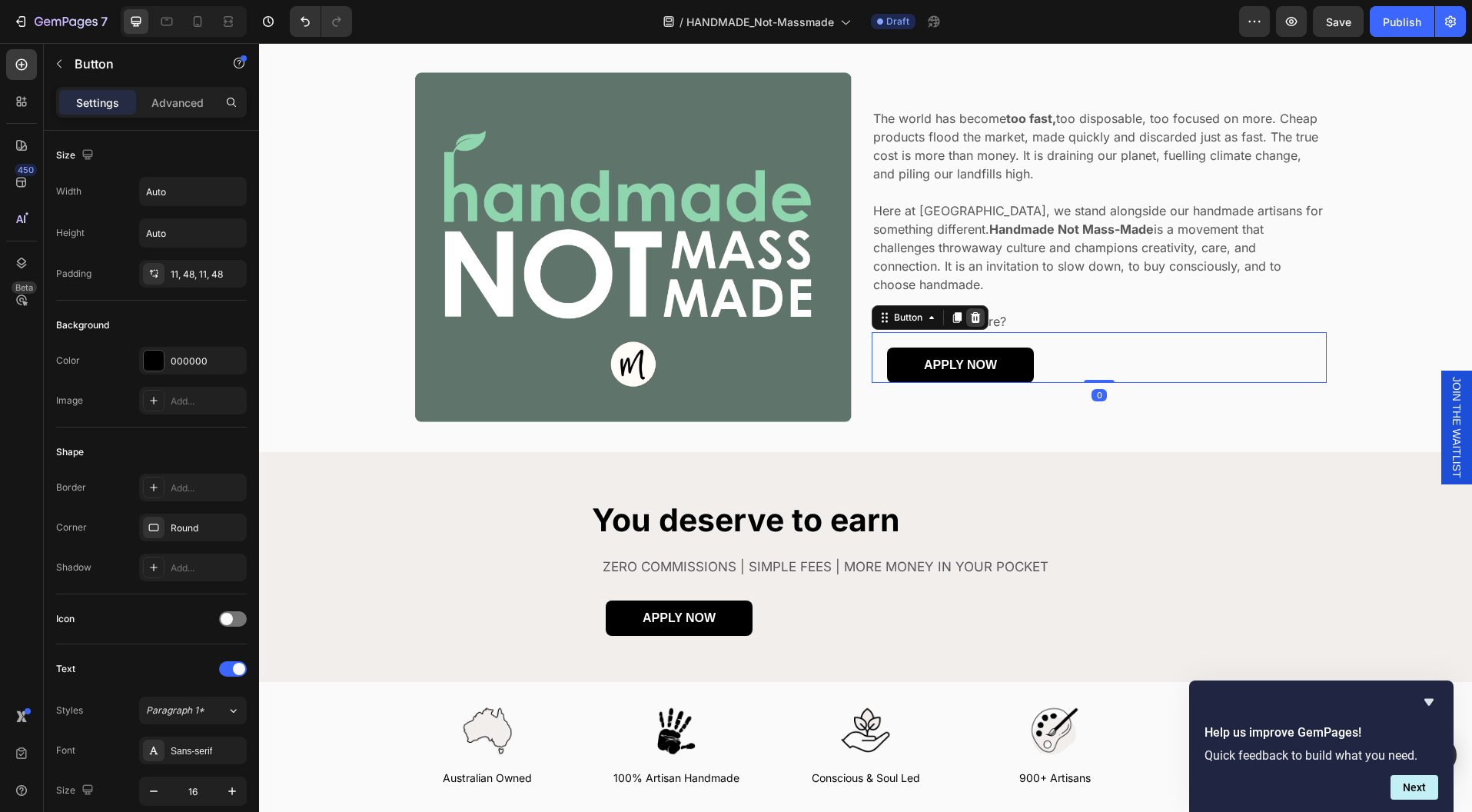
click at [969, 313] on icon at bounding box center [975, 317] width 12 height 12
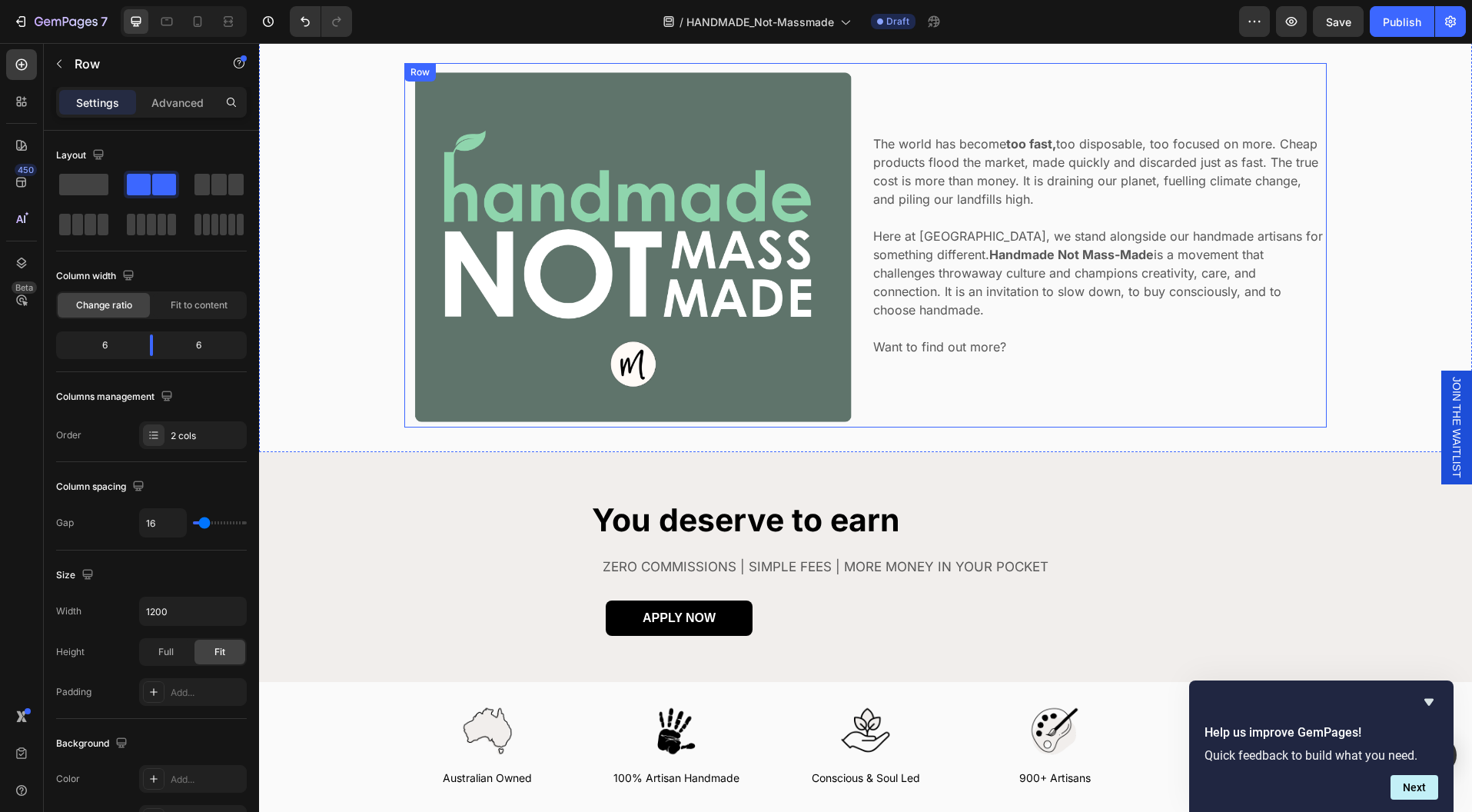
click at [1002, 364] on div "The world has become too fast, too disposable, too focused on more. Cheap produ…" at bounding box center [1100, 245] width 455 height 365
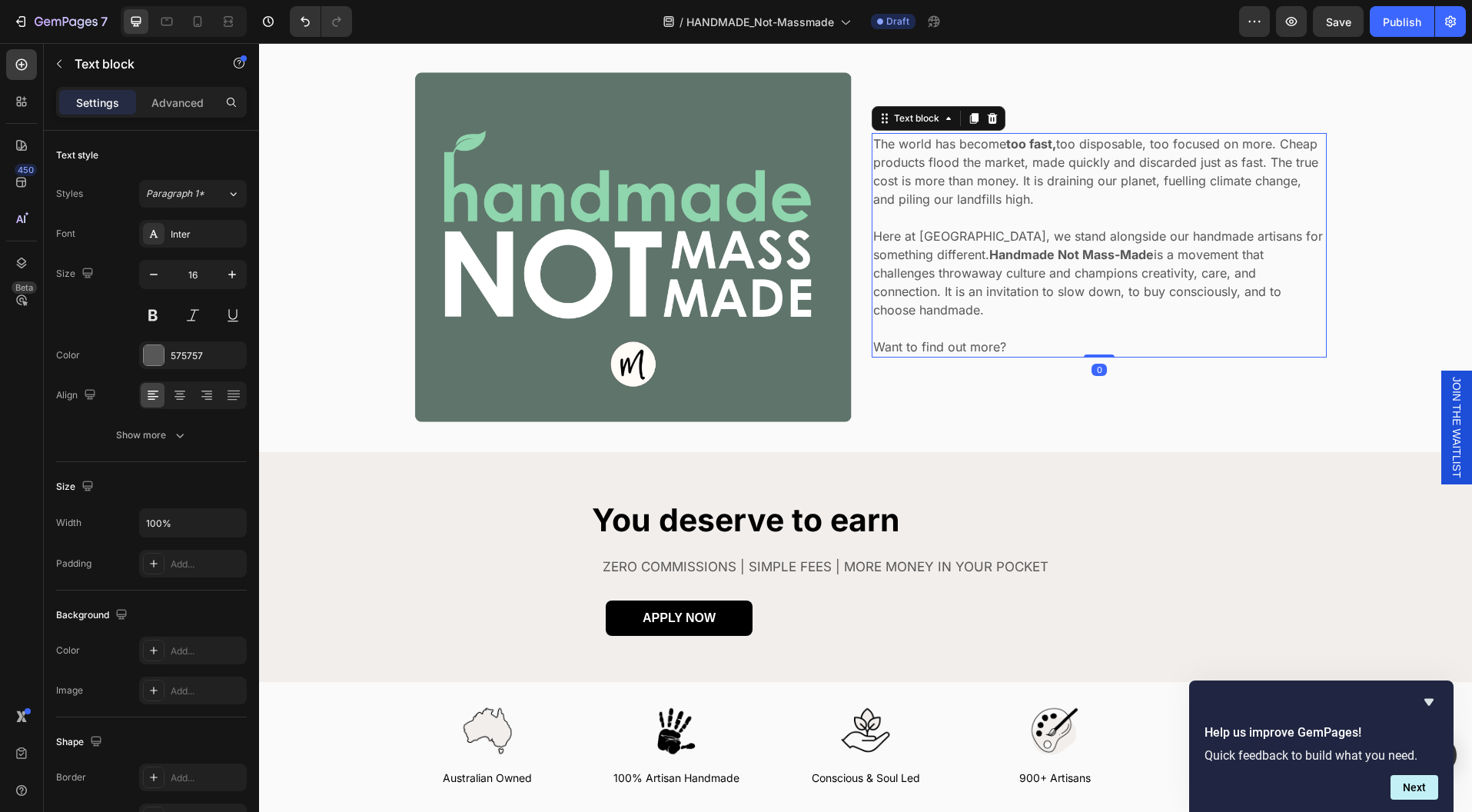
click at [1017, 327] on p "Rich Text Editor. Editing area: main" at bounding box center [1100, 328] width 452 height 19
click at [1092, 364] on div "0" at bounding box center [1100, 369] width 16 height 12
click at [20, 189] on icon at bounding box center [22, 183] width 16 height 16
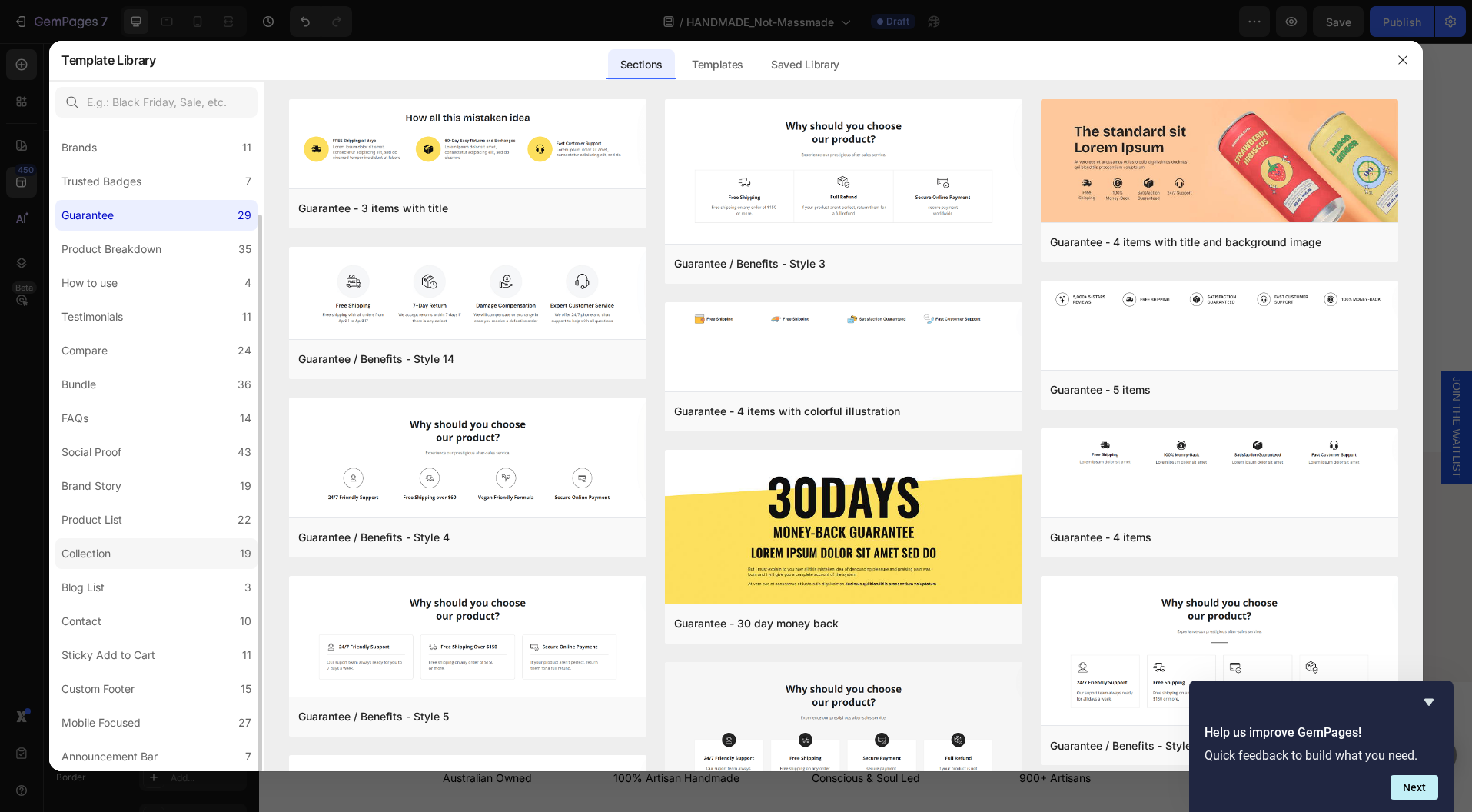
scroll to position [0, 0]
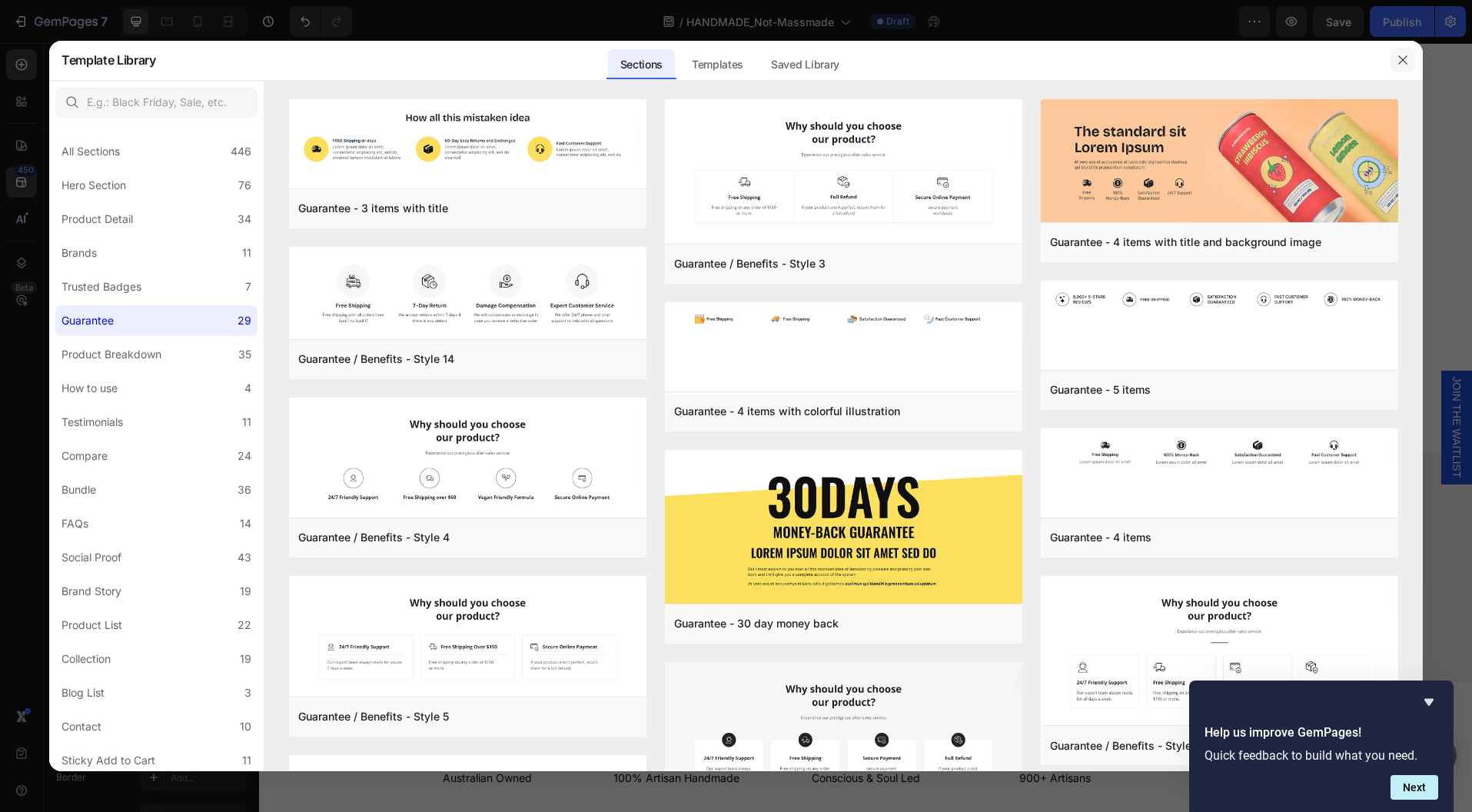
drag, startPoint x: 1399, startPoint y: 66, endPoint x: 798, endPoint y: 124, distance: 603.8
click at [1399, 66] on icon "button" at bounding box center [1403, 59] width 12 height 12
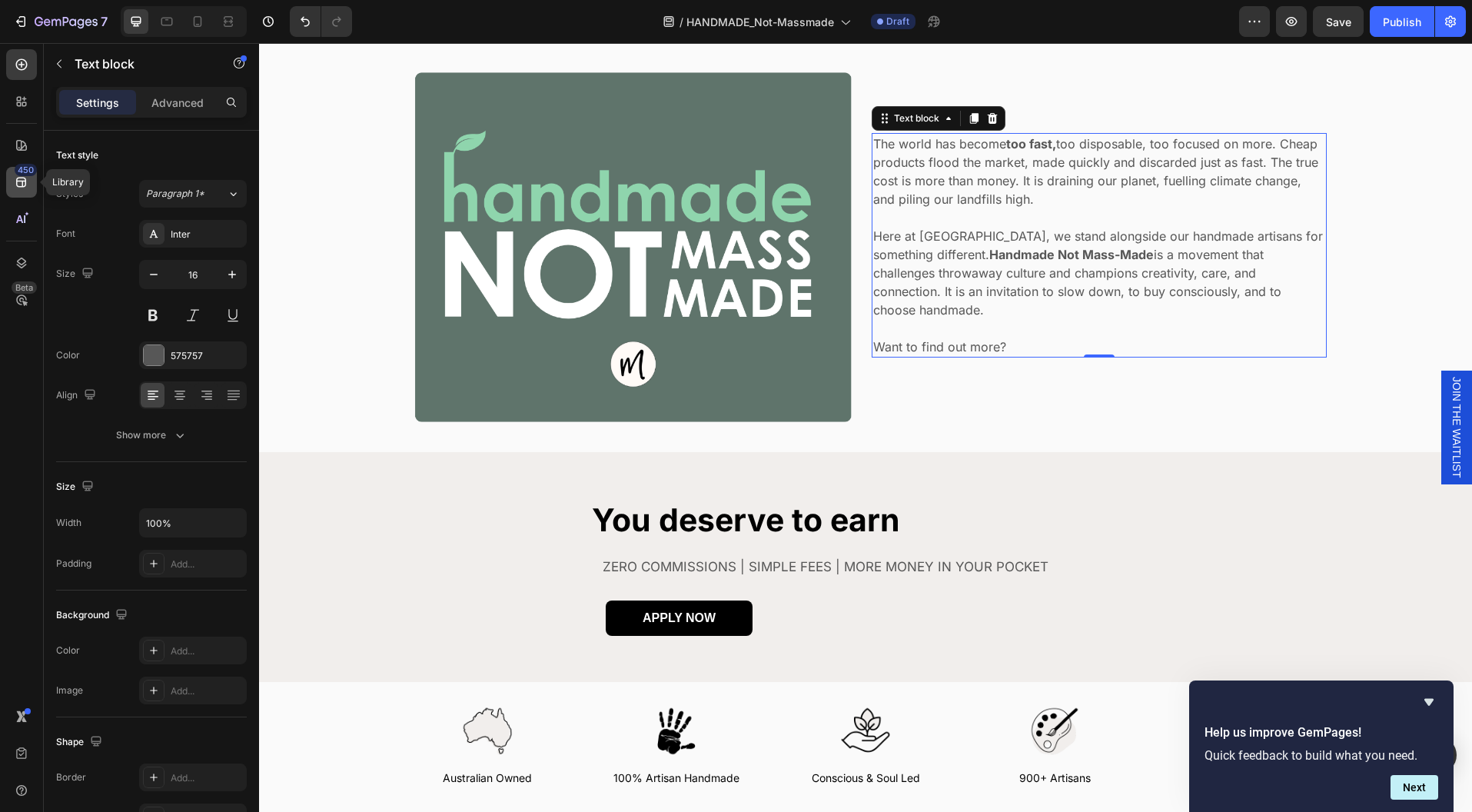
click at [26, 179] on icon at bounding box center [22, 183] width 16 height 16
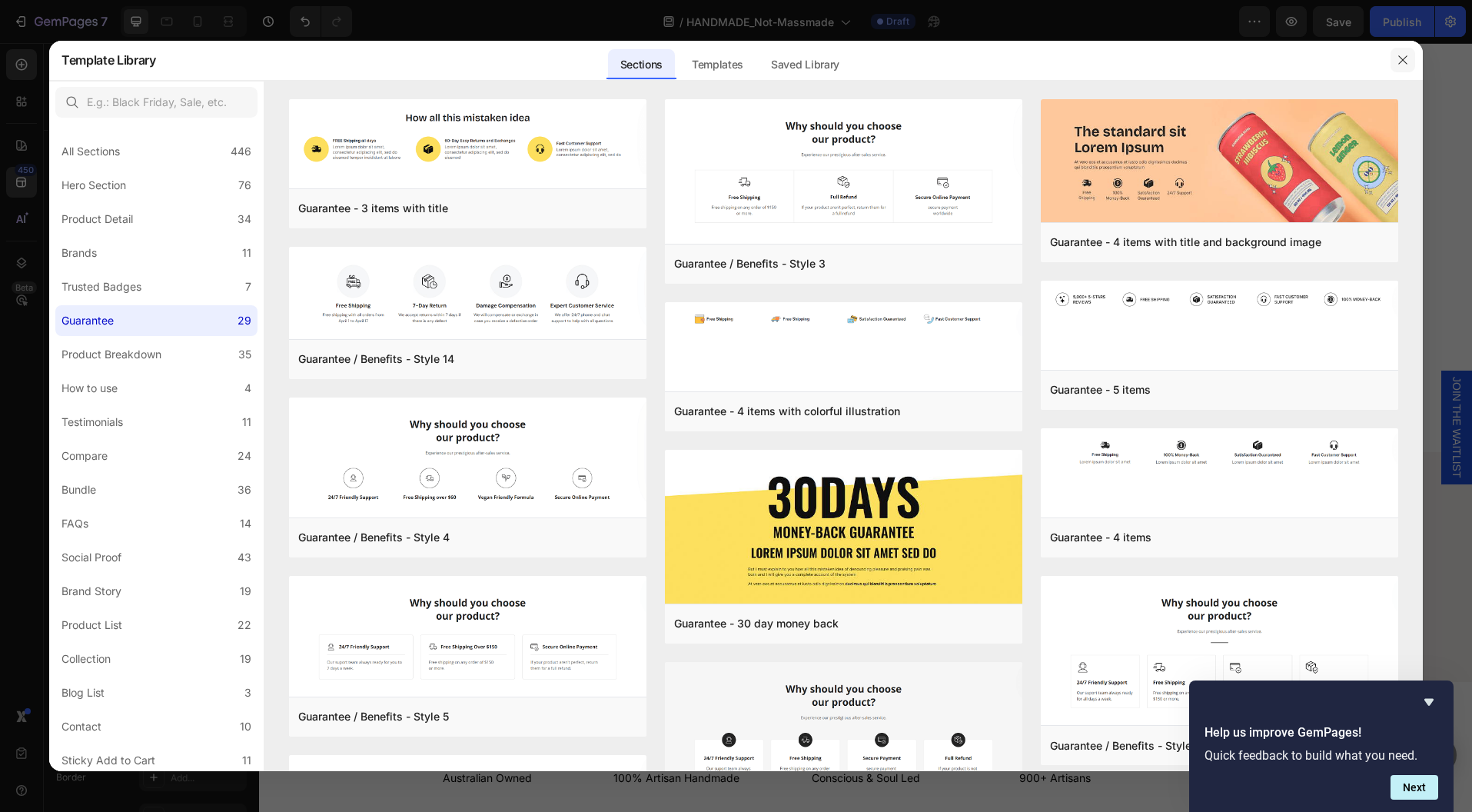
click at [1401, 60] on icon "button" at bounding box center [1403, 59] width 12 height 12
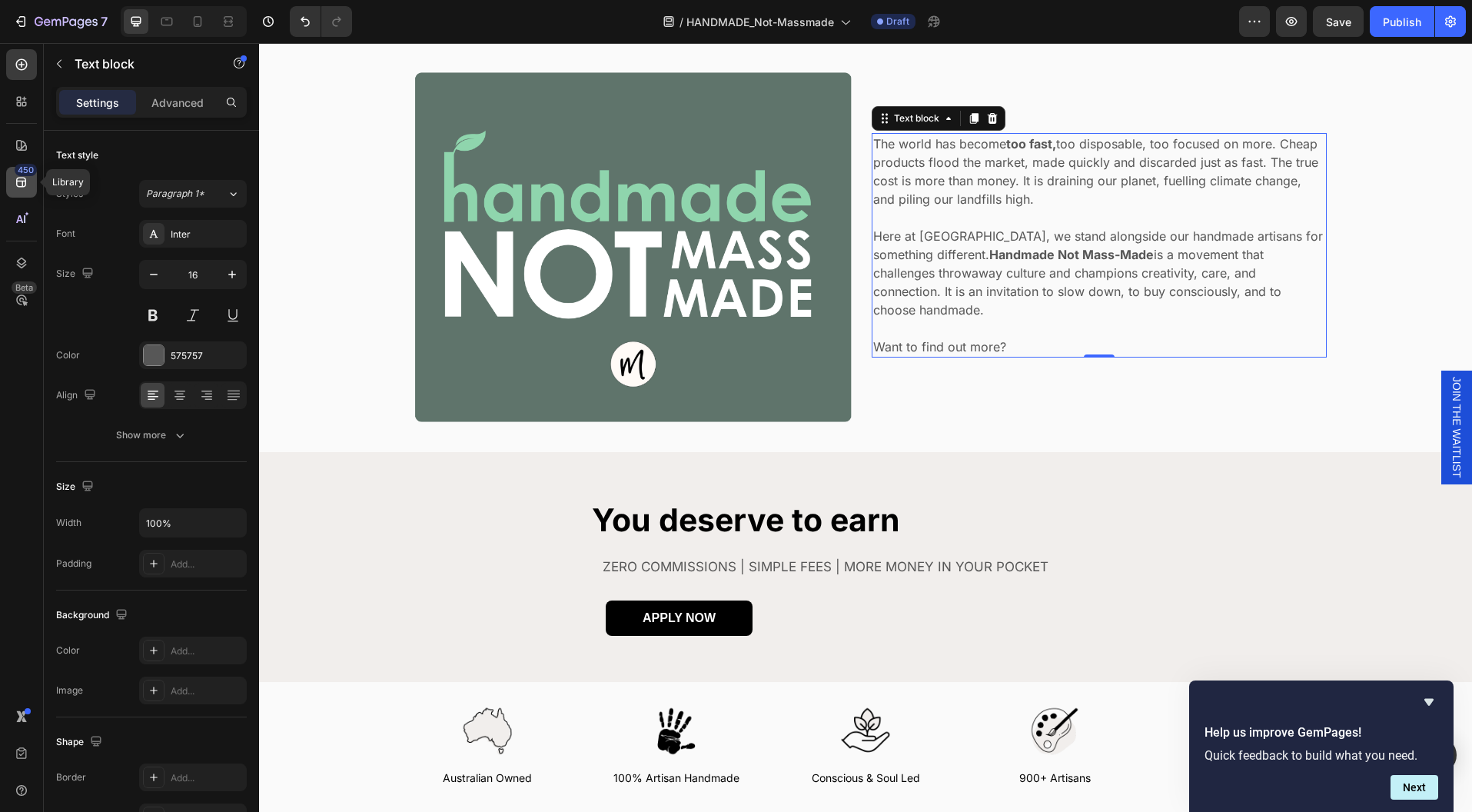
click at [21, 185] on icon at bounding box center [22, 183] width 16 height 16
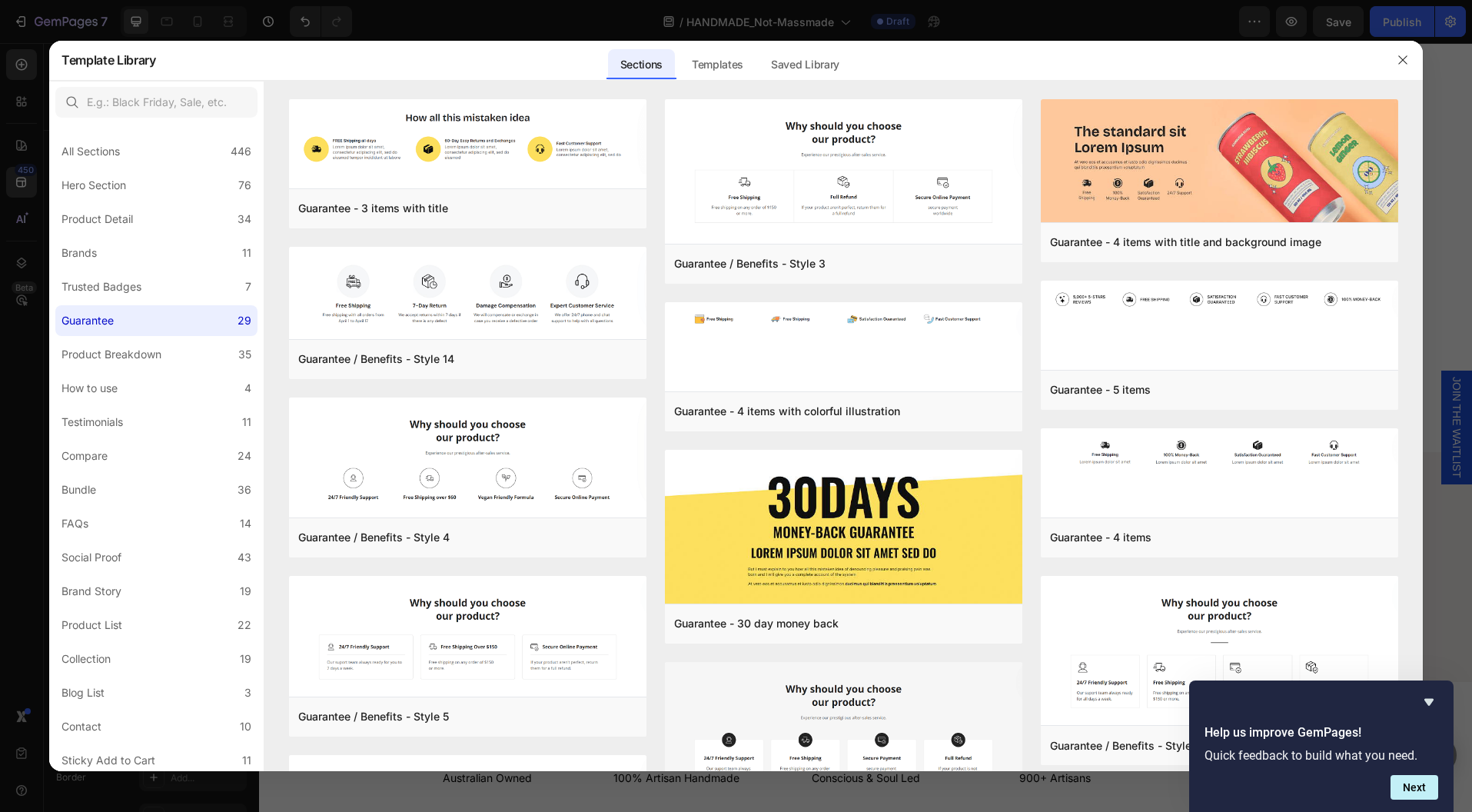
click at [23, 153] on div at bounding box center [736, 406] width 1472 height 812
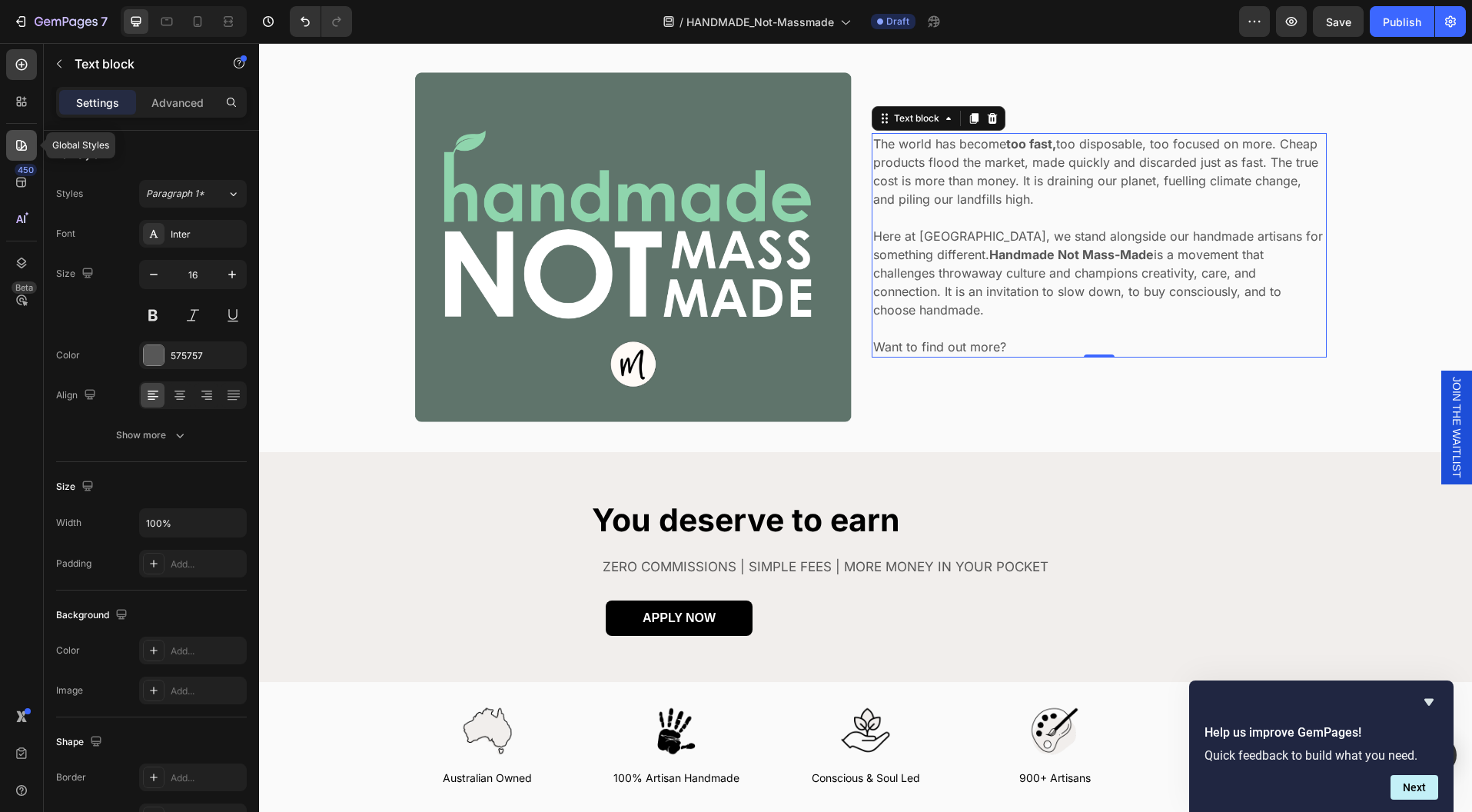
click at [27, 141] on icon at bounding box center [22, 145] width 16 height 16
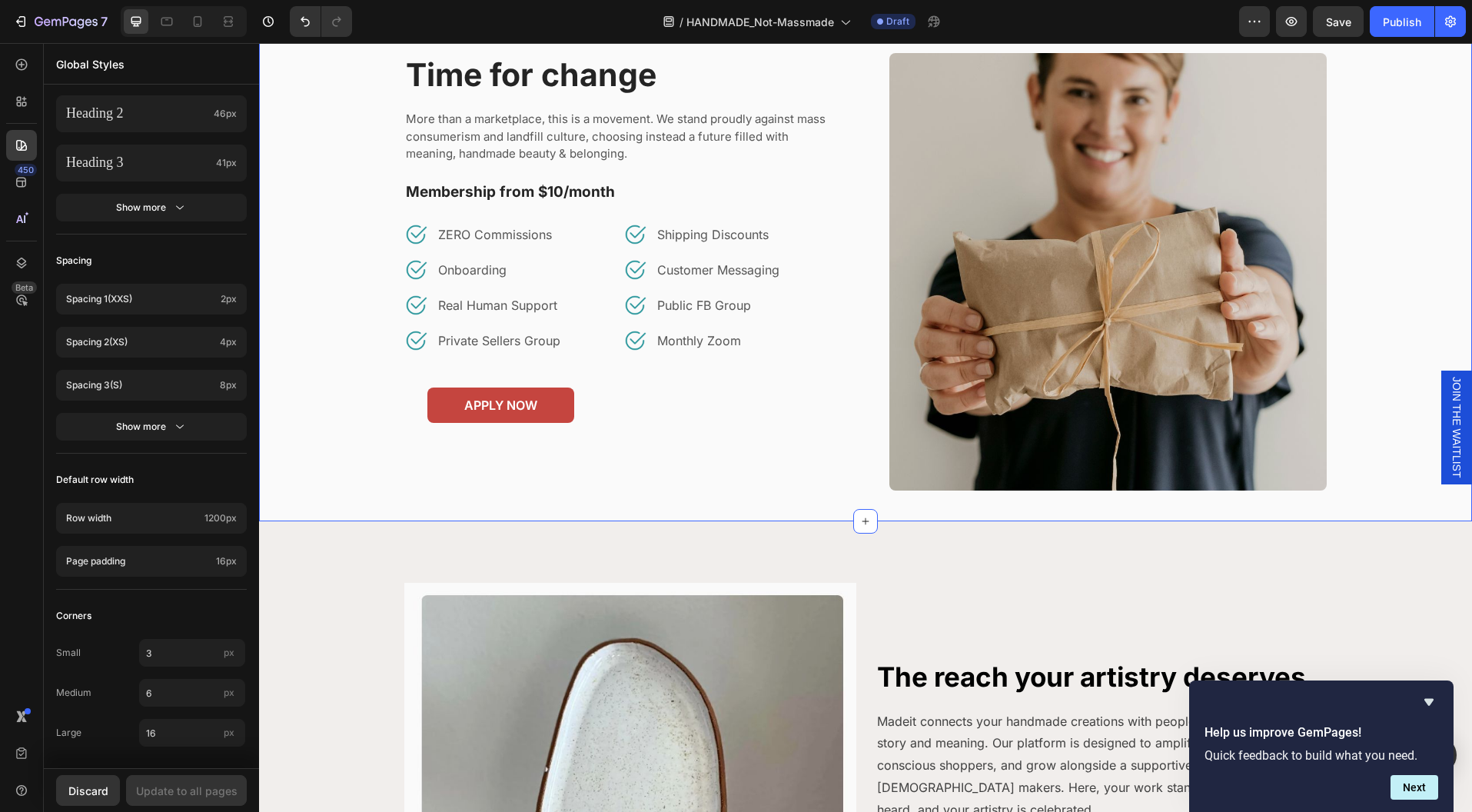
scroll to position [1346, 0]
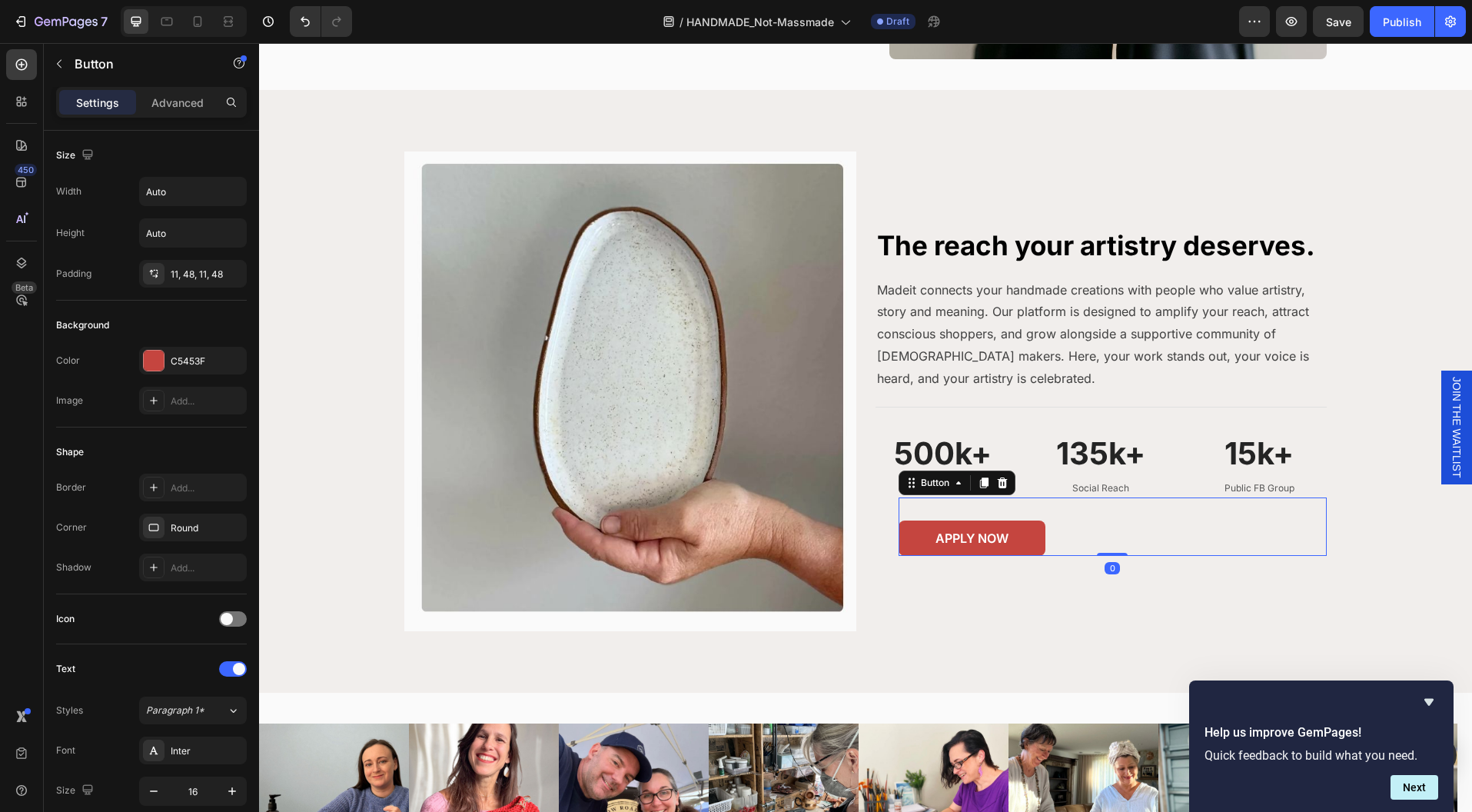
click at [1113, 546] on div "APPLY NOW Button 0" at bounding box center [1113, 527] width 429 height 58
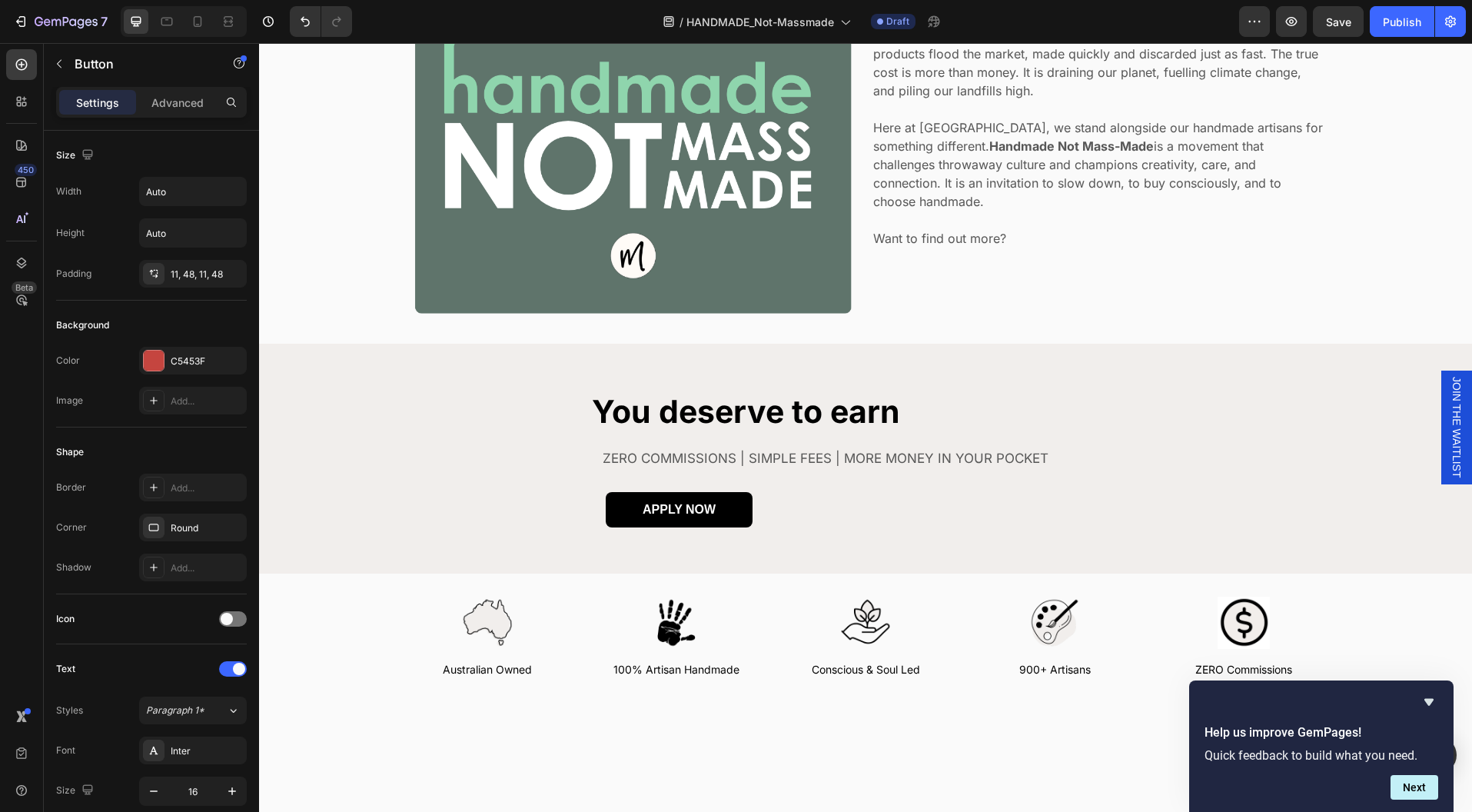
scroll to position [0, 0]
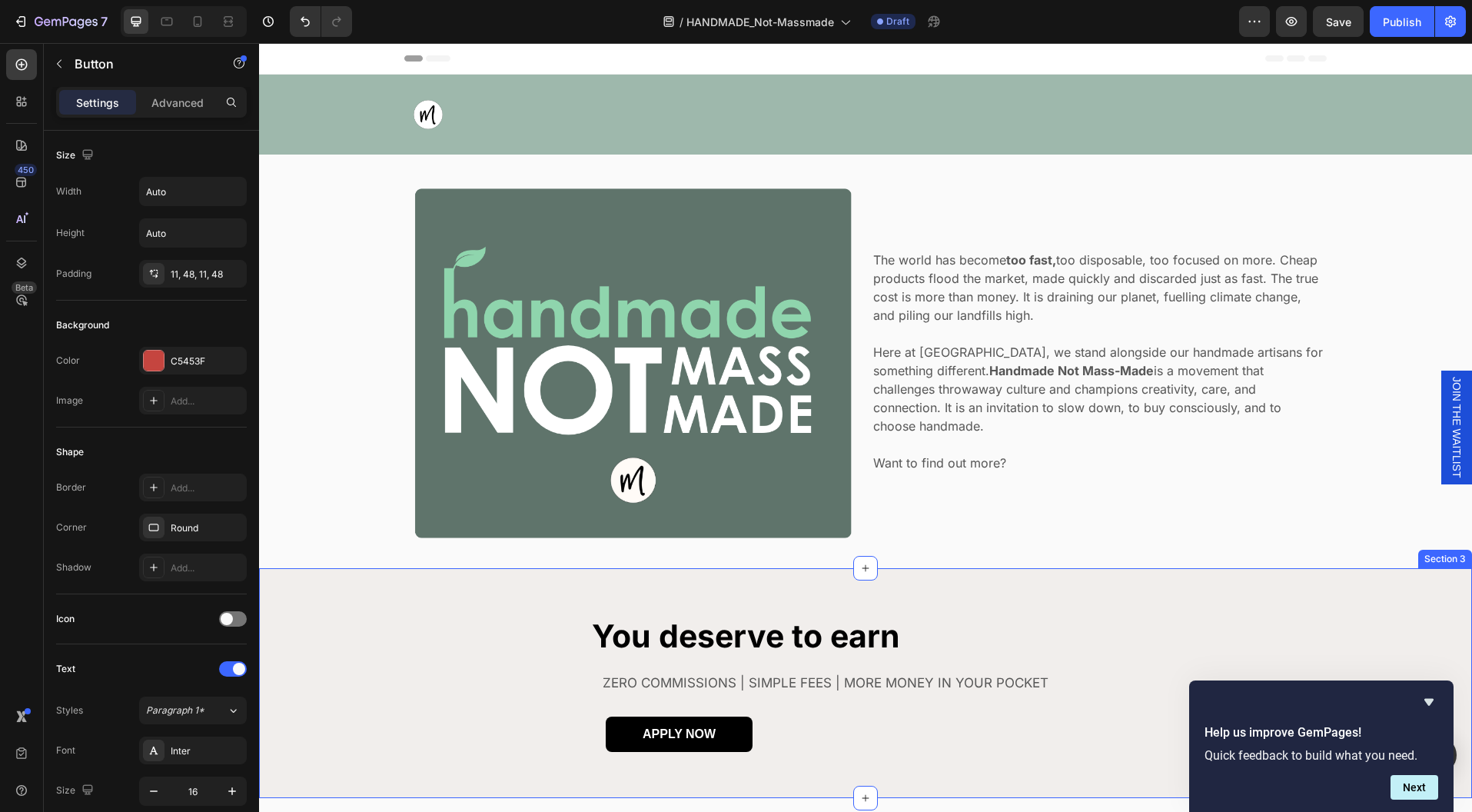
click at [1179, 572] on div "You deserve to earn Heading ZERO COMMISSIONS | SIMPLE FEES | MORE MONEY IN YOUR…" at bounding box center [865, 683] width 1213 height 230
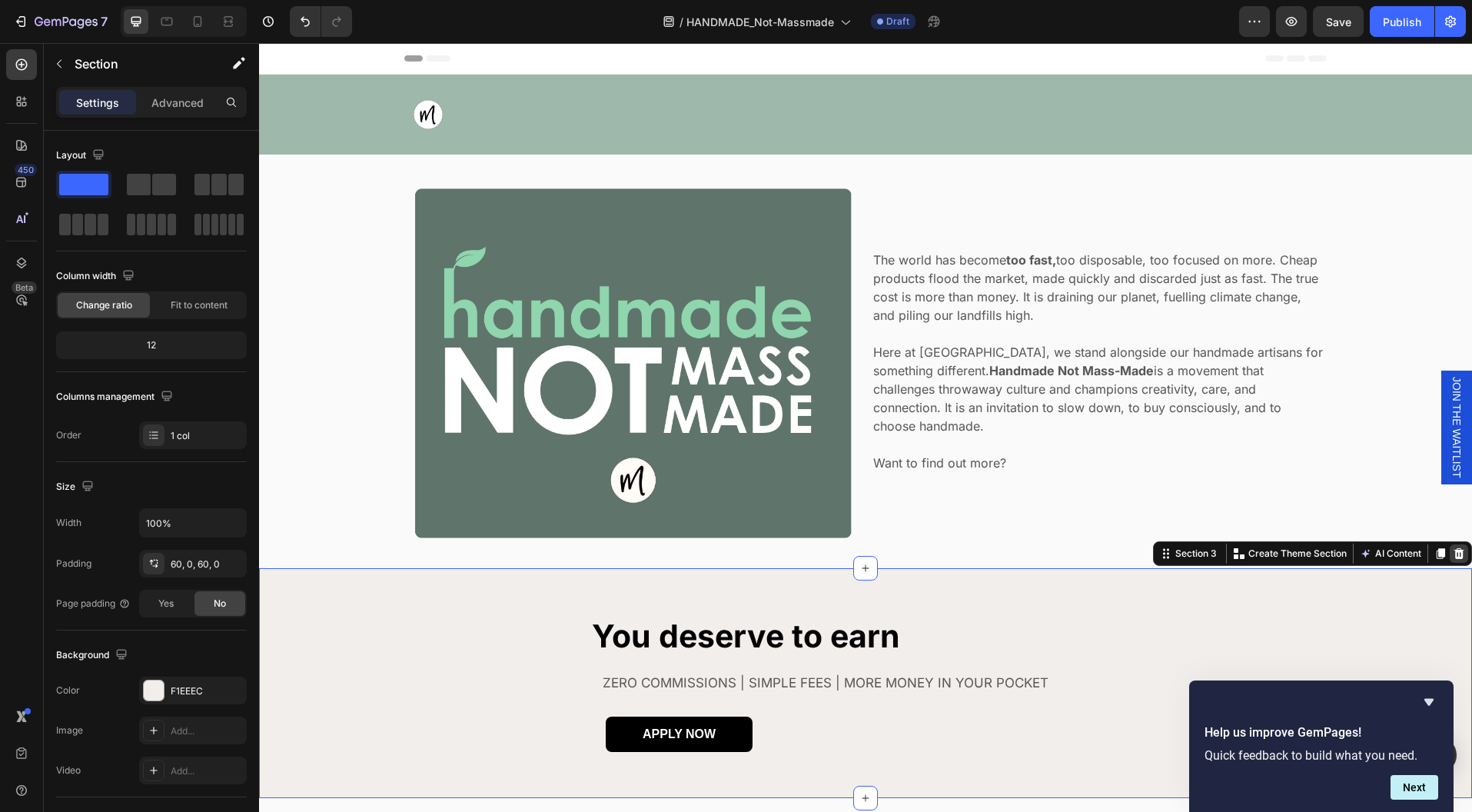
click at [1453, 554] on icon at bounding box center [1459, 553] width 12 height 12
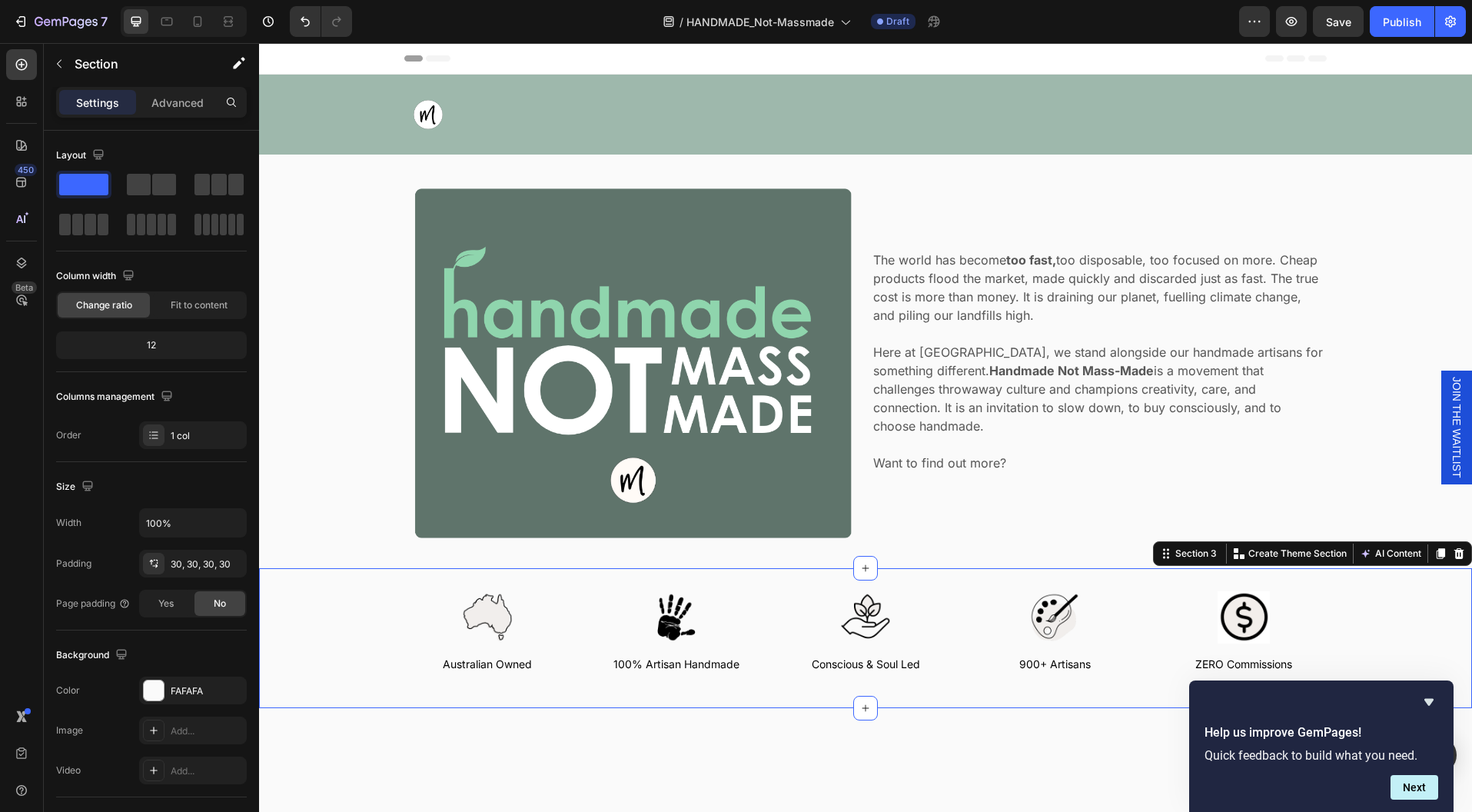
click at [1324, 589] on div "Image Australian Owned Text Block Image 100% Artisan Handmade Text Block Image …" at bounding box center [865, 638] width 1213 height 140
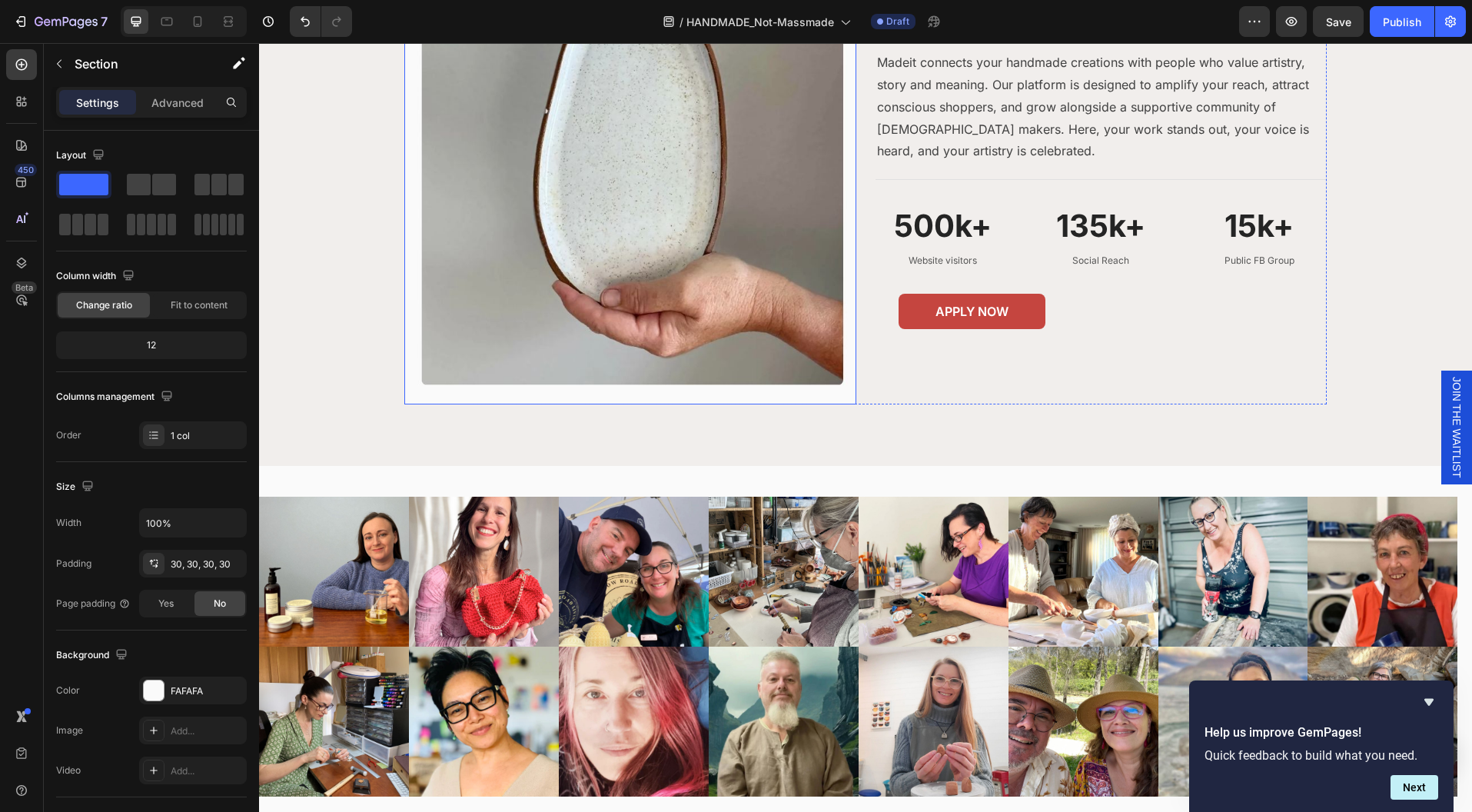
scroll to position [1357, 0]
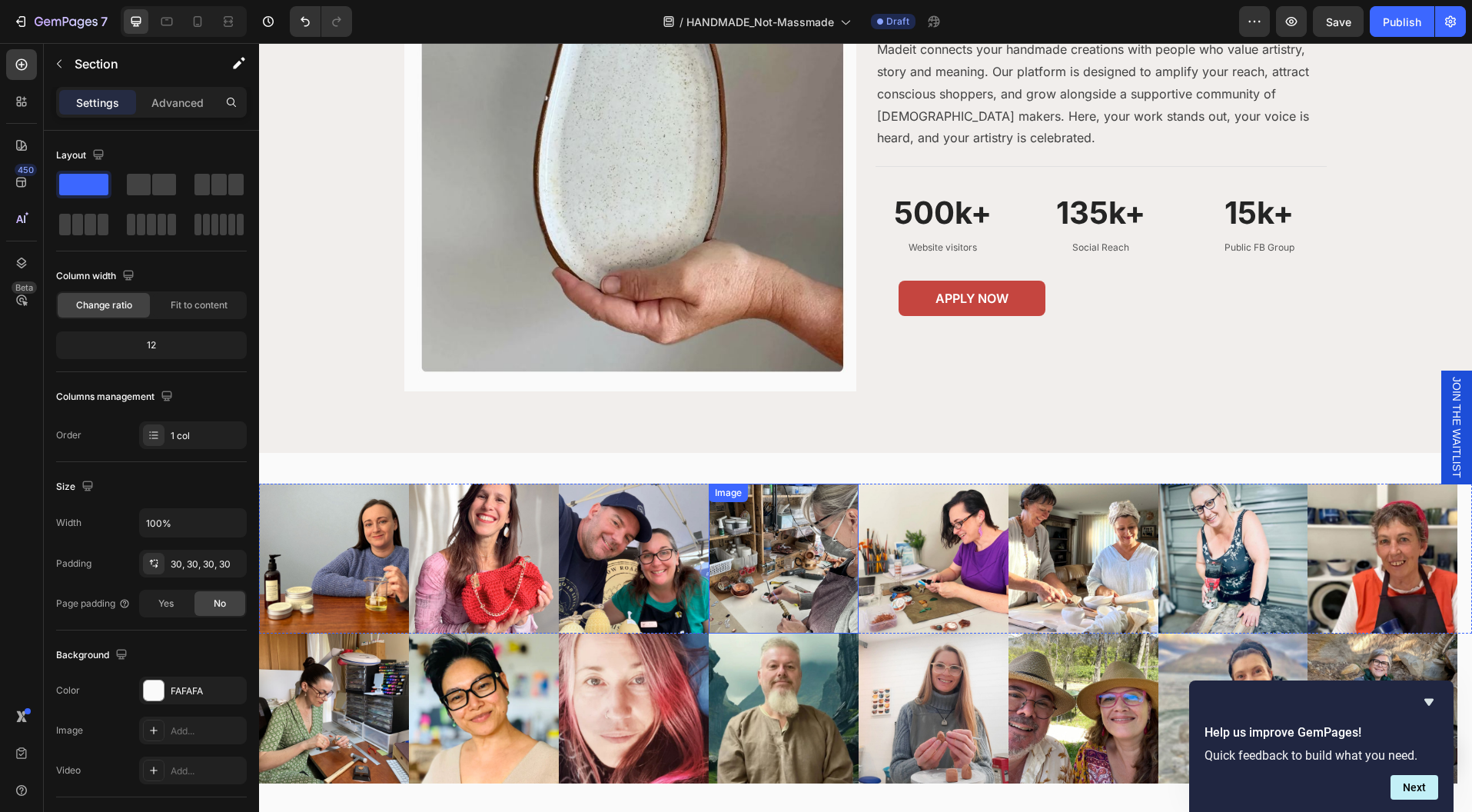
click at [842, 493] on img at bounding box center [784, 559] width 150 height 150
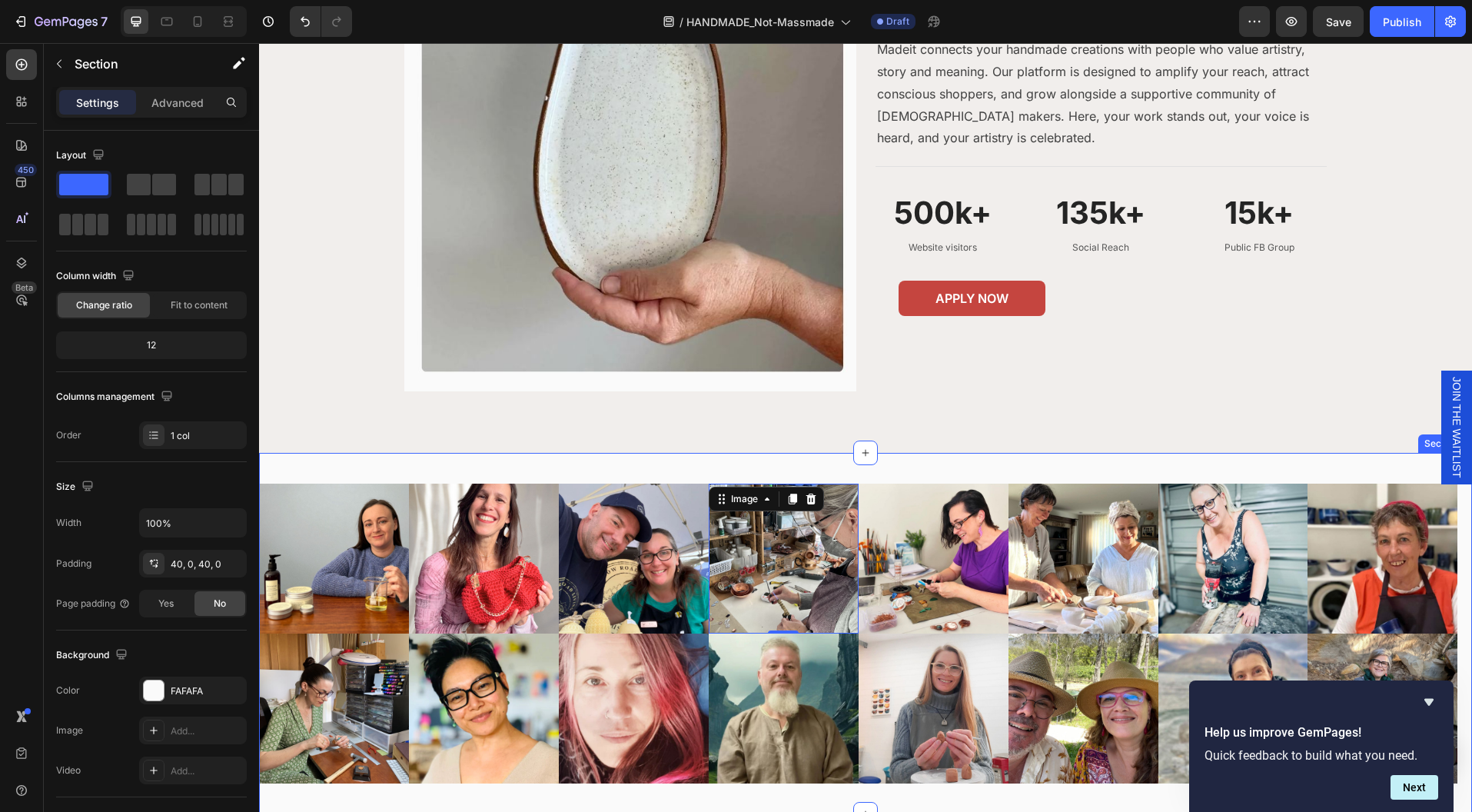
click at [962, 470] on div "Image Image Image Image 0 Image Image Image Image Carousel Image Image Image Im…" at bounding box center [865, 633] width 1213 height 362
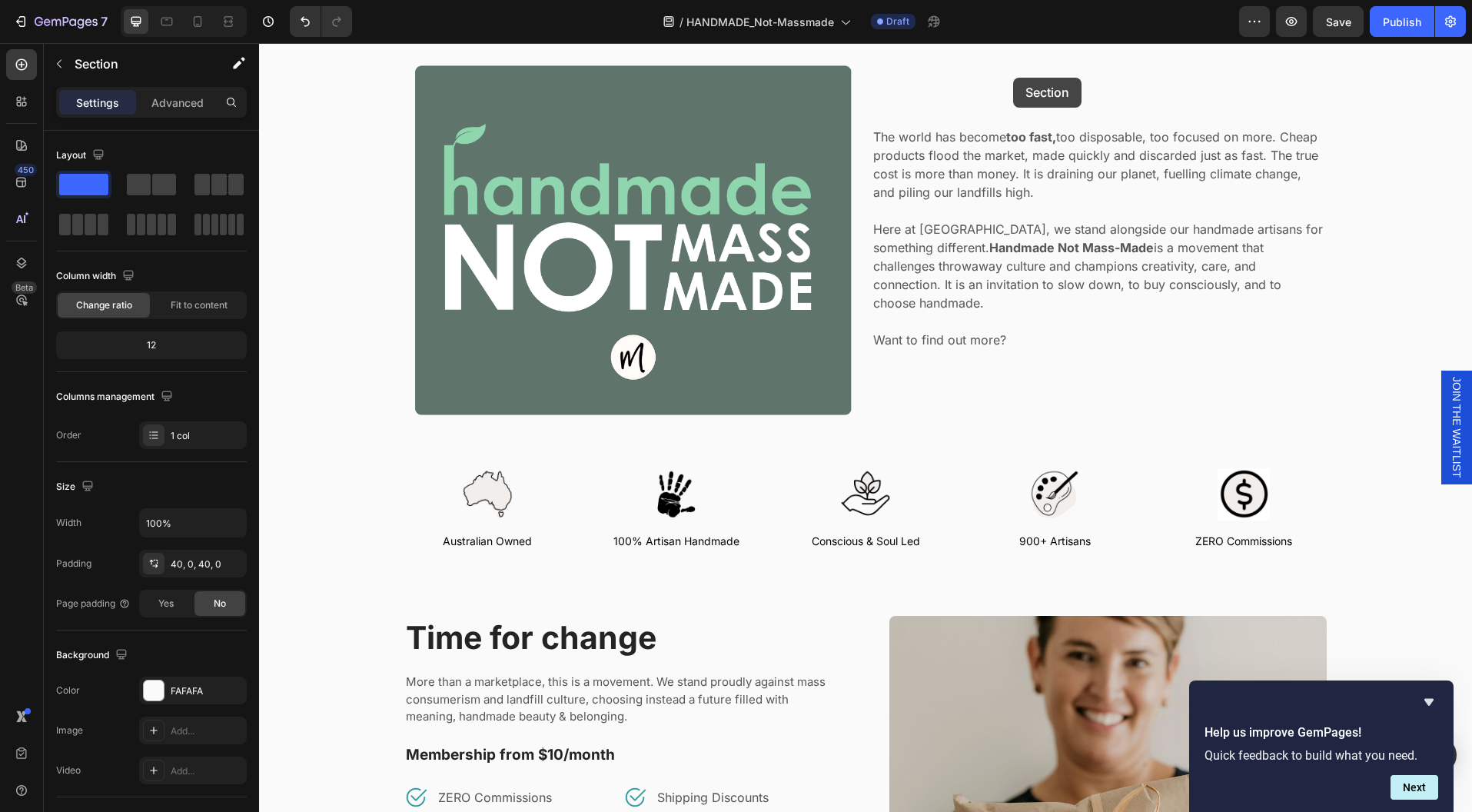
scroll to position [121, 0]
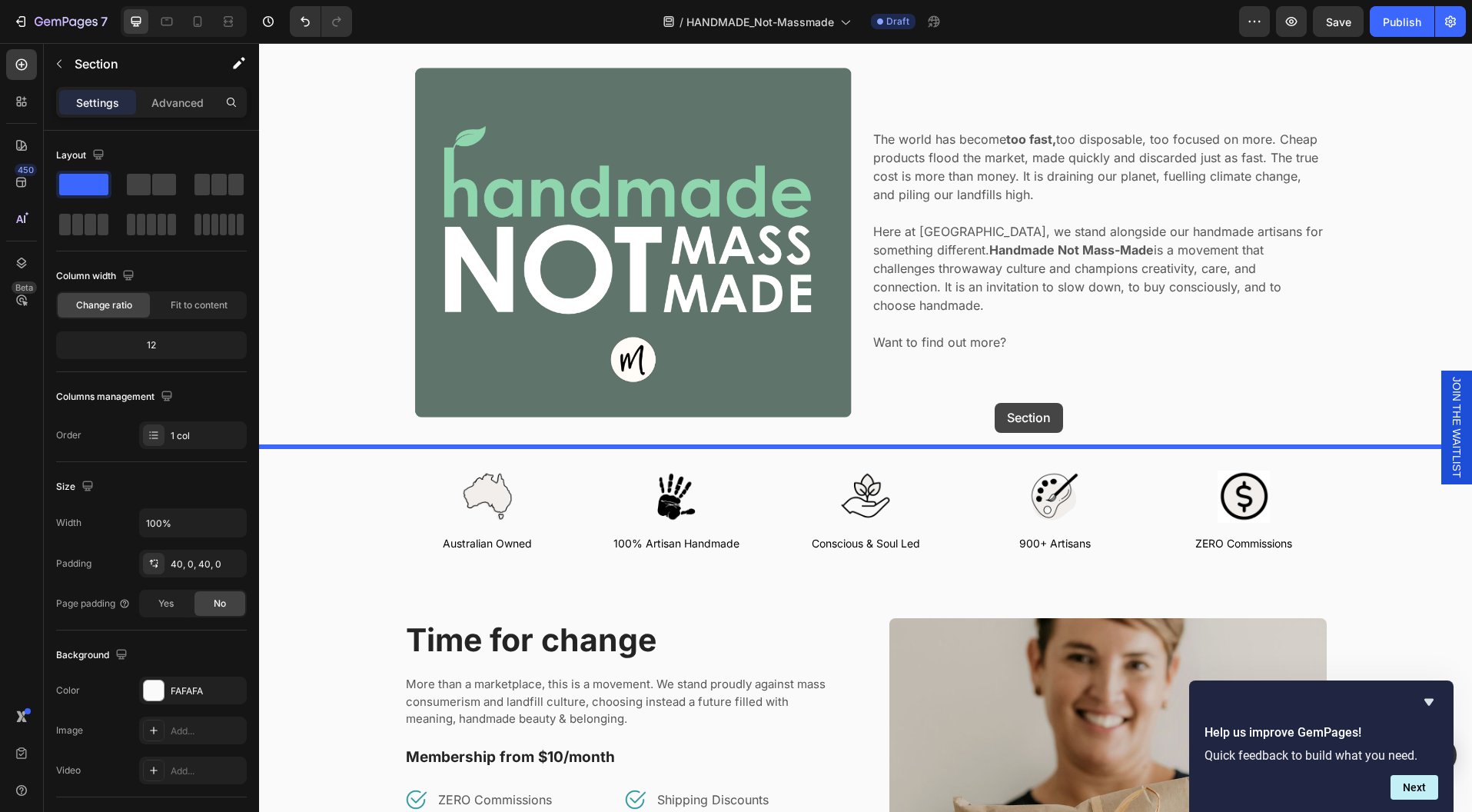
drag, startPoint x: 961, startPoint y: 469, endPoint x: 995, endPoint y: 403, distance: 74.2
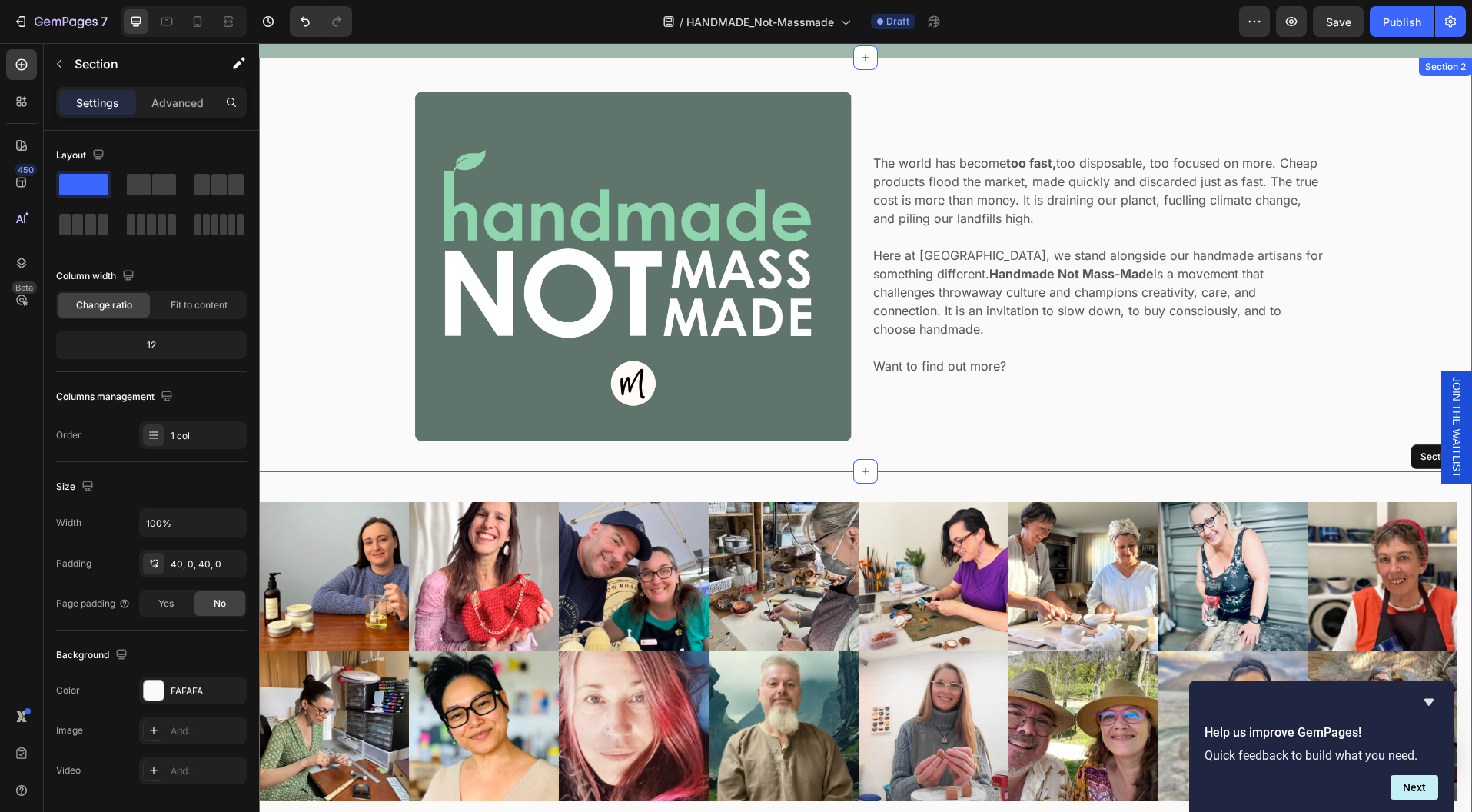
scroll to position [28, 0]
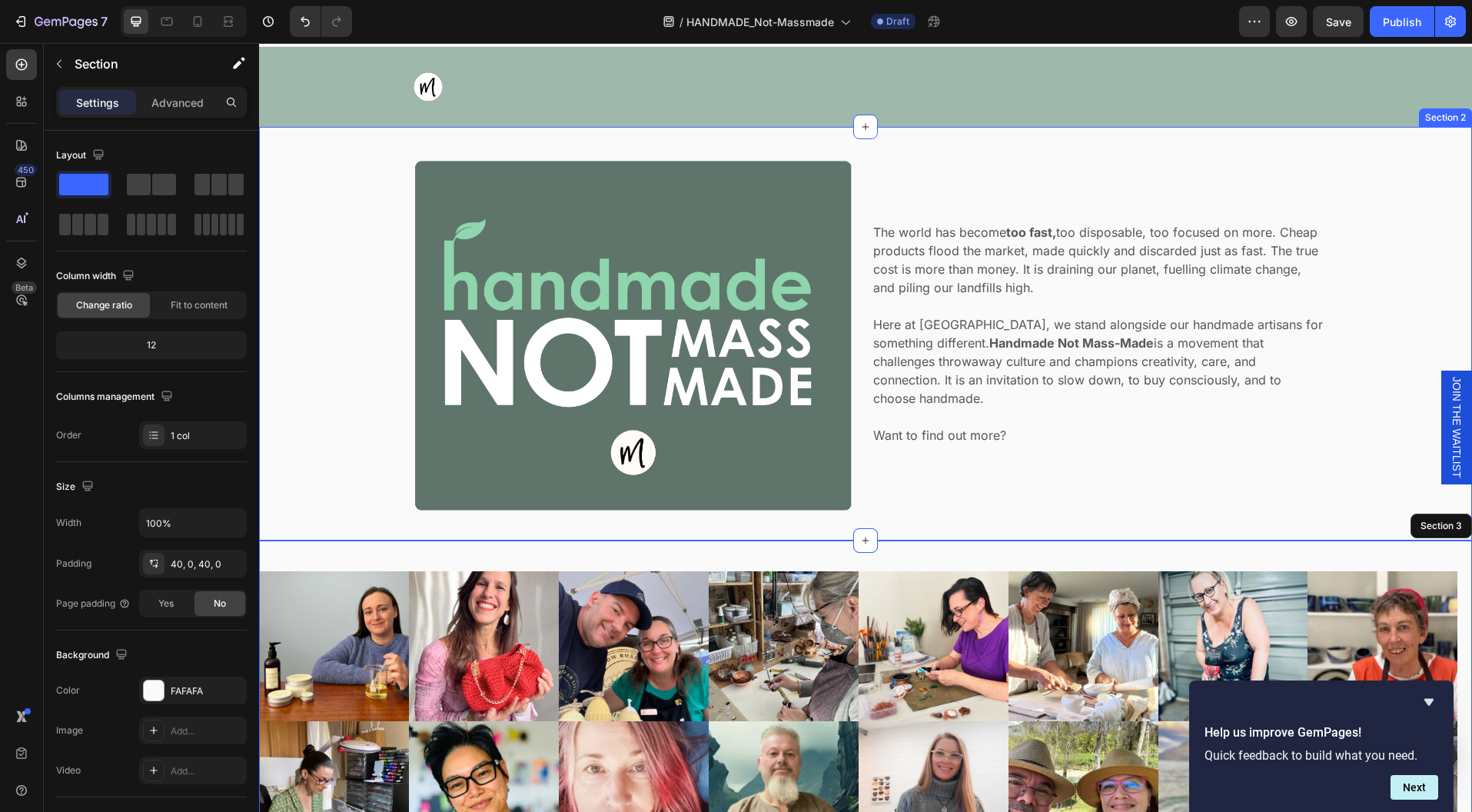
click at [1371, 298] on div "Image The world has become too fast, too disposable, too focused on more. Cheap…" at bounding box center [865, 333] width 1190 height 365
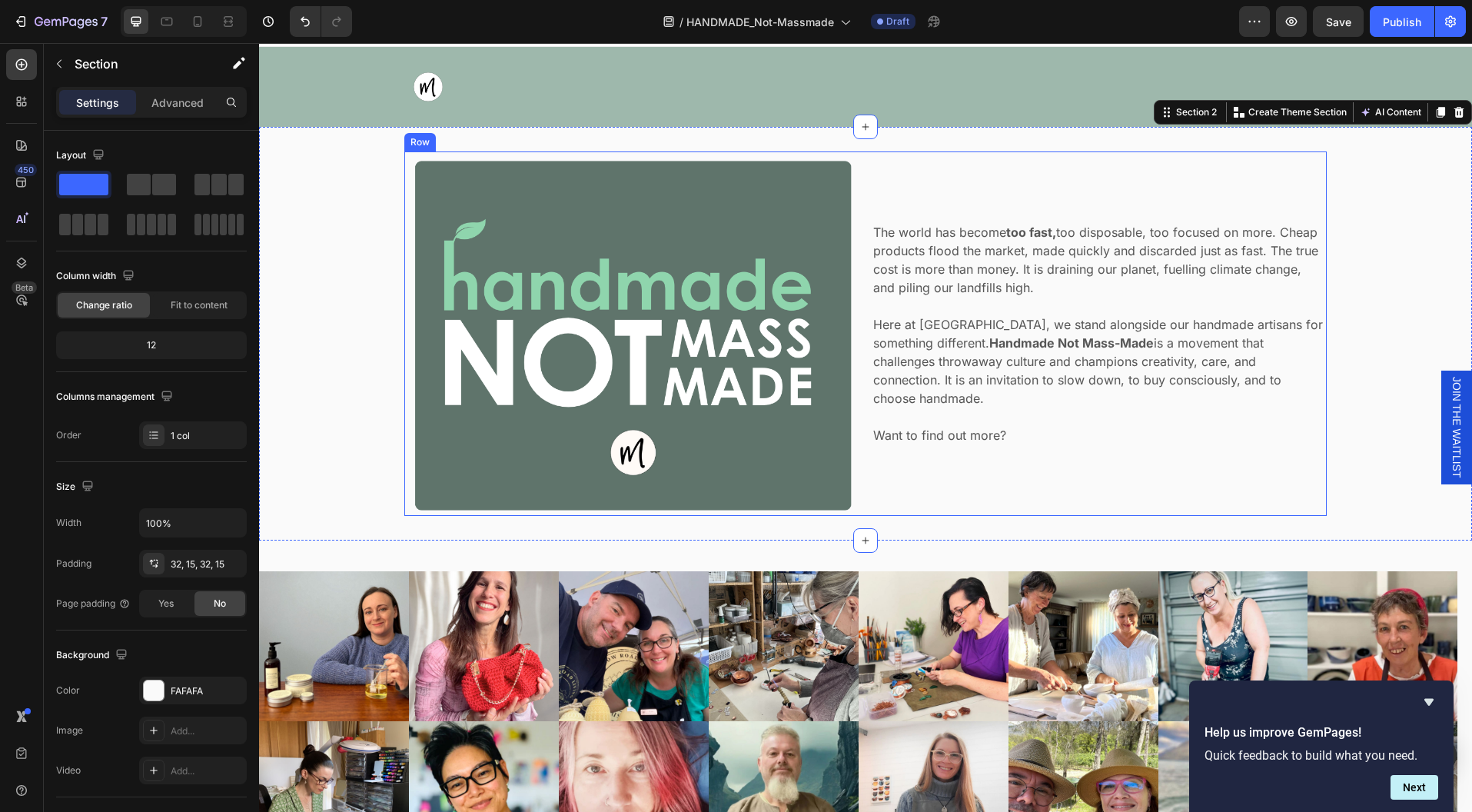
click at [1042, 455] on div "The world has become too fast, too disposable, too focused on more. Cheap produ…" at bounding box center [1100, 333] width 455 height 365
click at [1377, 208] on div "Image The world has become too fast, too disposable, too focused on more. Cheap…" at bounding box center [865, 333] width 1190 height 365
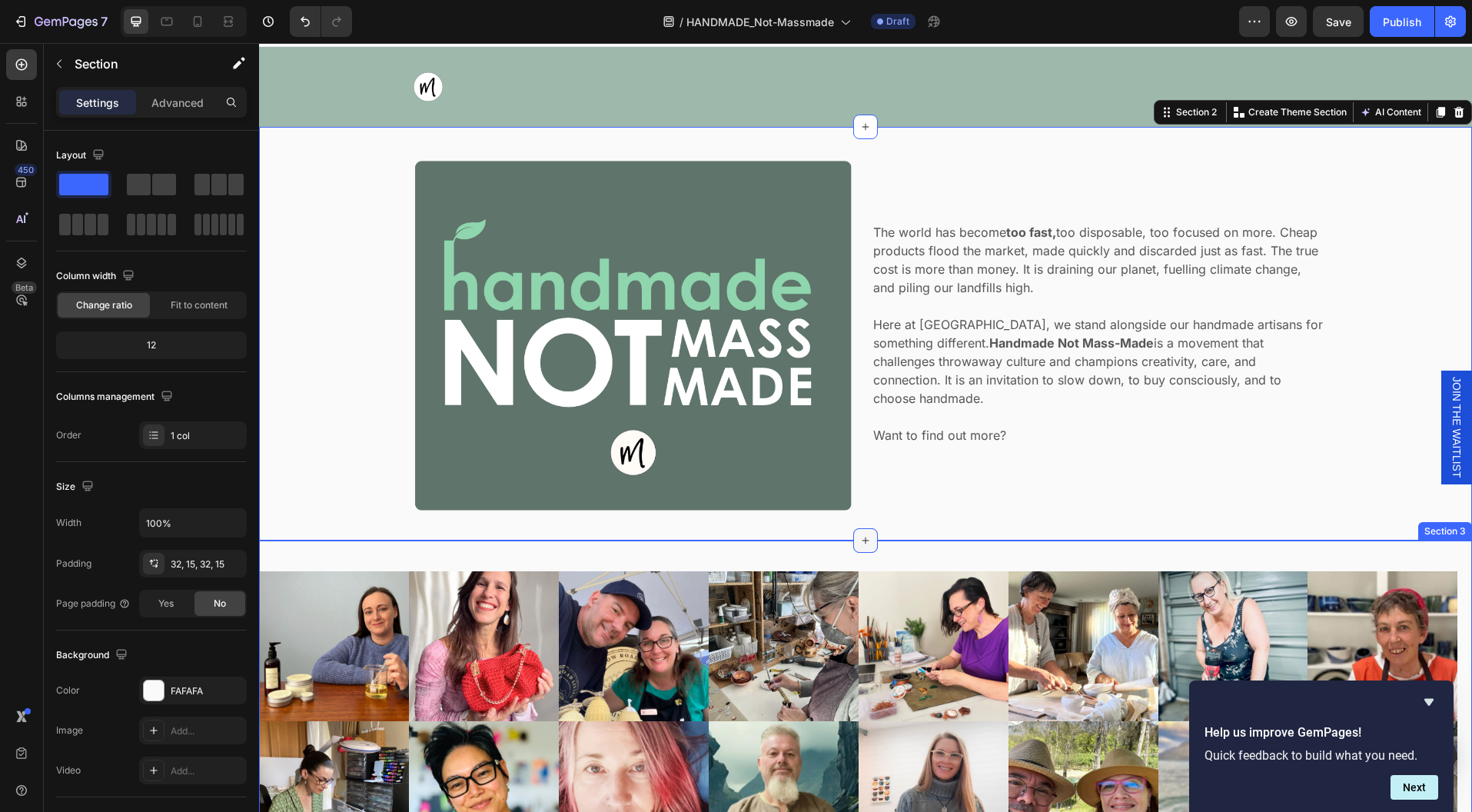
click at [859, 542] on icon at bounding box center [865, 540] width 12 height 12
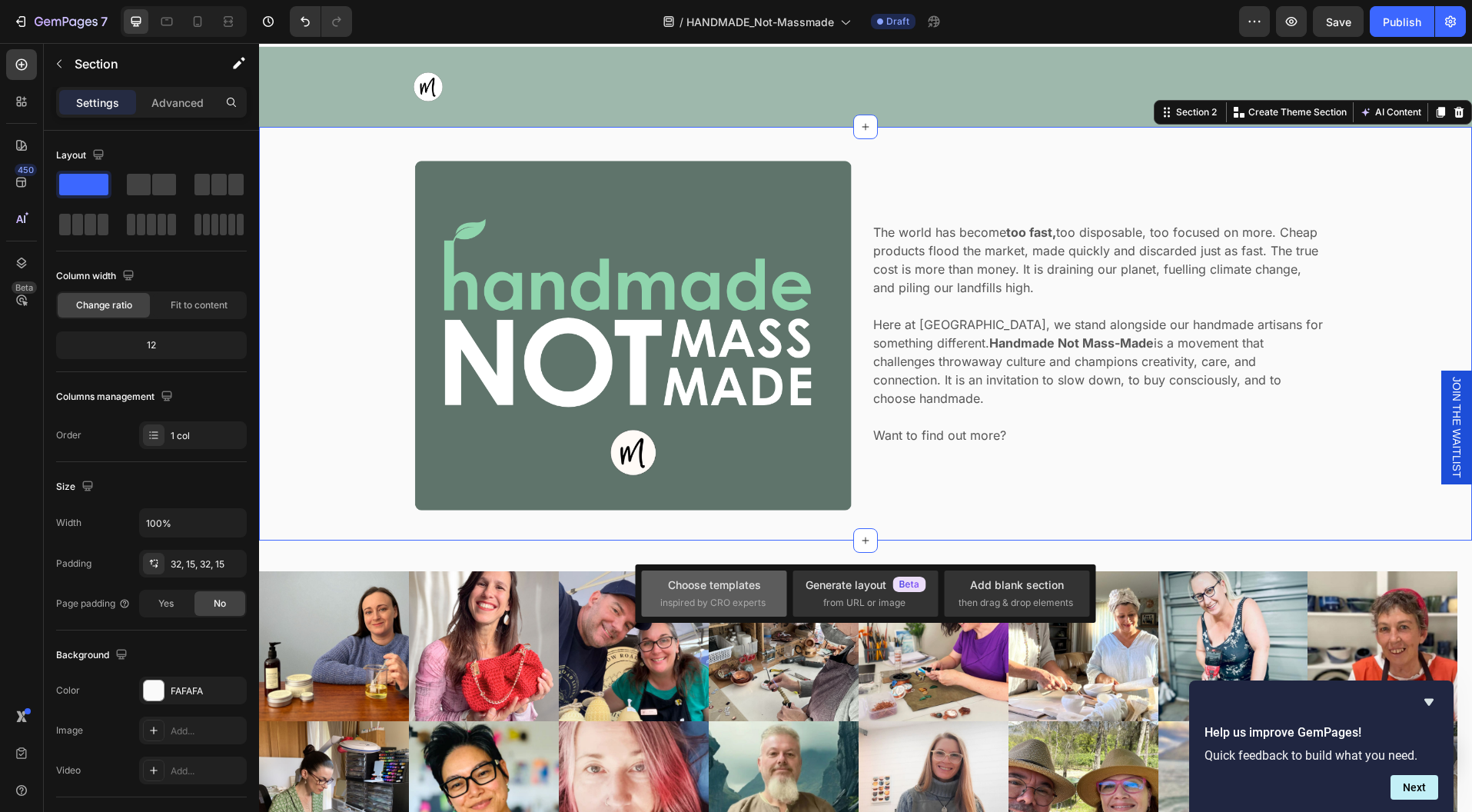
click at [671, 577] on div "Choose templates" at bounding box center [714, 585] width 93 height 16
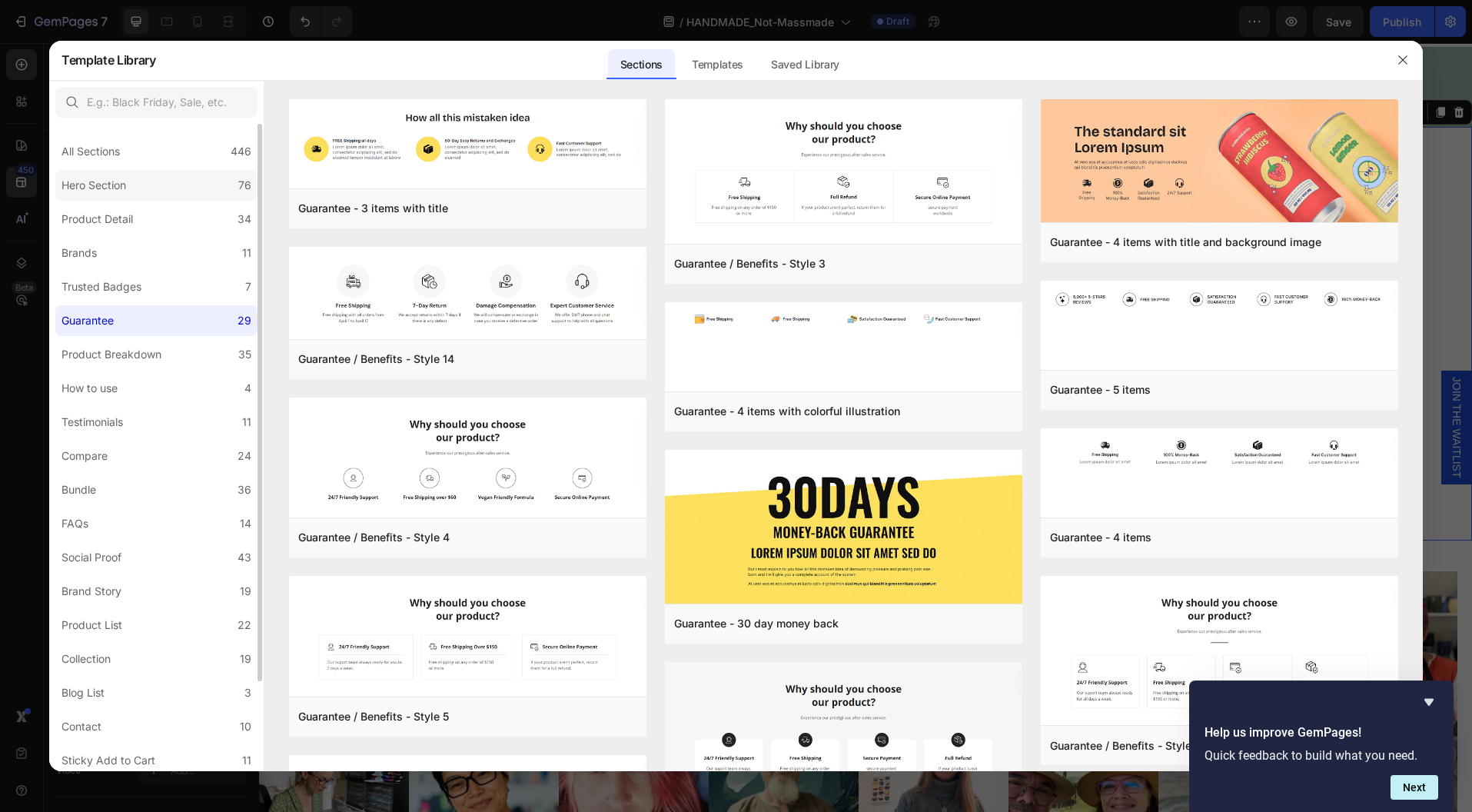
click at [117, 187] on div "Hero Section" at bounding box center [93, 185] width 64 height 19
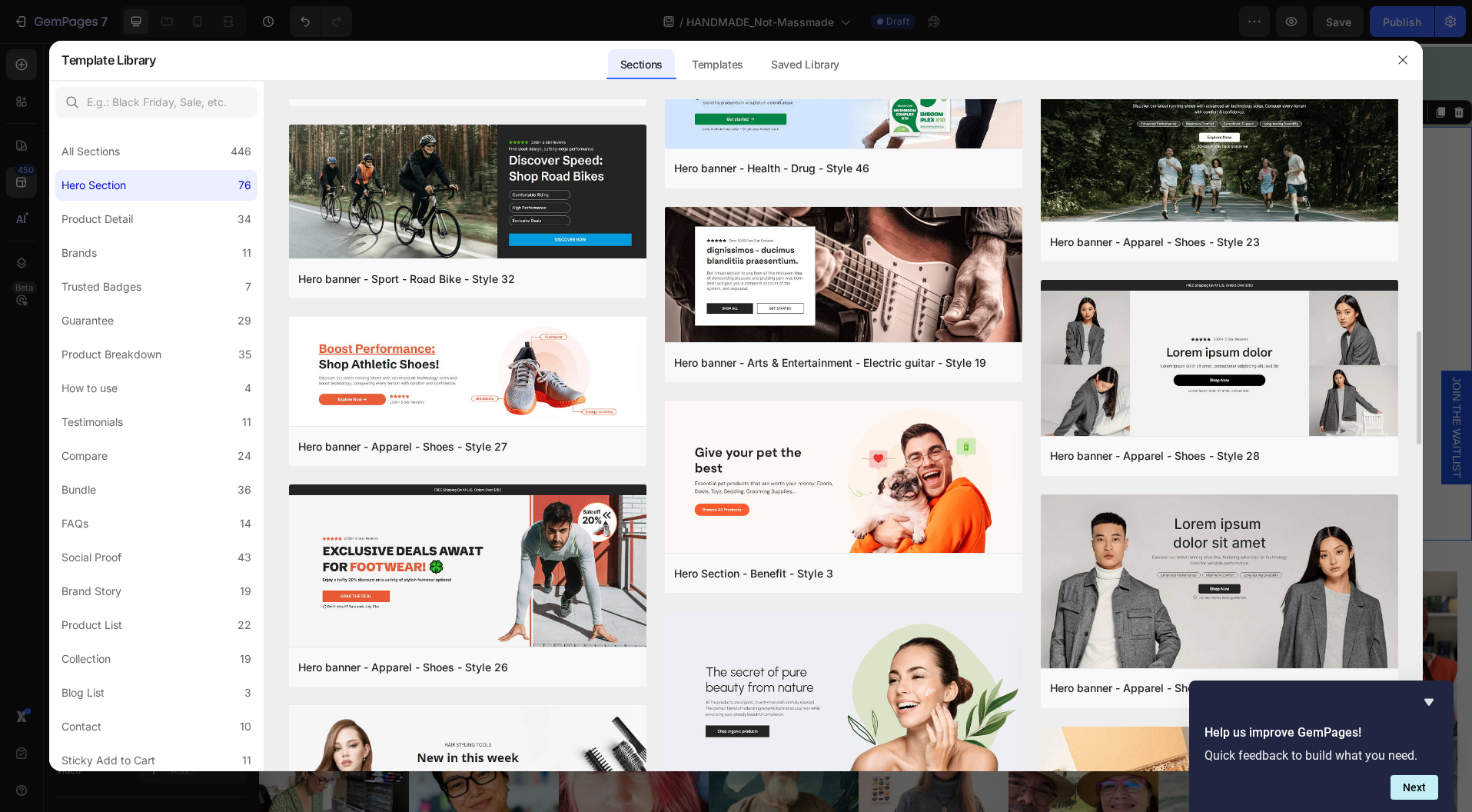
scroll to position [1714, 0]
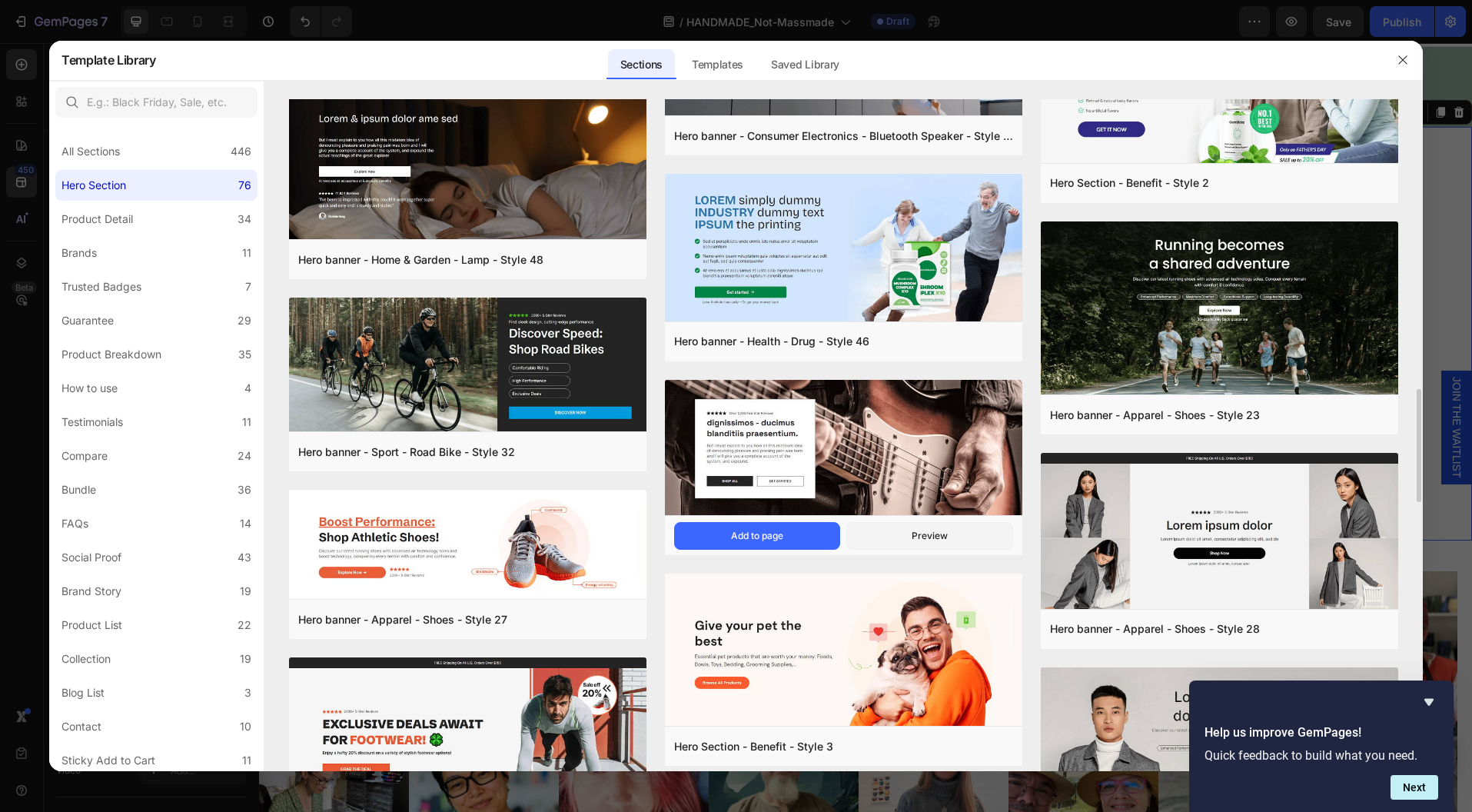
click at [857, 470] on img at bounding box center [844, 448] width 358 height 138
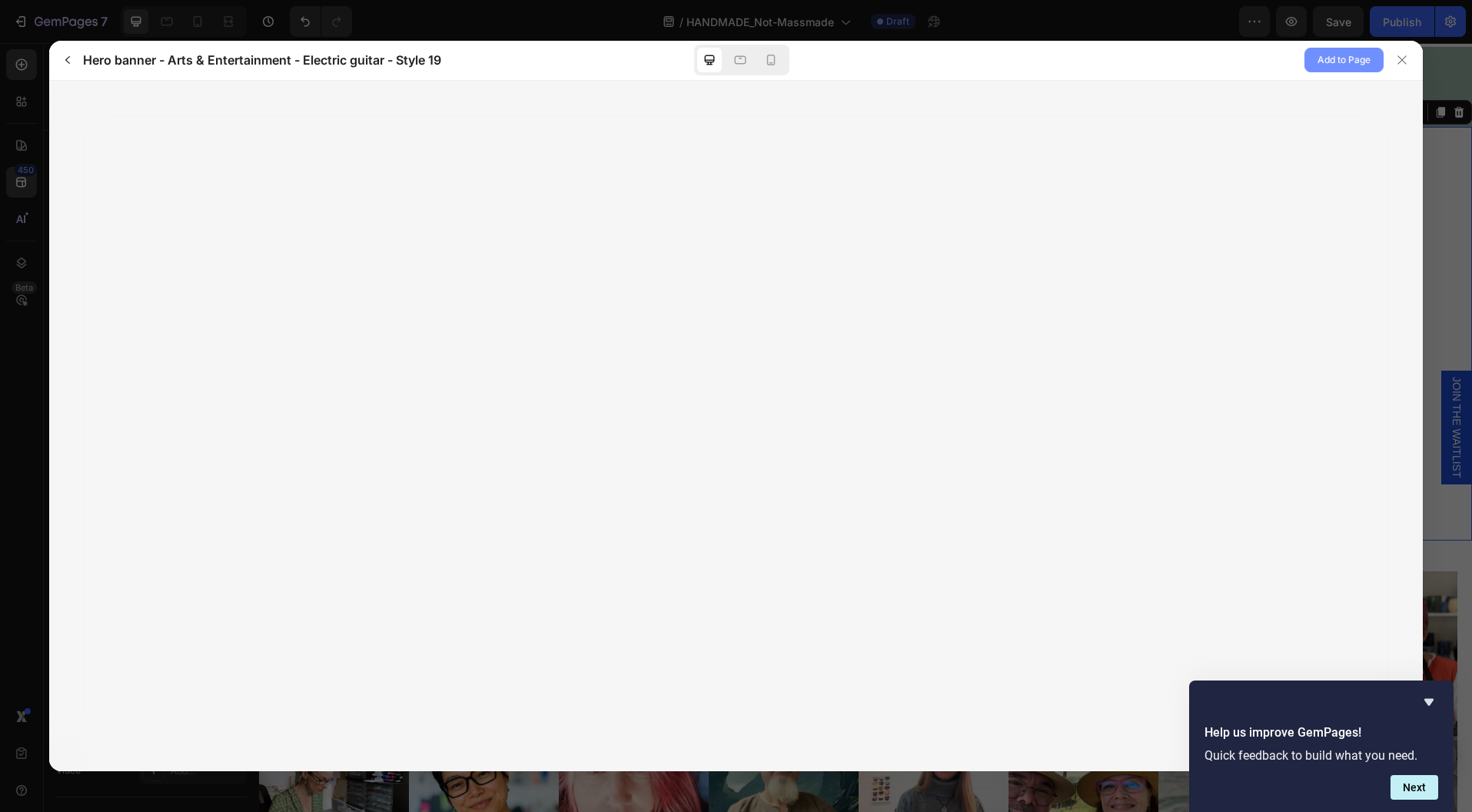
click at [1342, 60] on span "Add to Page" at bounding box center [1345, 59] width 53 height 19
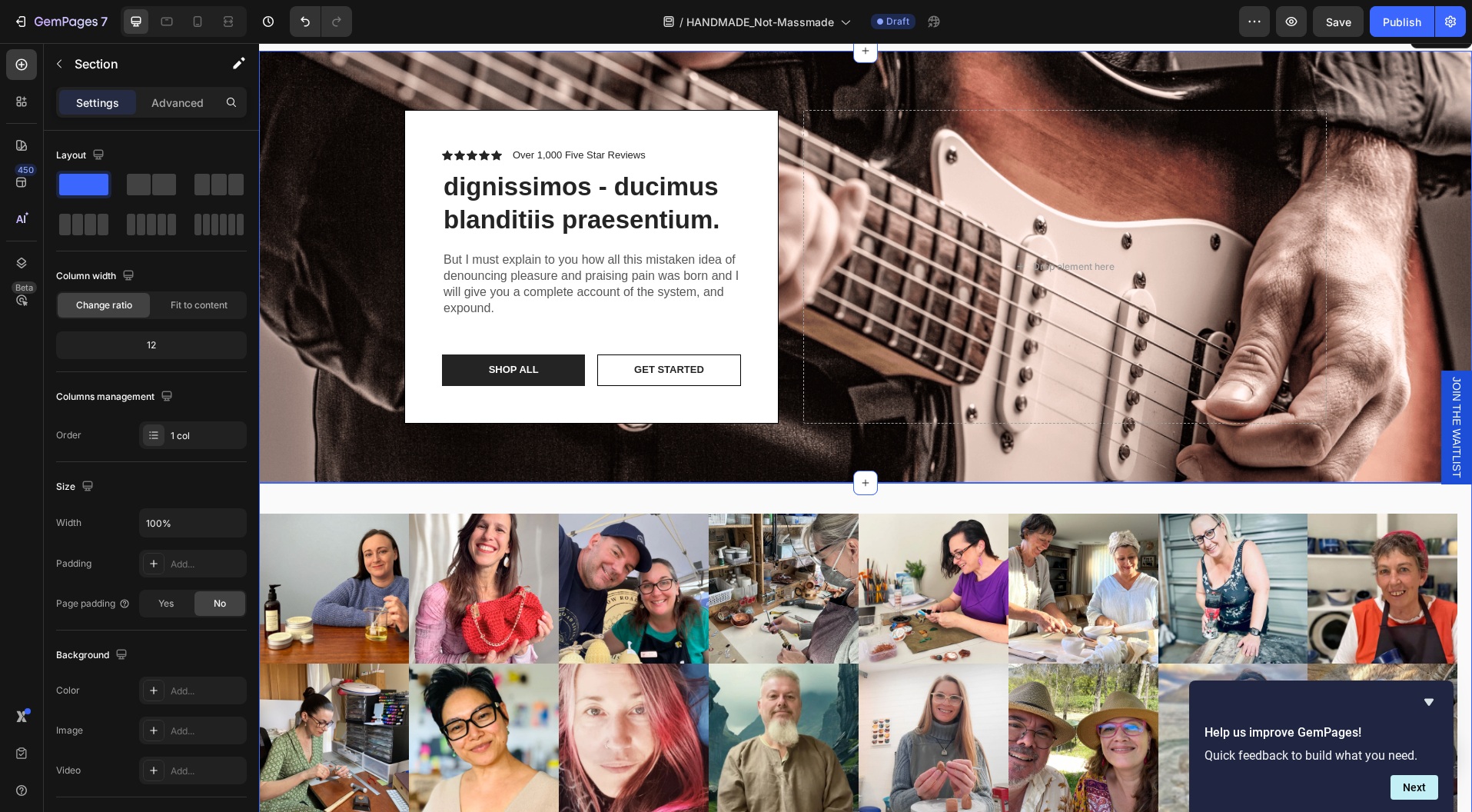
scroll to position [525, 0]
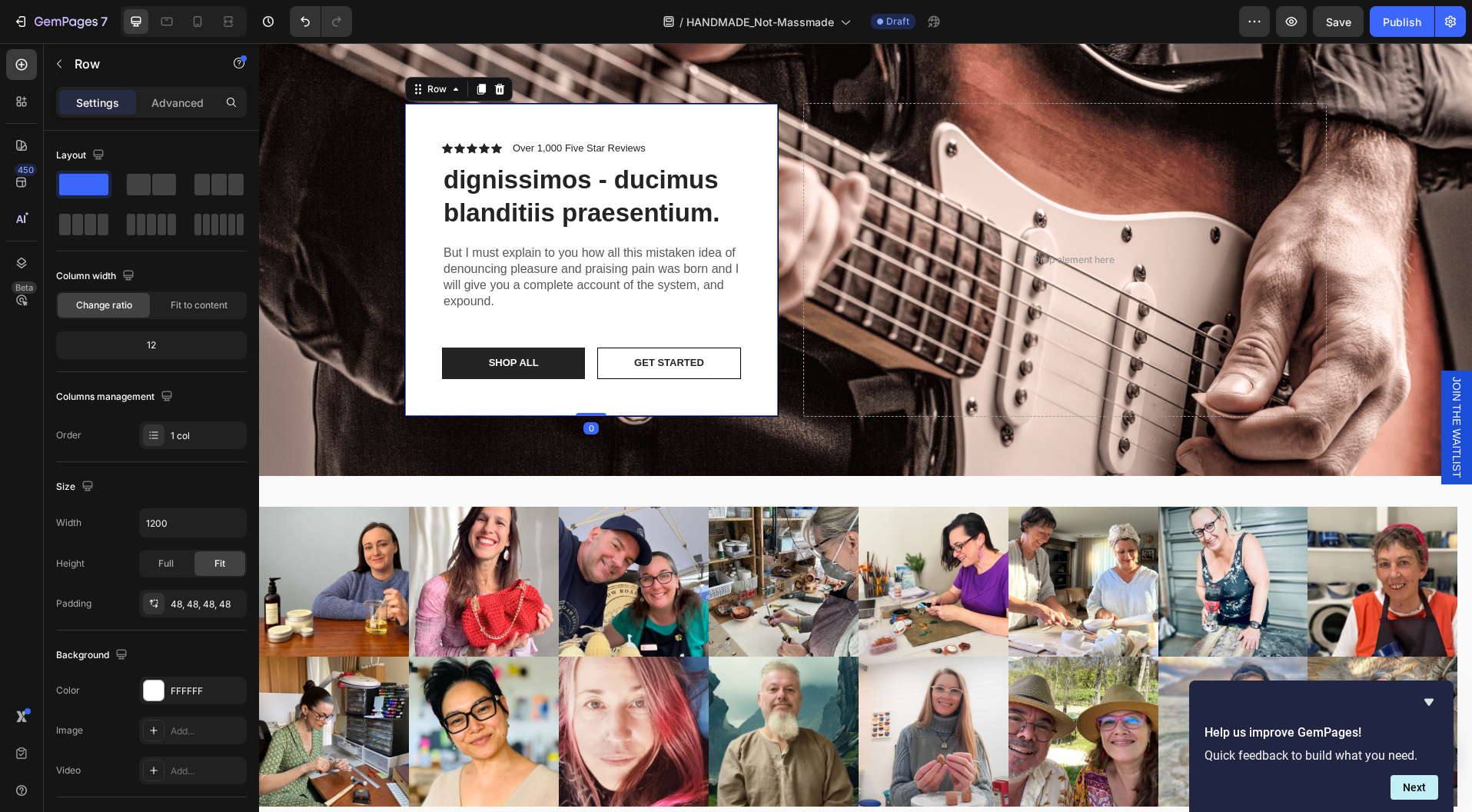
click at [737, 365] on div "Icon Icon Icon Icon Icon Icon List Over 1,000 Five Star Reviews Text Block Row …" at bounding box center [591, 260] width 374 height 314
click at [564, 375] on button "Shop ALL" at bounding box center [513, 364] width 143 height 32
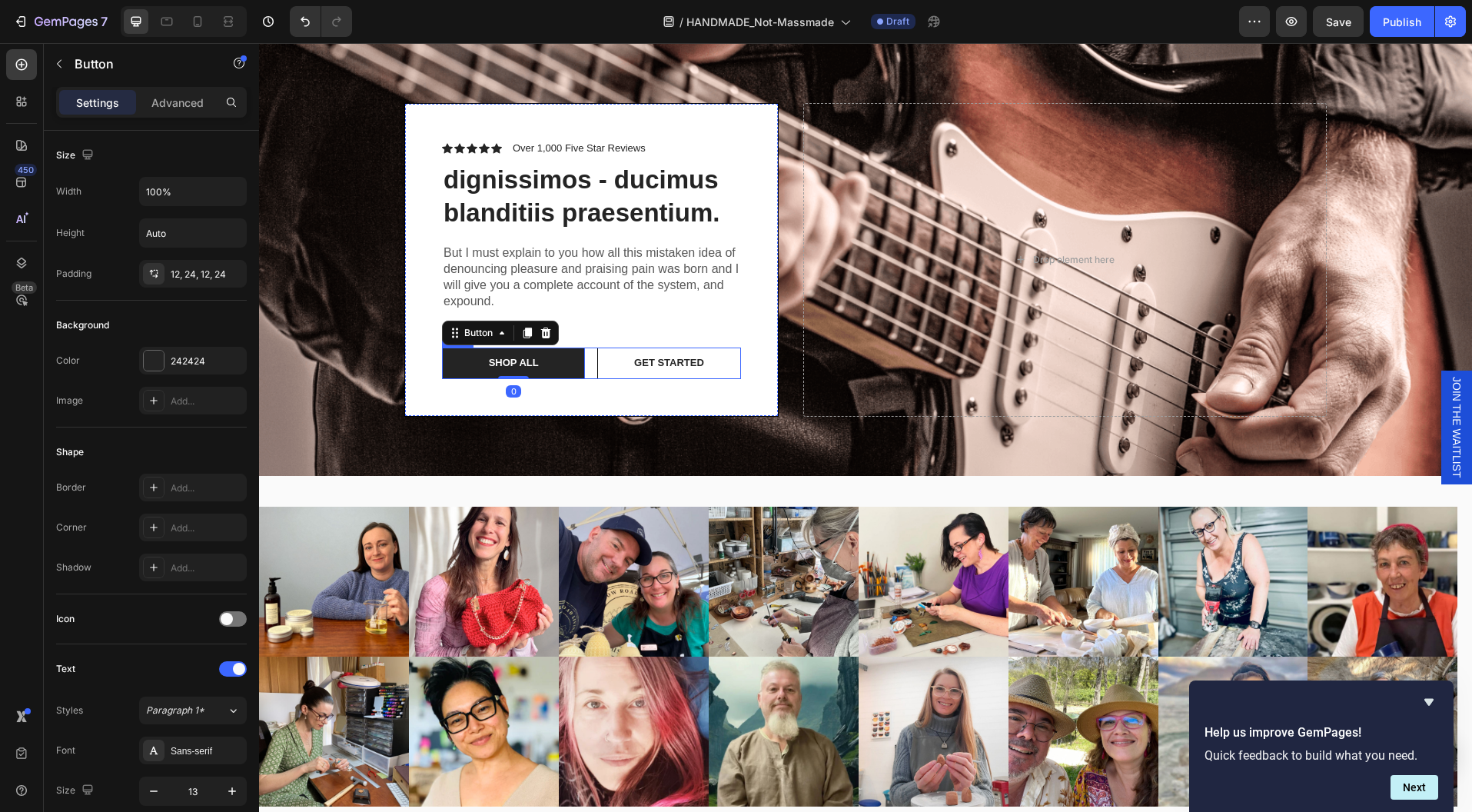
click at [582, 373] on div "Shop ALL Button 0 Get started Button Row" at bounding box center [591, 364] width 299 height 32
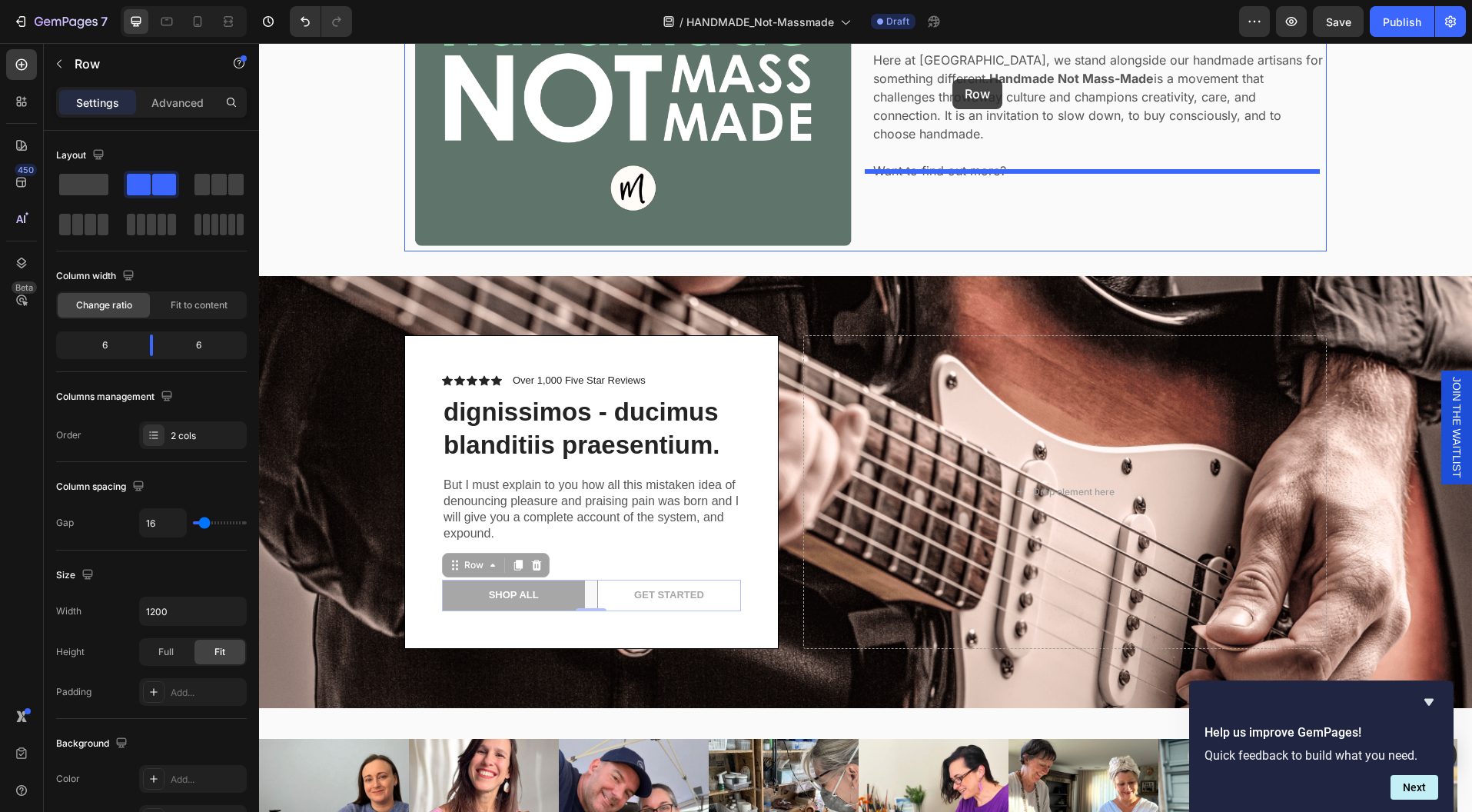
scroll to position [289, 0]
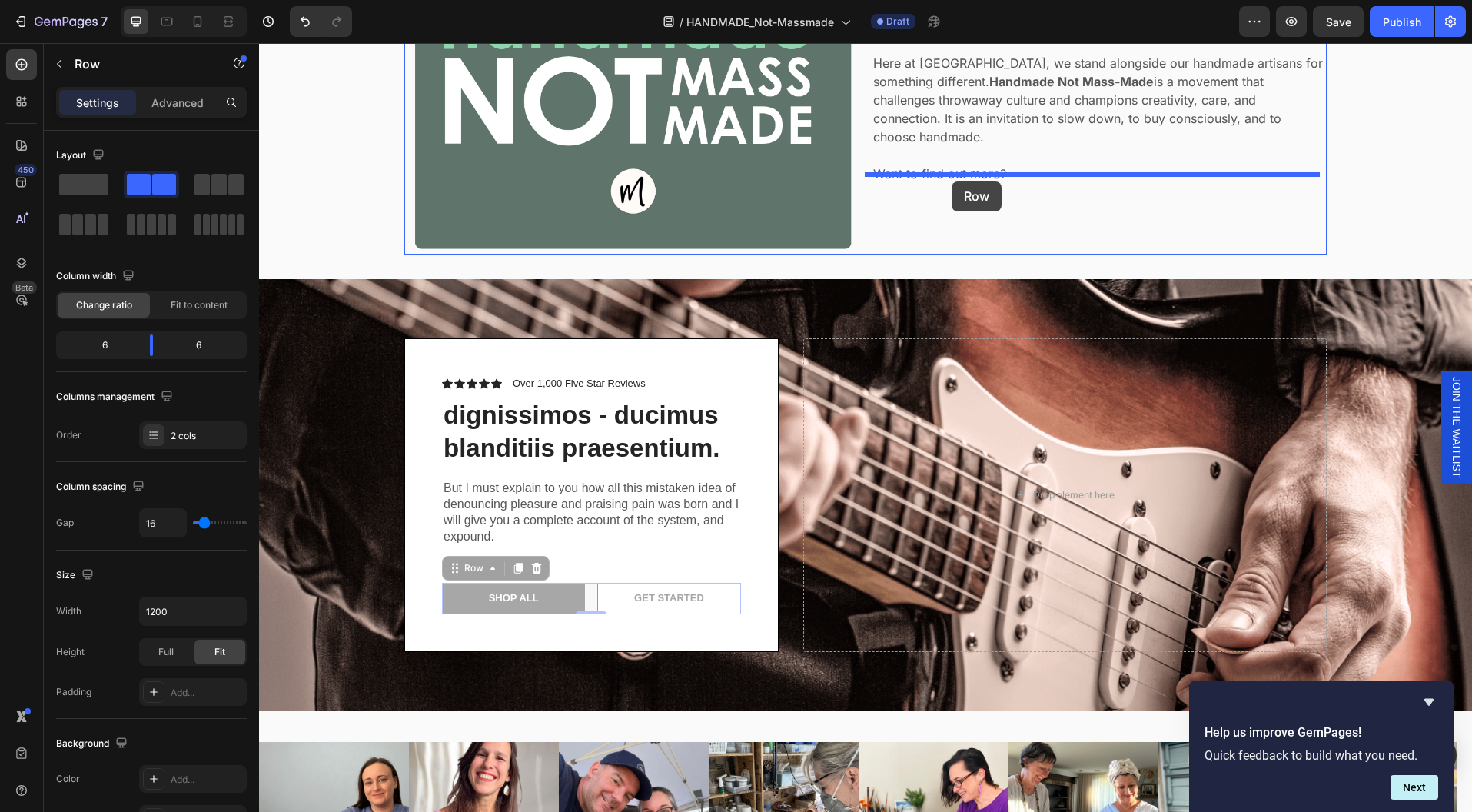
drag, startPoint x: 585, startPoint y: 365, endPoint x: 951, endPoint y: 182, distance: 409.2
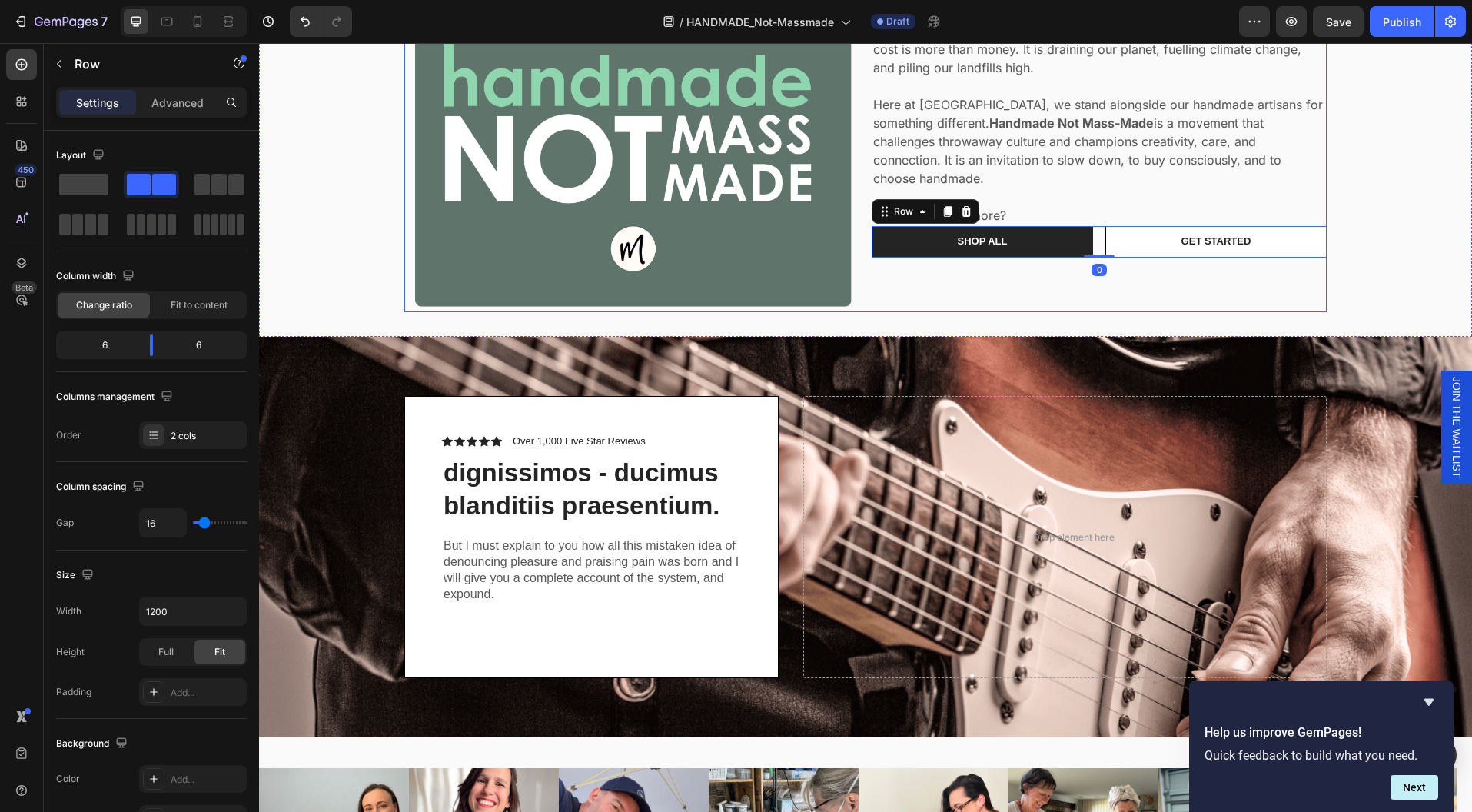
scroll to position [206, 0]
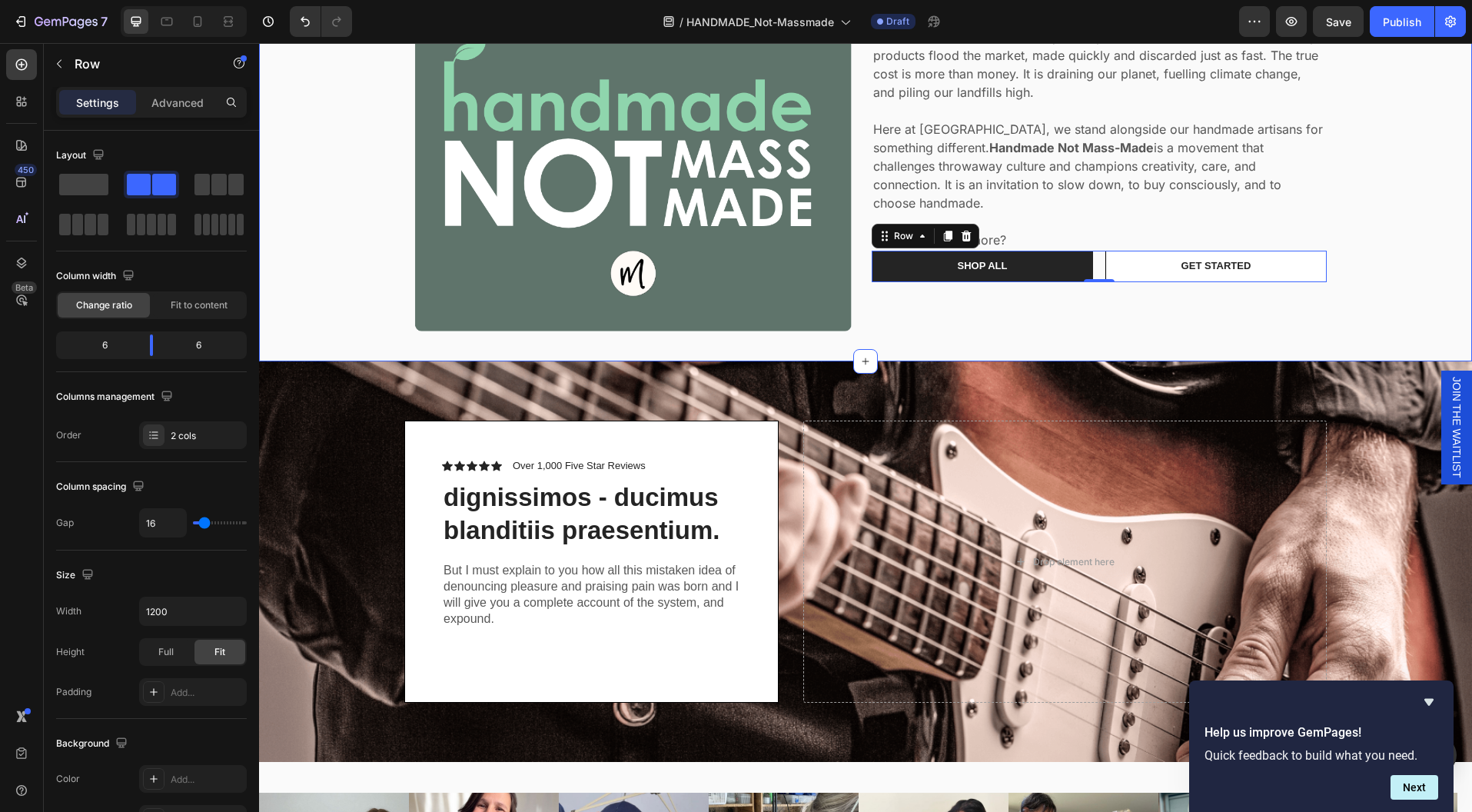
click at [1364, 285] on div "Image The world has become too fast, too disposable, too focused on more. Cheap…" at bounding box center [865, 154] width 1190 height 365
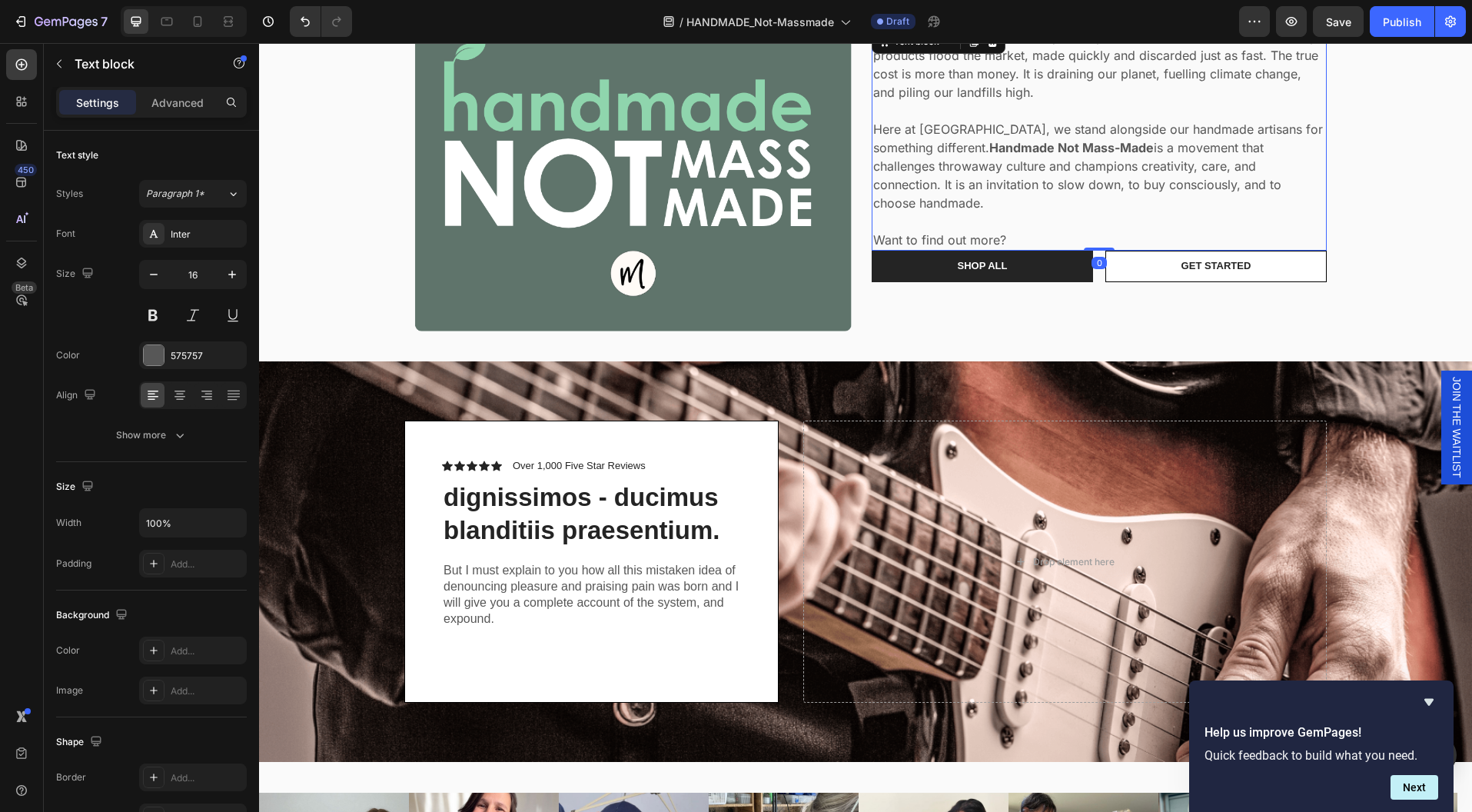
click at [1006, 230] on p "Want to find out more?" at bounding box center [1100, 239] width 452 height 19
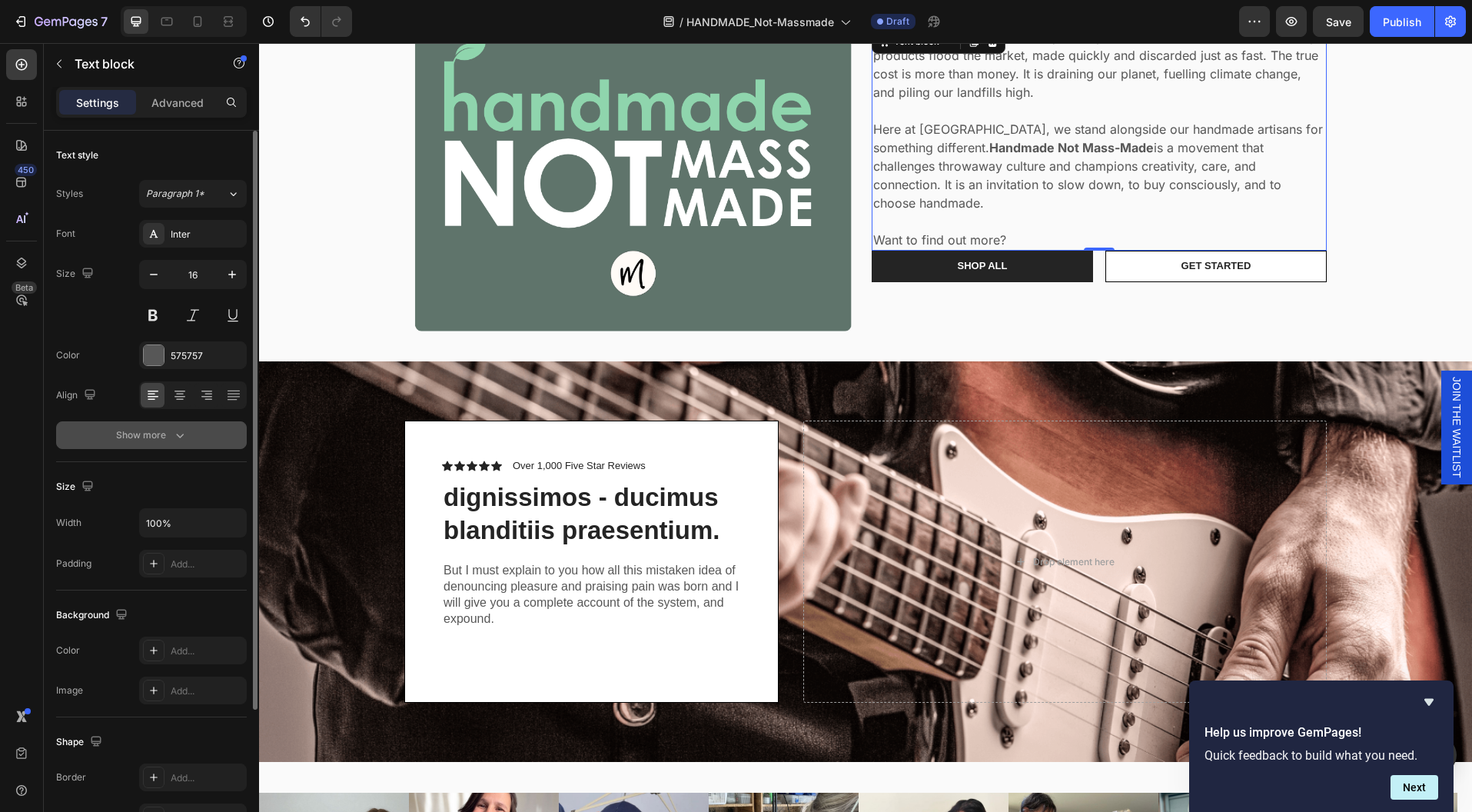
click at [178, 436] on icon "button" at bounding box center [180, 436] width 16 height 16
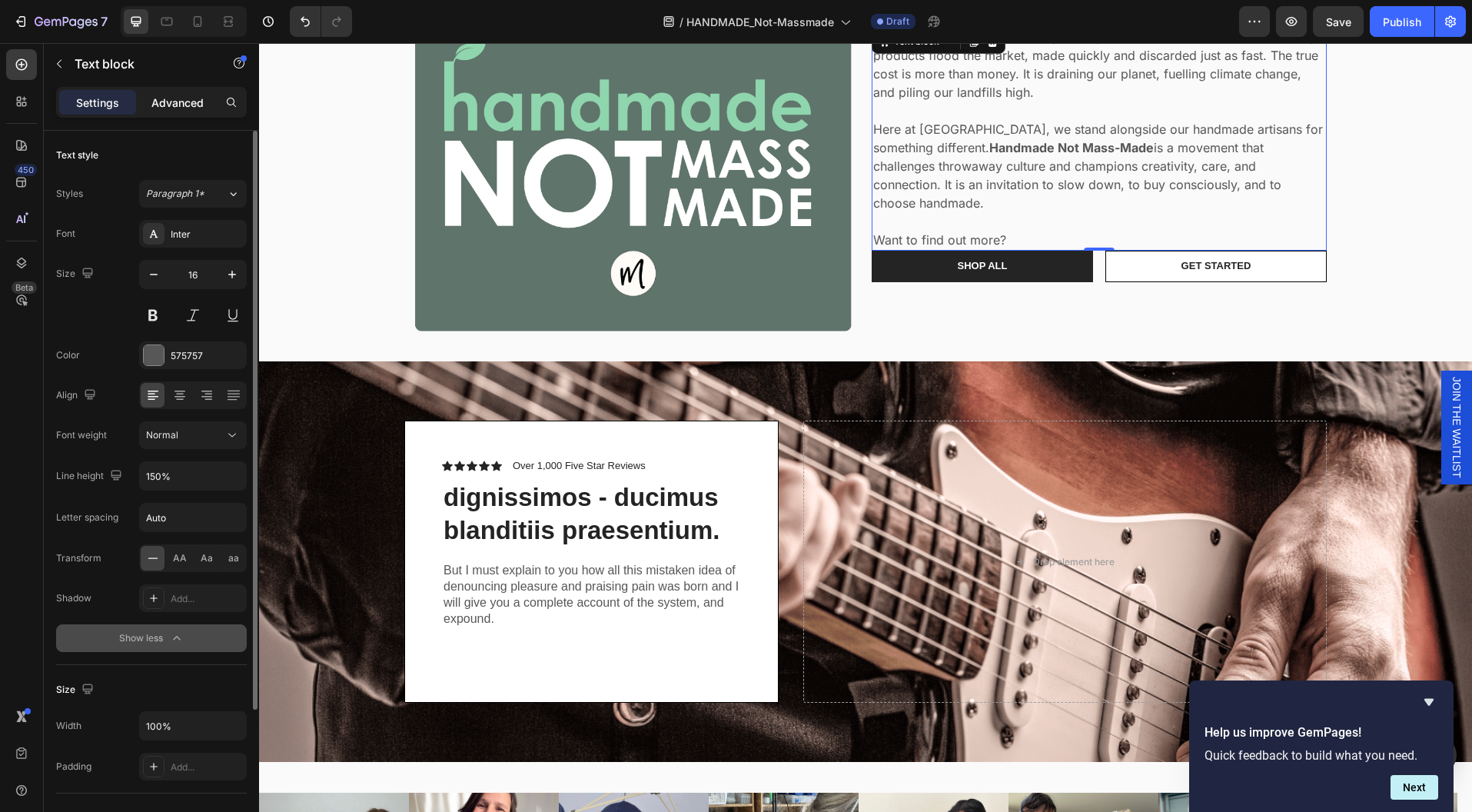
click at [166, 107] on p "Advanced" at bounding box center [177, 103] width 52 height 16
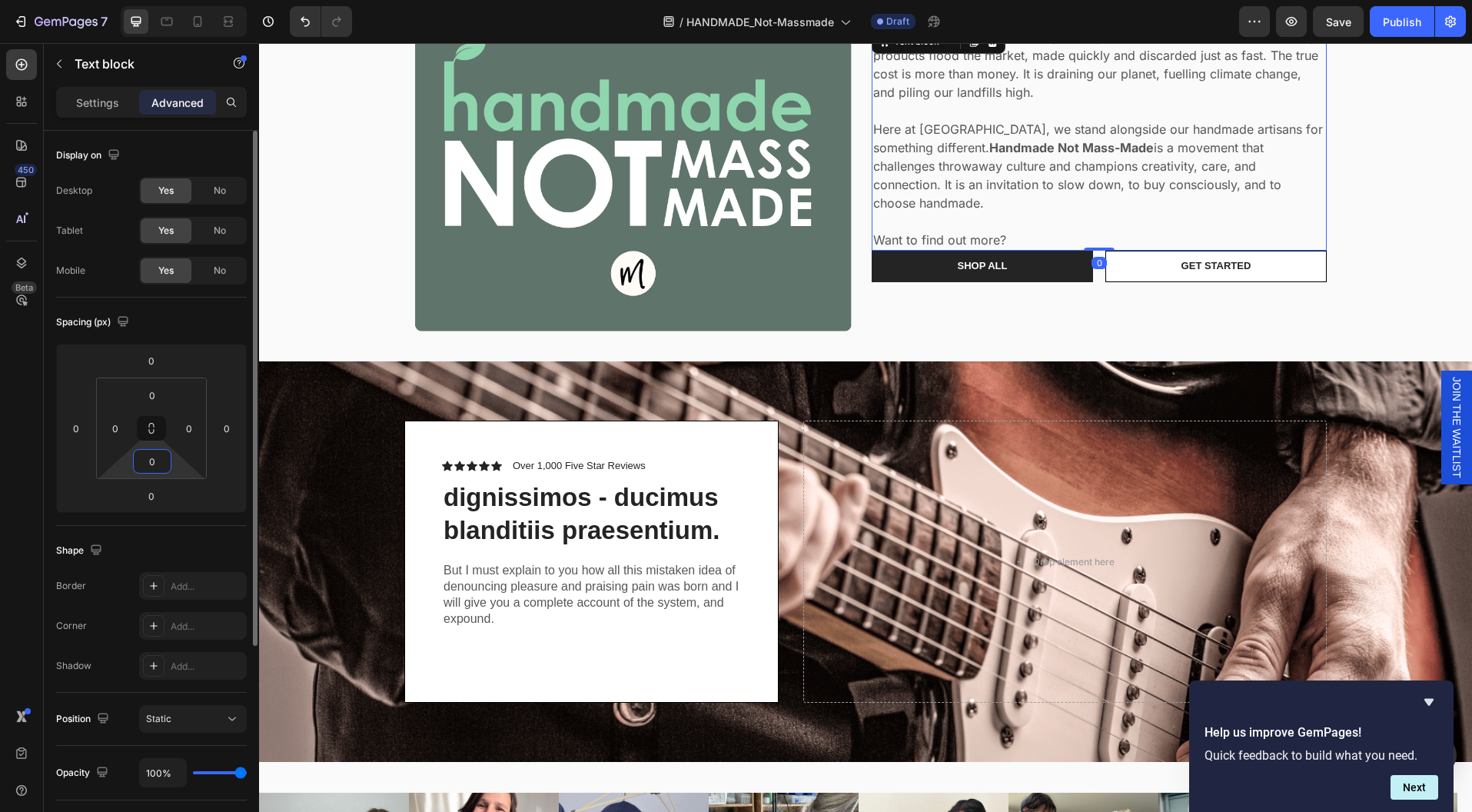
click at [154, 463] on input "0" at bounding box center [152, 460] width 31 height 23
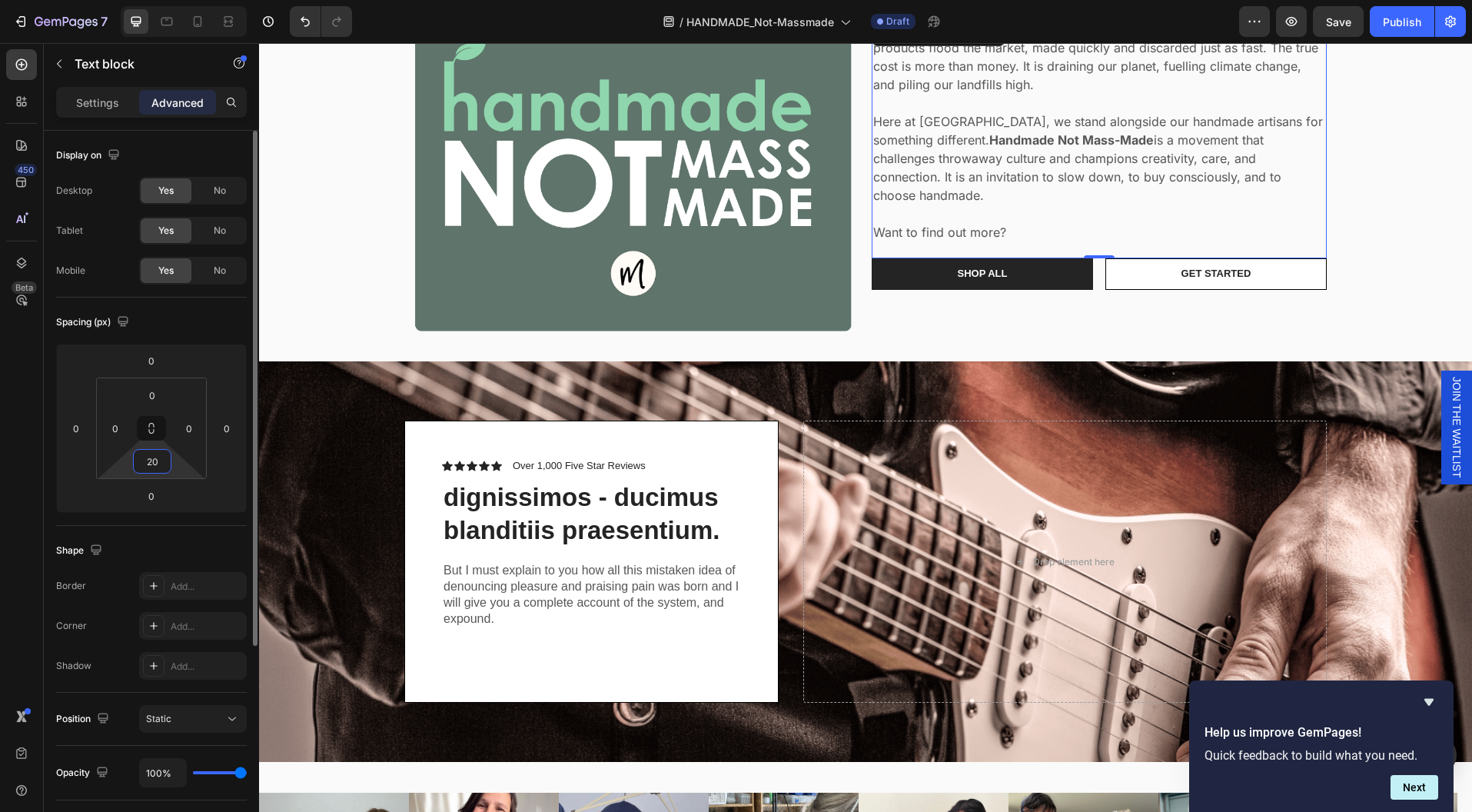
type input "20"
click at [158, 459] on input "20" at bounding box center [152, 460] width 31 height 23
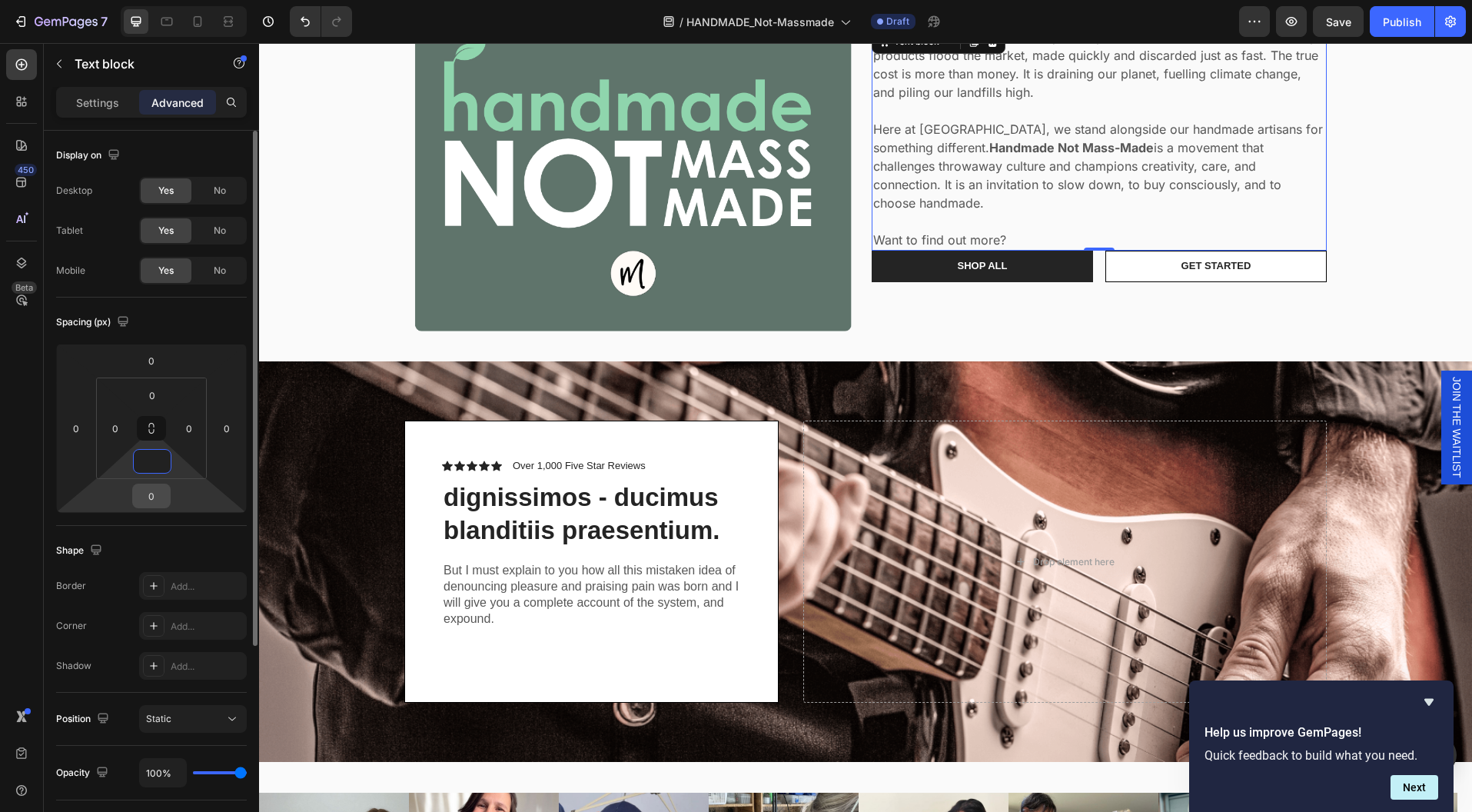
type input "0"
click at [154, 492] on input "0" at bounding box center [151, 495] width 31 height 23
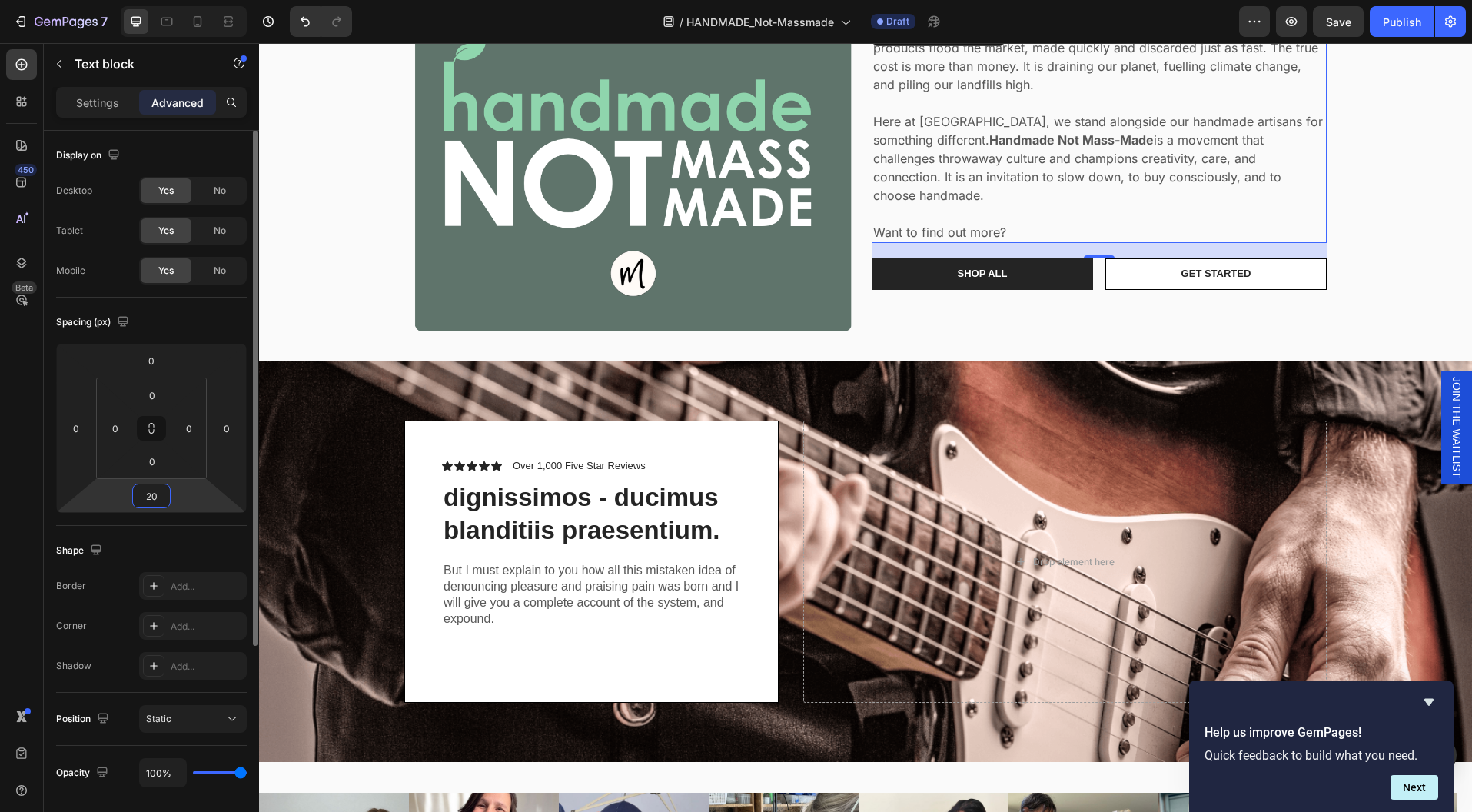
click at [156, 496] on input "20" at bounding box center [151, 495] width 31 height 23
type input "30"
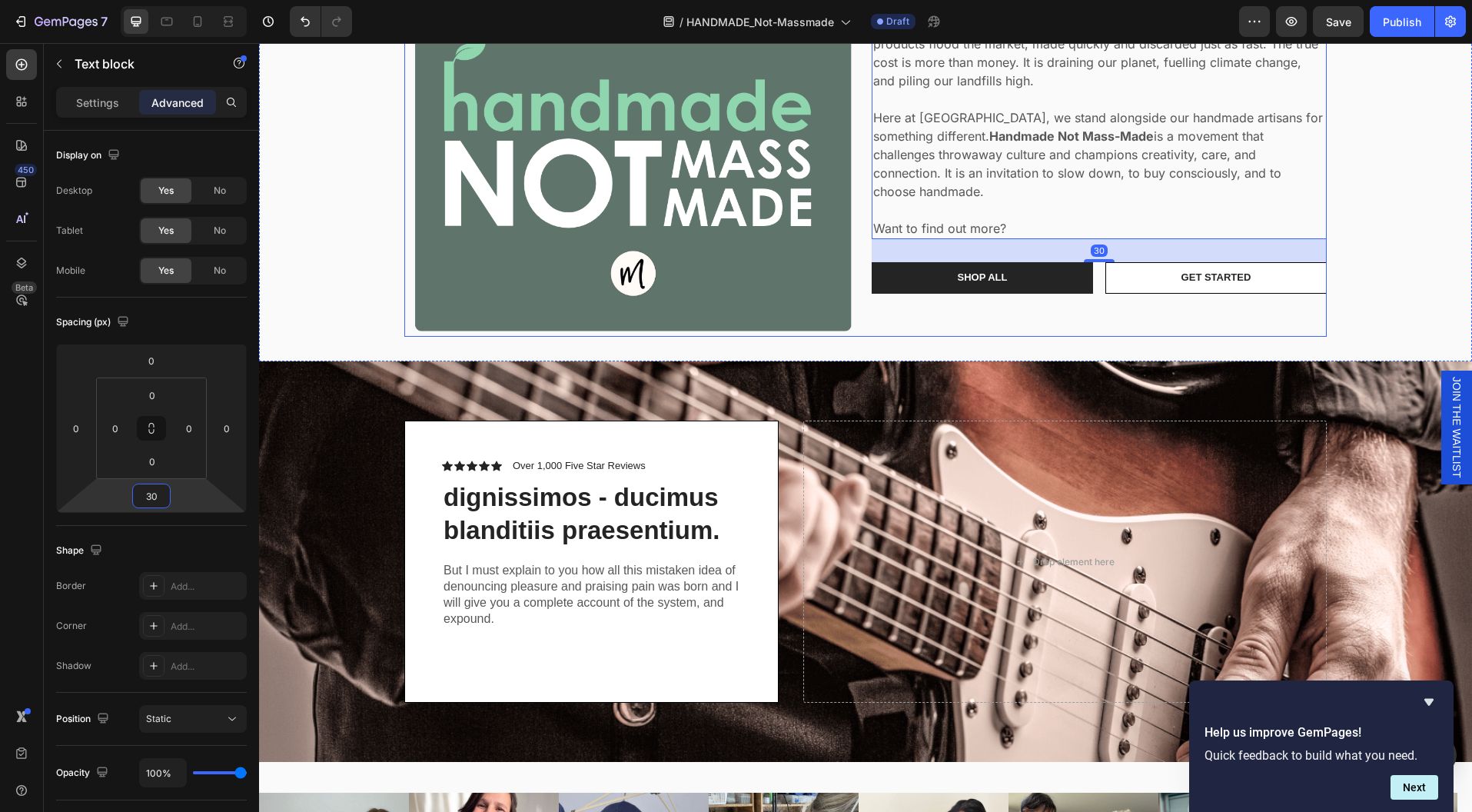
click at [1175, 307] on div "The world has become too fast, too disposable, too focused on more. Cheap produ…" at bounding box center [1100, 154] width 455 height 365
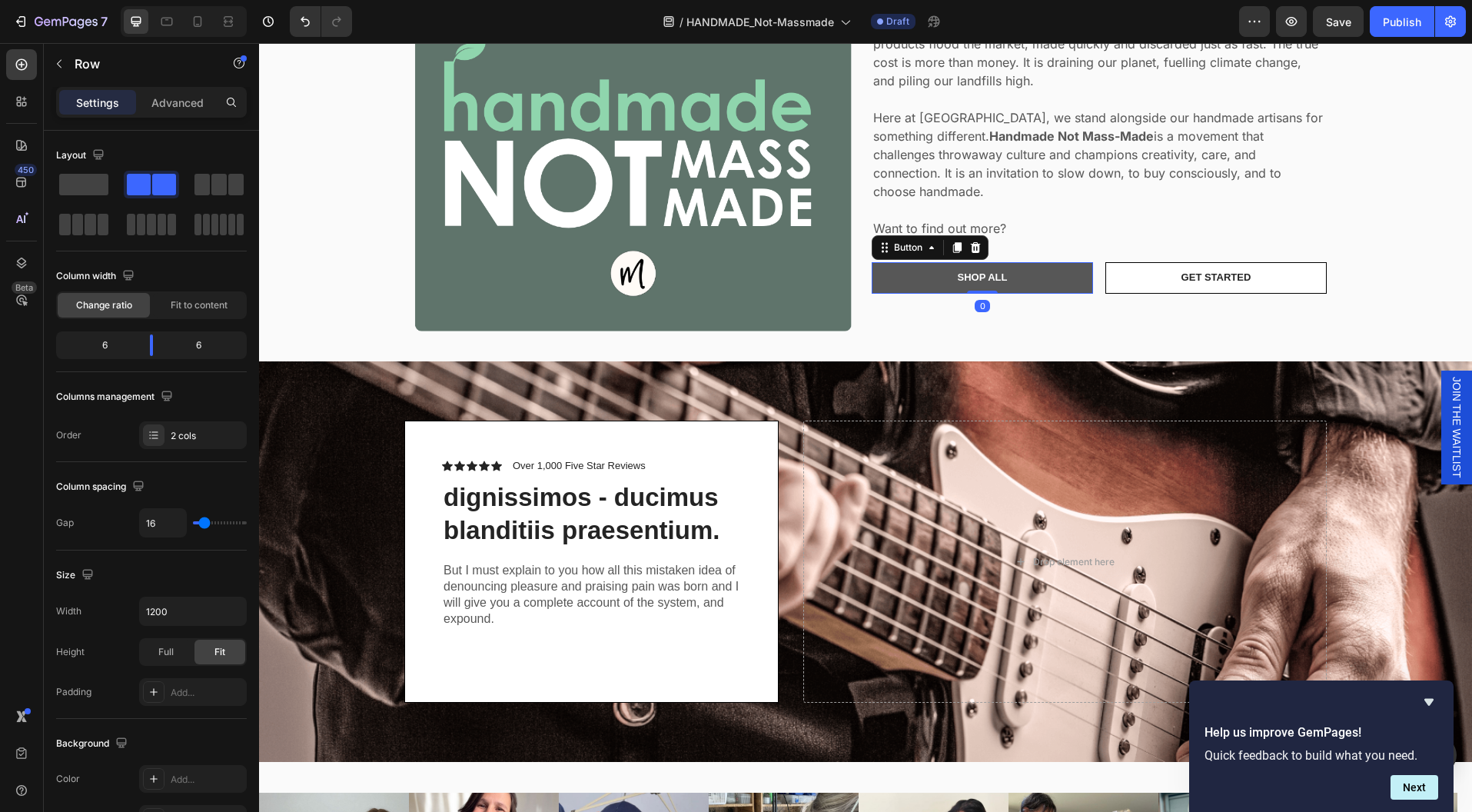
click at [1034, 279] on button "Shop ALL" at bounding box center [983, 278] width 221 height 32
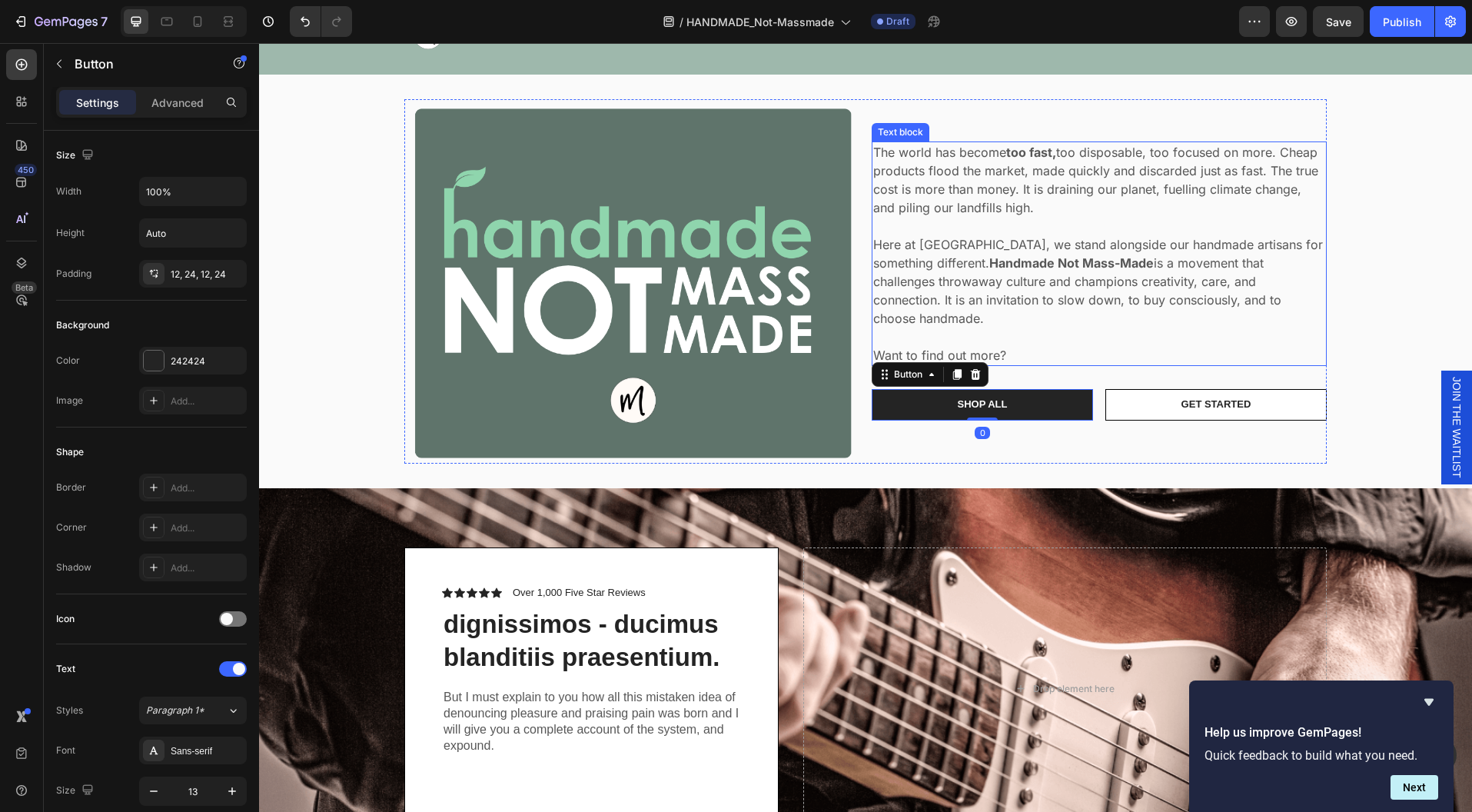
scroll to position [0, 0]
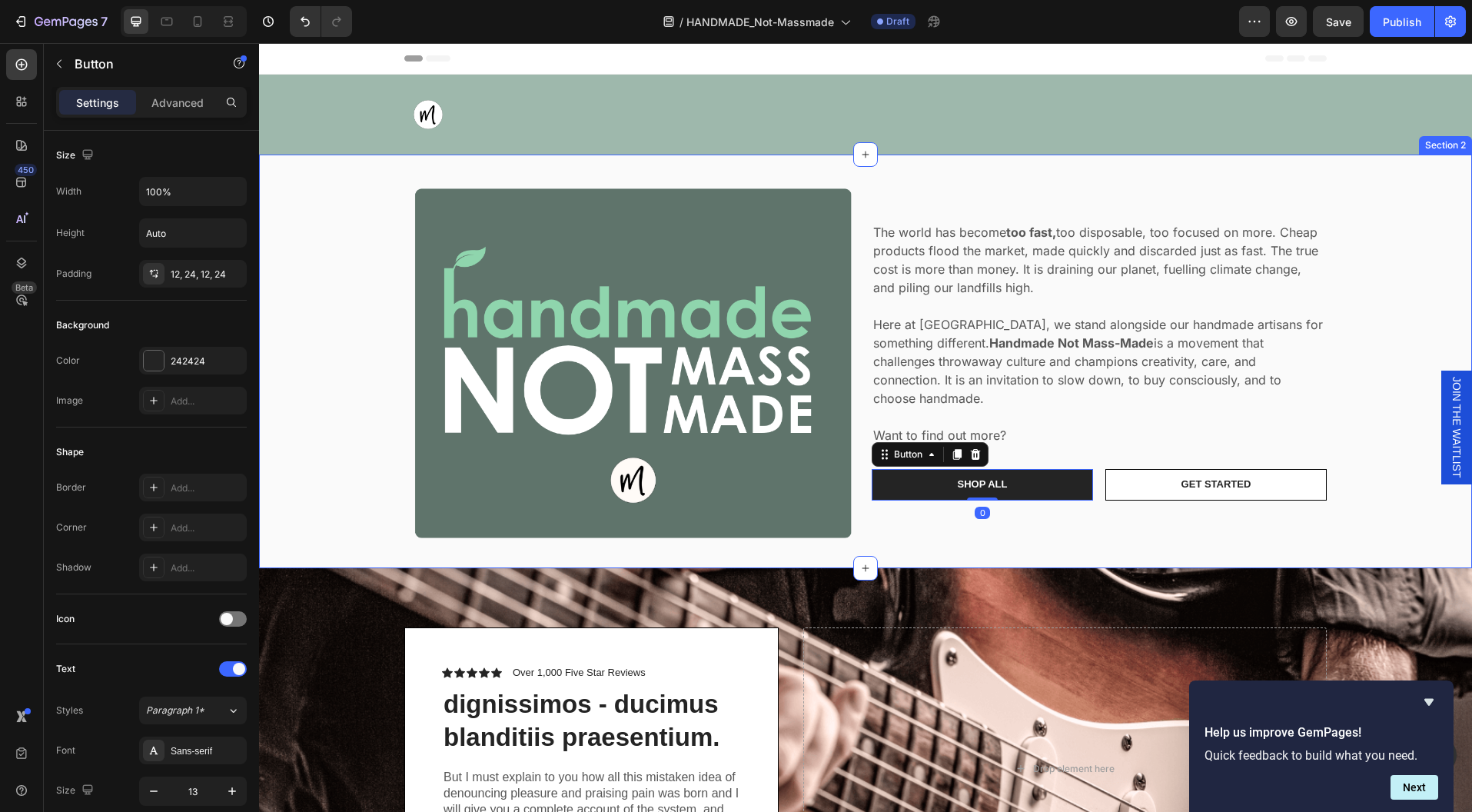
click at [1340, 382] on div "Image The world has become too fast, too disposable, too focused on more. Cheap…" at bounding box center [865, 361] width 1190 height 365
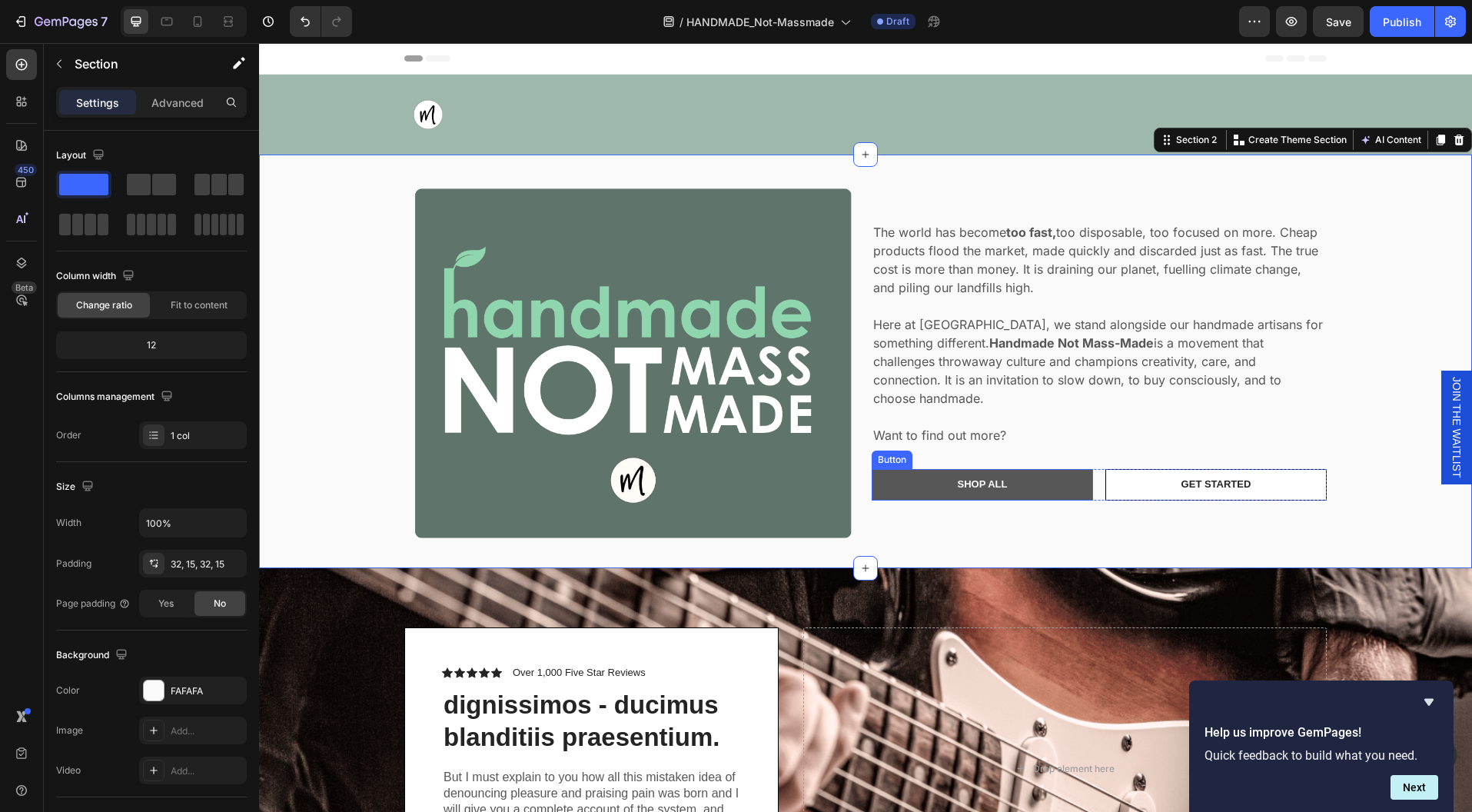
click at [1029, 471] on button "Shop ALL" at bounding box center [983, 485] width 221 height 32
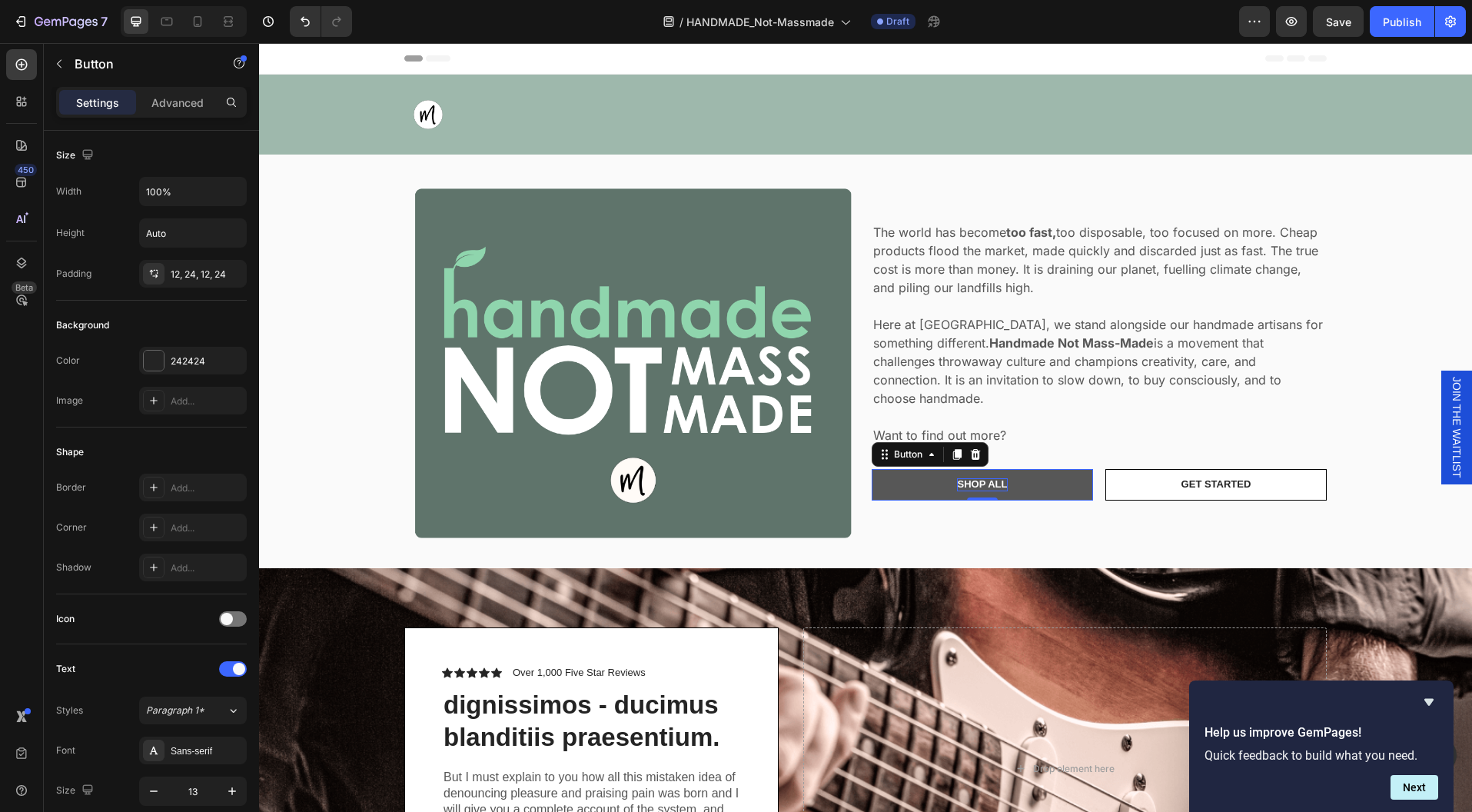
click at [982, 478] on div "Shop ALL" at bounding box center [982, 484] width 50 height 13
click at [982, 478] on p "Shop ALL" at bounding box center [982, 484] width 50 height 13
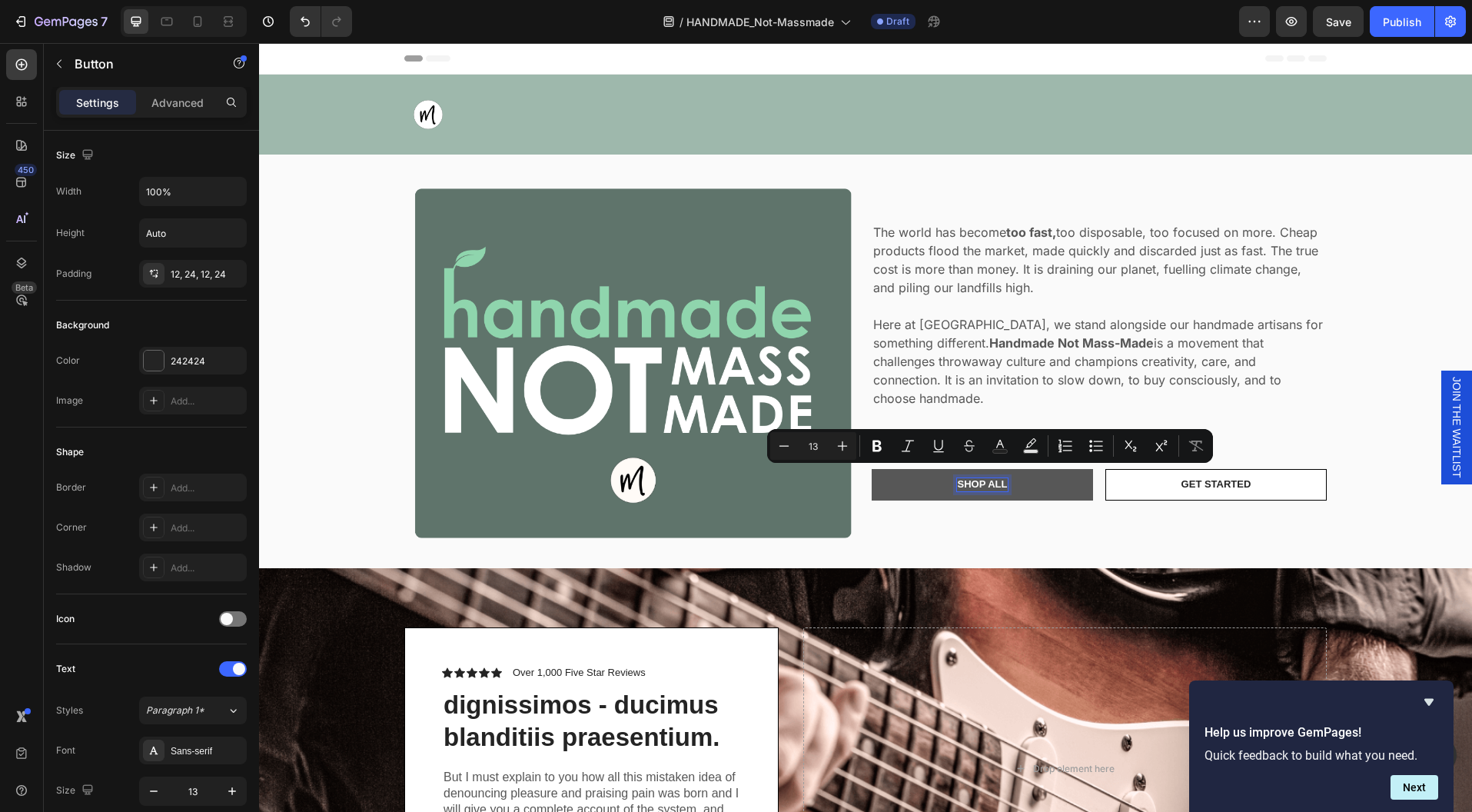
click at [982, 478] on p "Shop ALL" at bounding box center [982, 484] width 50 height 13
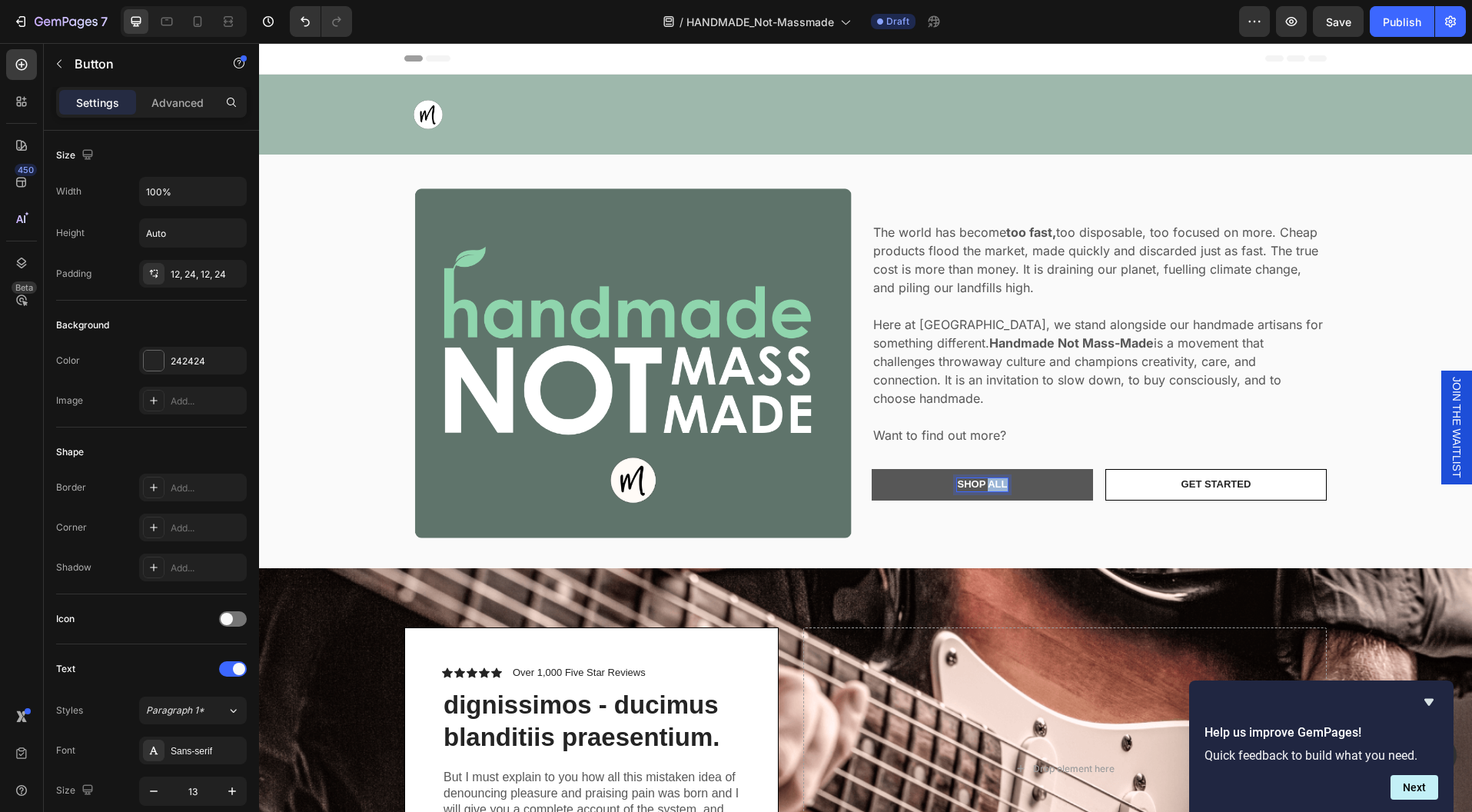
click at [982, 478] on p "Shop ALL" at bounding box center [982, 484] width 50 height 13
click at [872, 469] on button "I'M" at bounding box center [983, 485] width 221 height 32
click at [872, 469] on button "I'M A" at bounding box center [983, 485] width 221 height 32
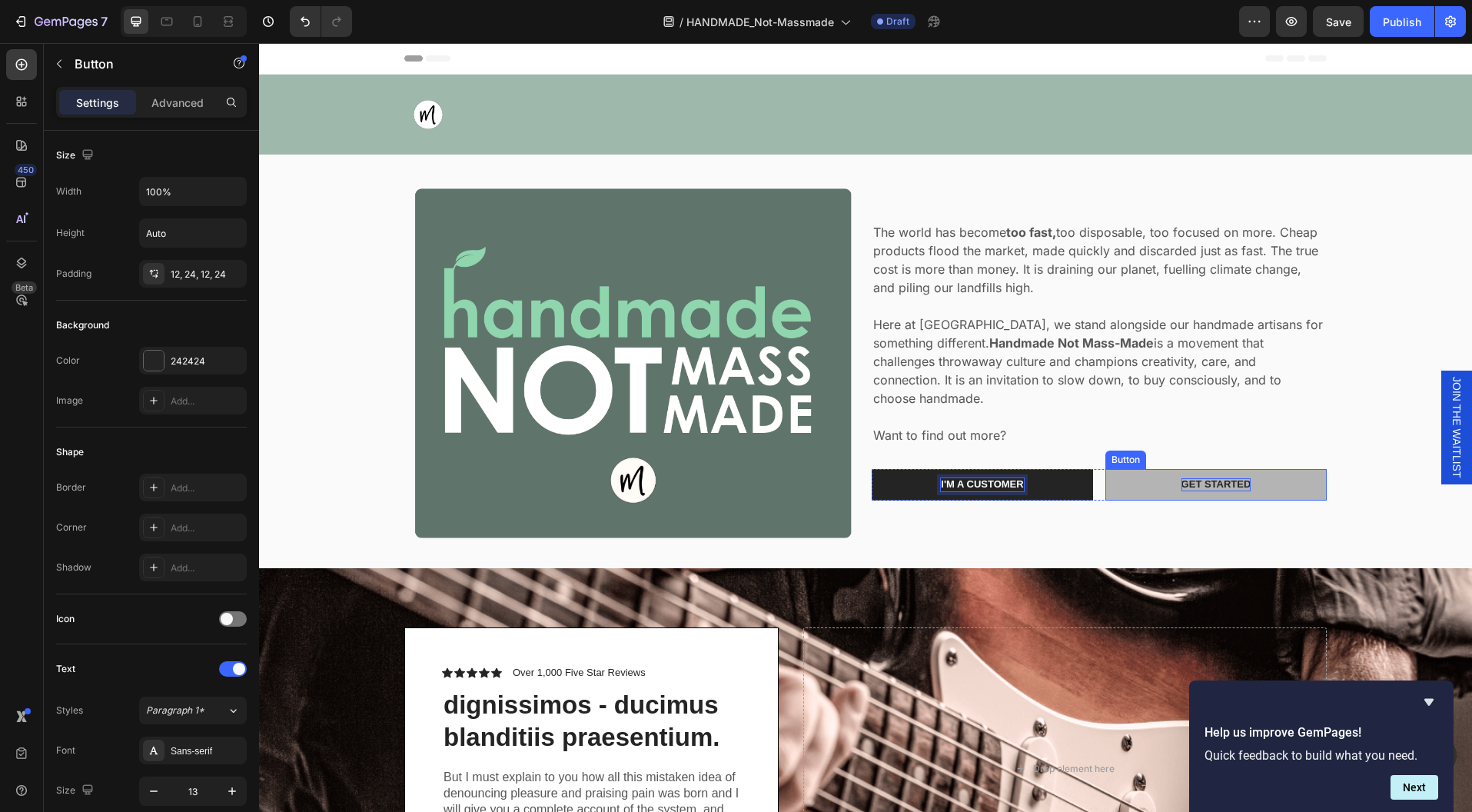
click at [1232, 478] on div "Get started" at bounding box center [1216, 484] width 70 height 13
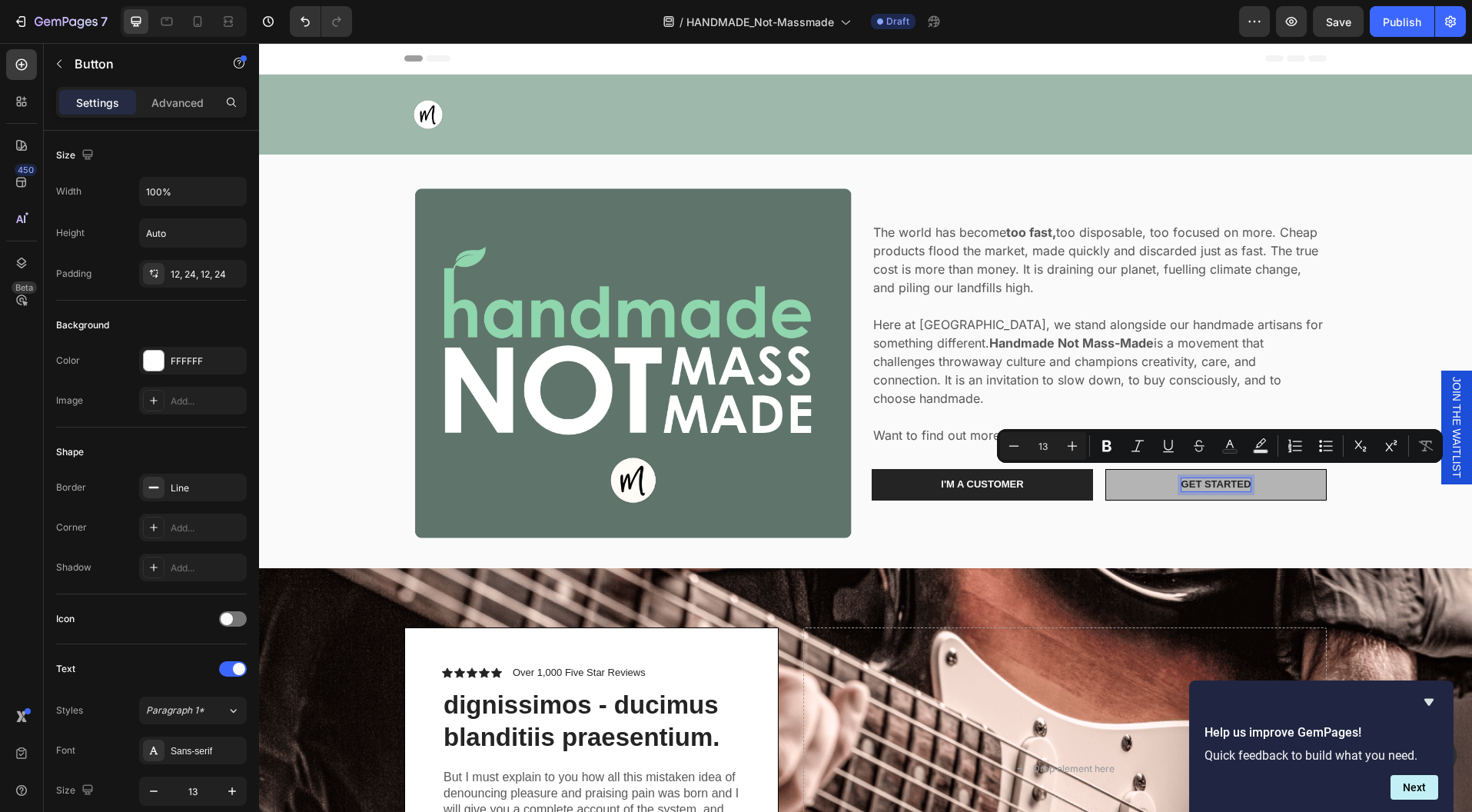
click at [1232, 478] on p "Get started" at bounding box center [1216, 484] width 70 height 13
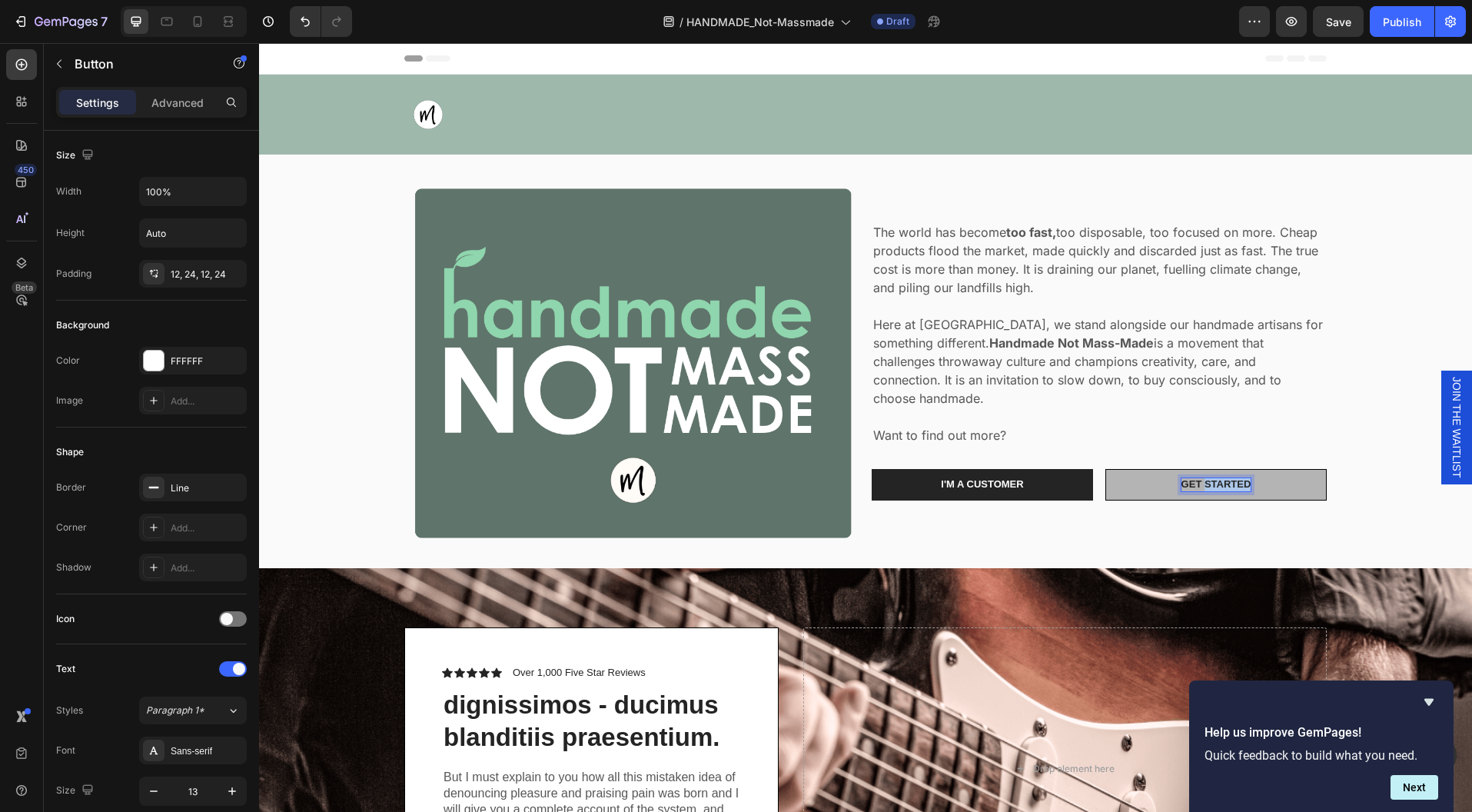
click at [1232, 478] on p "Get started" at bounding box center [1216, 484] width 70 height 13
click at [1105, 469] on button "I'M" at bounding box center [1216, 485] width 221 height 32
click at [1105, 469] on button "I'M AN" at bounding box center [1216, 485] width 221 height 32
click at [1353, 487] on div "Image The world has become too fast, too disposable, too focused on more. Cheap…" at bounding box center [865, 361] width 1190 height 365
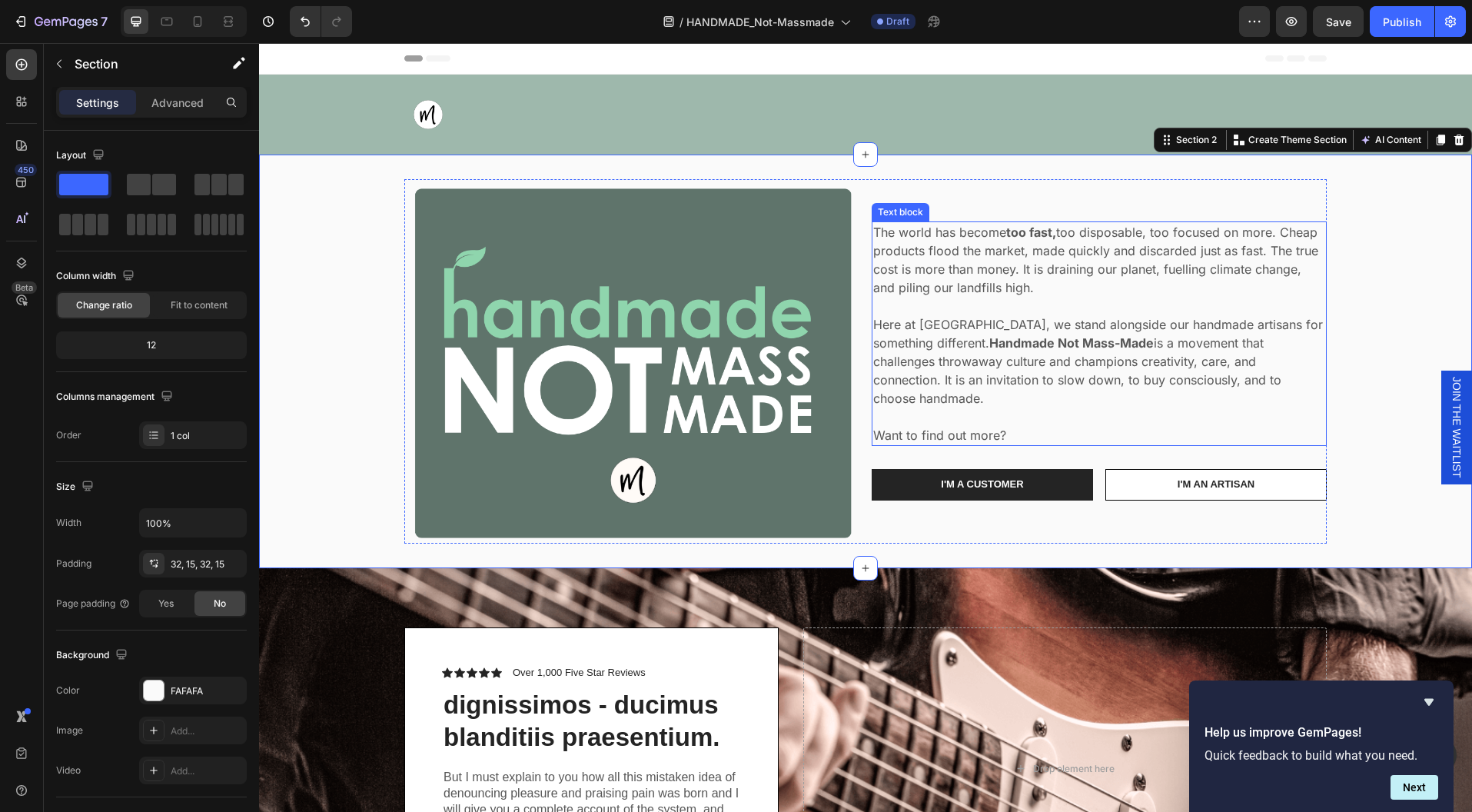
click at [1013, 426] on p "Want to find out more?" at bounding box center [1100, 435] width 452 height 19
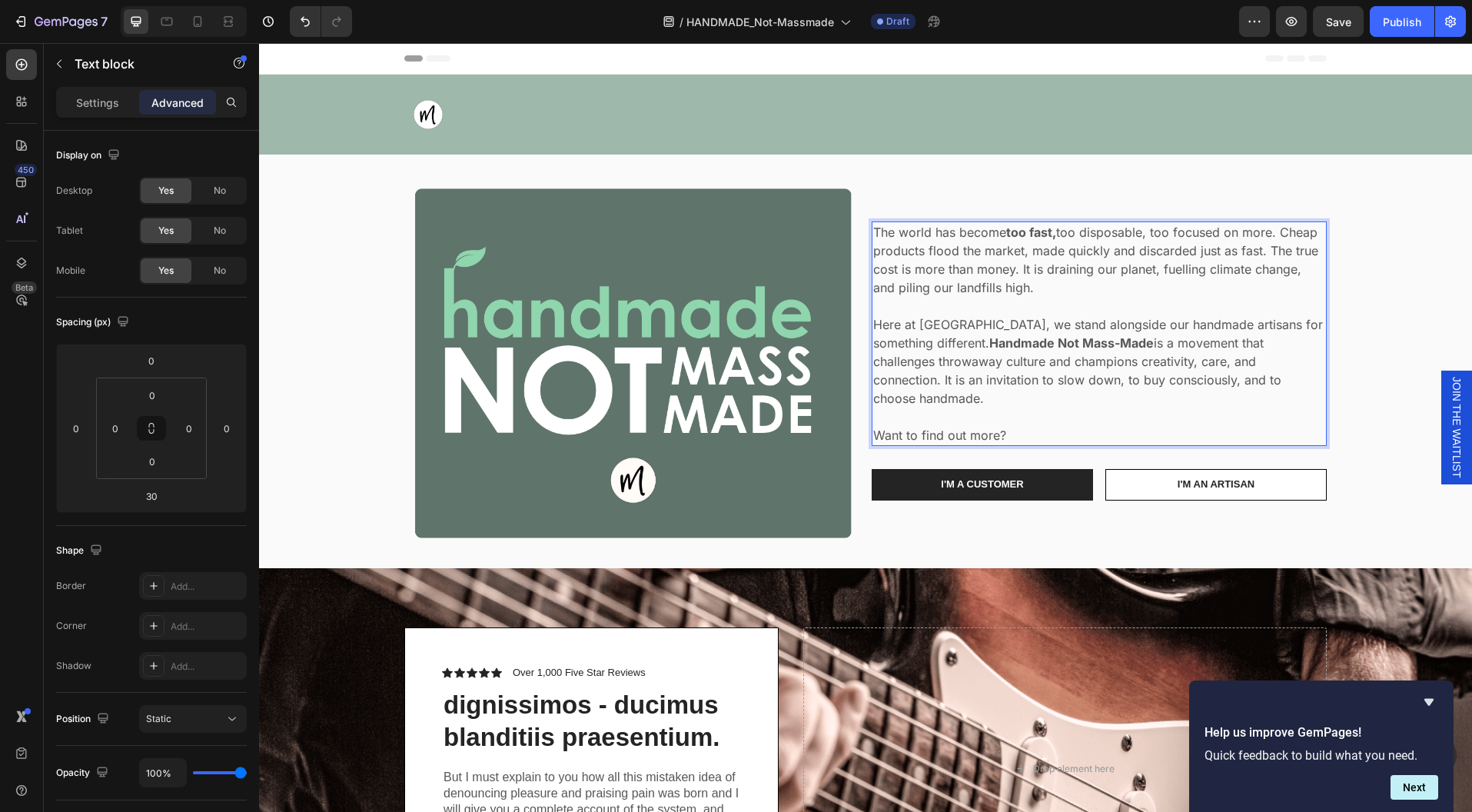
click at [1013, 426] on p "Want to find out more?" at bounding box center [1100, 435] width 452 height 19
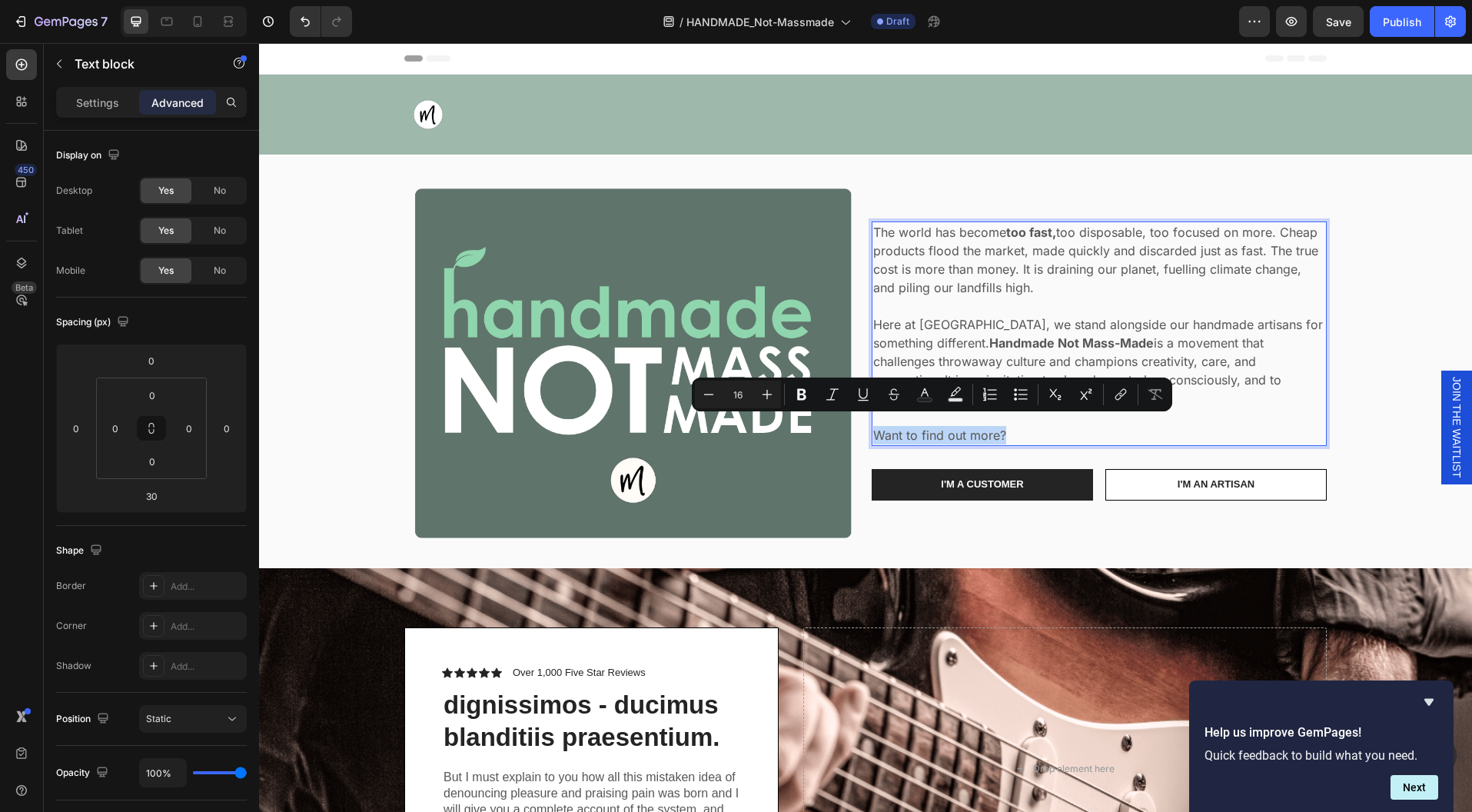
click at [1013, 426] on p "Want to find out more?" at bounding box center [1100, 435] width 452 height 19
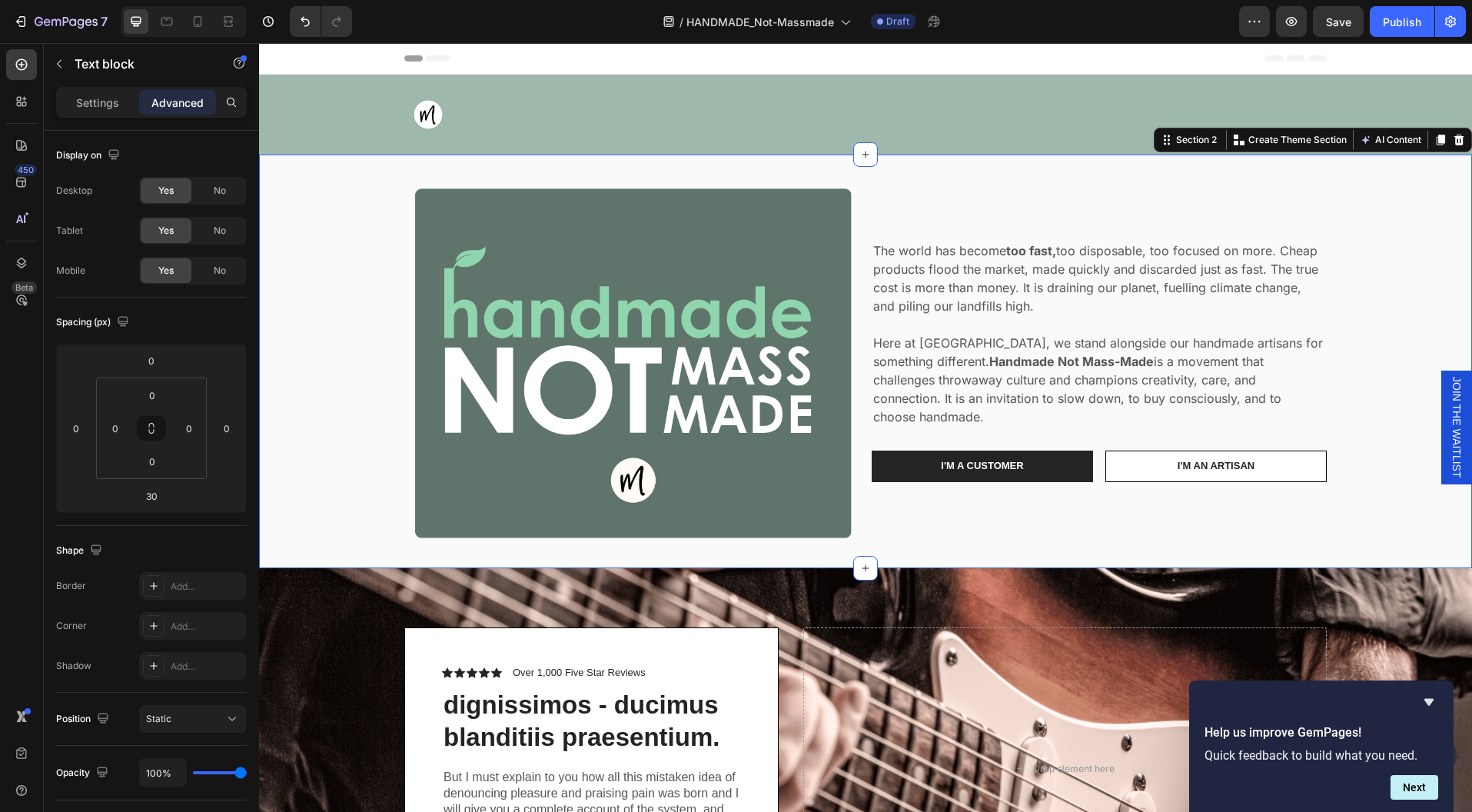
click at [1372, 465] on div "Image The world has become too fast, too disposable, too focused on more. Cheap…" at bounding box center [865, 361] width 1190 height 365
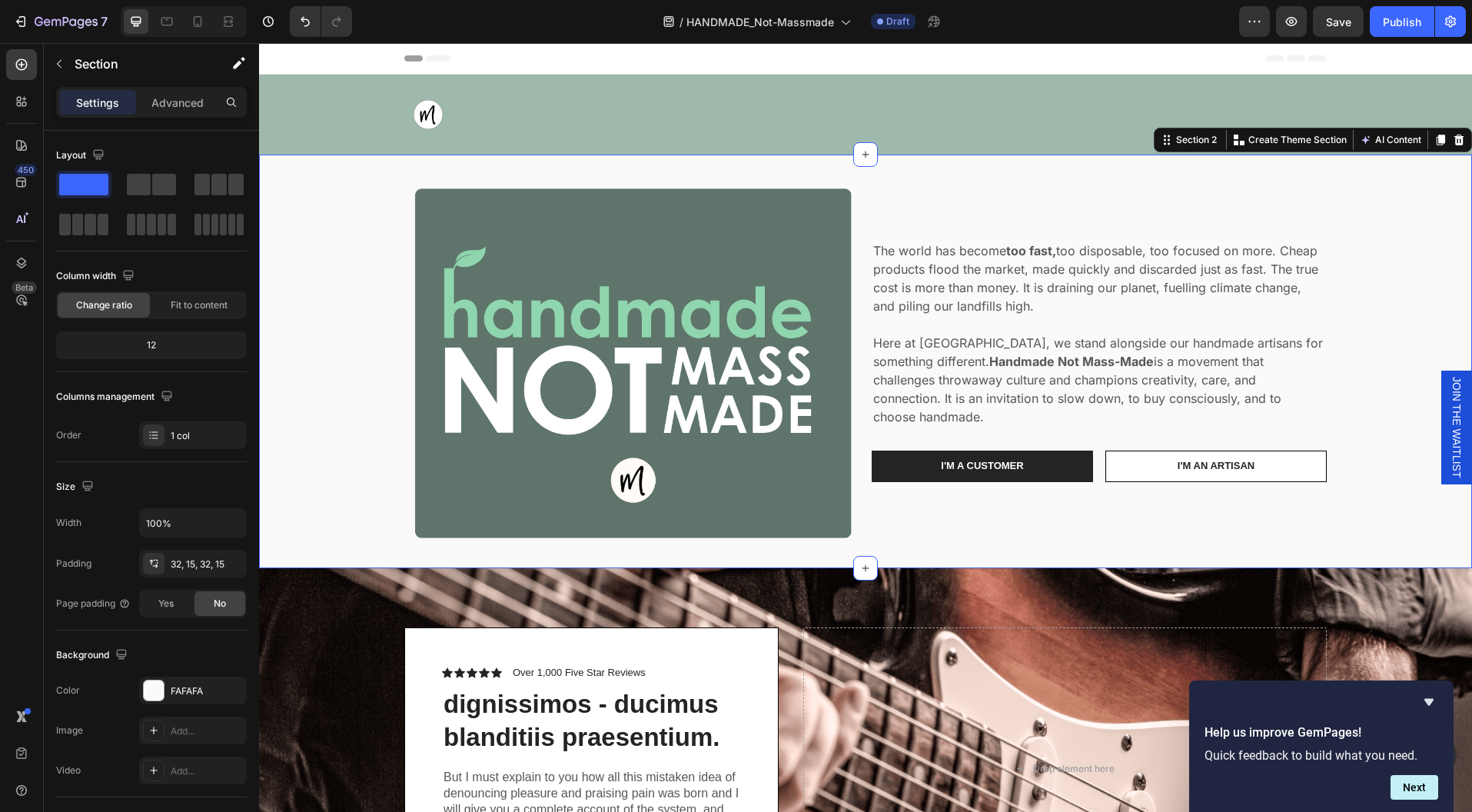
click at [1389, 487] on div "Image The world has become too fast, too disposable, too focused on more. Cheap…" at bounding box center [865, 361] width 1190 height 365
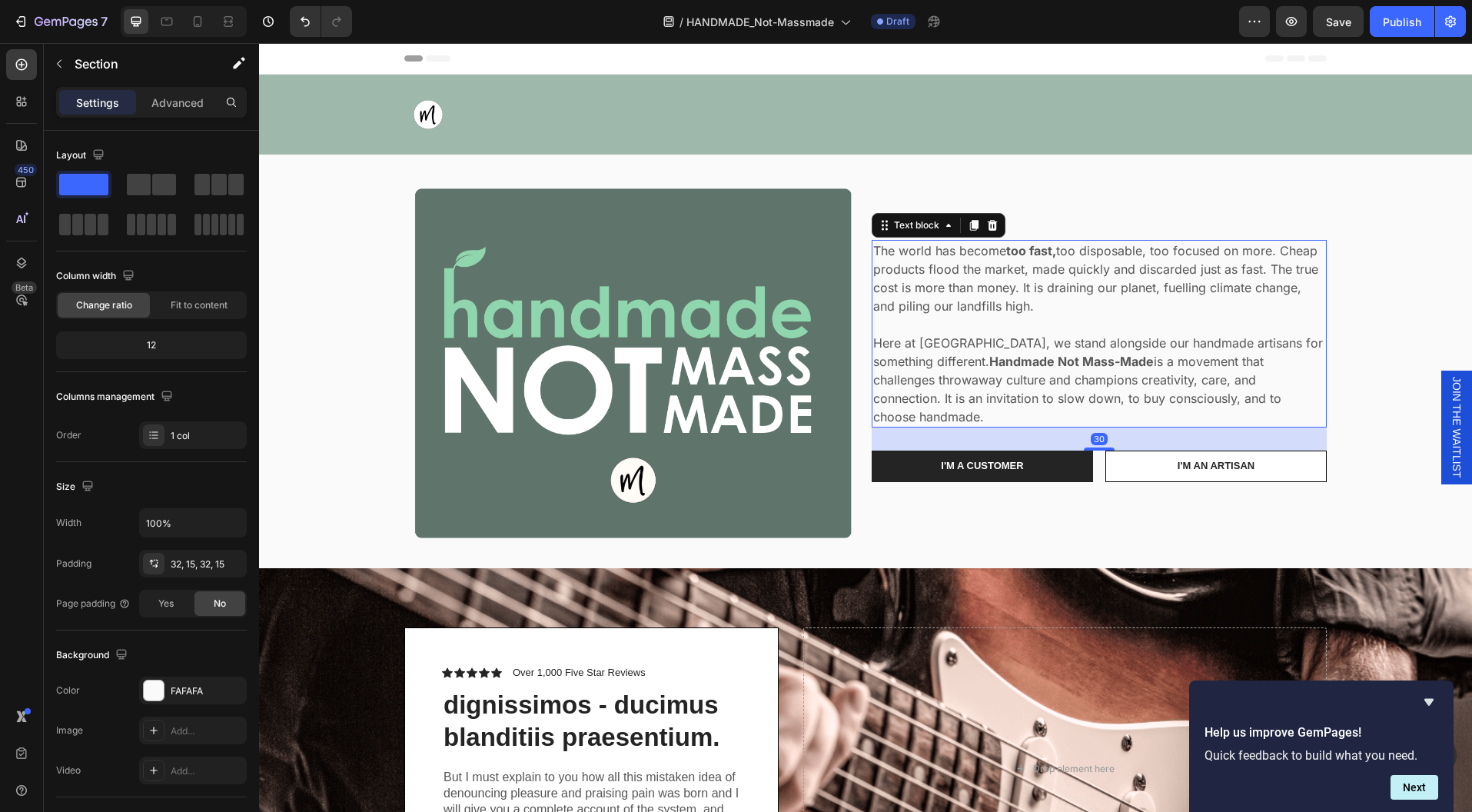
click at [1231, 279] on p "The world has become too fast, too disposable, too focused on more. Cheap produ…" at bounding box center [1100, 278] width 452 height 74
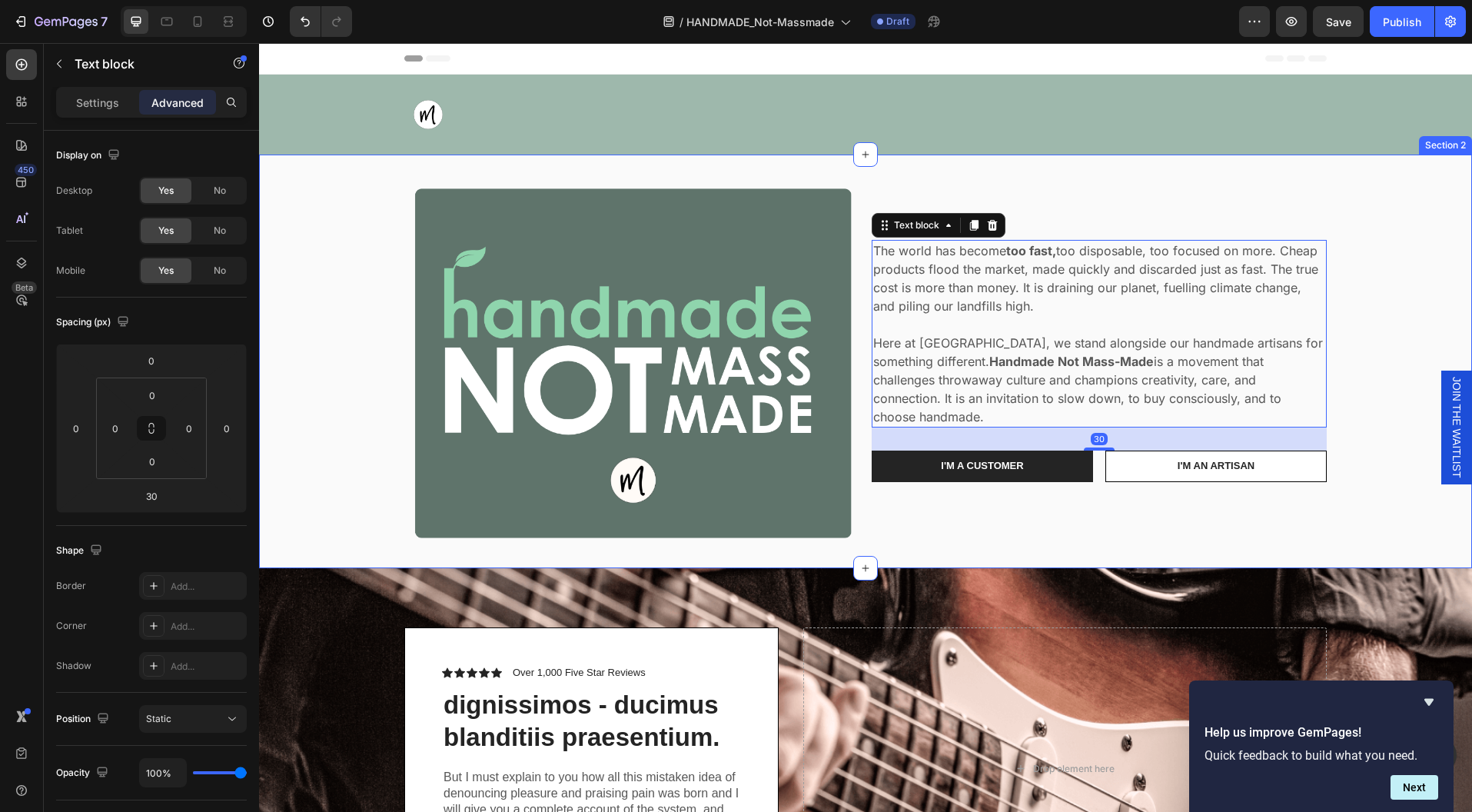
click at [1367, 420] on div "Image The world has become too fast, too disposable, too focused on more. Cheap…" at bounding box center [865, 361] width 1190 height 365
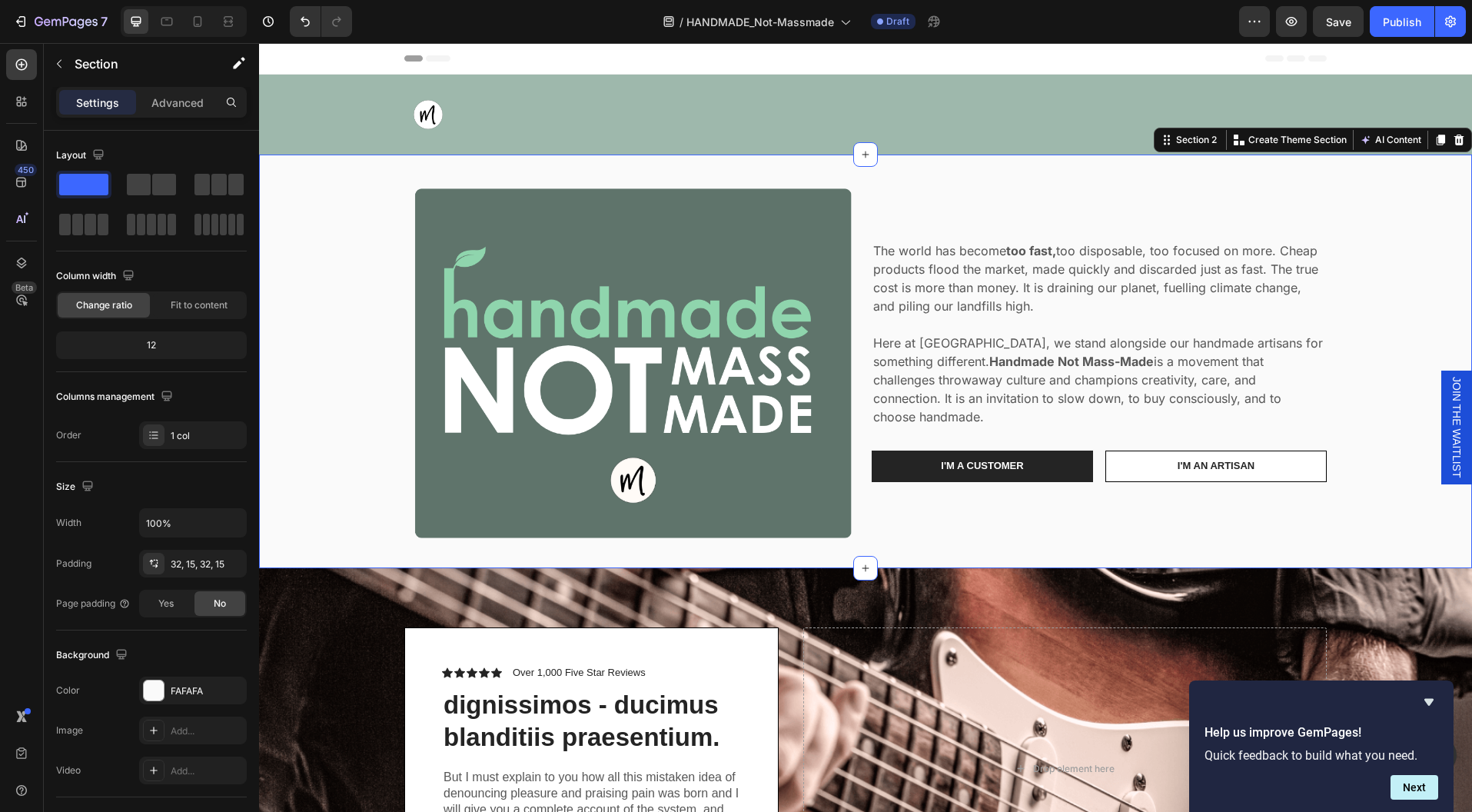
click at [1367, 420] on div "Image The world has become too fast, too disposable, too focused on more. Cheap…" at bounding box center [865, 361] width 1190 height 365
click at [1310, 587] on div "Icon Icon Icon Icon Icon Icon List Over 1,000 Five Star Reviews Text Block Row …" at bounding box center [865, 769] width 945 height 401
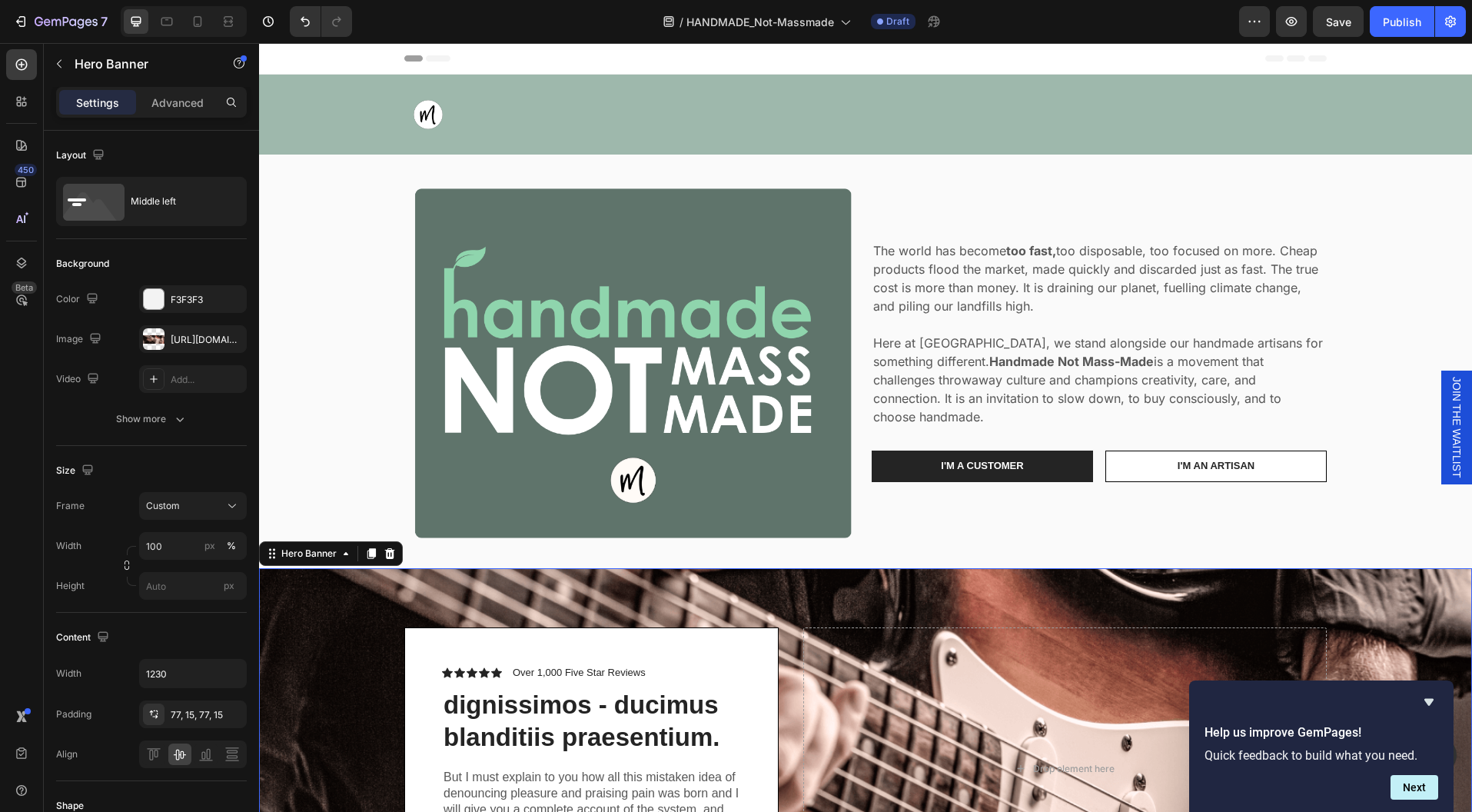
scroll to position [233, 0]
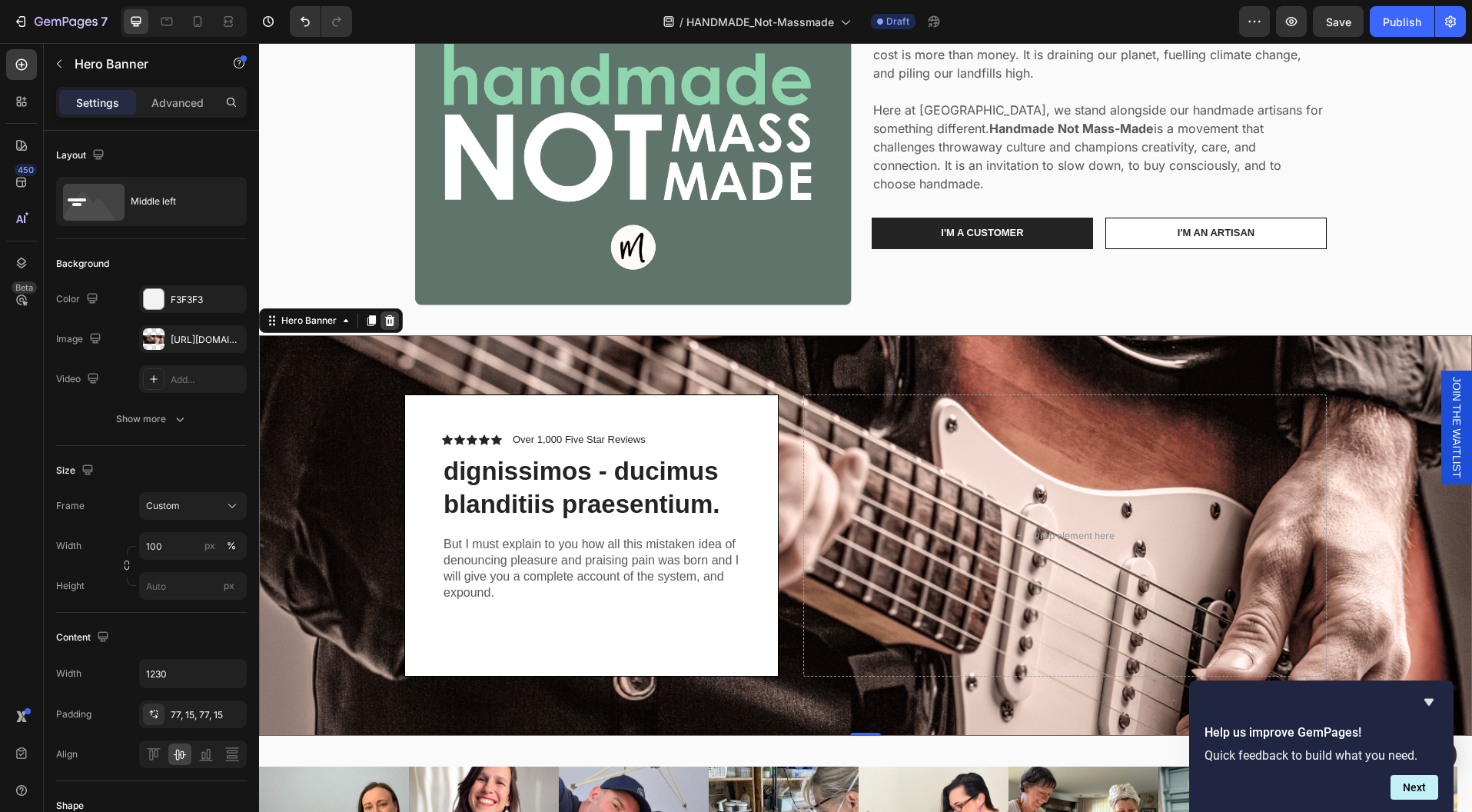
click at [385, 319] on icon at bounding box center [389, 320] width 12 height 12
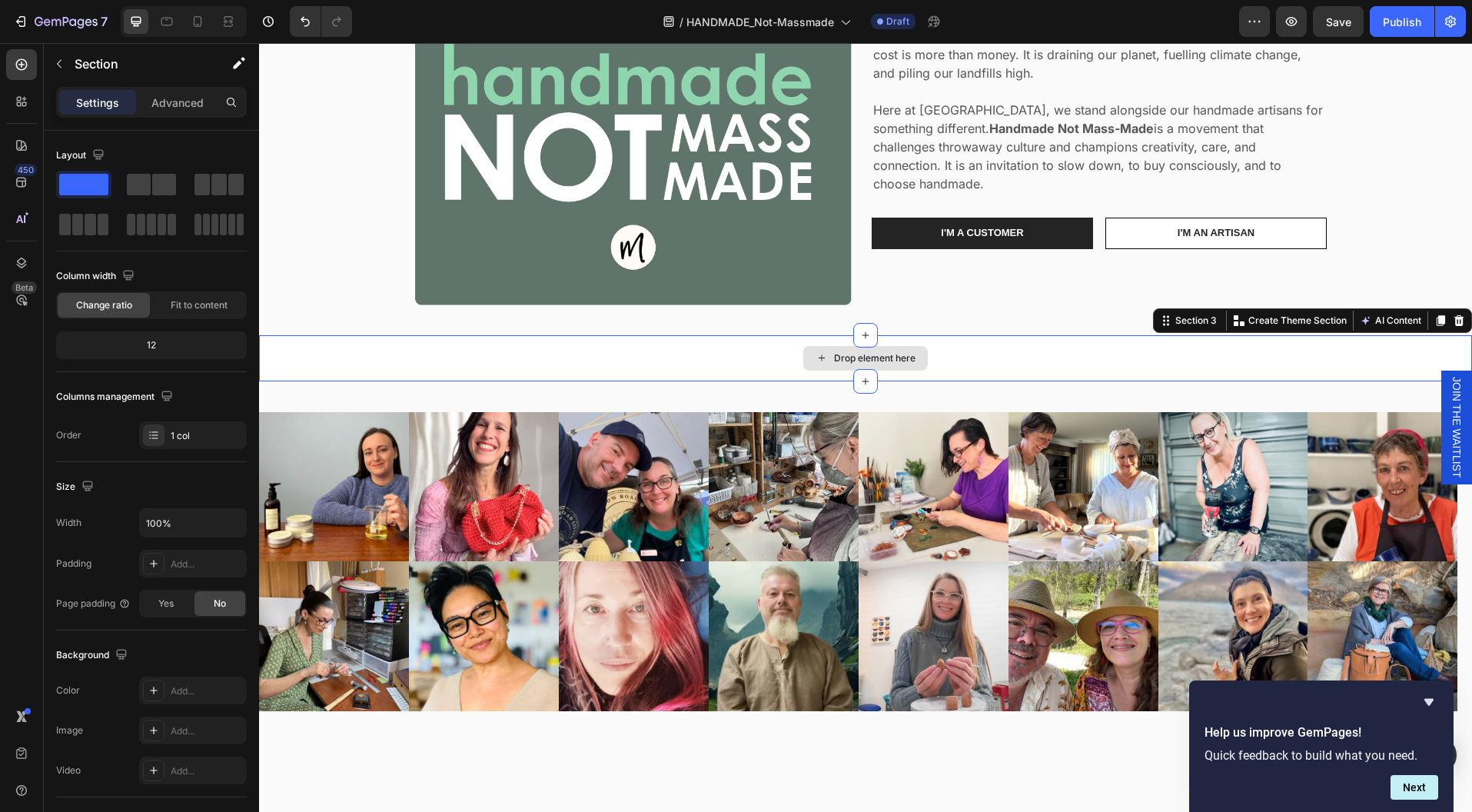
click at [1015, 364] on div "Drop element here" at bounding box center [865, 358] width 1213 height 46
click at [1454, 321] on icon at bounding box center [1459, 319] width 10 height 11
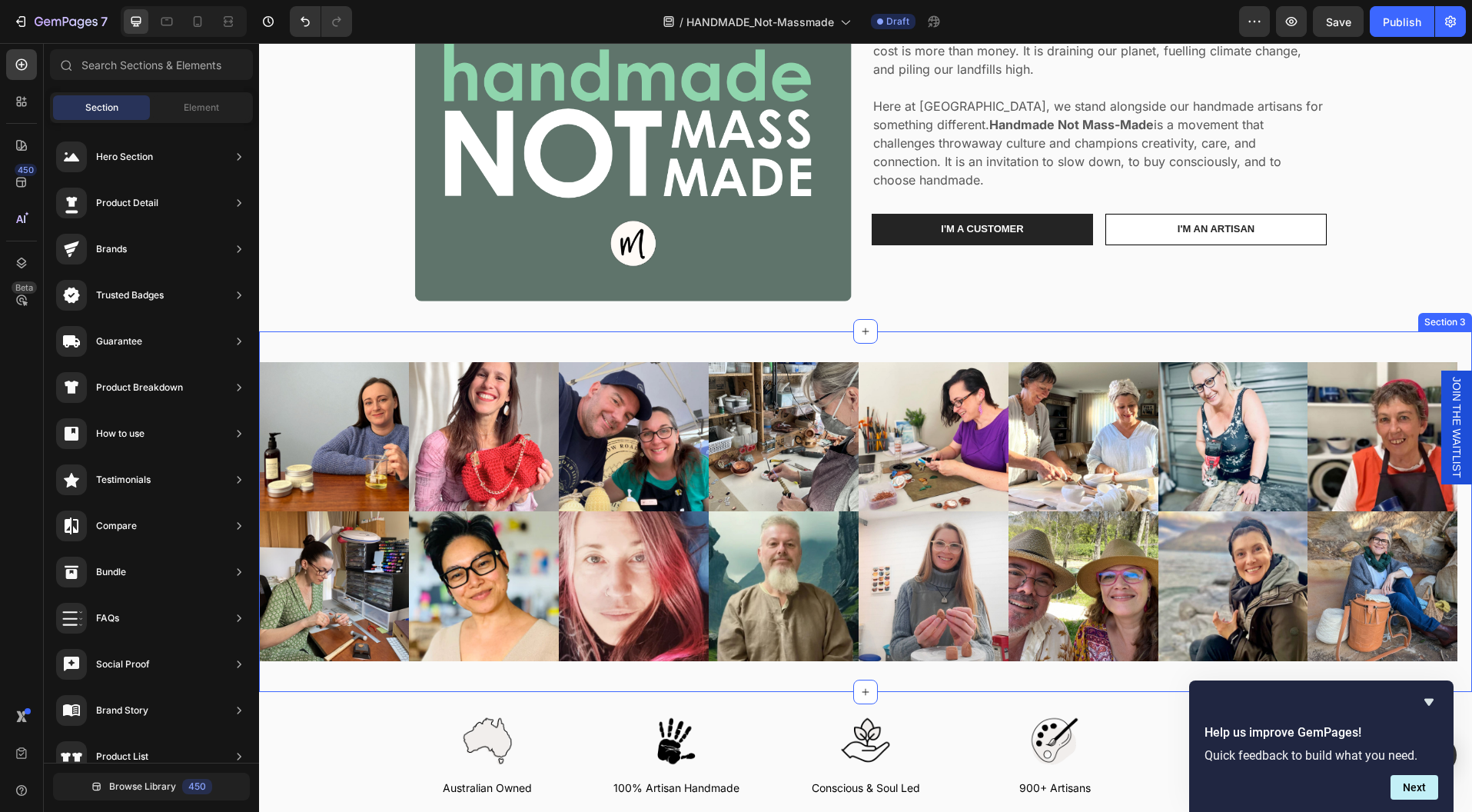
scroll to position [16, 0]
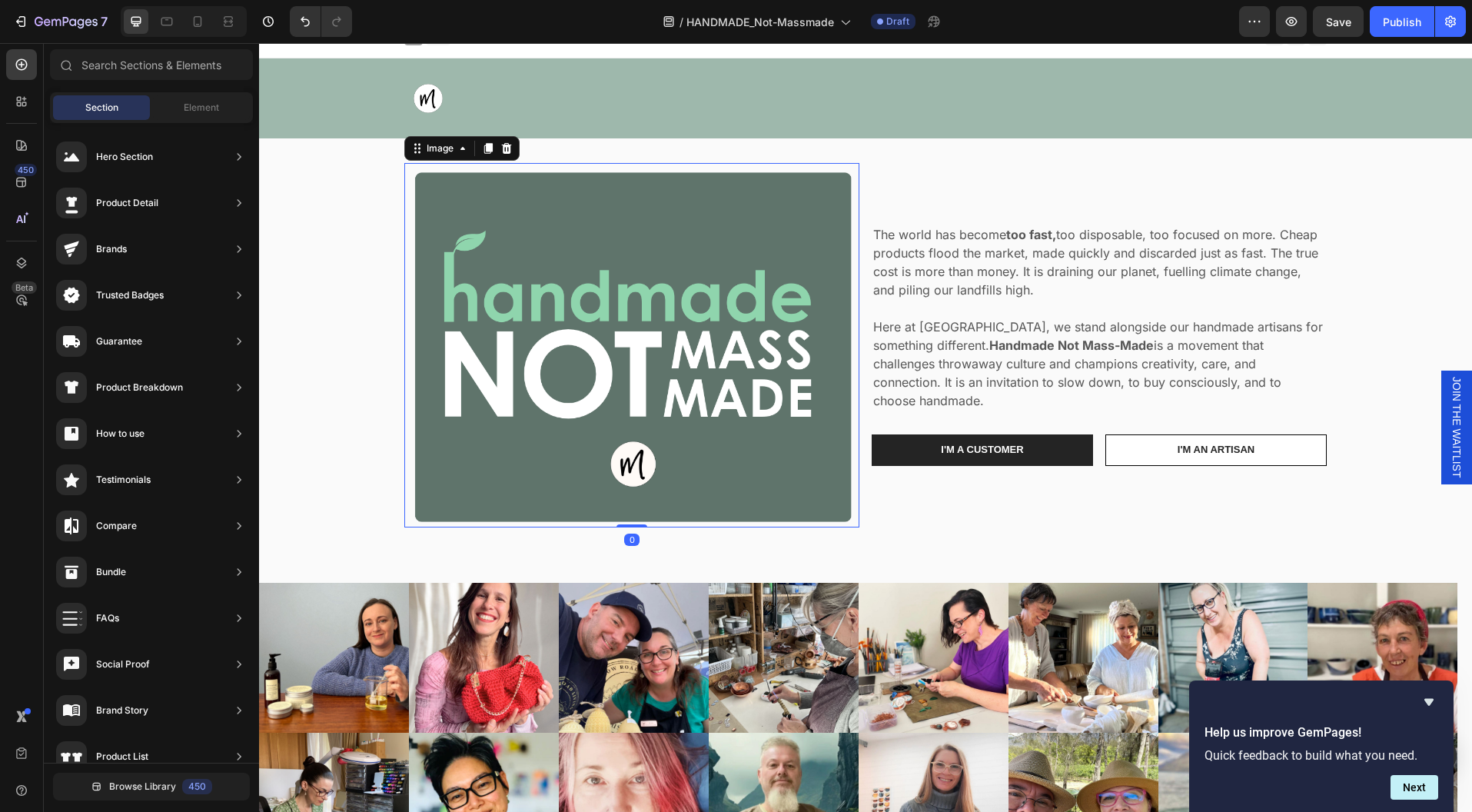
click at [848, 499] on img at bounding box center [631, 345] width 455 height 365
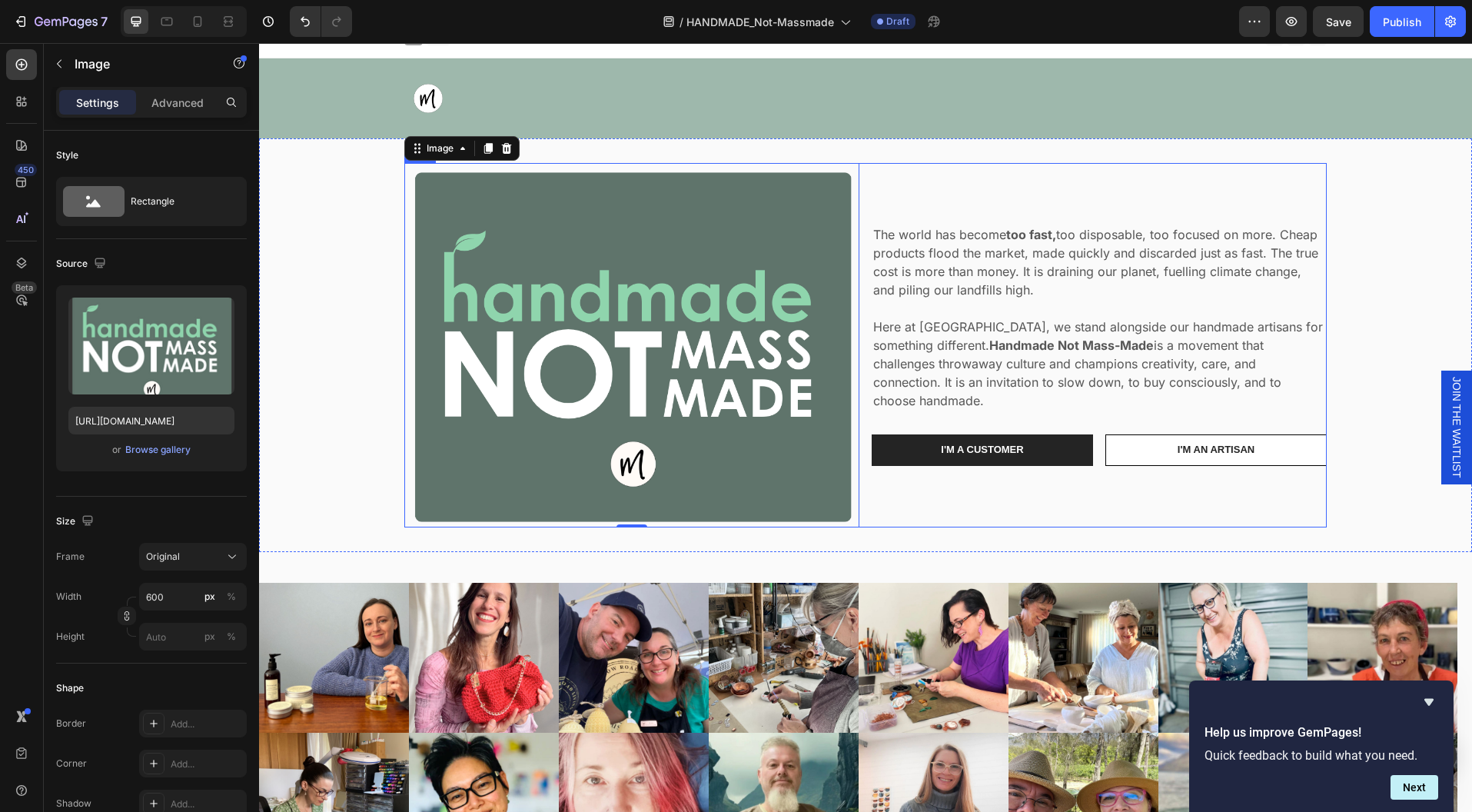
click at [876, 502] on div "The world has become too fast, too disposable, too focused on more. Cheap produ…" at bounding box center [1100, 345] width 455 height 365
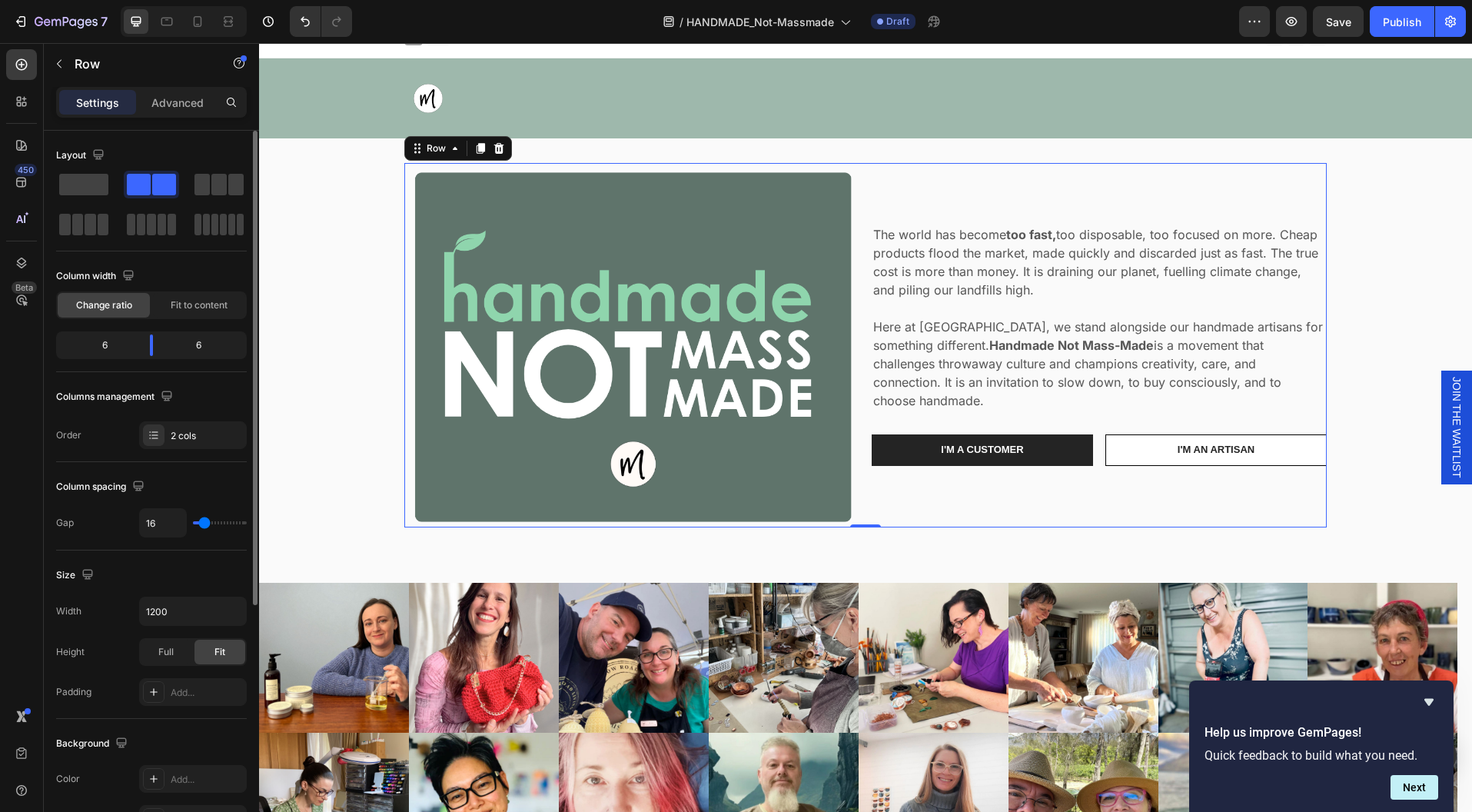
type input "17"
type input "18"
type input "20"
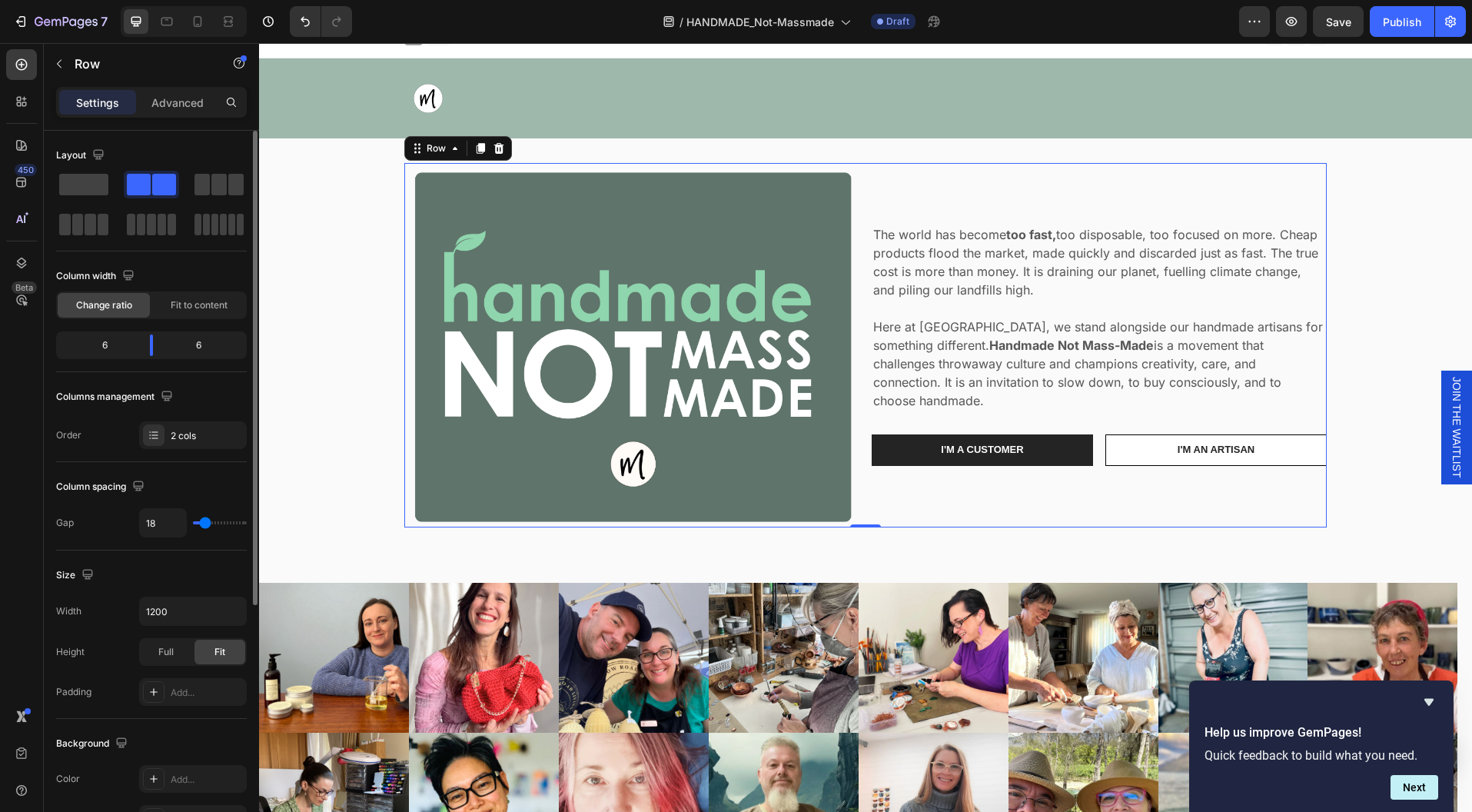
type input "20"
type input "21"
type input "22"
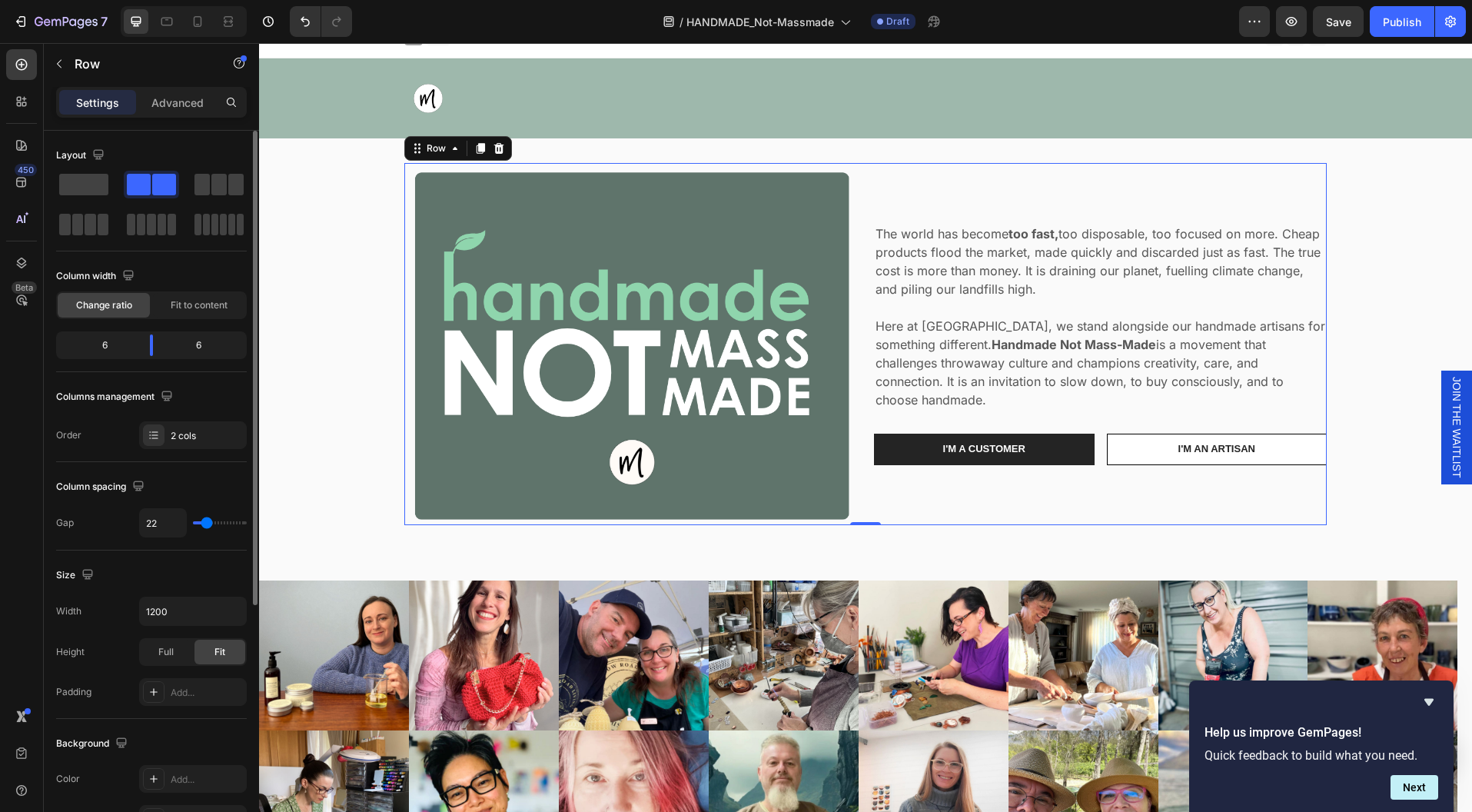
type input "23"
type input "24"
type input "25"
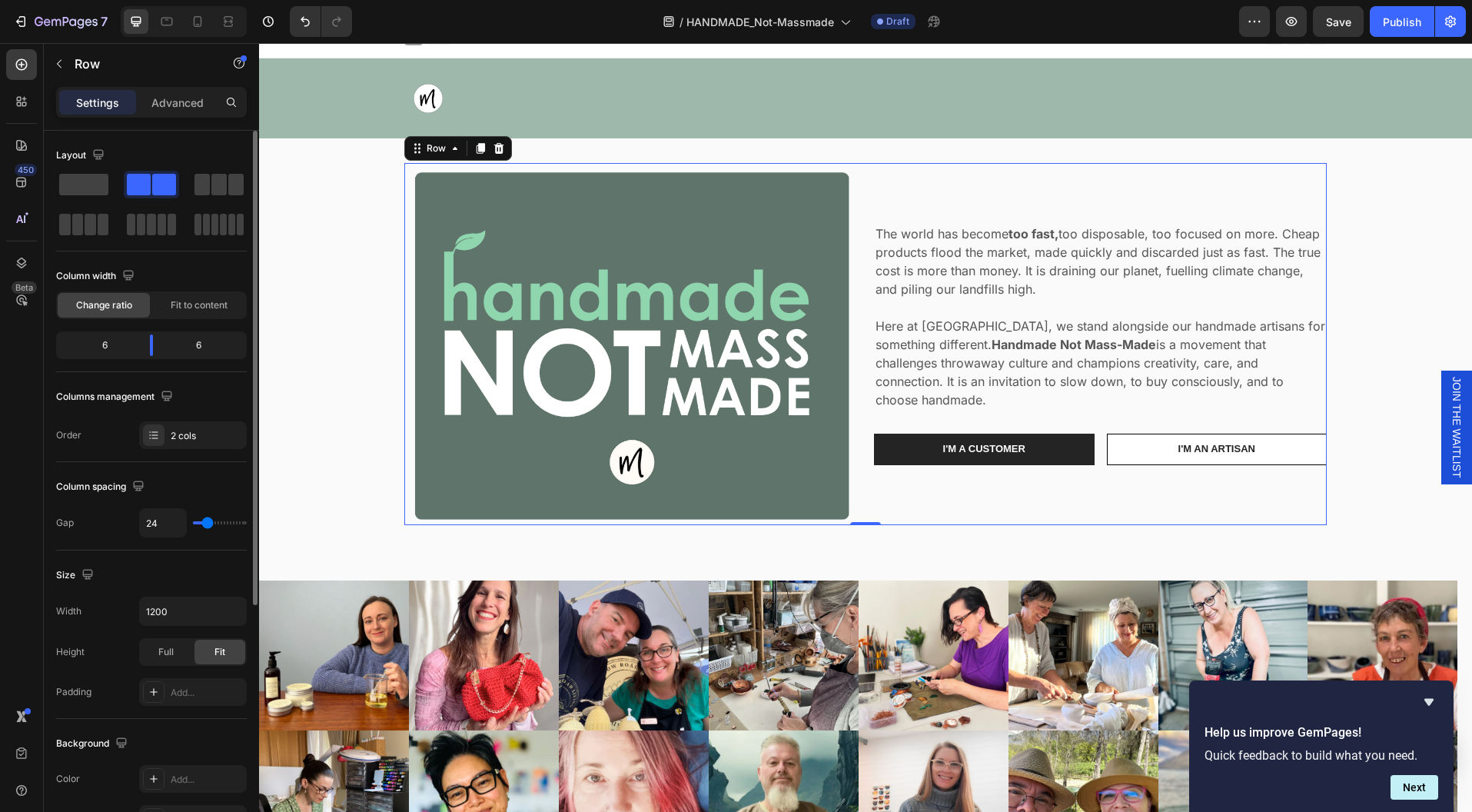
type input "25"
type input "26"
type input "27"
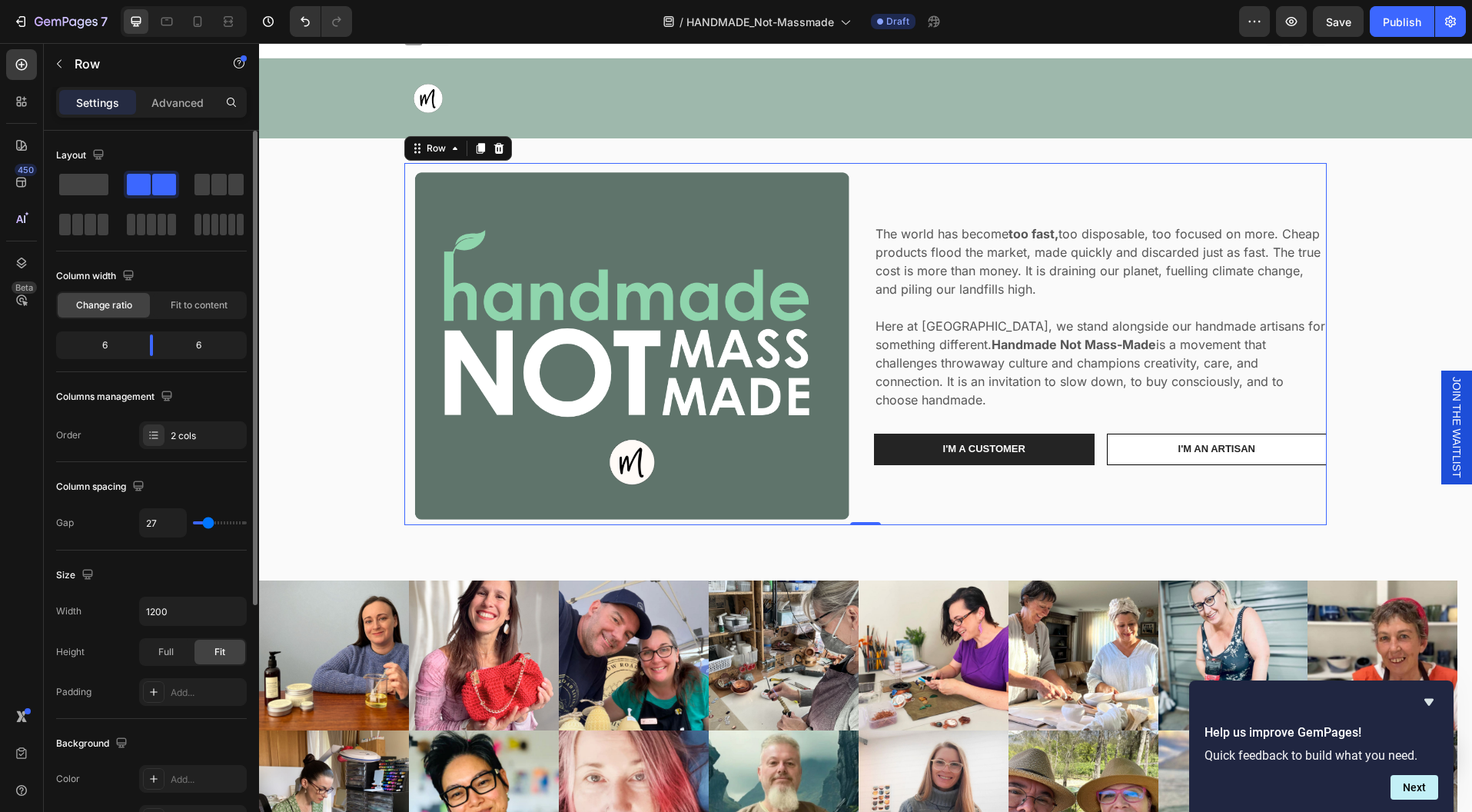
type input "29"
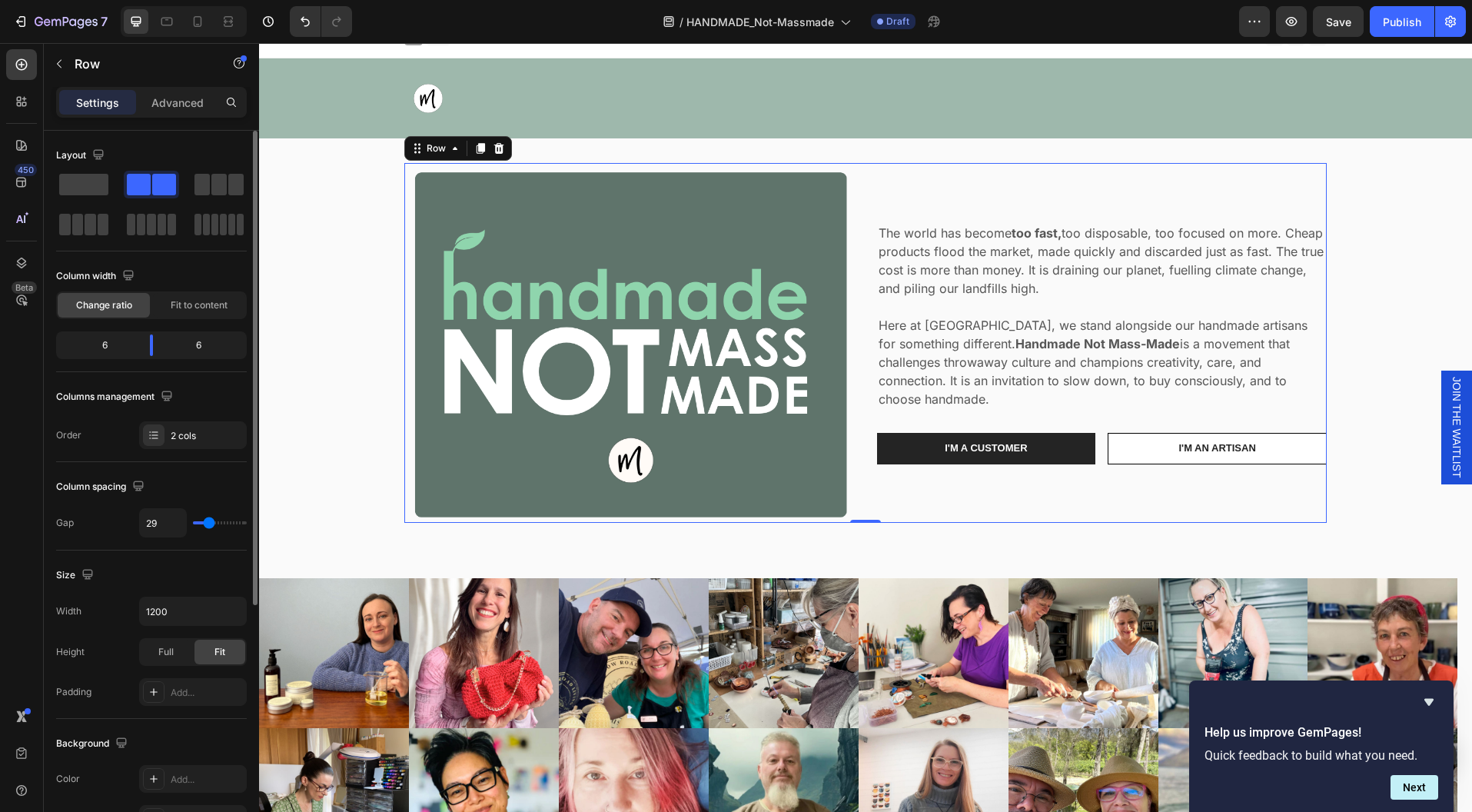
type input "30"
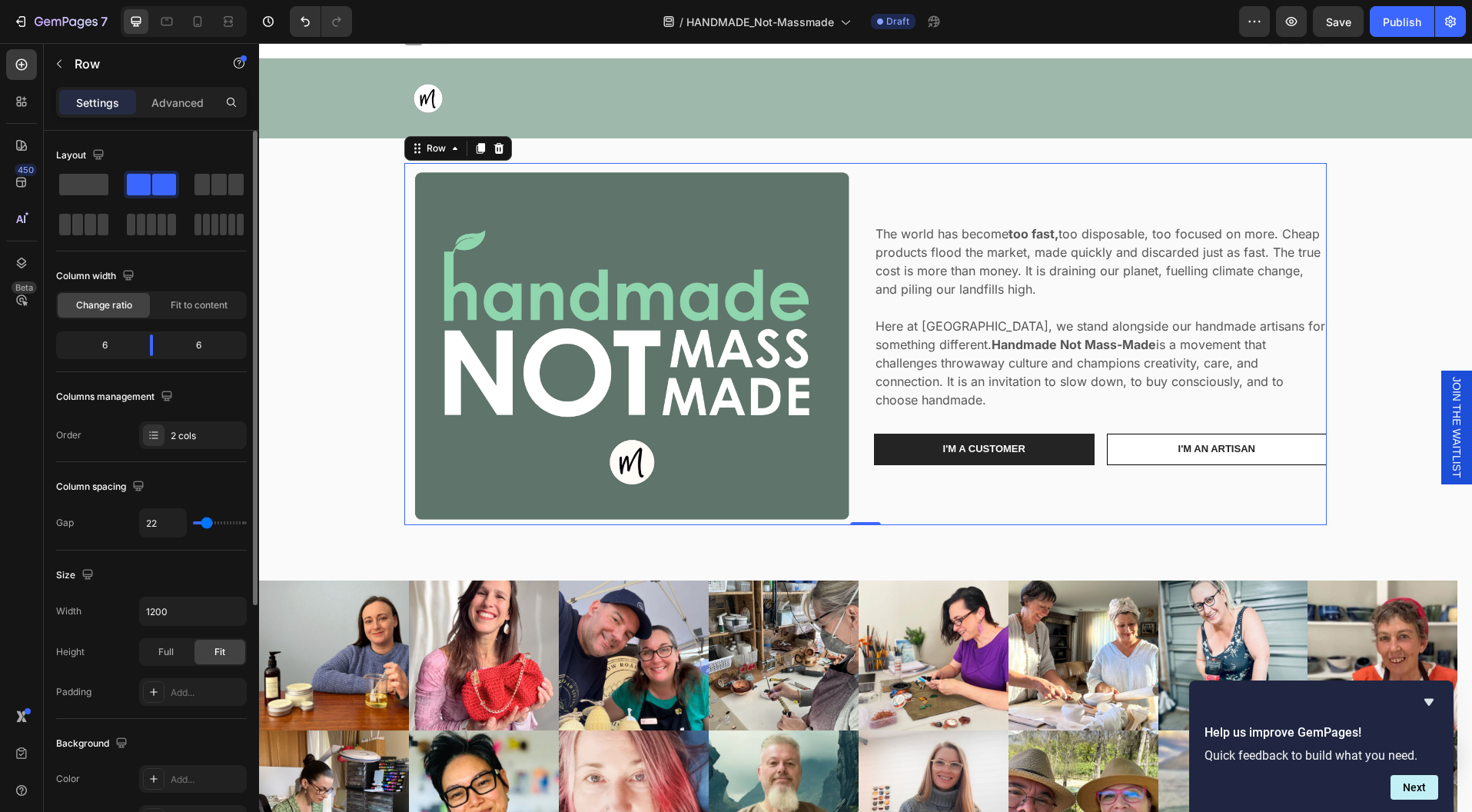
click at [206, 525] on input "range" at bounding box center [219, 523] width 53 height 3
click at [789, 219] on img at bounding box center [630, 344] width 452 height 363
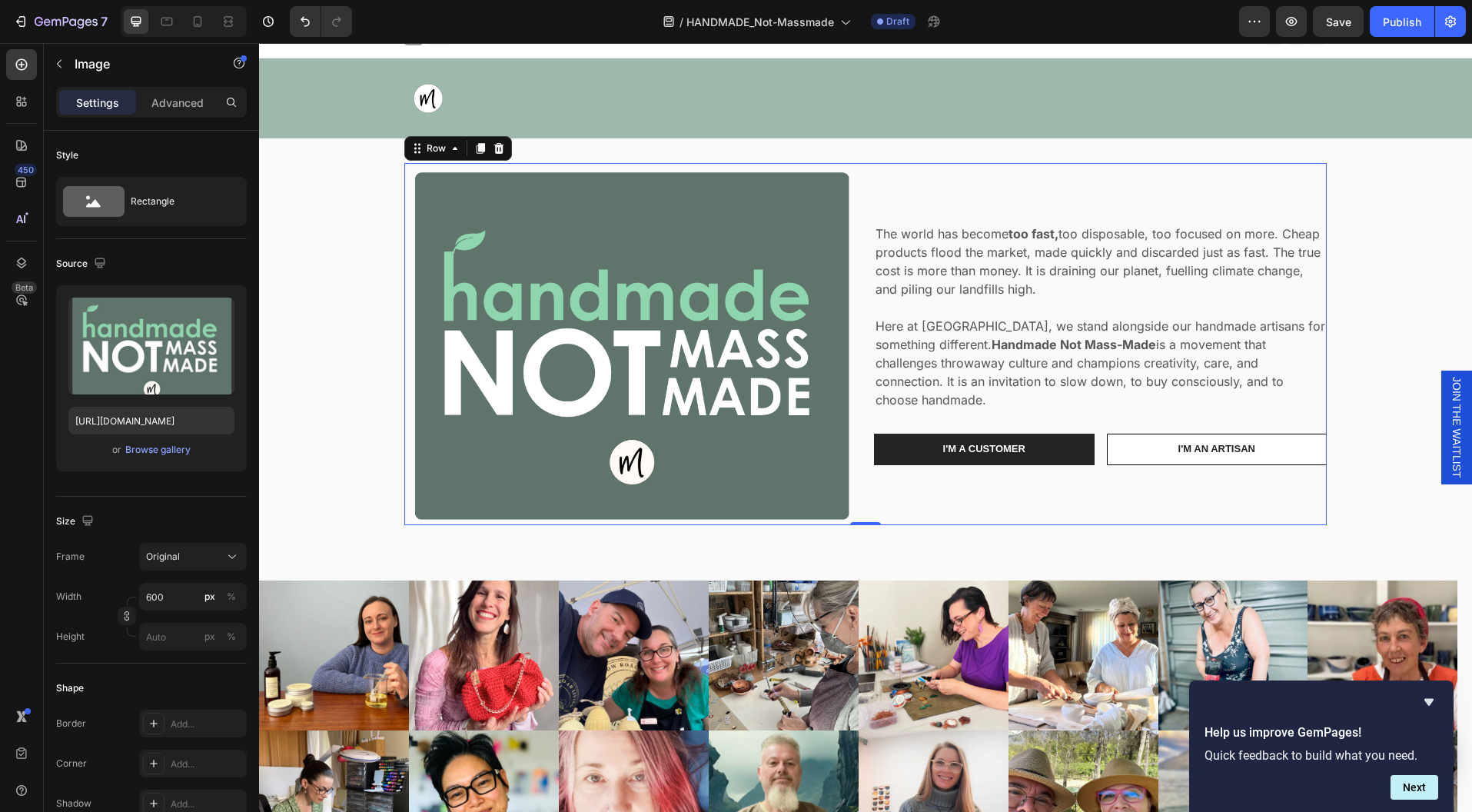
click at [1141, 501] on div "The world has become too fast, too disposable, too focused on more. Cheap produ…" at bounding box center [1101, 344] width 452 height 363
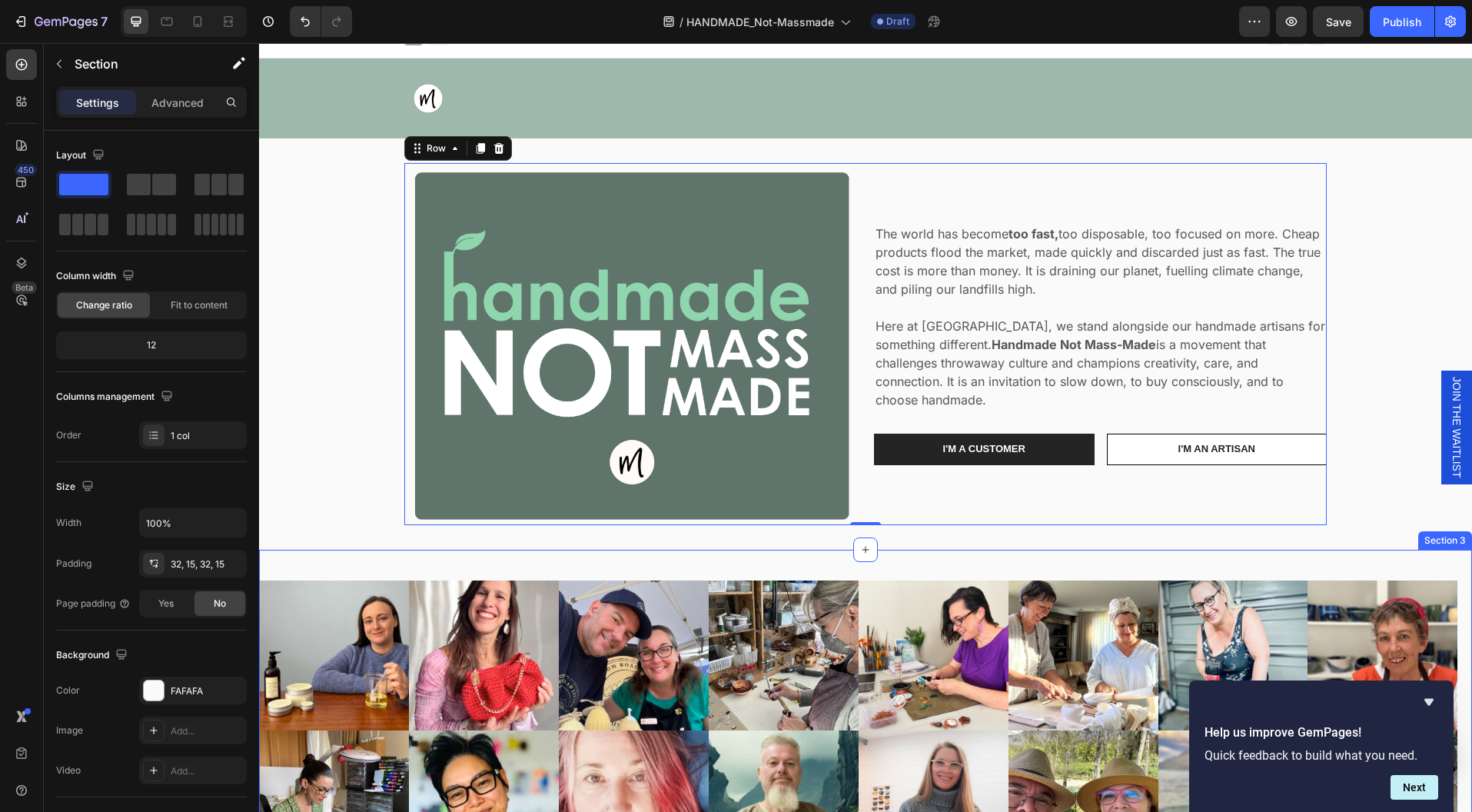
click at [1388, 536] on div "Image The world has become too fast, too disposable, too focused on more. Cheap…" at bounding box center [865, 344] width 1213 height 411
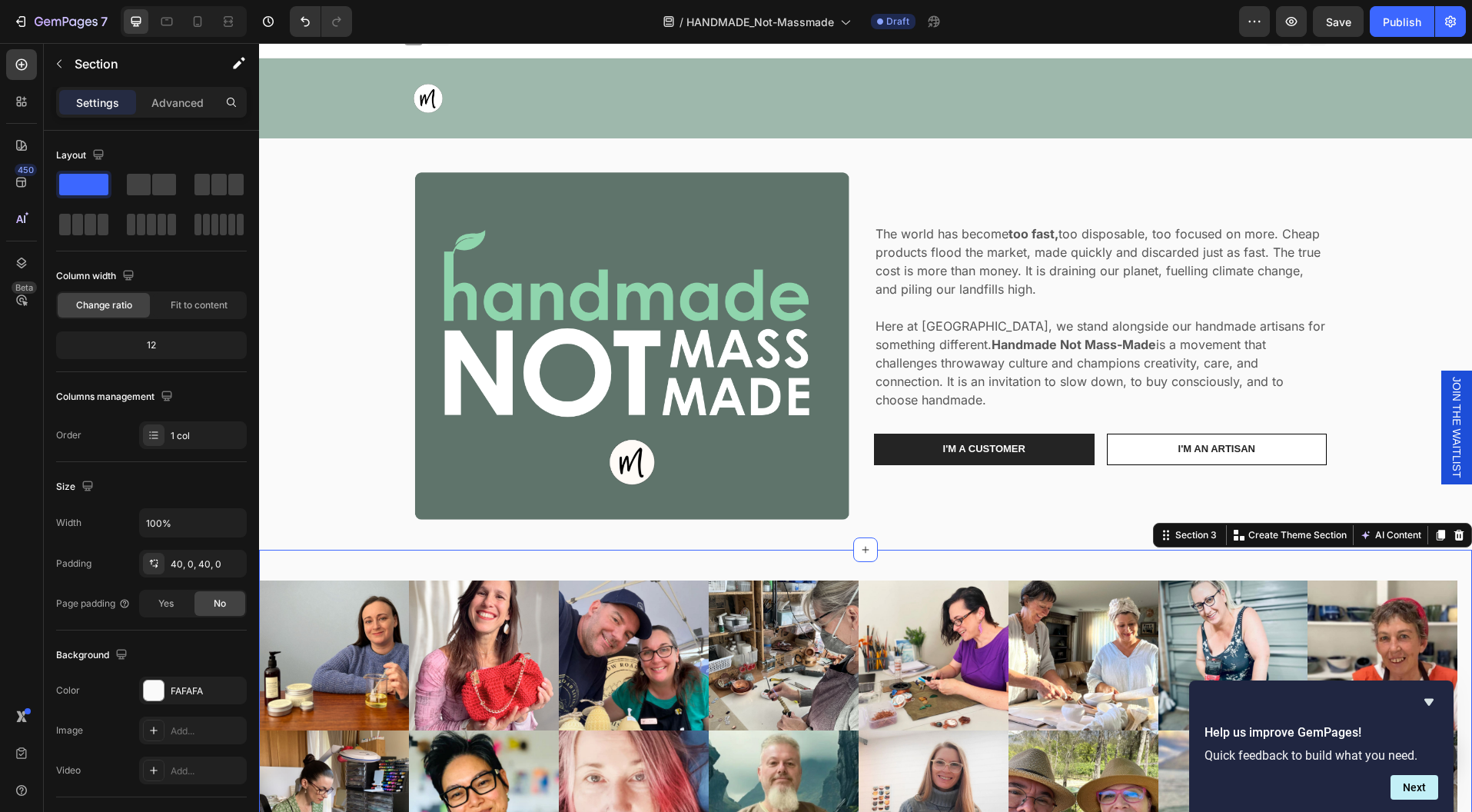
click at [1234, 574] on div "Image Image Image Image Image Image Image Image Carousel Image Image Image Imag…" at bounding box center [865, 730] width 1213 height 362
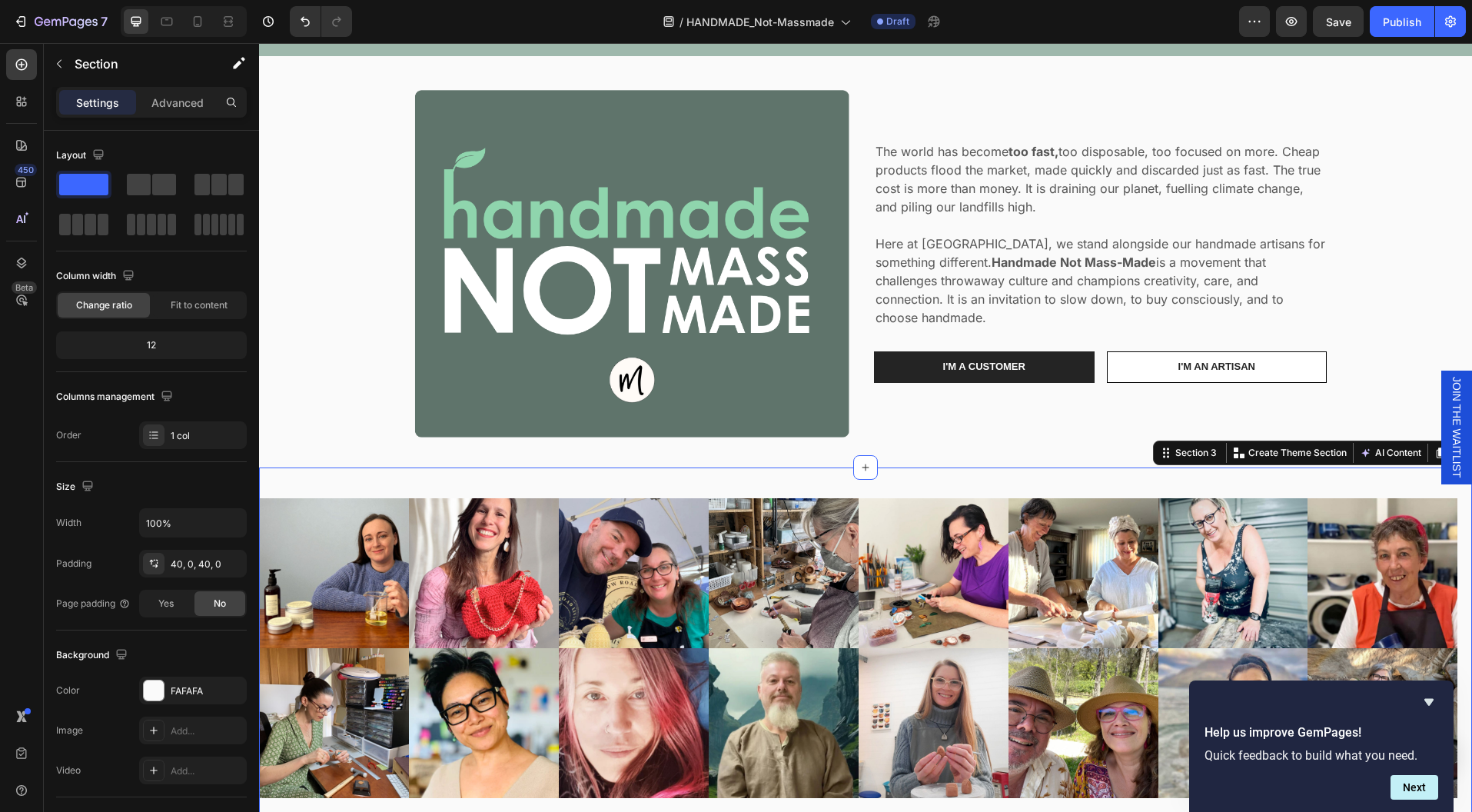
scroll to position [0, 0]
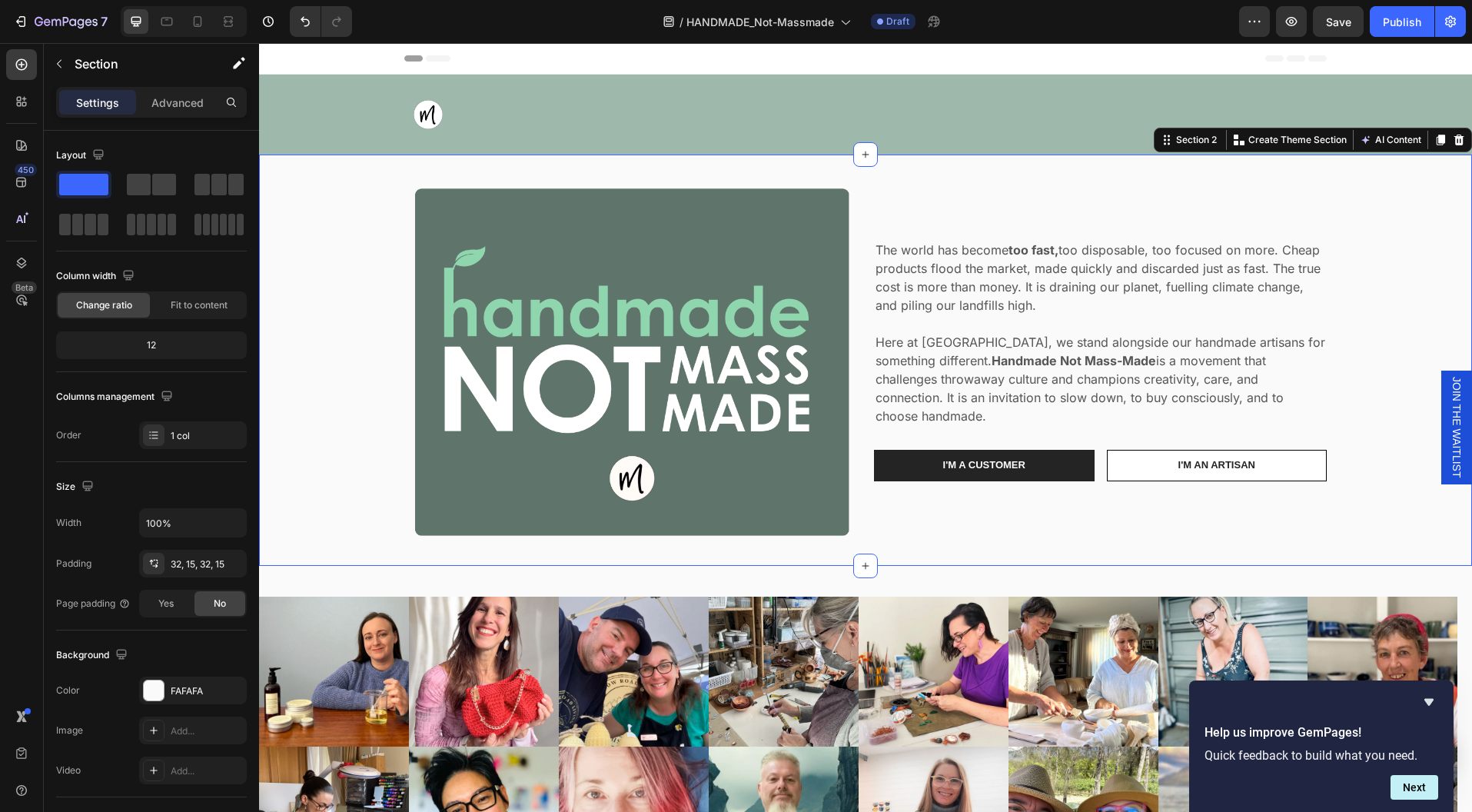
click at [1395, 301] on div "Image The world has become too fast, too disposable, too focused on more. Cheap…" at bounding box center [865, 360] width 1190 height 363
